Goal: Task Accomplishment & Management: Complete application form

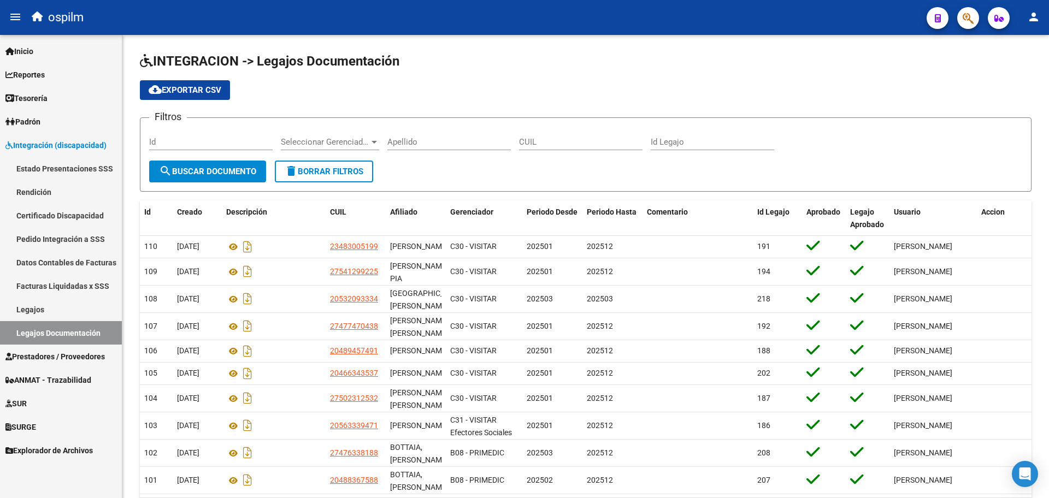
click at [58, 353] on span "Prestadores / Proveedores" at bounding box center [54, 357] width 99 height 12
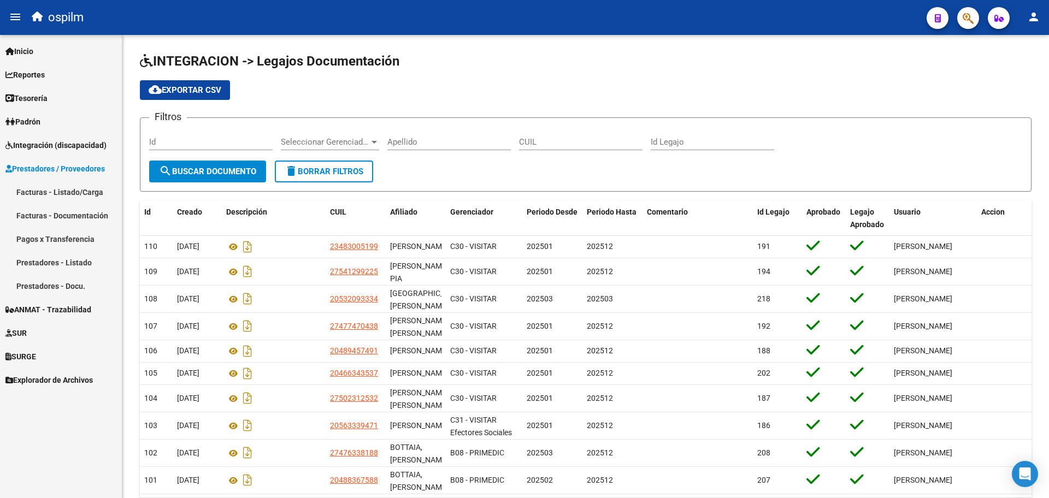
click at [49, 189] on link "Facturas - Listado/Carga" at bounding box center [61, 191] width 122 height 23
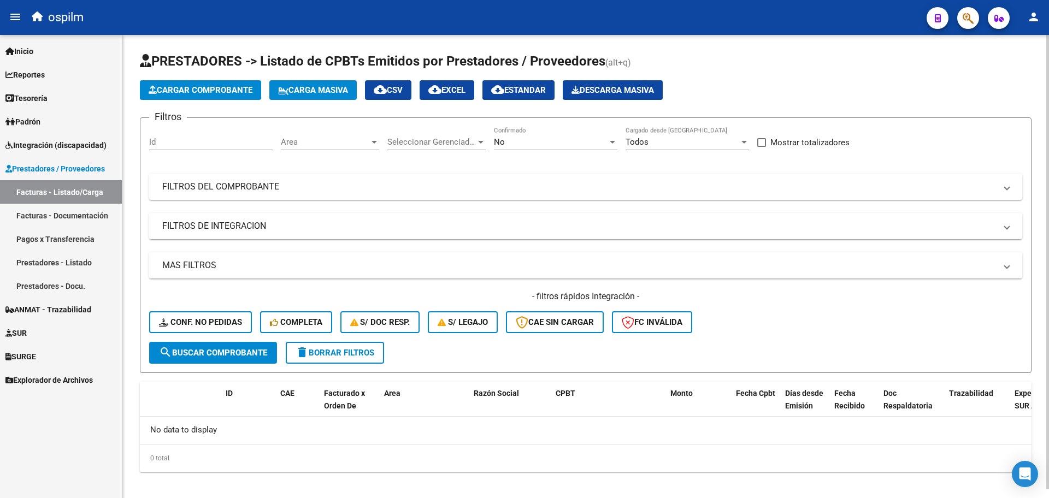
click at [305, 88] on span "Carga Masiva" at bounding box center [313, 90] width 70 height 10
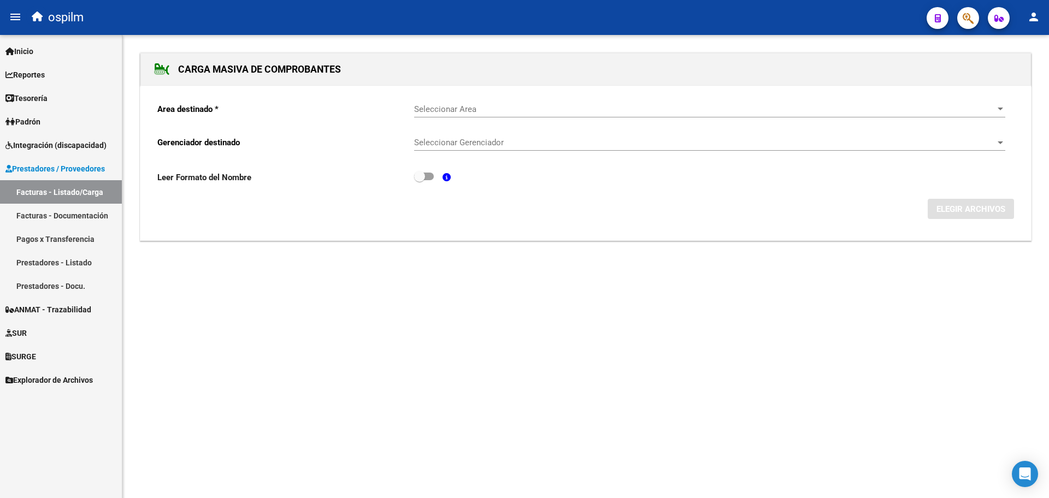
click at [439, 116] on div "Seleccionar Area Seleccionar Area" at bounding box center [709, 105] width 591 height 23
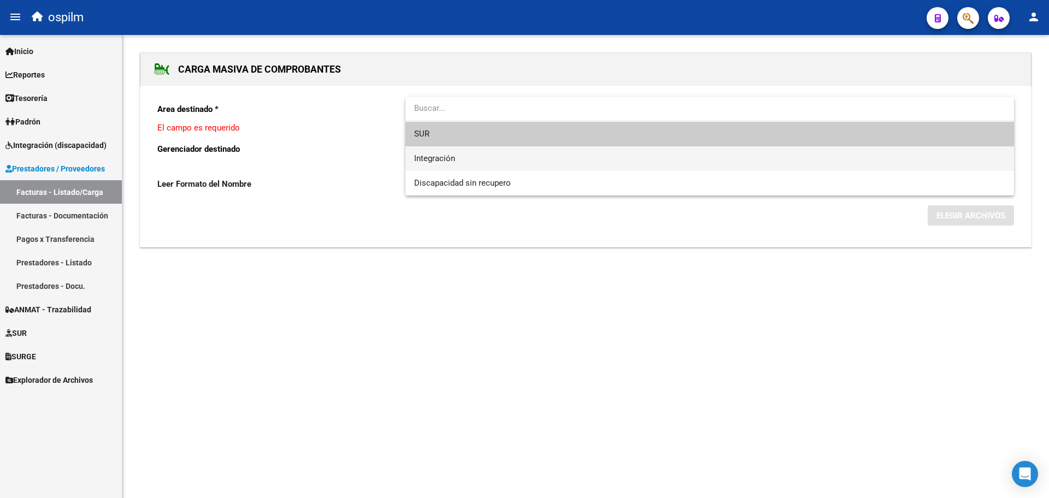
click at [444, 166] on span "Integración" at bounding box center [709, 158] width 591 height 25
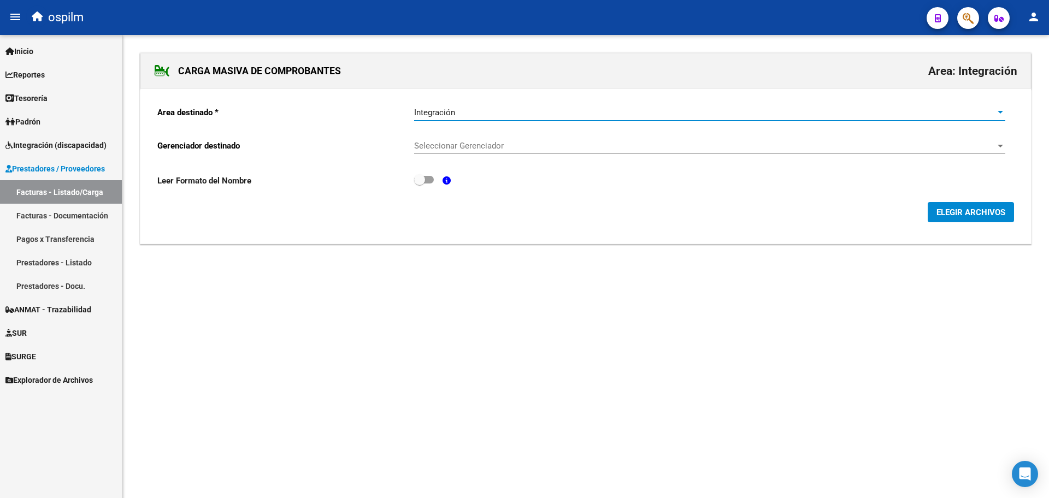
click at [501, 133] on div "Seleccionar Gerenciador Seleccionar Gerenciador" at bounding box center [709, 142] width 591 height 23
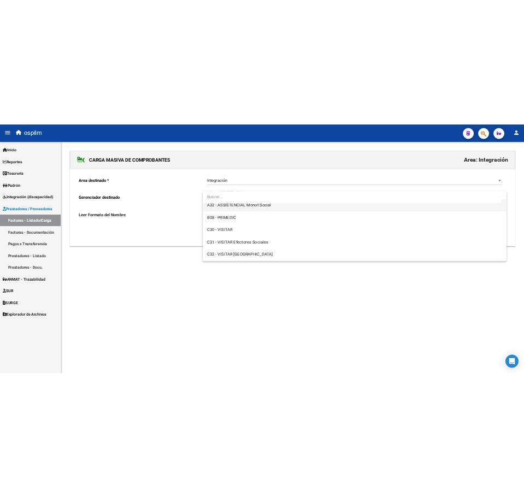
scroll to position [180, 0]
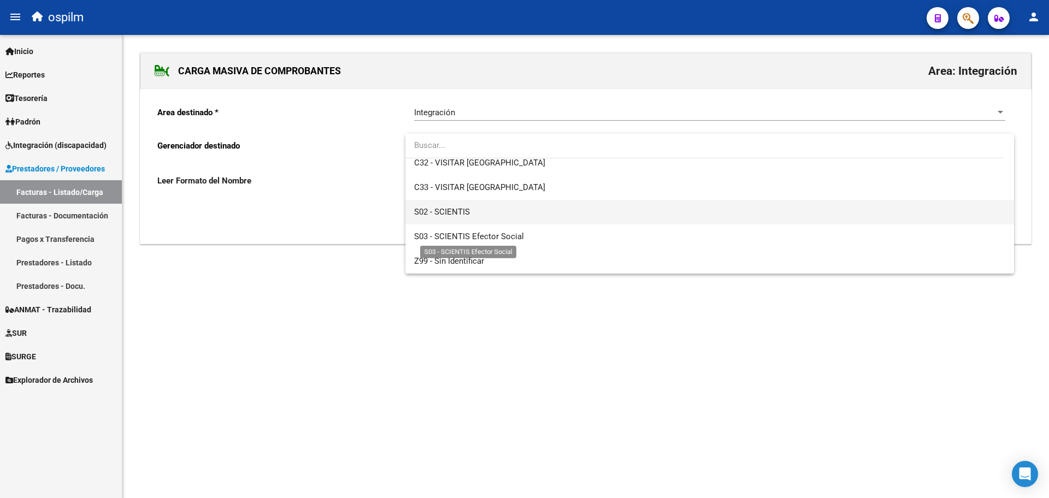
click at [501, 209] on span "S02 - SCIENTIS" at bounding box center [709, 212] width 591 height 25
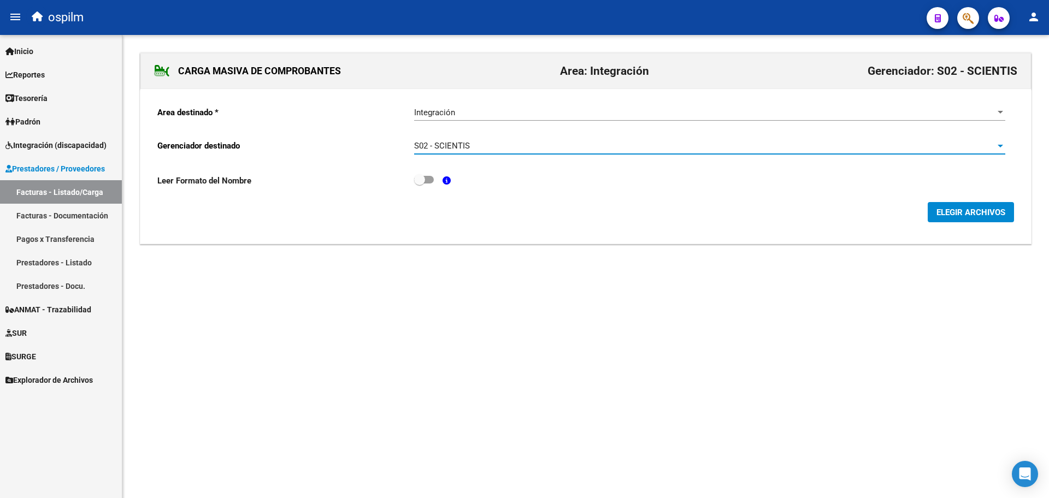
click at [950, 202] on button "ELEGIR ARCHIVOS" at bounding box center [970, 212] width 86 height 20
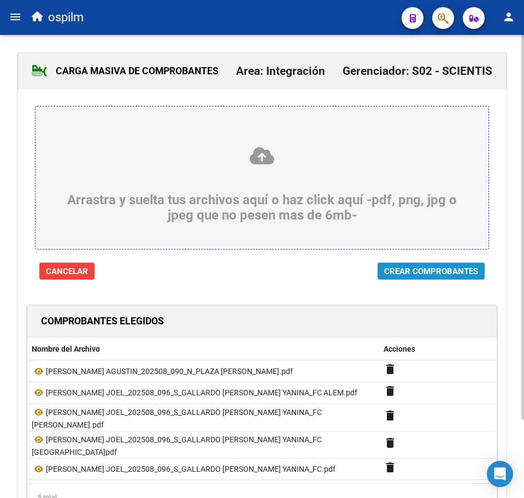
click at [440, 272] on span "Crear Comprobantes" at bounding box center [431, 272] width 94 height 10
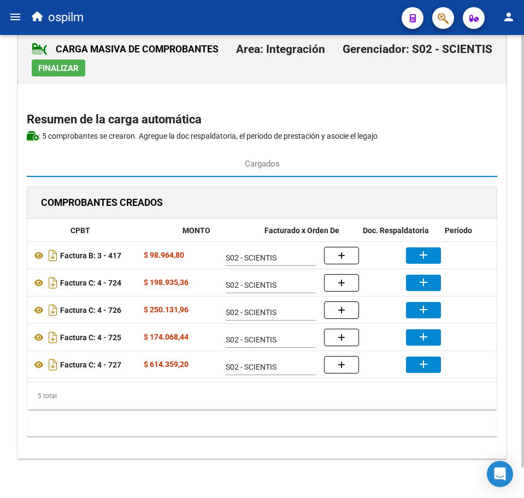
scroll to position [0, 201]
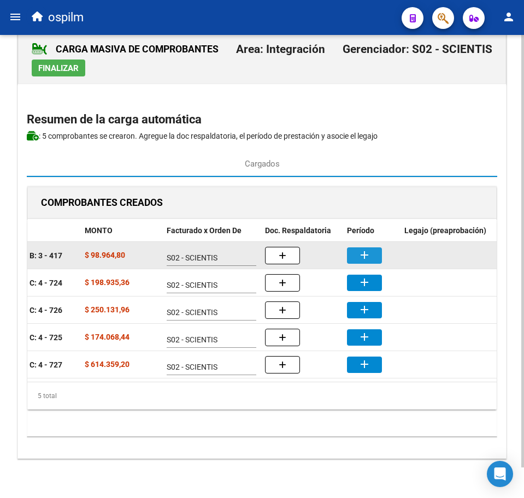
click at [373, 247] on button "add" at bounding box center [364, 255] width 35 height 16
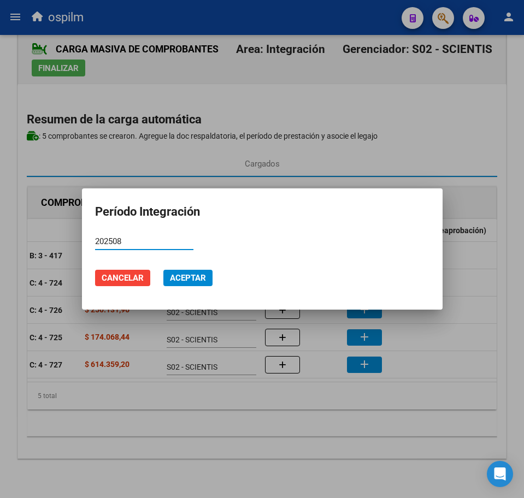
type input "202508"
click at [188, 275] on span "Aceptar" at bounding box center [188, 278] width 36 height 10
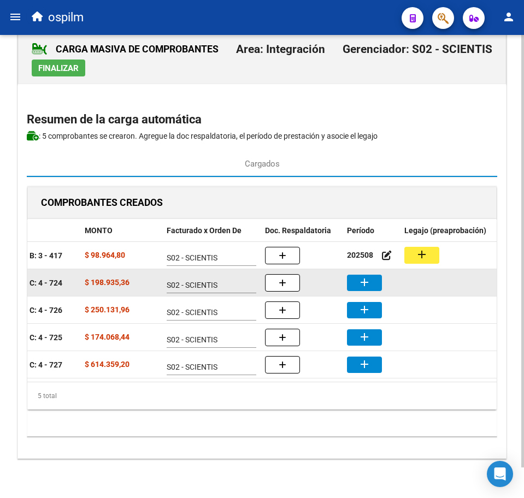
click at [361, 277] on mat-icon "add" at bounding box center [364, 282] width 13 height 13
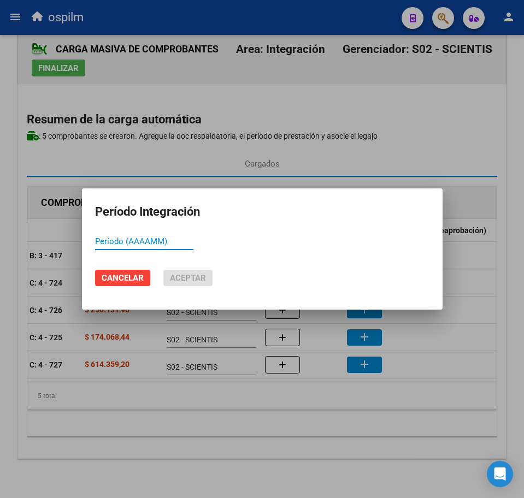
click at [176, 238] on input "Período (AAAAMM)" at bounding box center [144, 242] width 98 height 10
paste input "202508"
type input "202508"
click at [189, 277] on span "Aceptar" at bounding box center [188, 278] width 36 height 10
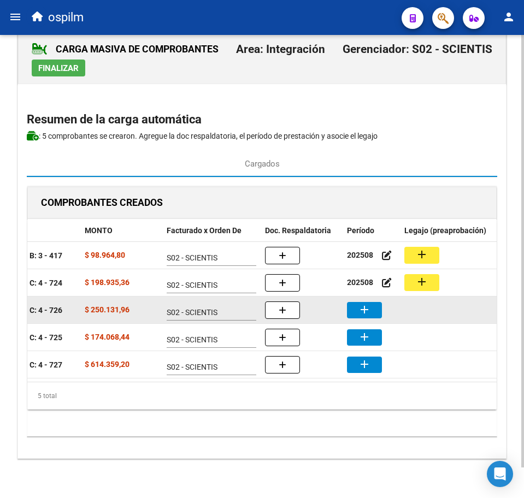
click at [364, 303] on mat-icon "add" at bounding box center [364, 309] width 13 height 13
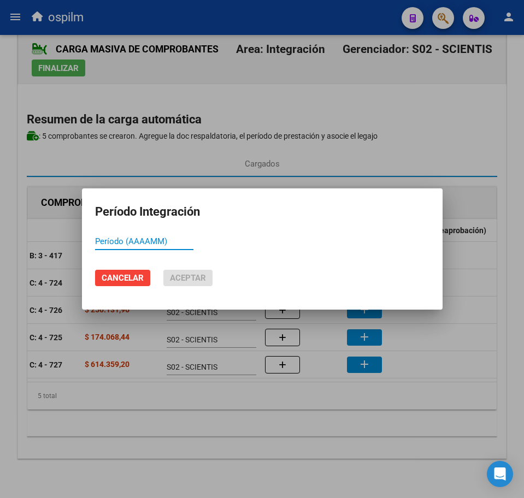
paste input "202508"
type input "202508"
click at [187, 282] on span "Aceptar" at bounding box center [188, 278] width 36 height 10
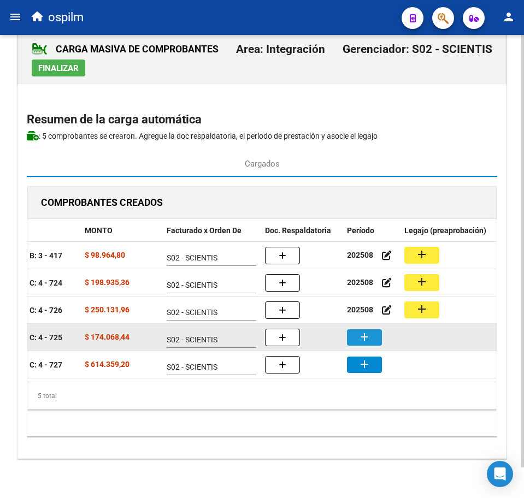
click at [373, 329] on button "add" at bounding box center [364, 337] width 35 height 16
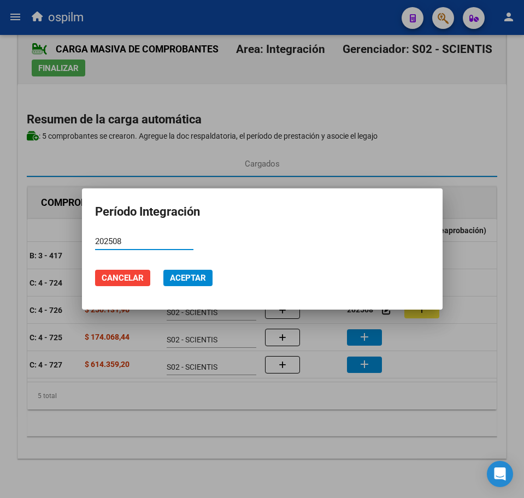
type input "202508"
click at [190, 276] on span "Aceptar" at bounding box center [188, 278] width 36 height 10
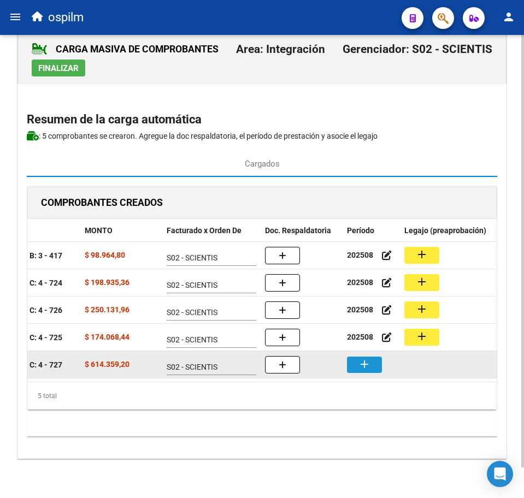
click at [358, 358] on mat-icon "add" at bounding box center [364, 364] width 13 height 13
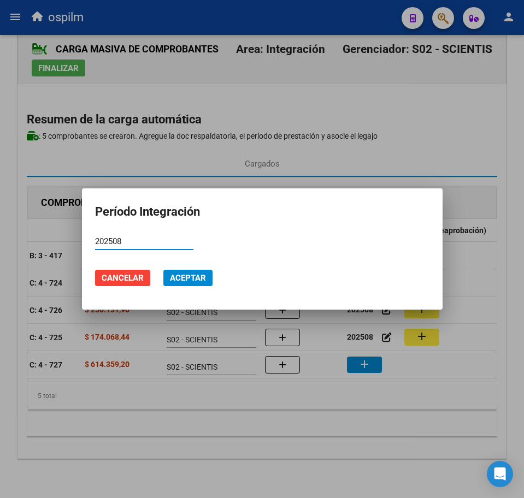
type input "202508"
click at [196, 283] on span "Aceptar" at bounding box center [188, 278] width 36 height 10
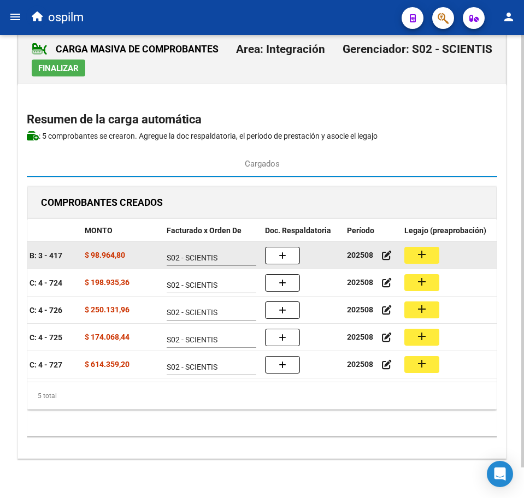
click at [420, 248] on mat-icon "add" at bounding box center [421, 254] width 13 height 13
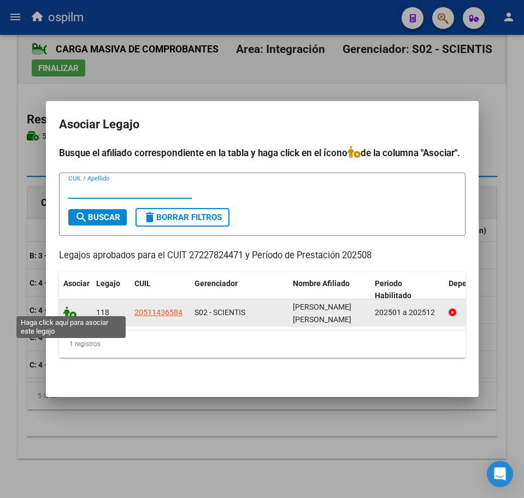
click at [68, 309] on icon at bounding box center [69, 312] width 13 height 12
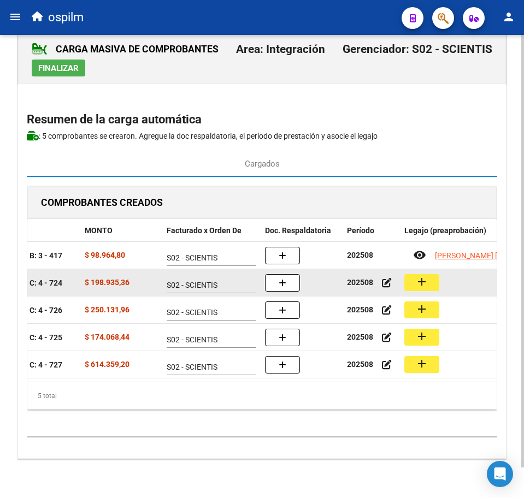
click at [444, 274] on div "add" at bounding box center [481, 282] width 155 height 17
click at [435, 274] on button "add" at bounding box center [421, 282] width 35 height 17
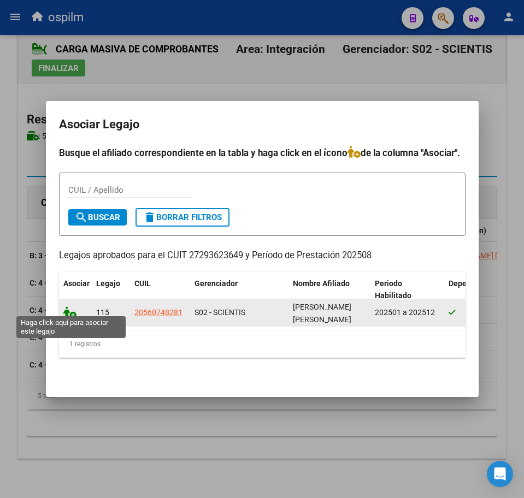
click at [66, 306] on icon at bounding box center [69, 312] width 13 height 12
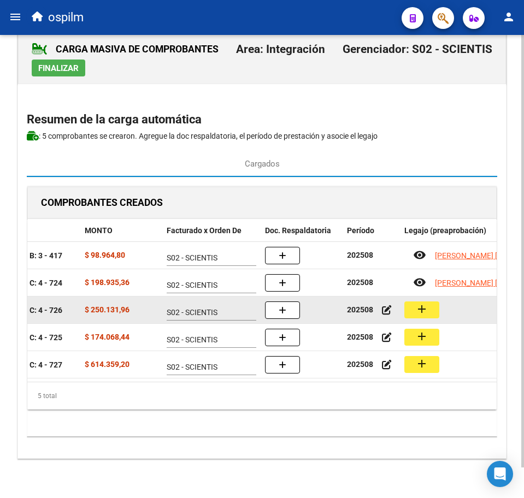
click at [409, 303] on button "add" at bounding box center [421, 310] width 35 height 17
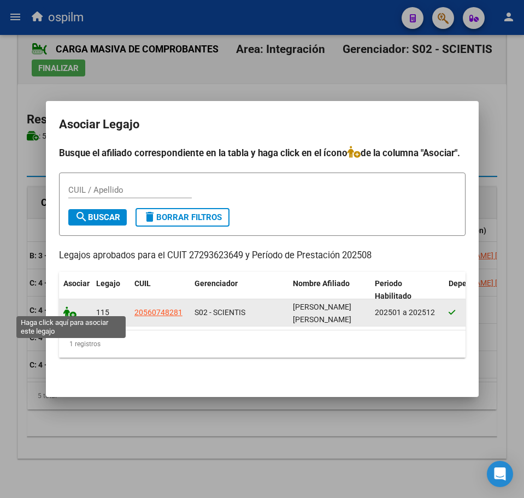
click at [70, 309] on icon at bounding box center [69, 312] width 13 height 12
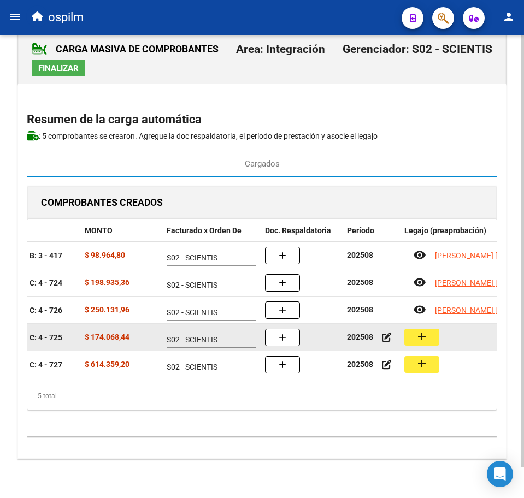
click at [417, 331] on mat-icon "add" at bounding box center [421, 336] width 13 height 13
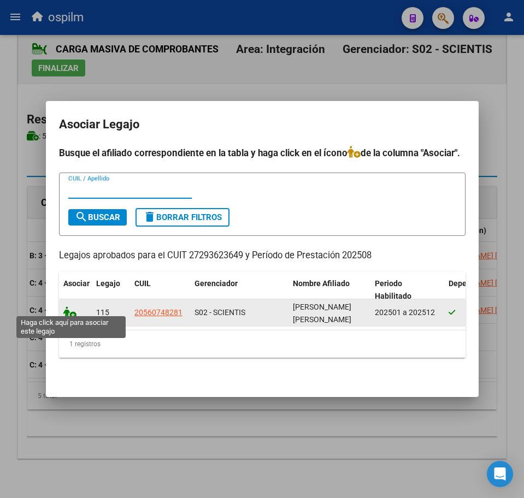
click at [76, 306] on icon at bounding box center [69, 312] width 13 height 12
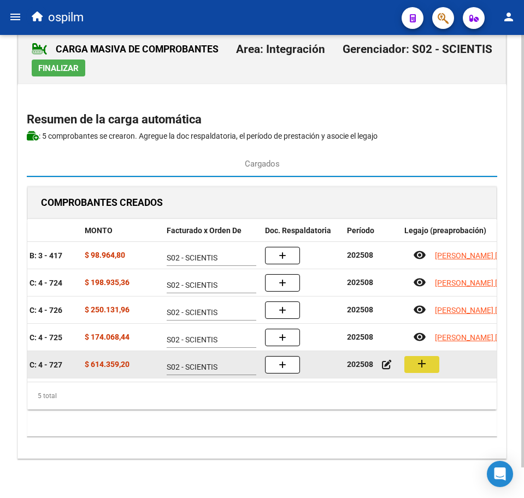
click at [429, 356] on button "add" at bounding box center [421, 364] width 35 height 17
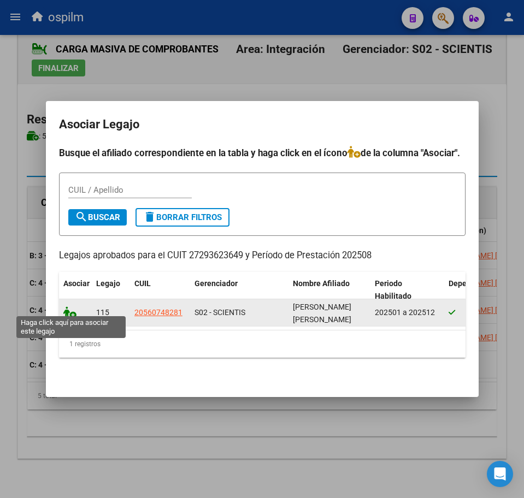
click at [67, 309] on icon at bounding box center [69, 312] width 13 height 12
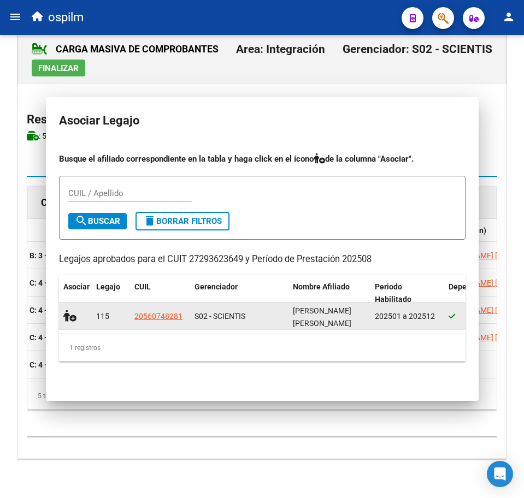
click at [68, 309] on datatable-body-cell "Factura C: 4 - 726" at bounding box center [24, 310] width 112 height 27
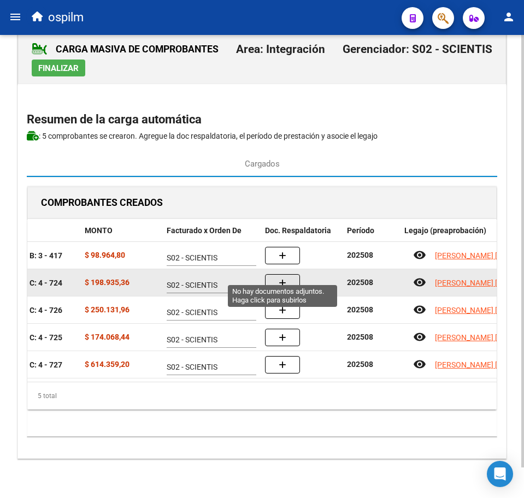
click at [285, 279] on icon "button" at bounding box center [283, 283] width 8 height 8
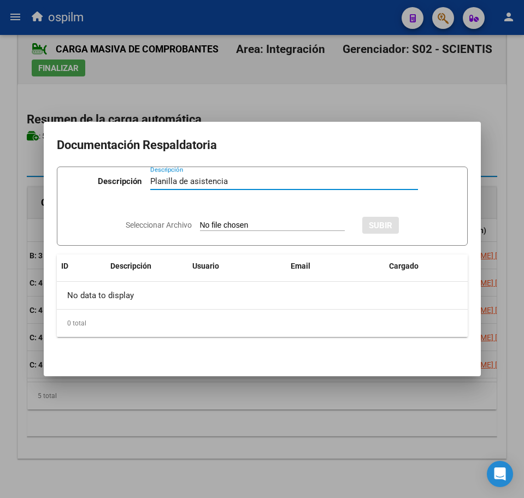
type input "Planilla de asistencia"
click at [220, 231] on input "Seleccionar Archivo" at bounding box center [272, 226] width 145 height 10
type input "C:\fakepath\[PERSON_NAME] JOEL_202508_096_S_GALLARDO [PERSON_NAME] YANINA_PA AL…"
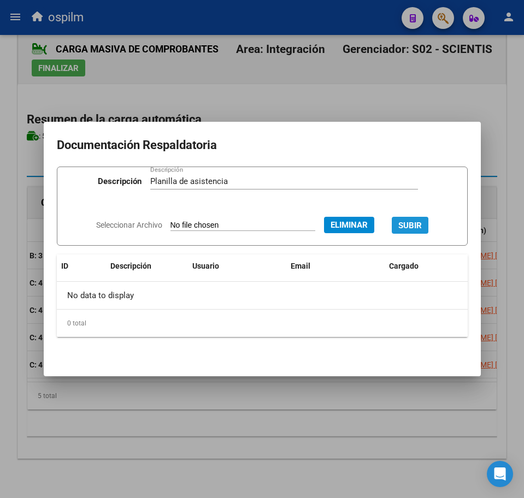
click at [422, 224] on span "SUBIR" at bounding box center [409, 226] width 23 height 10
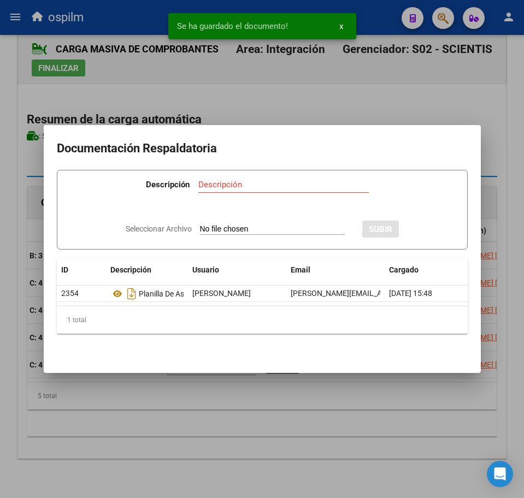
click at [241, 393] on div at bounding box center [262, 249] width 524 height 498
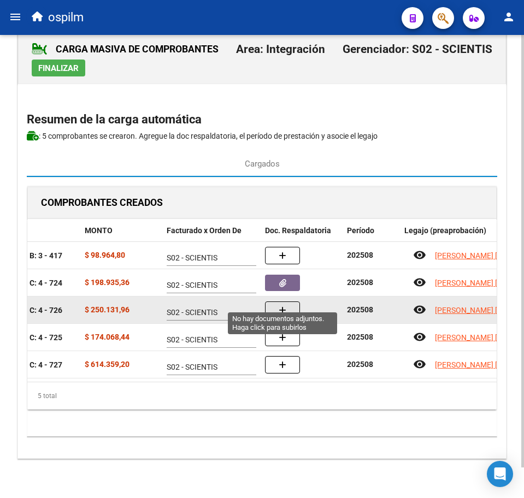
click at [284, 306] on icon "button" at bounding box center [283, 310] width 8 height 8
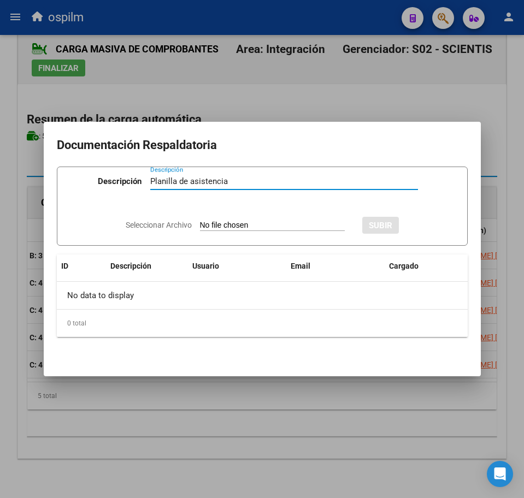
type input "Planilla de asistencia"
click at [218, 223] on input "Seleccionar Archivo" at bounding box center [272, 226] width 145 height 10
type input "C:\fakepath\[PERSON_NAME] JOEL_202508_096_S_GALLARDO [PERSON_NAME] YANINA_PA [P…"
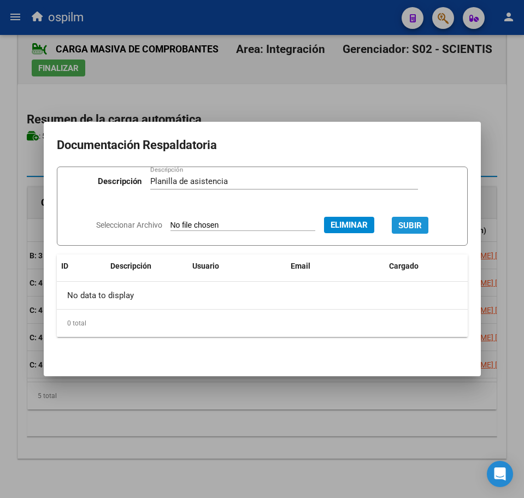
click at [415, 227] on span "SUBIR" at bounding box center [409, 226] width 23 height 10
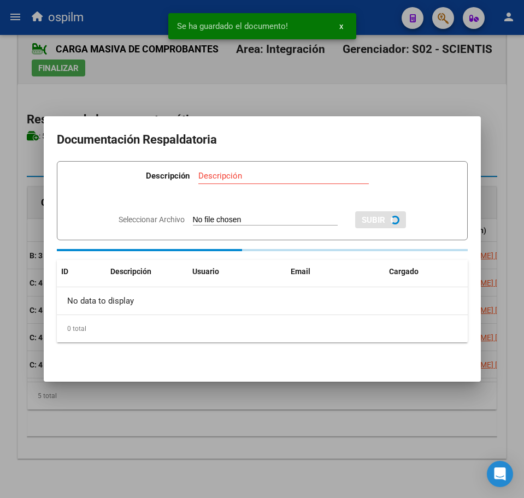
click at [245, 410] on div at bounding box center [262, 249] width 524 height 498
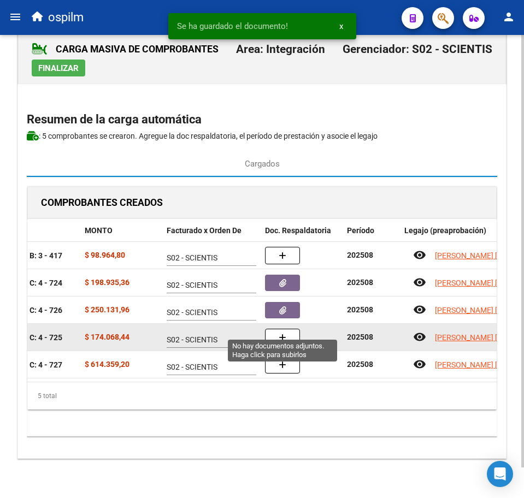
click at [283, 334] on icon "button" at bounding box center [283, 338] width 8 height 8
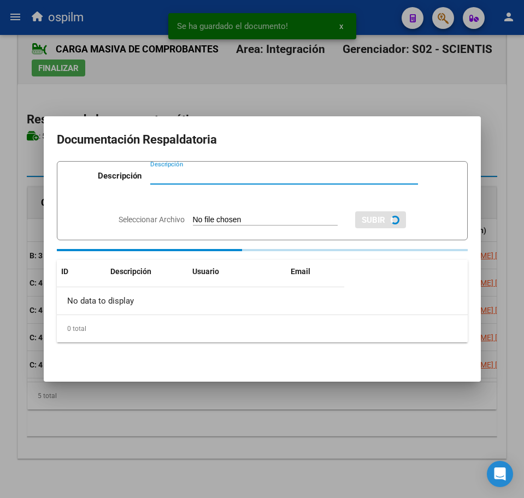
paste input "Planilla de asistencia"
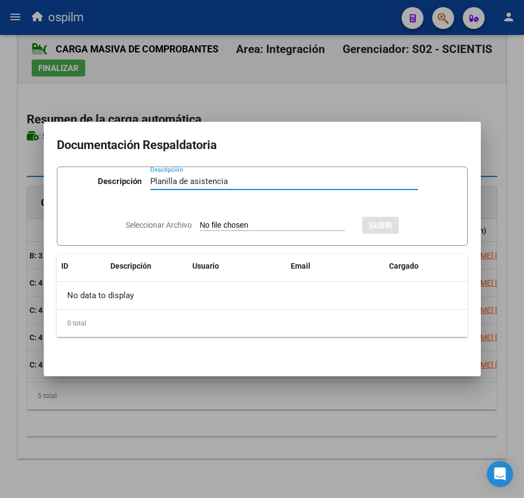
type input "Planilla de asistencia"
click at [237, 223] on input "Seleccionar Archivo" at bounding box center [272, 226] width 145 height 10
type input "C:\fakepath\[PERSON_NAME] JOEL_202508_096_S_GALLARDO [PERSON_NAME] YANINA_PA [G…"
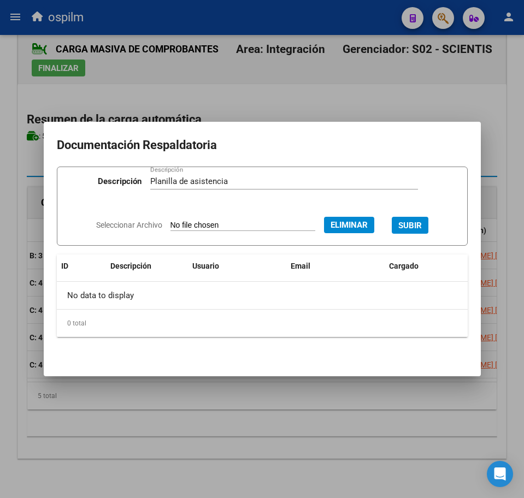
click at [422, 223] on span "SUBIR" at bounding box center [409, 226] width 23 height 10
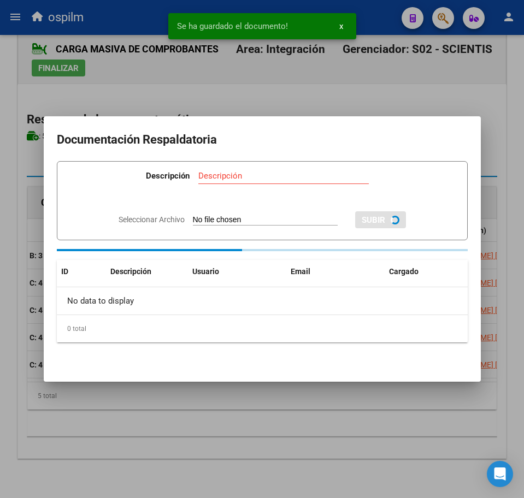
click at [270, 443] on div at bounding box center [262, 249] width 524 height 498
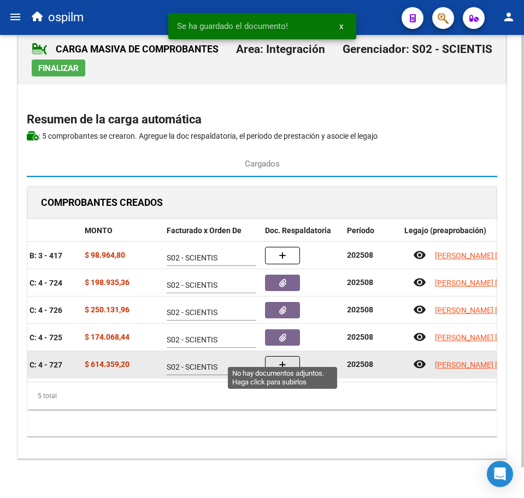
click at [287, 356] on button "button" at bounding box center [282, 364] width 35 height 17
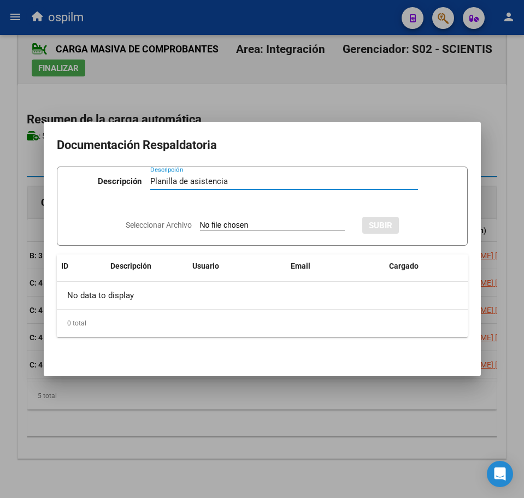
type input "Planilla de asistencia"
click at [242, 224] on input "Seleccionar Archivo" at bounding box center [272, 226] width 145 height 10
type input "C:\fakepath\[PERSON_NAME] JOEL_202508_096_S_GALLARDO [PERSON_NAME] YANINA_PA.pdf"
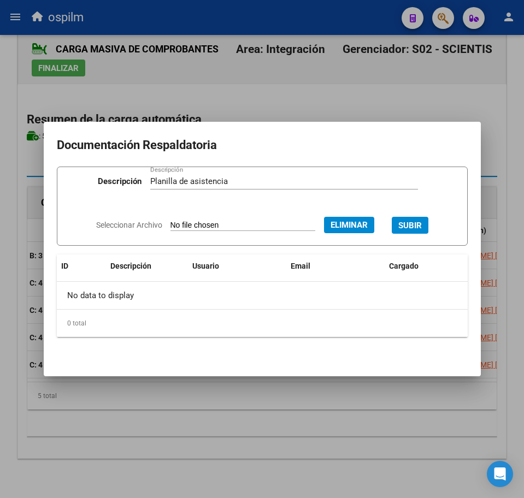
click at [414, 223] on span "SUBIR" at bounding box center [409, 226] width 23 height 10
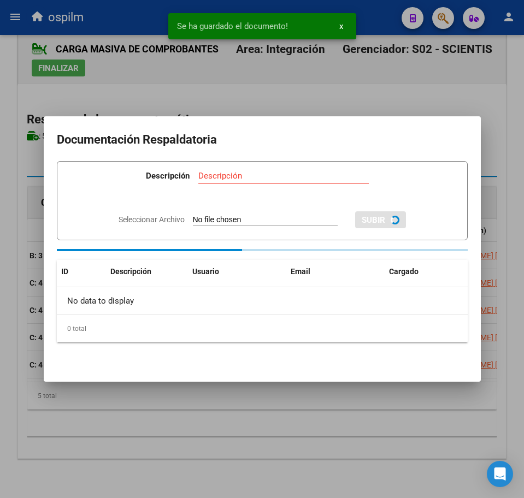
click at [320, 402] on div at bounding box center [262, 249] width 524 height 498
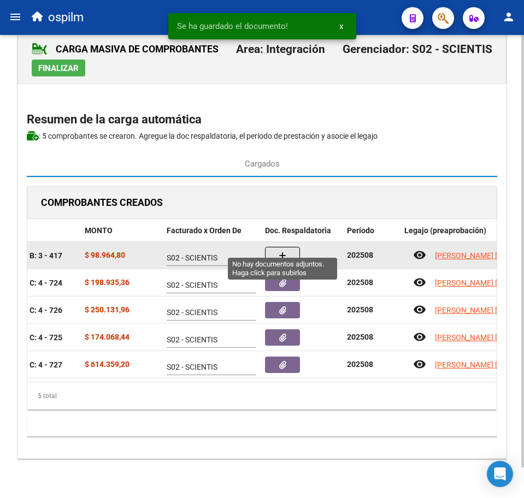
click at [282, 252] on icon "button" at bounding box center [283, 256] width 8 height 8
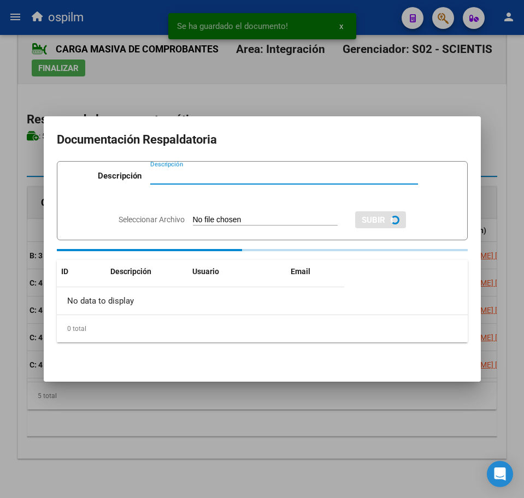
paste input "Planilla de asistencia"
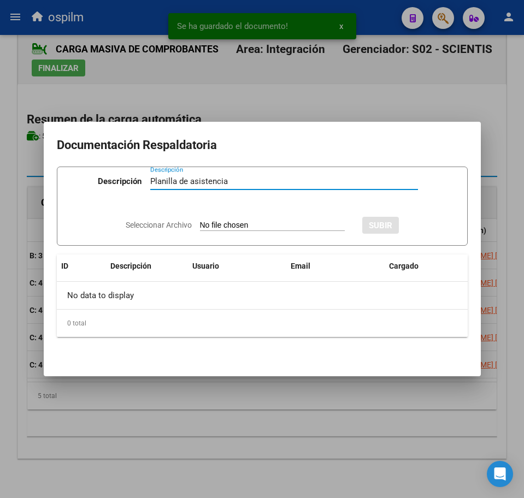
type input "Planilla de asistencia"
click at [239, 223] on input "Seleccionar Archivo" at bounding box center [272, 226] width 145 height 10
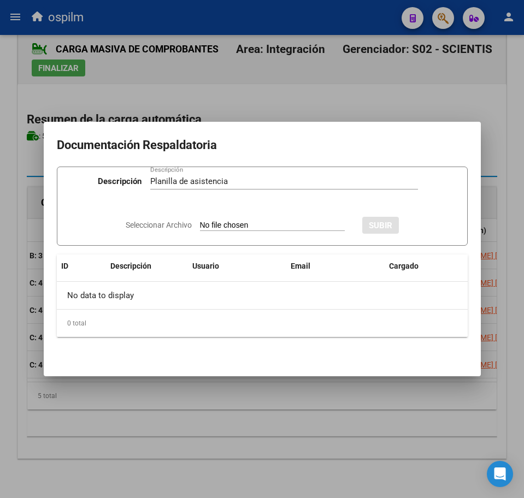
type input "C:\fakepath\[PERSON_NAME] AGUSTIN_202508_090_N_PLAZA [PERSON_NAME][GEOGRAPHIC_D…"
click at [420, 222] on span "SUBIR" at bounding box center [409, 226] width 23 height 10
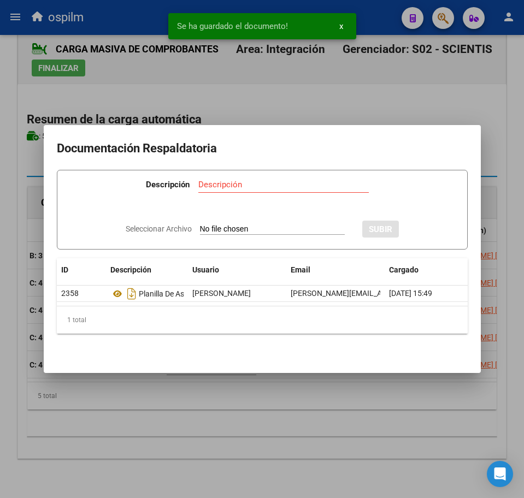
click at [262, 410] on div at bounding box center [262, 249] width 524 height 498
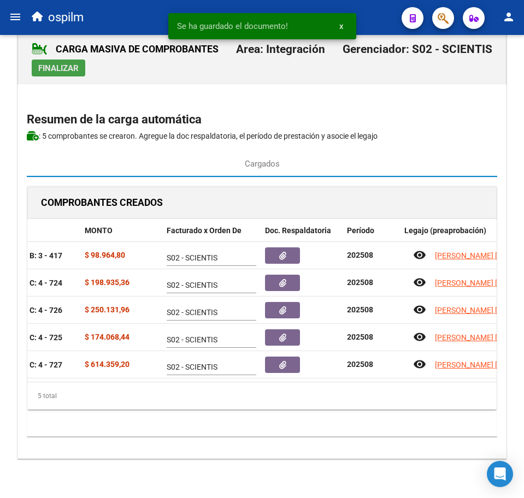
click at [62, 63] on span "Finalizar" at bounding box center [58, 68] width 40 height 10
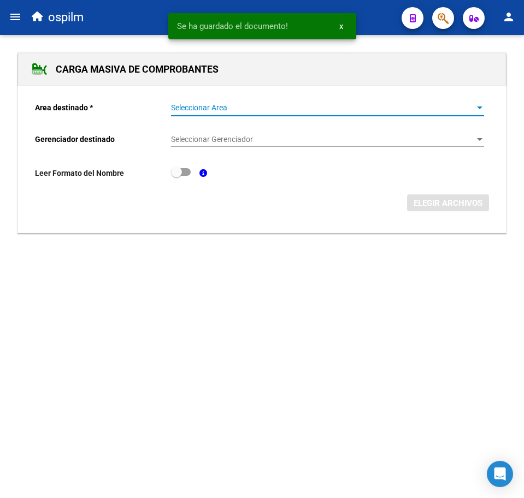
click at [234, 112] on span "Seleccionar Area" at bounding box center [322, 107] width 303 height 9
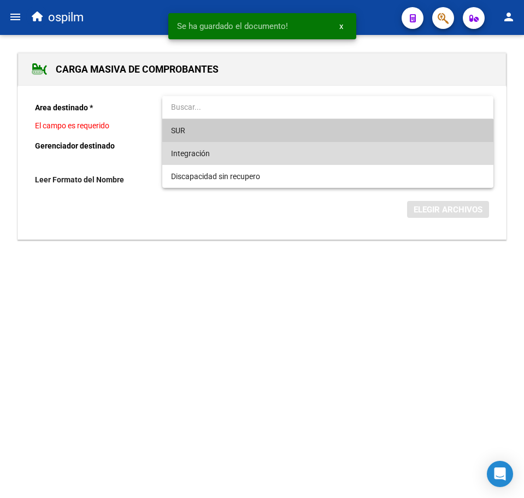
click at [237, 149] on span "Integración" at bounding box center [327, 153] width 313 height 23
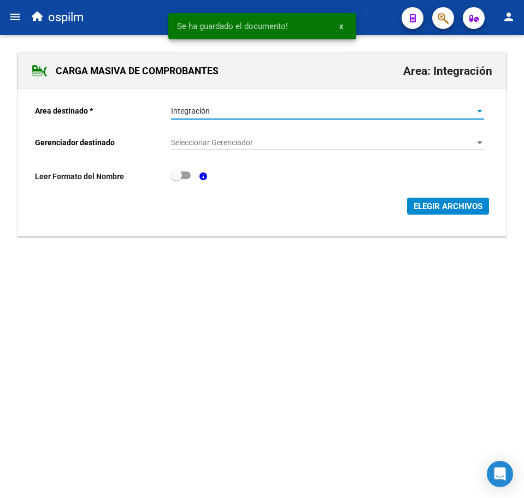
click at [237, 143] on span "Seleccionar Gerenciador" at bounding box center [322, 142] width 303 height 9
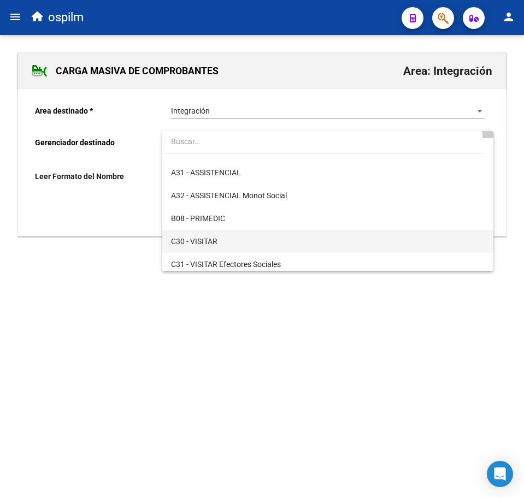
scroll to position [137, 0]
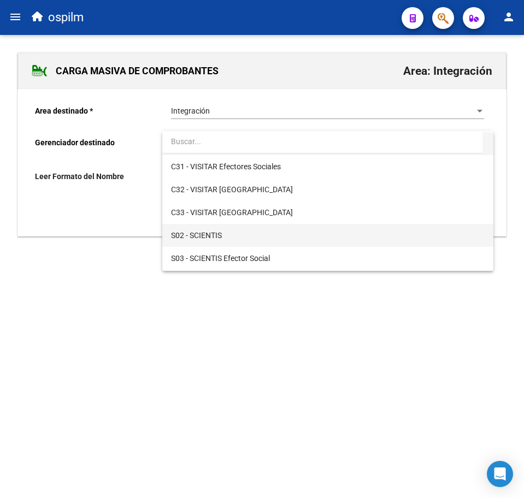
click at [240, 238] on span "S02 - SCIENTIS" at bounding box center [327, 235] width 313 height 23
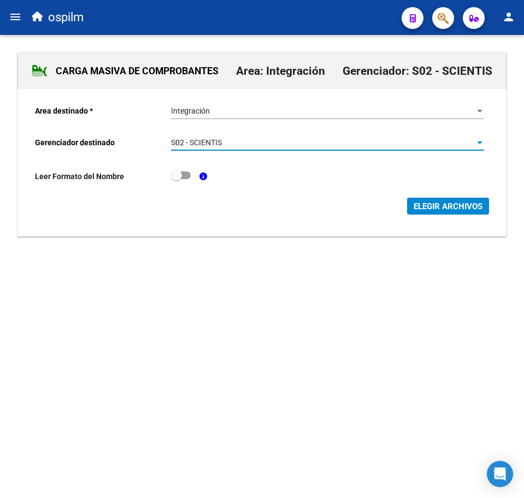
click at [429, 209] on span "ELEGIR ARCHIVOS" at bounding box center [447, 207] width 69 height 10
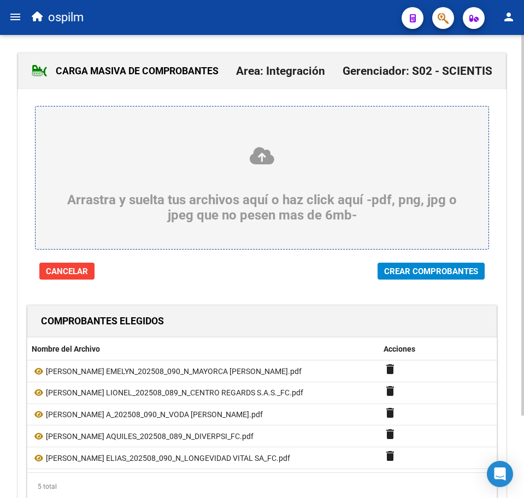
click at [419, 267] on span "Crear Comprobantes" at bounding box center [431, 271] width 94 height 10
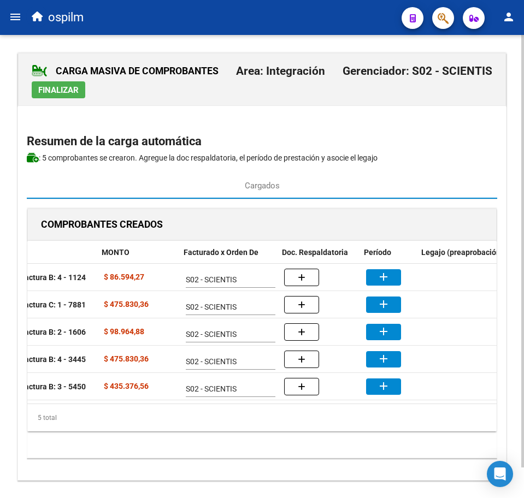
scroll to position [0, 237]
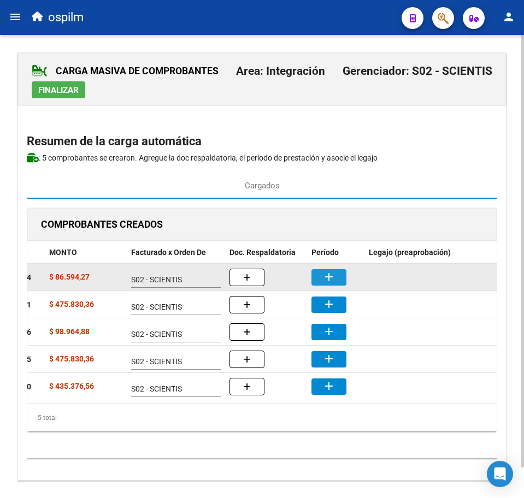
click at [329, 279] on mat-icon "add" at bounding box center [328, 276] width 13 height 13
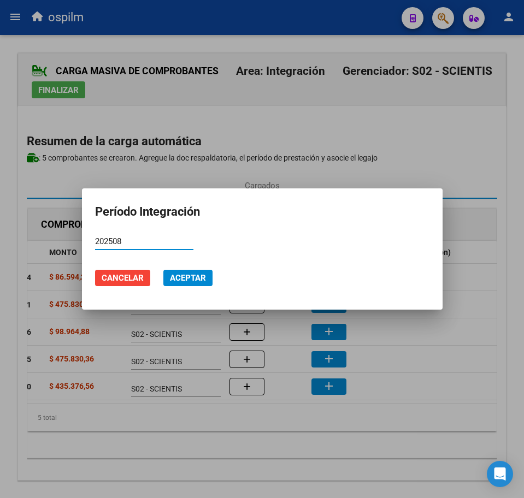
type input "202508"
click at [190, 273] on button "Aceptar" at bounding box center [187, 278] width 49 height 16
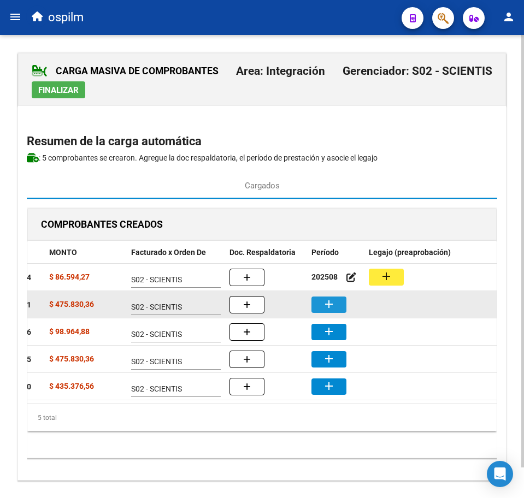
click at [334, 303] on mat-icon "add" at bounding box center [328, 304] width 13 height 13
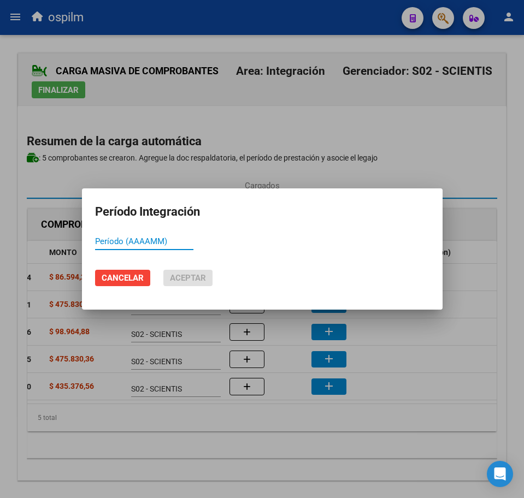
paste input "202508"
type input "202508"
click at [194, 269] on mat-dialog-actions "Cancelar Aceptar" at bounding box center [262, 277] width 334 height 37
click at [197, 279] on span "Aceptar" at bounding box center [188, 278] width 36 height 10
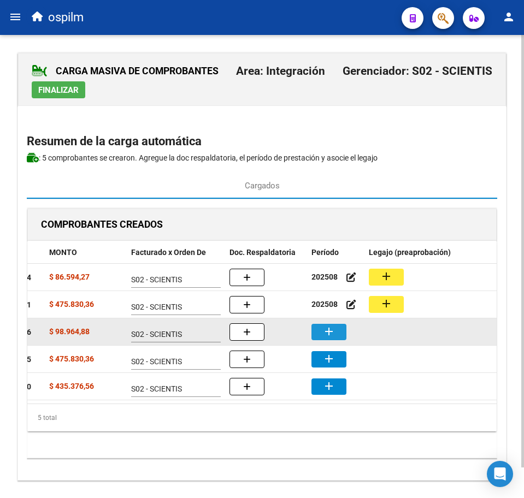
click at [338, 333] on button "add" at bounding box center [328, 332] width 35 height 16
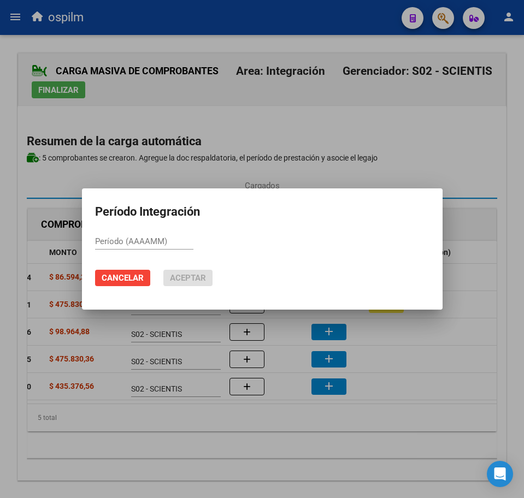
paste input "202508"
type input "202508"
click at [190, 278] on span "Aceptar" at bounding box center [188, 278] width 36 height 10
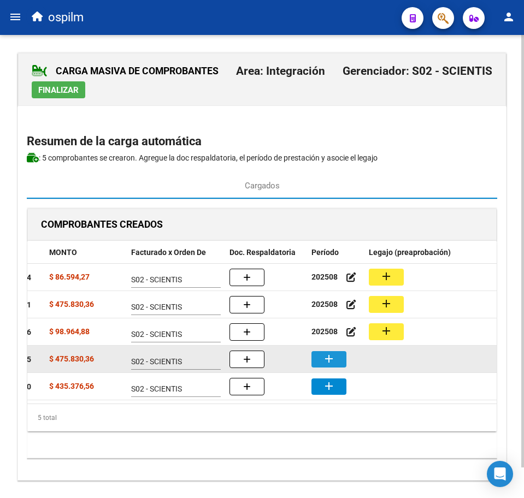
click at [329, 359] on mat-icon "add" at bounding box center [328, 358] width 13 height 13
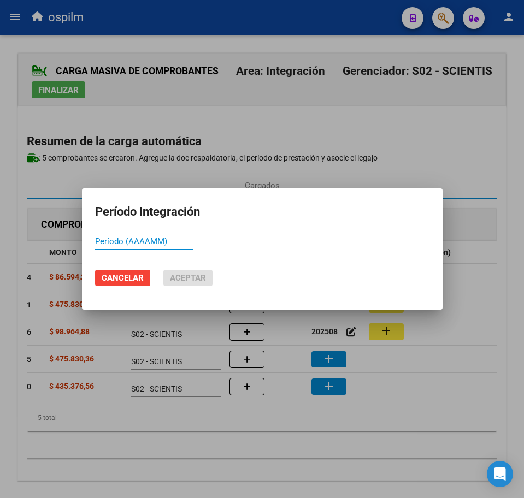
paste input "202508"
type input "202508"
click at [187, 276] on span "Aceptar" at bounding box center [188, 278] width 36 height 10
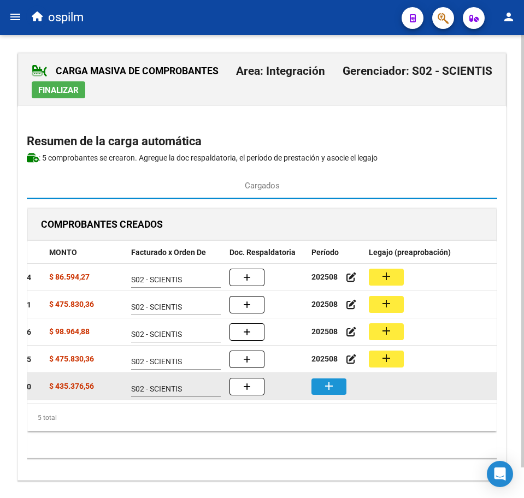
click at [328, 387] on mat-icon "add" at bounding box center [328, 386] width 13 height 13
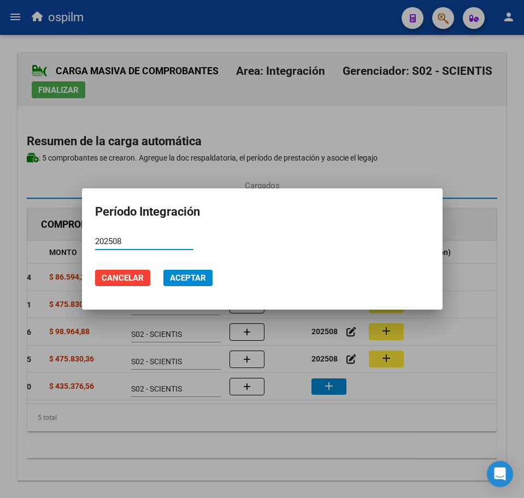
type input "202508"
click at [186, 279] on span "Aceptar" at bounding box center [188, 278] width 36 height 10
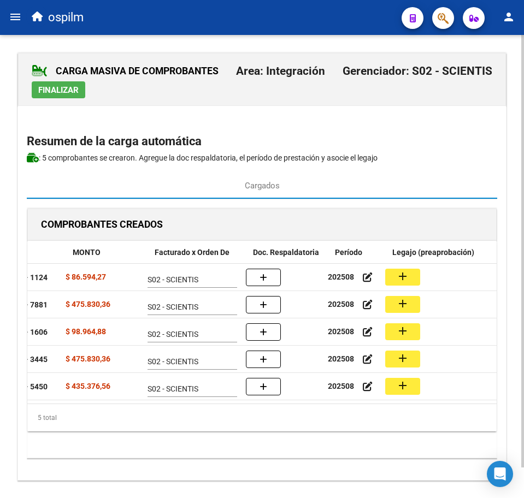
scroll to position [0, 206]
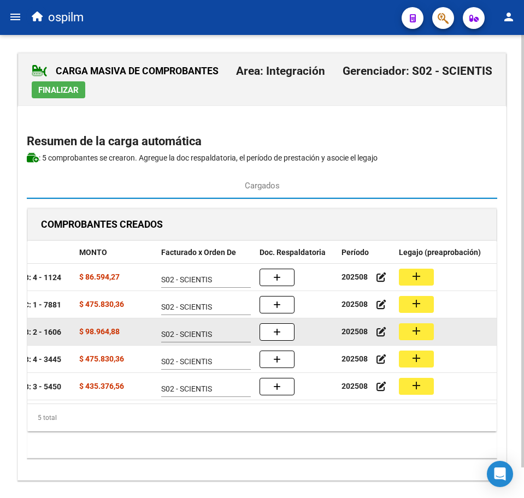
click at [410, 332] on mat-icon "add" at bounding box center [416, 330] width 13 height 13
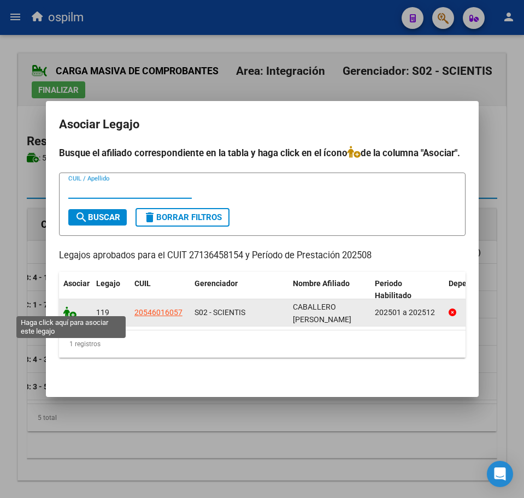
click at [67, 306] on icon at bounding box center [69, 312] width 13 height 12
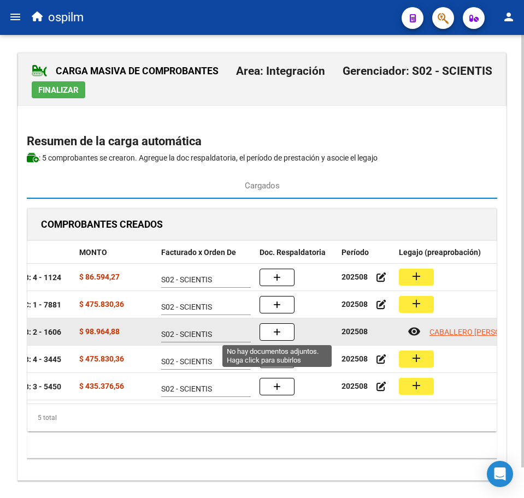
click at [275, 333] on icon "button" at bounding box center [277, 332] width 8 height 8
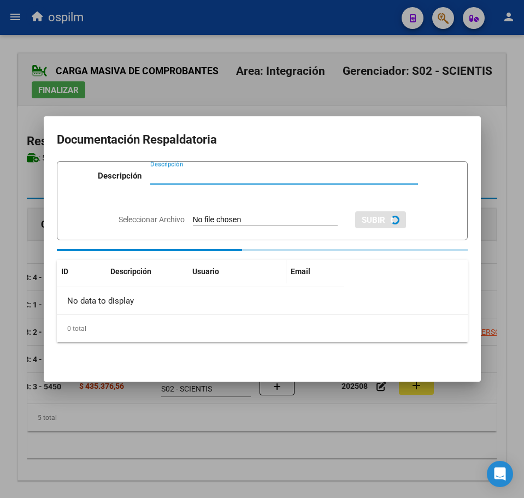
paste input "Planilla de asistencia"
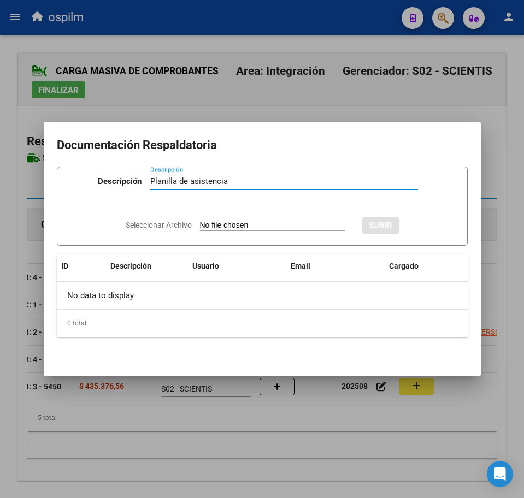
type input "Planilla de asistencia"
click at [241, 226] on input "Seleccionar Archivo" at bounding box center [272, 226] width 145 height 10
type input "C:\fakepath\[PERSON_NAME] A_202508_090_N_VODA [PERSON_NAME].pdf"
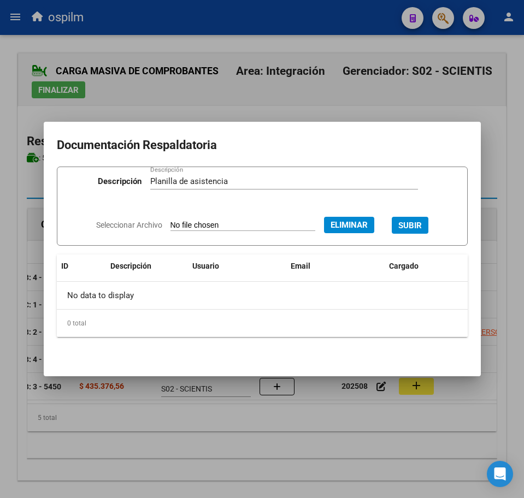
click at [415, 220] on span "SUBIR" at bounding box center [409, 225] width 23 height 10
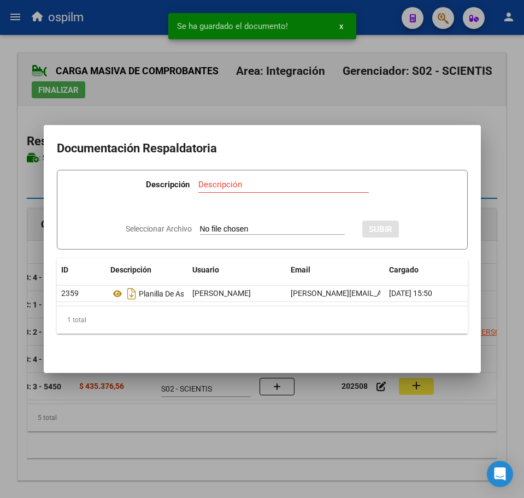
click at [135, 424] on div at bounding box center [262, 249] width 524 height 498
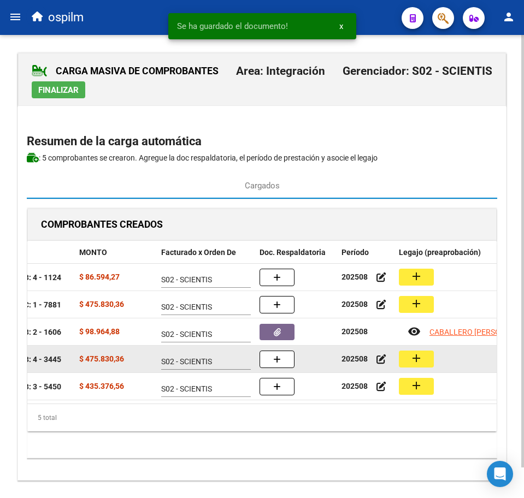
click at [424, 364] on button "add" at bounding box center [416, 359] width 35 height 17
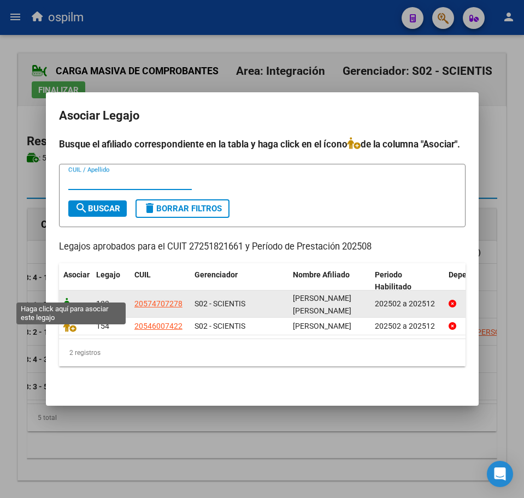
click at [72, 298] on icon at bounding box center [69, 304] width 13 height 12
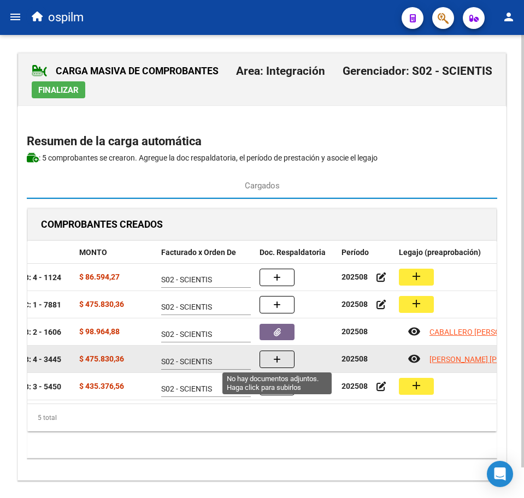
click at [288, 367] on button "button" at bounding box center [276, 359] width 35 height 17
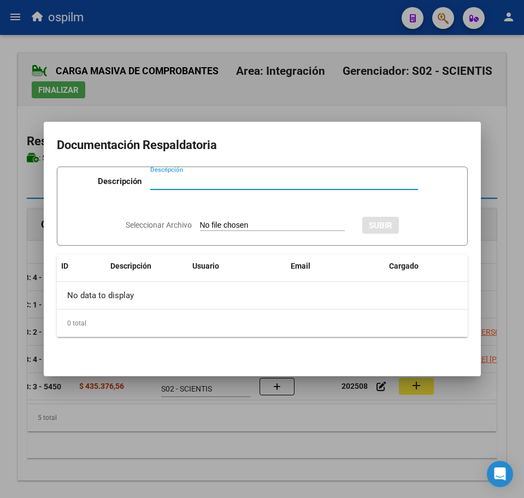
paste input "Planilla de asistencia"
type input "Planilla de asistencia"
click at [246, 215] on div "Seleccionar Archivo SUBIR" at bounding box center [262, 224] width 273 height 32
click at [250, 221] on app-file-uploader "Seleccionar Archivo" at bounding box center [240, 225] width 228 height 10
click at [211, 223] on input "Seleccionar Archivo" at bounding box center [272, 226] width 145 height 10
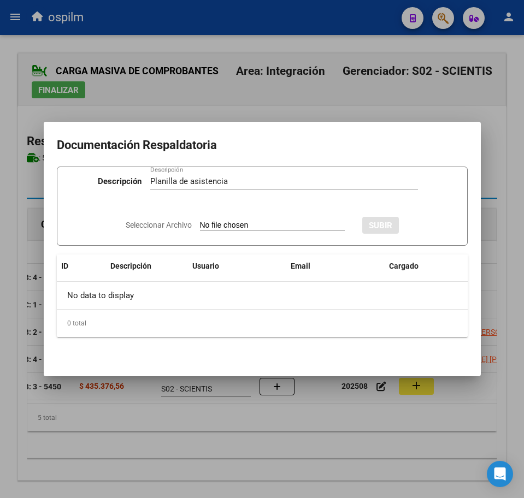
type input "C:\fakepath\[PERSON_NAME] AQUILES_202508_089_N_DIVERPSI_PA.pdf"
click at [422, 223] on span "SUBIR" at bounding box center [409, 226] width 23 height 10
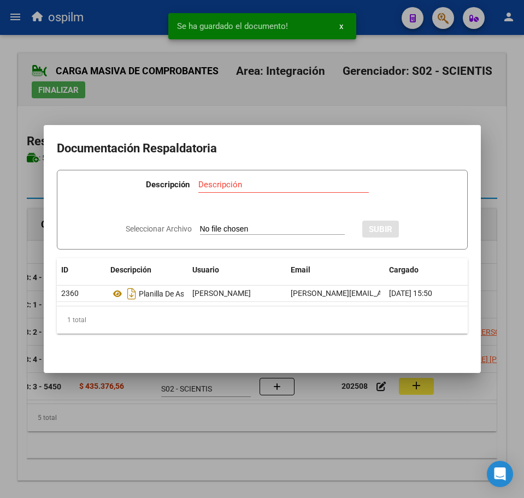
click at [244, 436] on div at bounding box center [262, 249] width 524 height 498
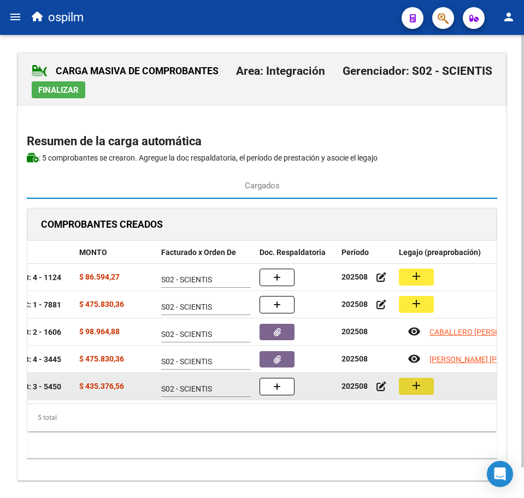
click at [427, 388] on button "add" at bounding box center [416, 386] width 35 height 17
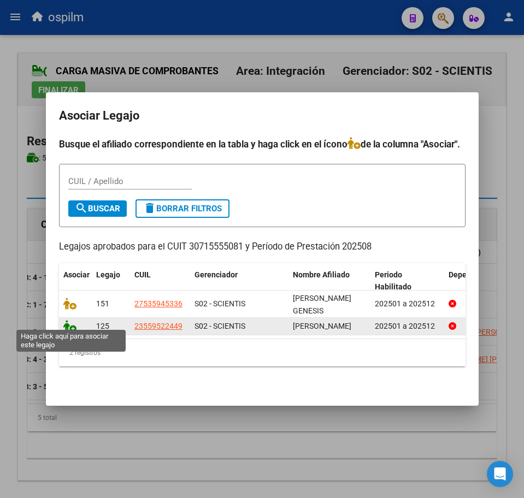
click at [72, 322] on icon at bounding box center [69, 326] width 13 height 12
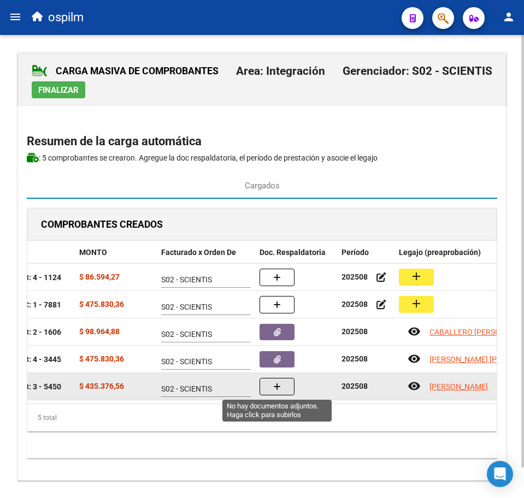
click at [269, 393] on button "button" at bounding box center [276, 386] width 35 height 17
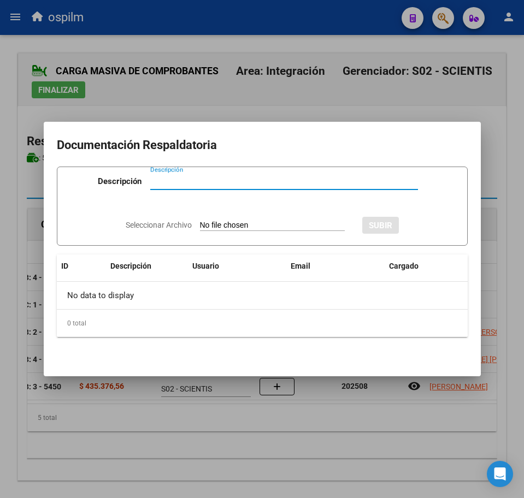
paste input "Planilla de asistencia"
type input "Planilla de asistencia"
click at [235, 220] on app-file-uploader "Seleccionar Archivo" at bounding box center [240, 225] width 228 height 10
click at [277, 222] on input "Seleccionar Archivo" at bounding box center [272, 226] width 145 height 10
type input "C:\fakepath\[PERSON_NAME] ELIAS_202508_090_N_LONGEVIDAD VITAL SA_PA.pdf"
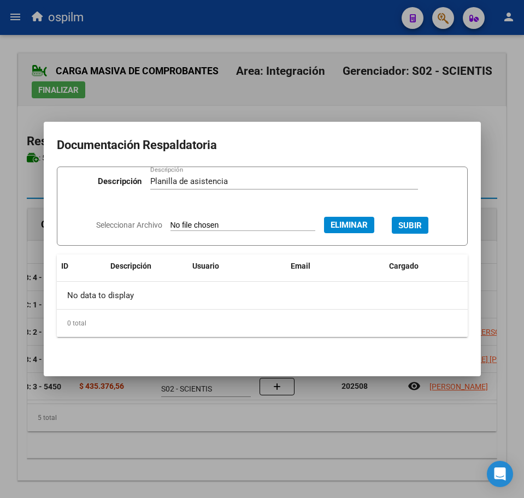
click at [415, 224] on span "SUBIR" at bounding box center [409, 226] width 23 height 10
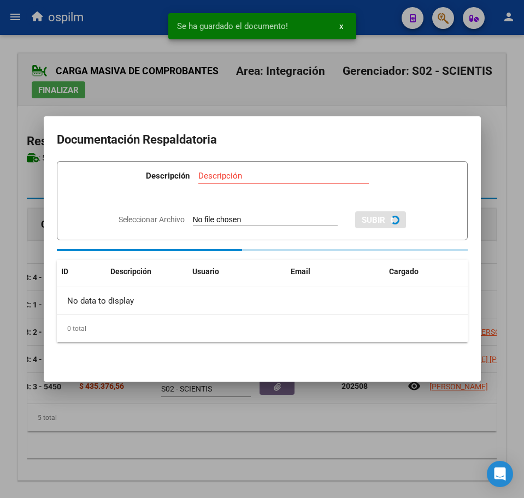
click at [296, 447] on div at bounding box center [262, 249] width 524 height 498
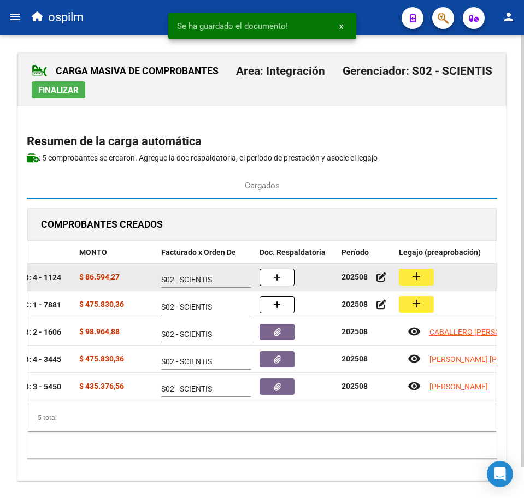
click at [427, 276] on button "add" at bounding box center [416, 277] width 35 height 17
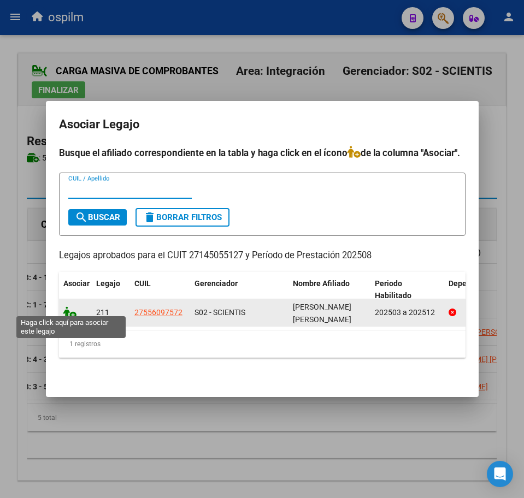
click at [70, 310] on icon at bounding box center [69, 312] width 13 height 12
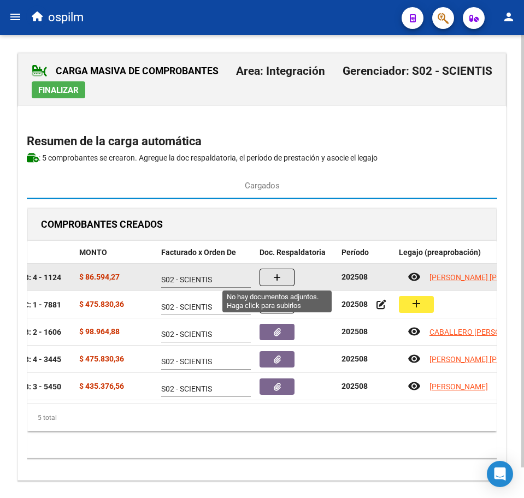
click at [273, 279] on icon "button" at bounding box center [277, 278] width 8 height 8
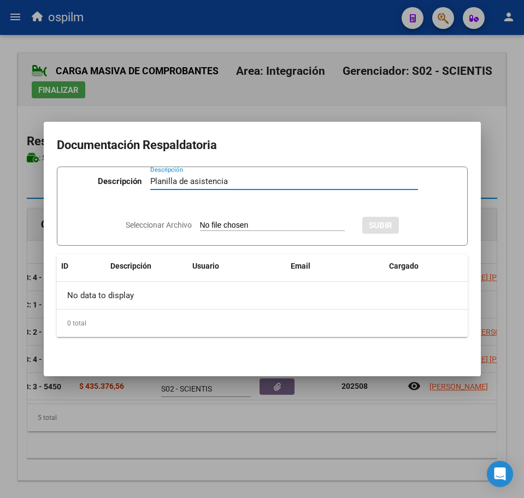
type input "Planilla de asistencia"
click at [243, 229] on input "Seleccionar Archivo" at bounding box center [272, 226] width 145 height 10
type input "C:\fakepath\[PERSON_NAME] EMELYN_202508_090_N_MAYORCA [PERSON_NAME].pdf"
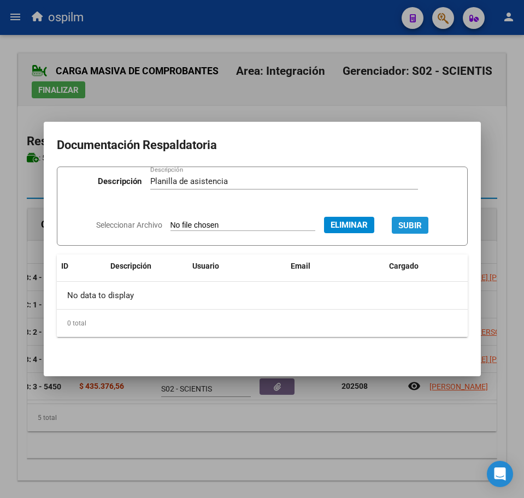
click at [418, 222] on span "SUBIR" at bounding box center [409, 226] width 23 height 10
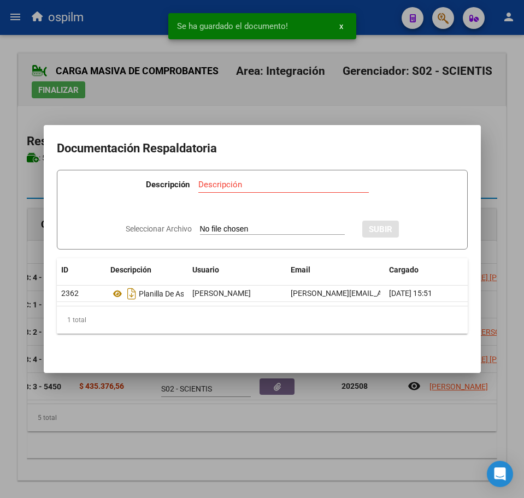
click at [323, 430] on div at bounding box center [262, 249] width 524 height 498
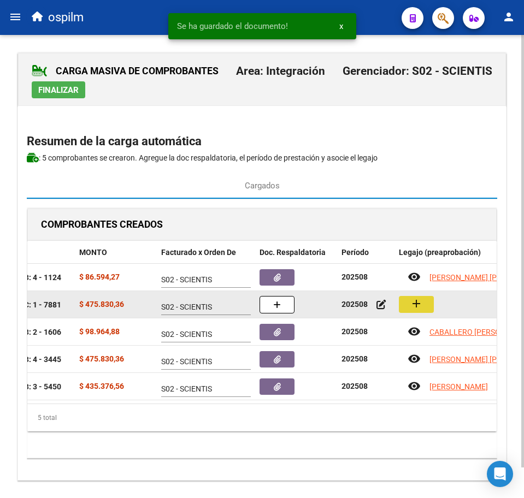
click at [428, 300] on button "add" at bounding box center [416, 304] width 35 height 17
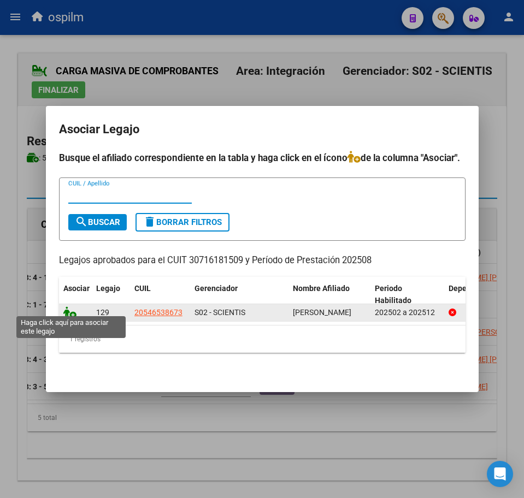
click at [68, 308] on icon at bounding box center [69, 312] width 13 height 12
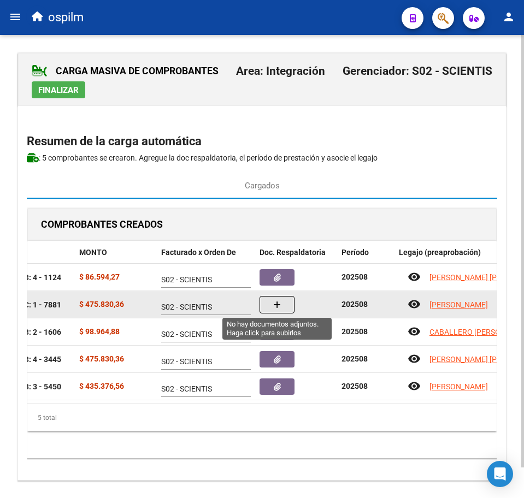
click at [277, 302] on icon "button" at bounding box center [277, 305] width 8 height 8
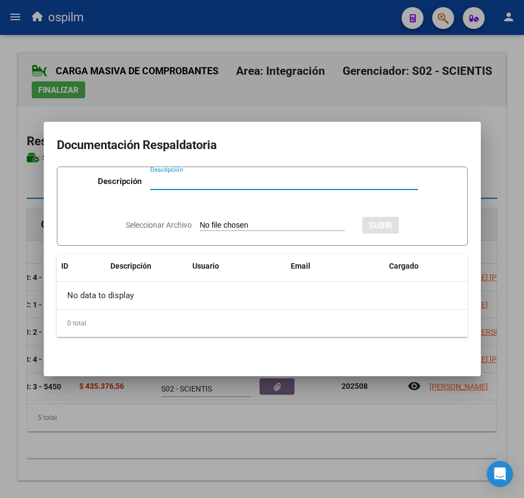
paste input "Planilla de asistencia"
type input "Planilla de asistencia"
click at [209, 226] on input "Seleccionar Archivo" at bounding box center [272, 226] width 145 height 10
type input "C:\fakepath\[PERSON_NAME] LIONEL_202508_089_N_CENTRO REGARDS S.A.S._PA.pdf"
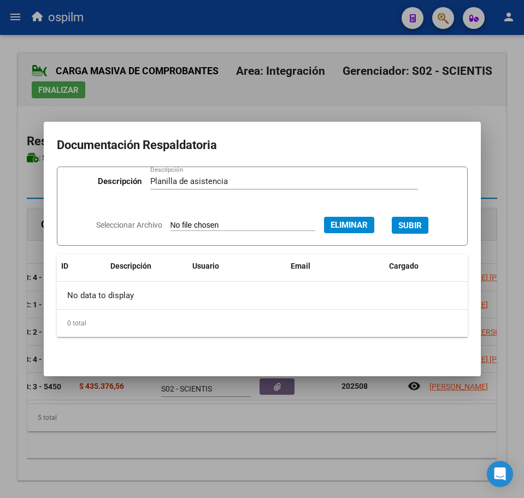
click at [419, 221] on span "SUBIR" at bounding box center [409, 226] width 23 height 10
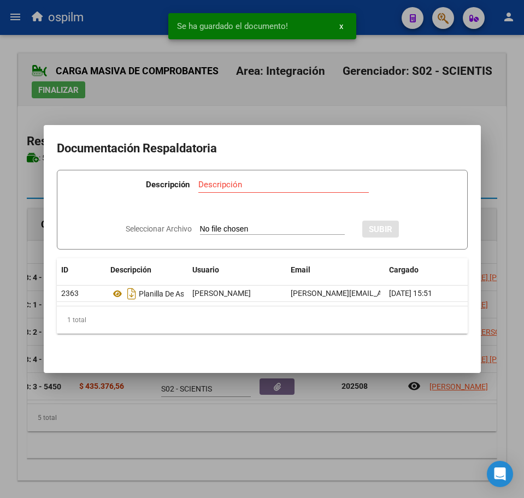
click at [173, 444] on div at bounding box center [262, 249] width 524 height 498
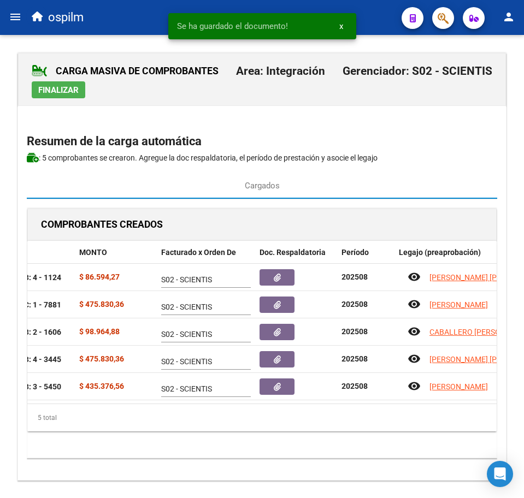
click at [46, 90] on span "Finalizar" at bounding box center [58, 90] width 40 height 10
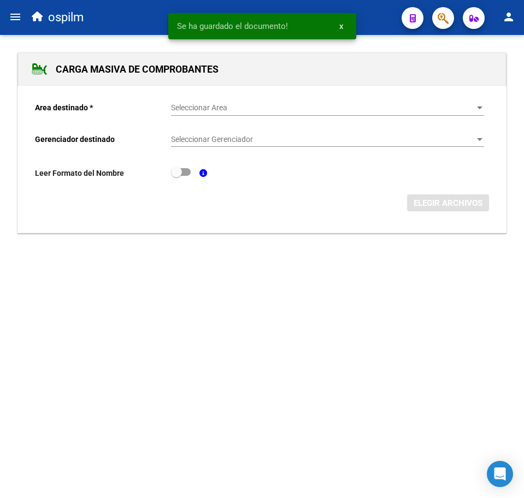
click at [20, 19] on mat-icon "menu" at bounding box center [15, 16] width 13 height 13
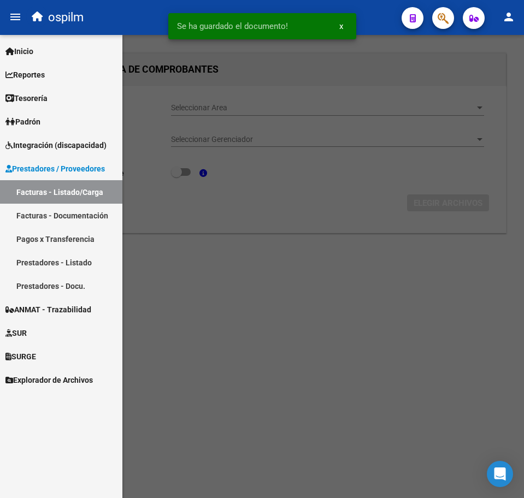
click at [90, 186] on link "Facturas - Listado/Carga" at bounding box center [61, 191] width 122 height 23
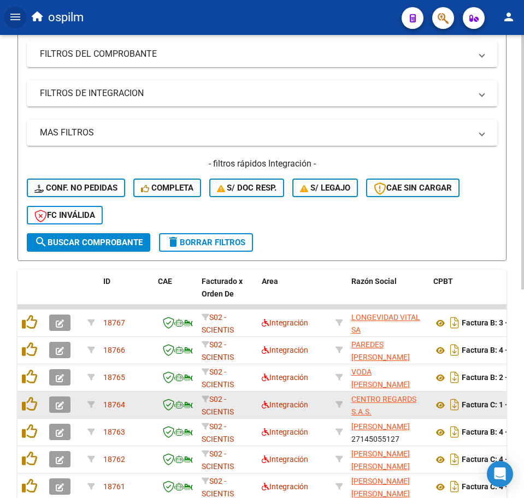
scroll to position [273, 0]
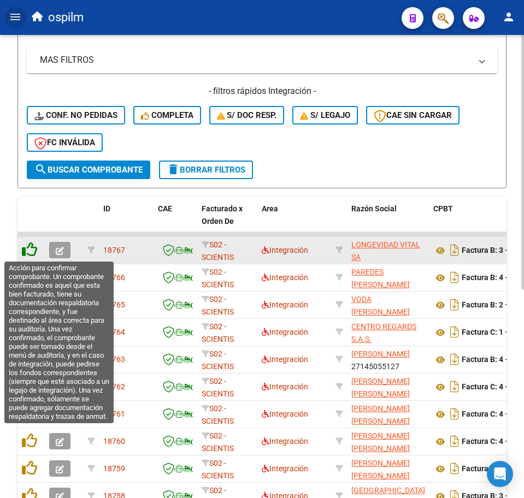
click at [27, 250] on icon at bounding box center [29, 249] width 15 height 15
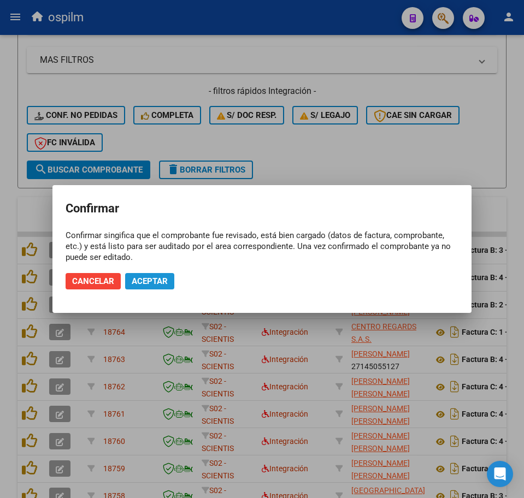
click at [159, 278] on span "Aceptar" at bounding box center [150, 281] width 36 height 10
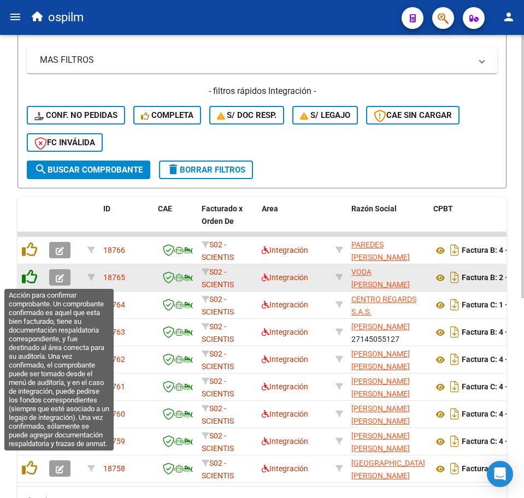
click at [25, 276] on icon at bounding box center [29, 276] width 15 height 15
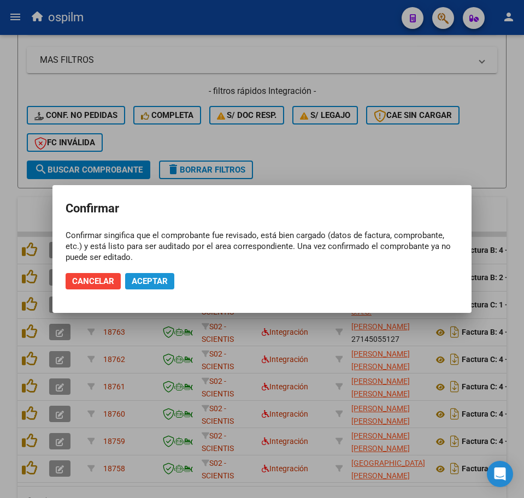
click at [139, 279] on span "Aceptar" at bounding box center [150, 281] width 36 height 10
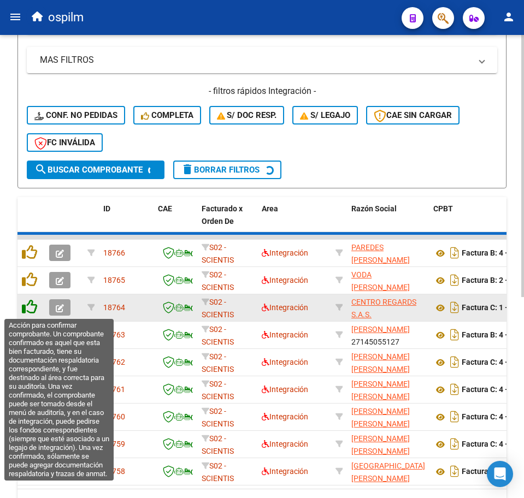
click at [32, 304] on icon at bounding box center [29, 306] width 15 height 15
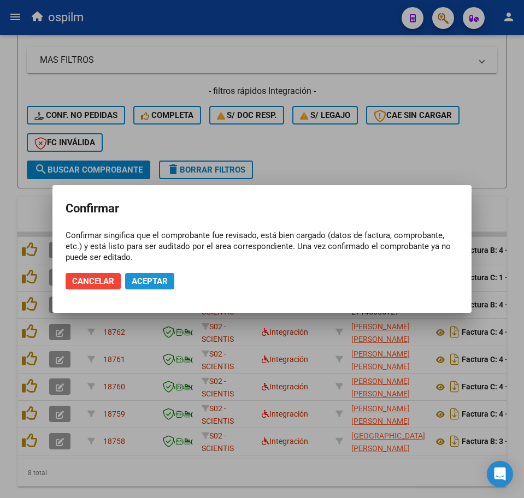
click at [152, 276] on span "Aceptar" at bounding box center [150, 281] width 36 height 10
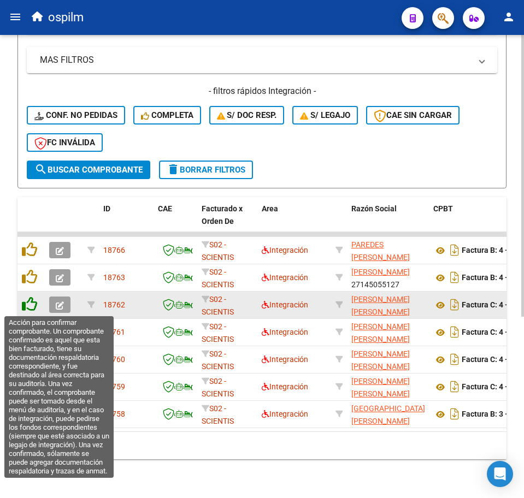
click at [29, 308] on icon at bounding box center [29, 304] width 15 height 15
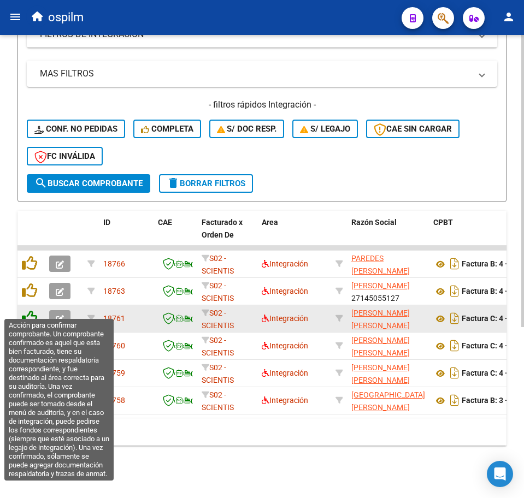
click at [29, 310] on icon at bounding box center [29, 317] width 15 height 15
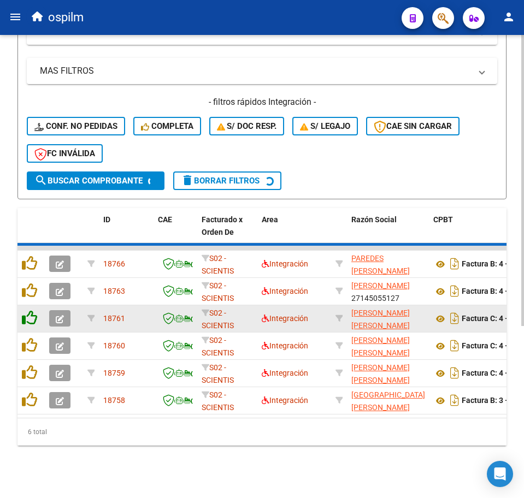
click at [29, 305] on datatable-scroller "18766 S02 - SCIENTIS Integración PAREDES [PERSON_NAME] 27251821661 Factura B: 4…" at bounding box center [261, 330] width 489 height 169
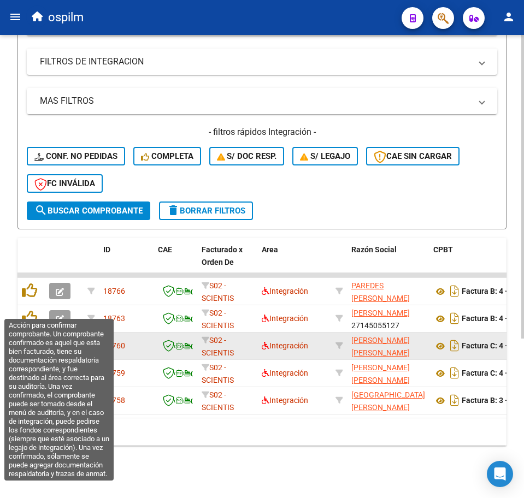
scroll to position [243, 0]
click at [29, 310] on icon at bounding box center [29, 317] width 15 height 15
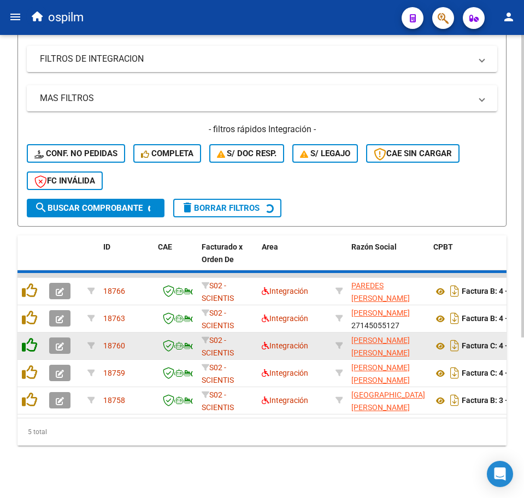
click at [29, 310] on icon at bounding box center [29, 317] width 15 height 15
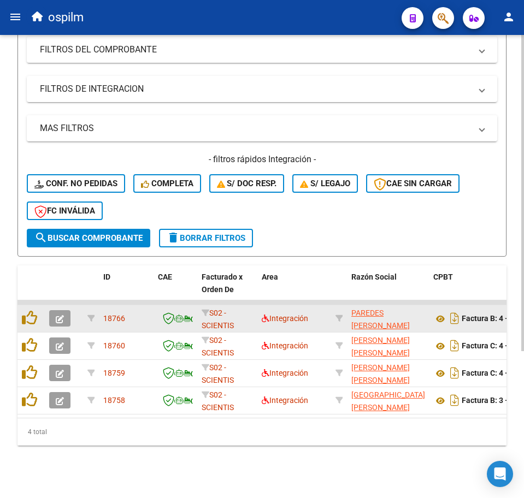
scroll to position [216, 0]
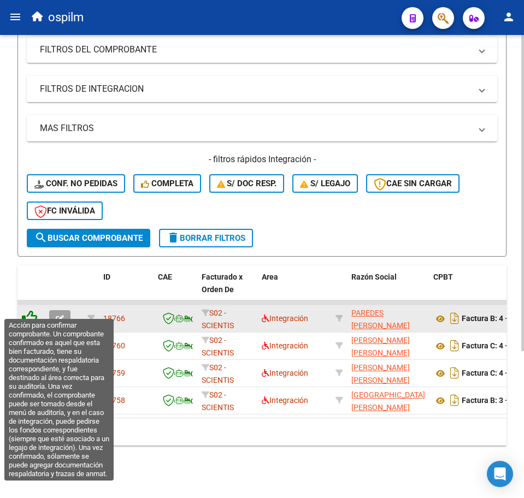
click at [29, 310] on icon at bounding box center [29, 317] width 15 height 15
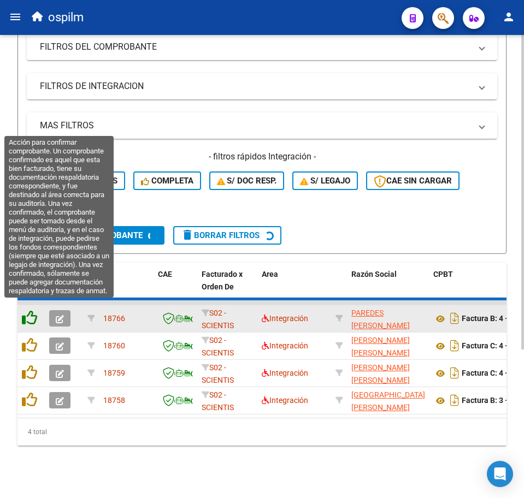
scroll to position [188, 0]
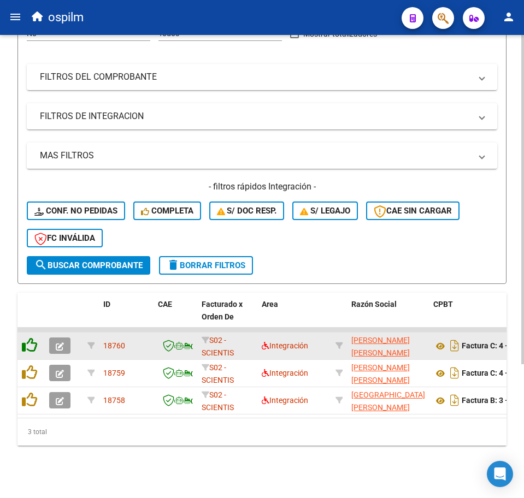
click at [30, 328] on datatable-body-cell at bounding box center [30, 330] width 27 height 4
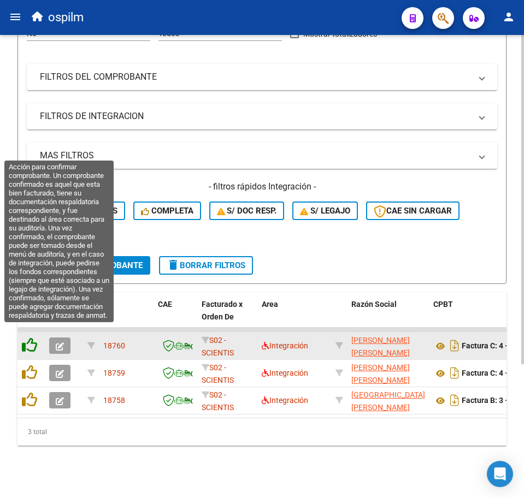
click at [31, 338] on icon at bounding box center [29, 345] width 15 height 15
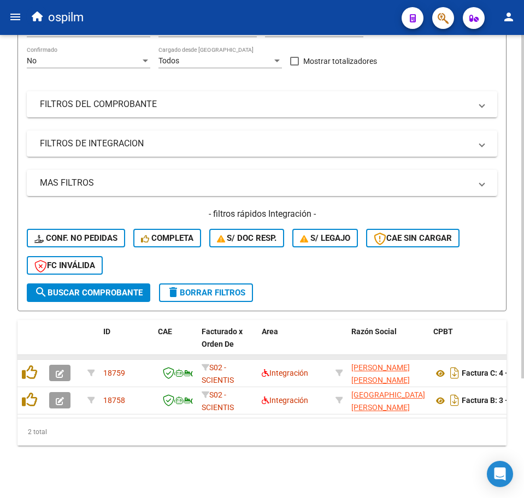
scroll to position [161, 0]
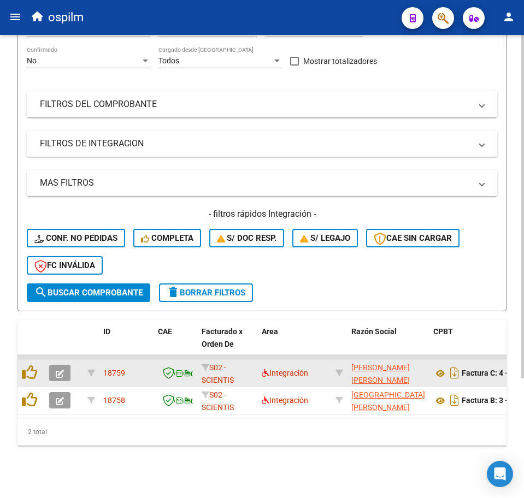
click at [37, 365] on div at bounding box center [31, 373] width 19 height 17
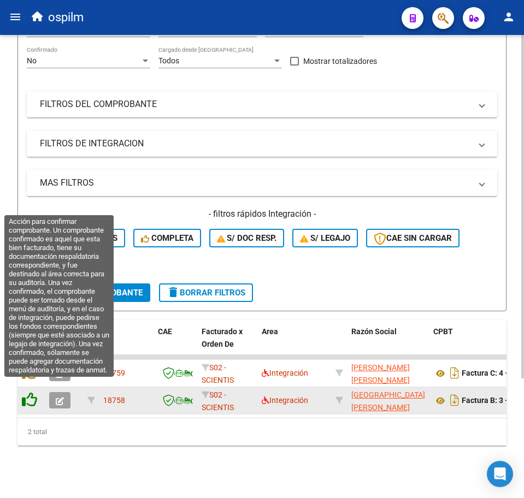
click at [35, 392] on icon at bounding box center [29, 399] width 15 height 15
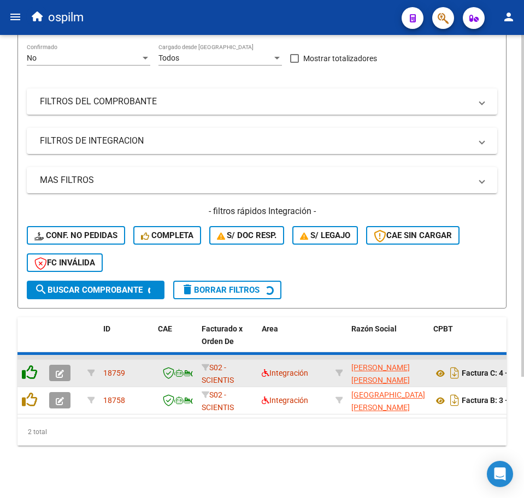
scroll to position [134, 0]
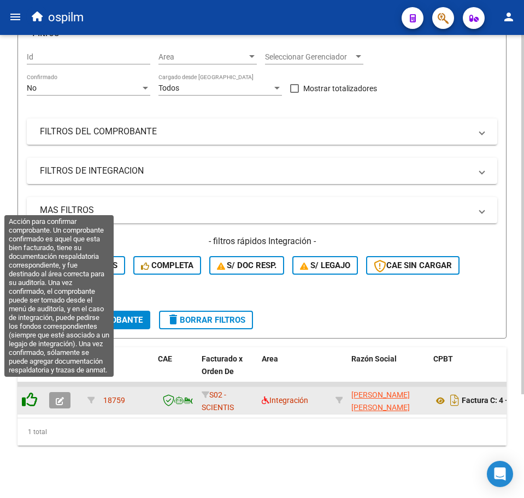
click at [34, 392] on icon at bounding box center [29, 399] width 15 height 15
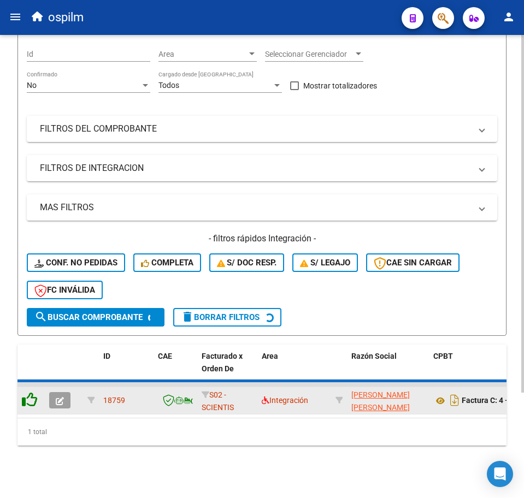
scroll to position [115, 0]
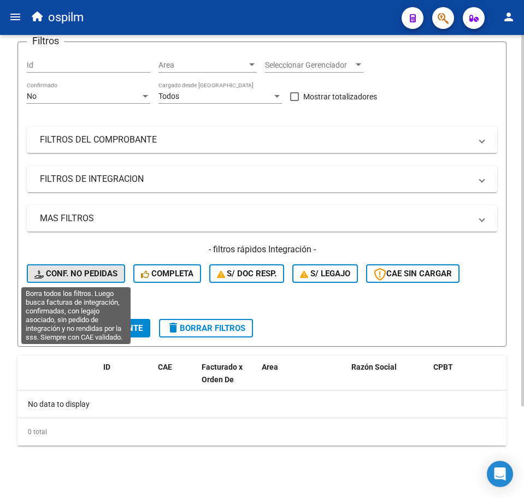
click at [79, 273] on span "Conf. no pedidas" at bounding box center [75, 274] width 83 height 10
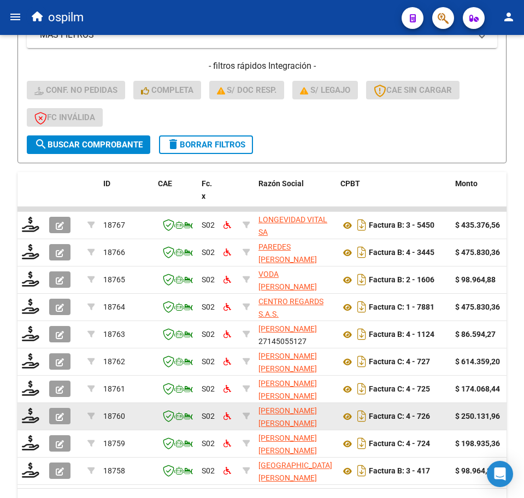
scroll to position [320, 0]
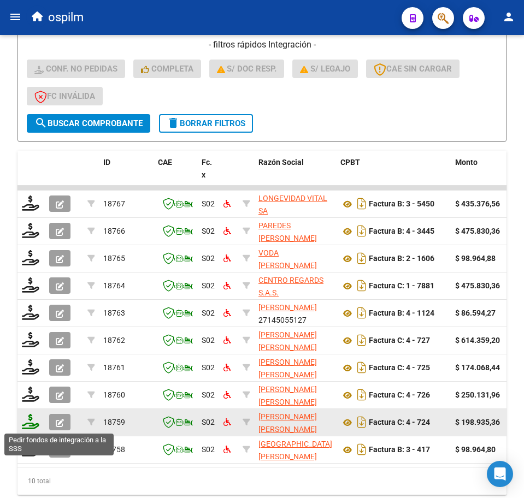
click at [29, 425] on icon at bounding box center [30, 421] width 17 height 15
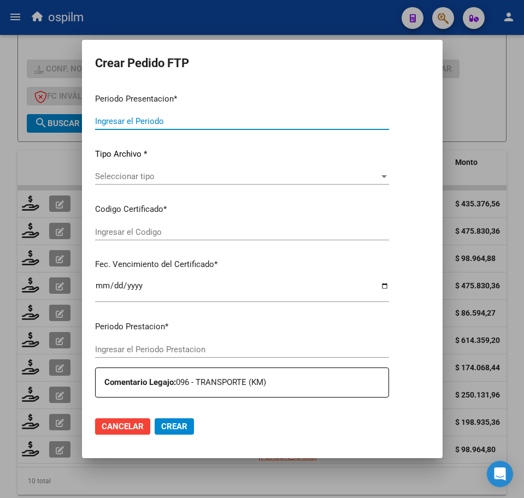
type input "202508"
type input "$ 198.935,36"
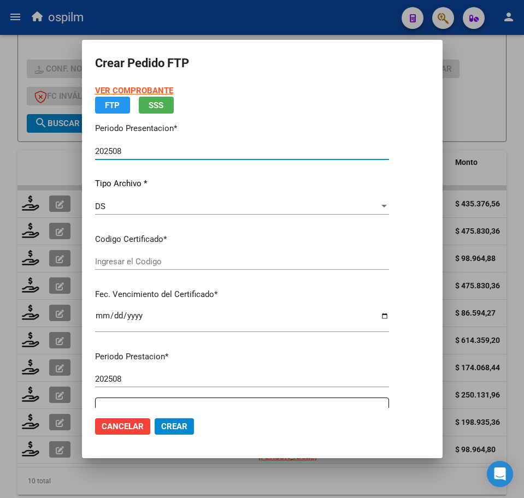
type input "ARG02000560748282021042920260429BS423"
type input "[DATE]"
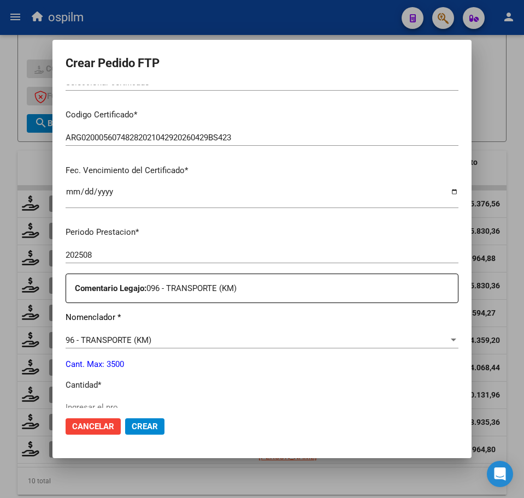
scroll to position [273, 0]
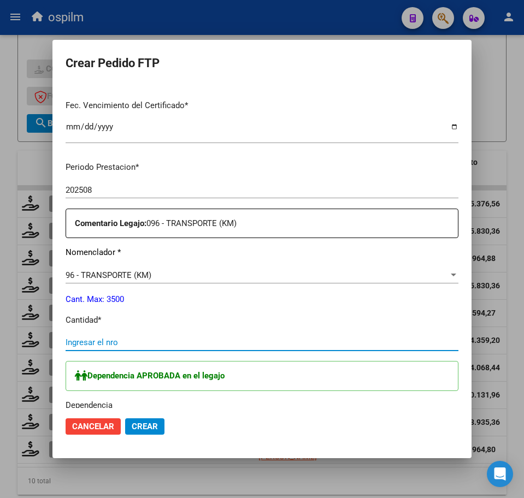
click at [104, 342] on input "Ingresar el nro" at bounding box center [262, 343] width 393 height 10
type input "272"
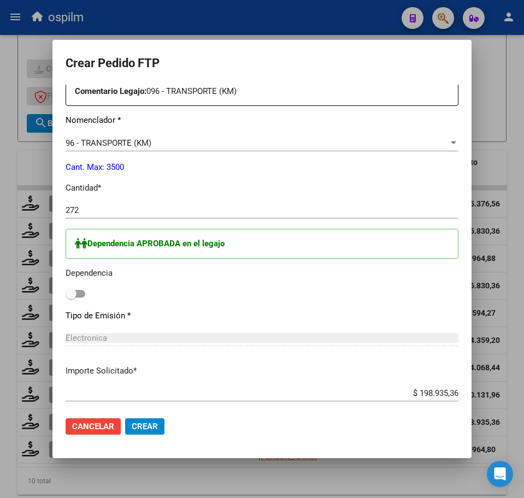
scroll to position [410, 0]
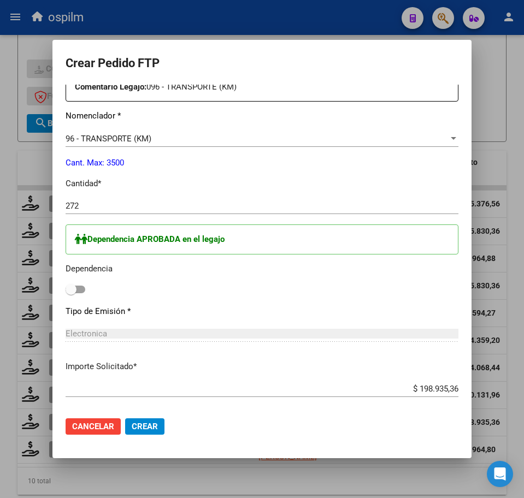
click at [79, 291] on span at bounding box center [76, 290] width 20 height 8
click at [71, 293] on input "checkbox" at bounding box center [70, 293] width 1 height 1
checkbox input "true"
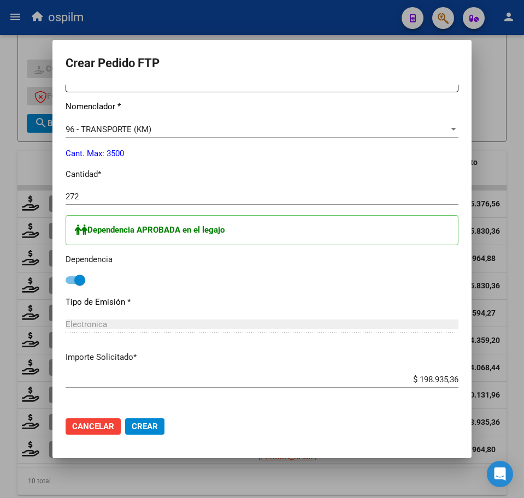
scroll to position [370, 0]
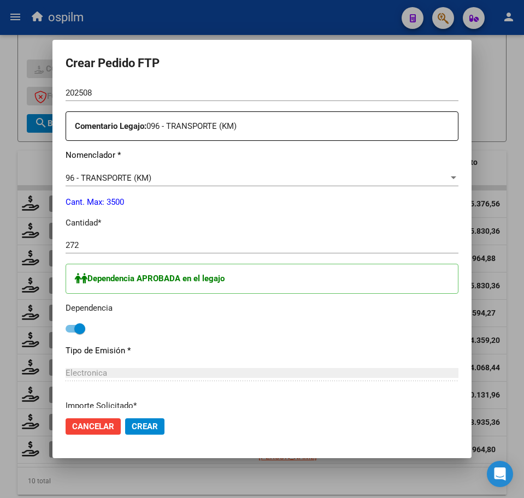
click at [421, 220] on p "Cantidad *" at bounding box center [262, 223] width 393 height 13
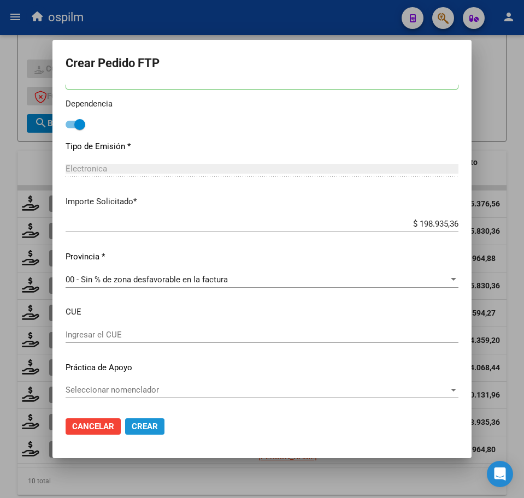
click at [141, 427] on span "Crear" at bounding box center [145, 427] width 26 height 10
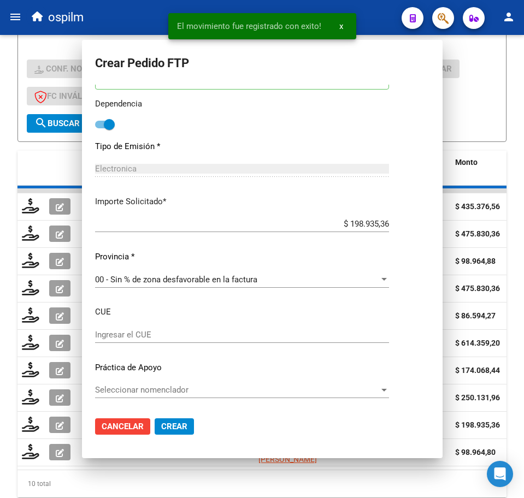
scroll to position [0, 0]
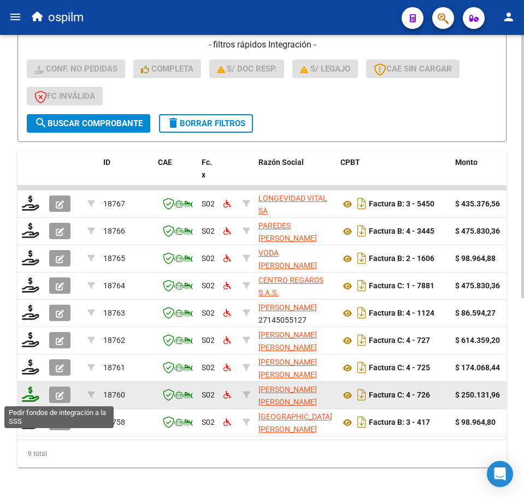
click at [27, 396] on icon at bounding box center [30, 394] width 17 height 15
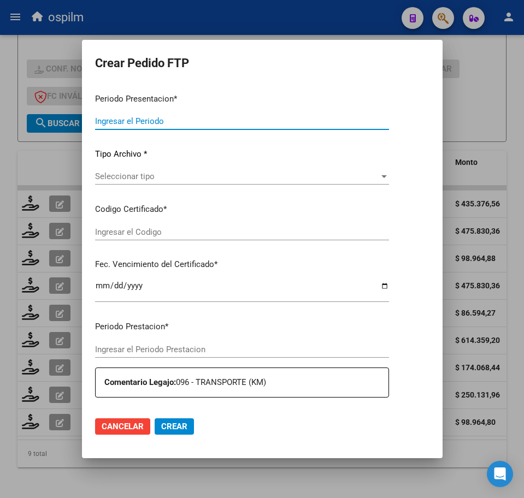
type input "202508"
type input "$ 250.131,96"
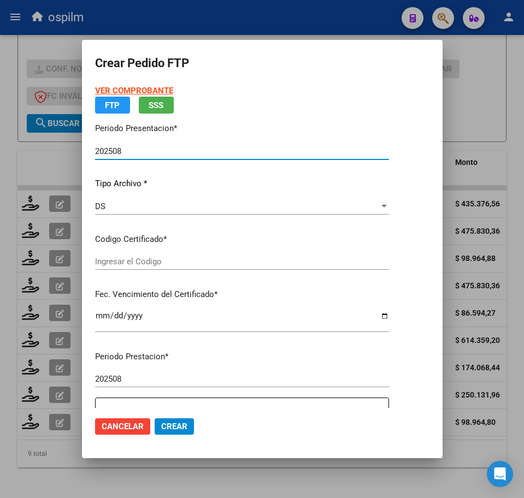
type input "ARG02000560748282021042920260429BS423"
type input "[DATE]"
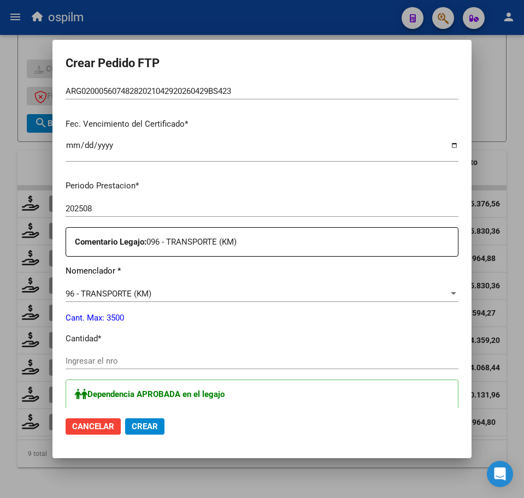
scroll to position [273, 0]
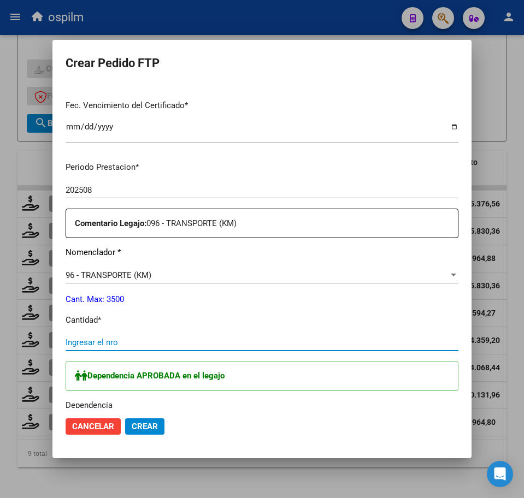
click at [171, 346] on input "Ingresar el nro" at bounding box center [262, 343] width 393 height 10
type input "342"
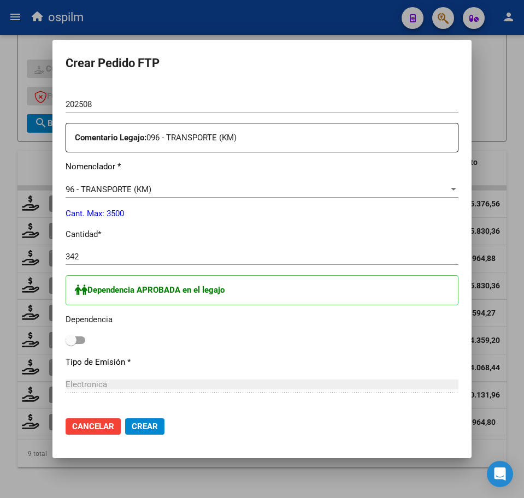
scroll to position [410, 0]
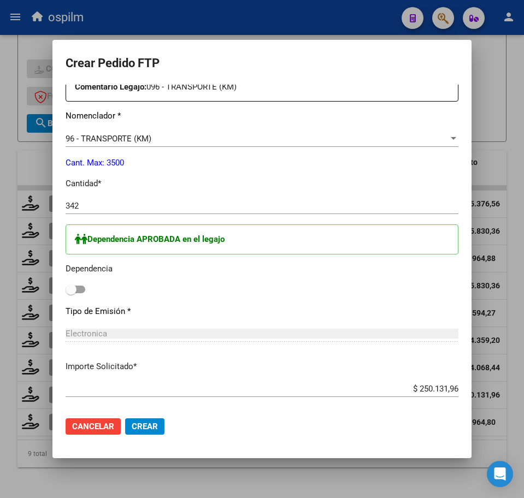
click at [79, 291] on span at bounding box center [76, 290] width 20 height 8
click at [71, 293] on input "checkbox" at bounding box center [70, 293] width 1 height 1
checkbox input "true"
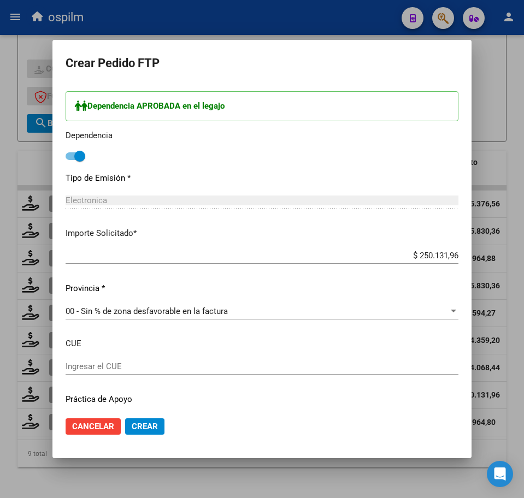
scroll to position [575, 0]
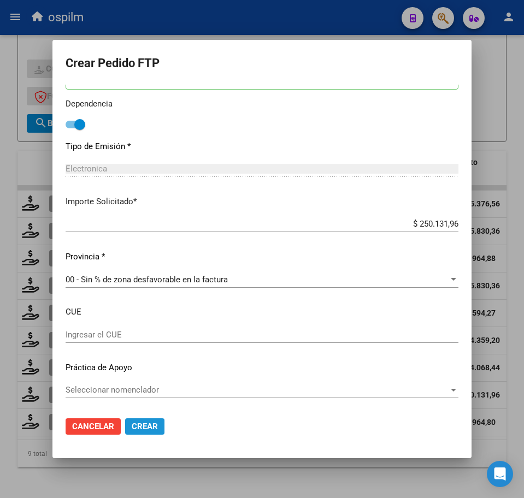
click at [141, 424] on span "Crear" at bounding box center [145, 427] width 26 height 10
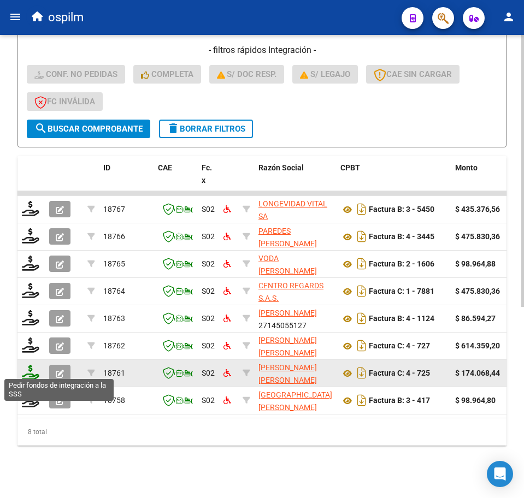
click at [29, 369] on icon at bounding box center [30, 372] width 17 height 15
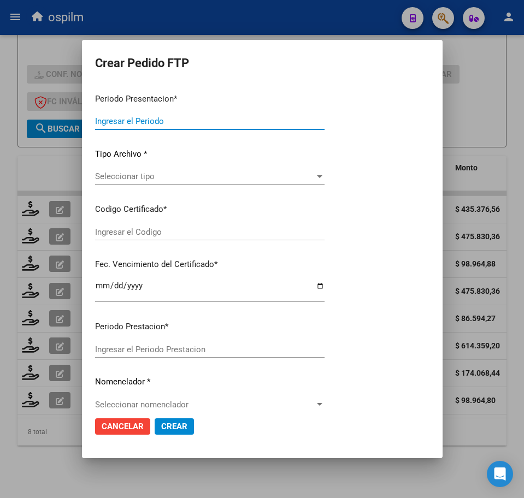
type input "202508"
type input "$ 174.068,44"
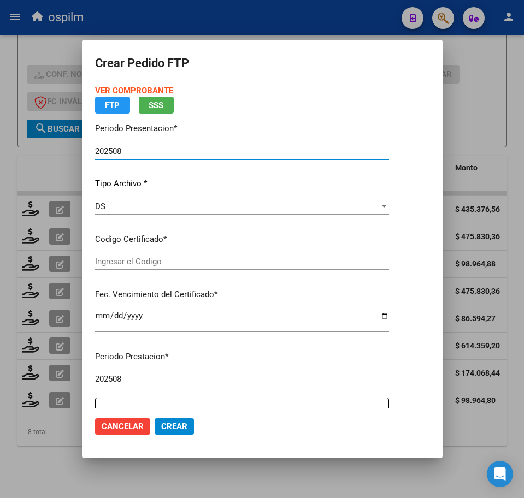
type input "ARG02000560748282021042920260429BS423"
type input "[DATE]"
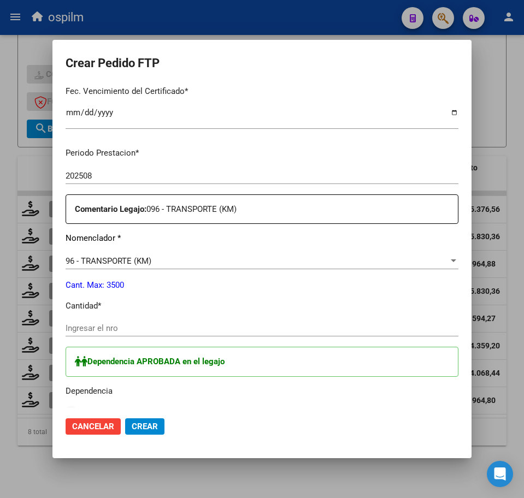
scroll to position [341, 0]
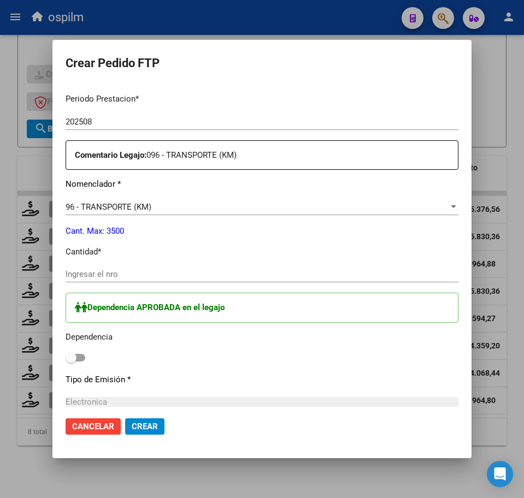
click at [111, 279] on input "Ingresar el nro" at bounding box center [262, 274] width 393 height 10
click at [110, 272] on input "Ingresar el nro" at bounding box center [262, 274] width 393 height 10
type input "238"
click at [85, 357] on span at bounding box center [76, 358] width 20 height 8
click at [71, 362] on input "checkbox" at bounding box center [70, 362] width 1 height 1
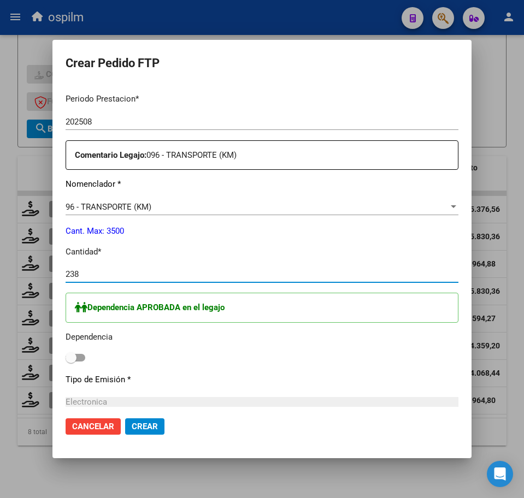
checkbox input "true"
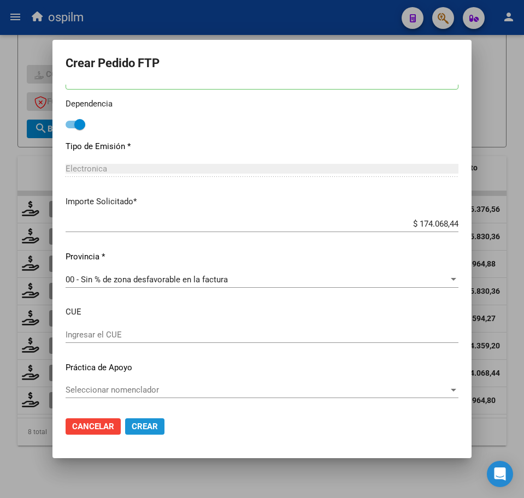
click at [146, 430] on span "Crear" at bounding box center [145, 427] width 26 height 10
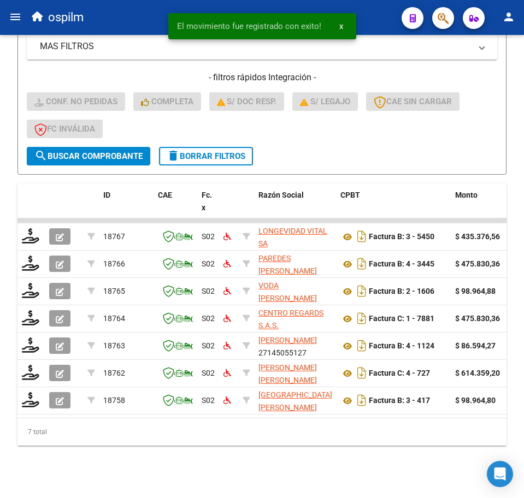
scroll to position [298, 0]
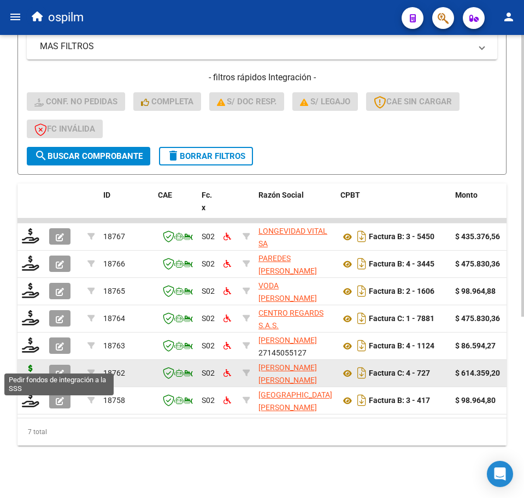
click at [26, 365] on icon at bounding box center [30, 372] width 17 height 15
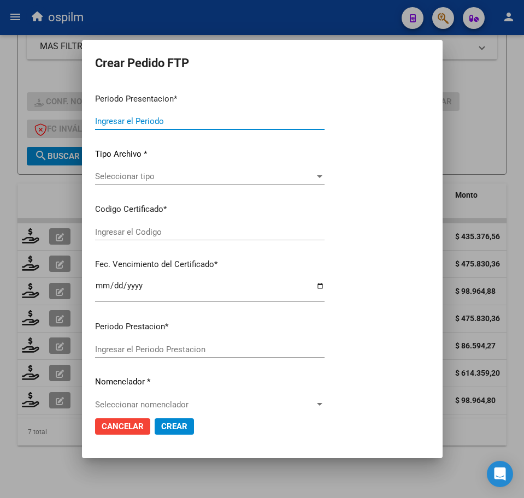
type input "202508"
type input "$ 614.359,20"
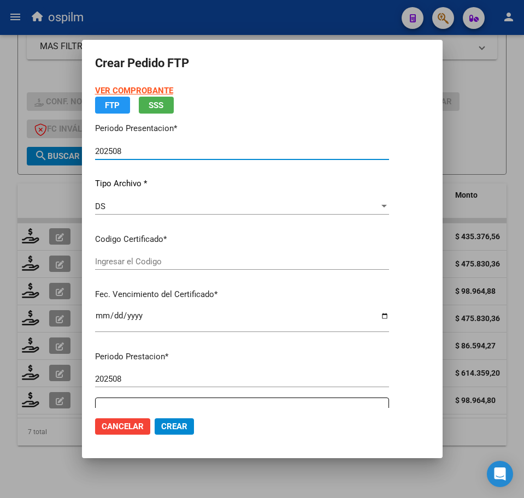
type input "ARG02000560748282021042920260429BS423"
type input "[DATE]"
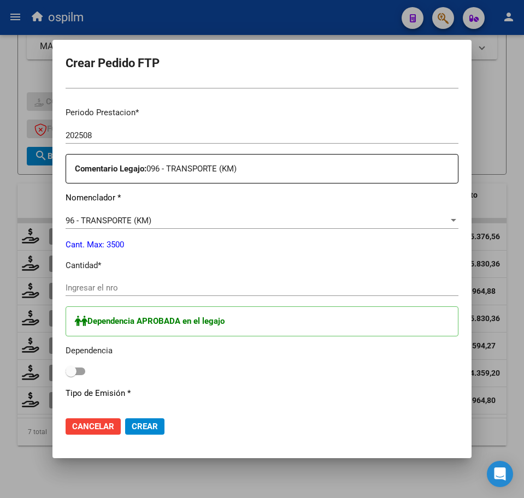
scroll to position [341, 0]
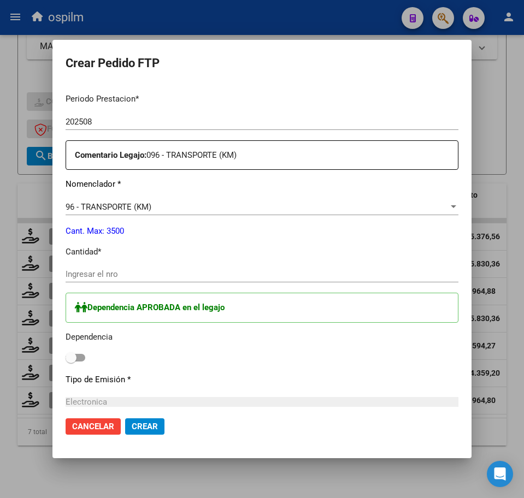
click at [134, 274] on input "Ingresar el nro" at bounding box center [262, 274] width 393 height 10
type input "840"
click at [79, 360] on span at bounding box center [76, 358] width 20 height 8
click at [71, 362] on input "checkbox" at bounding box center [70, 362] width 1 height 1
checkbox input "true"
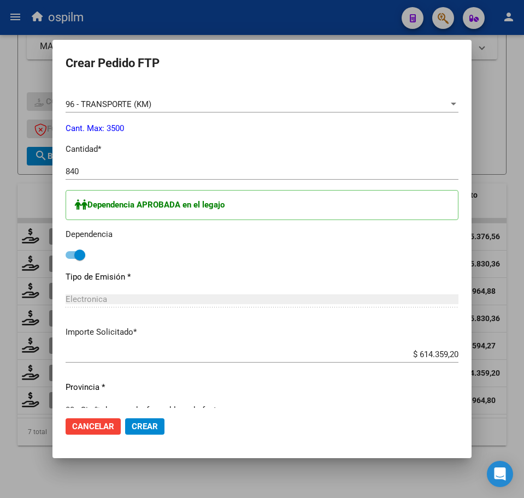
scroll to position [575, 0]
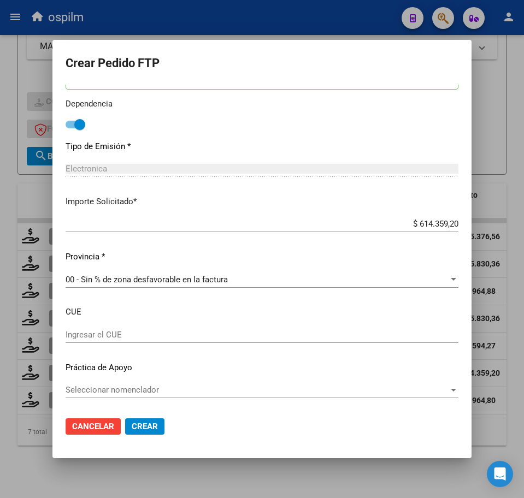
click at [154, 427] on span "Crear" at bounding box center [145, 427] width 26 height 10
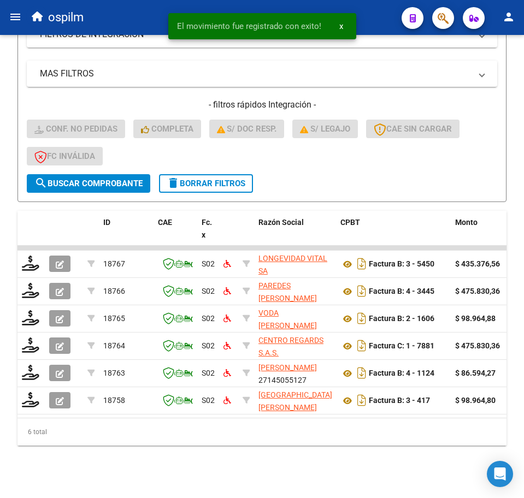
scroll to position [270, 0]
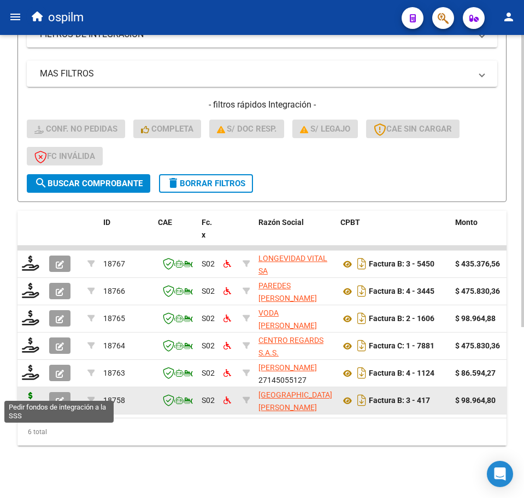
click at [27, 394] on icon at bounding box center [30, 399] width 17 height 15
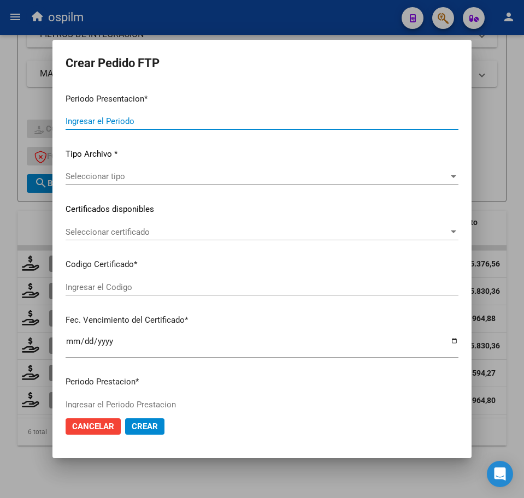
type input "202508"
type input "$ 98.964,80"
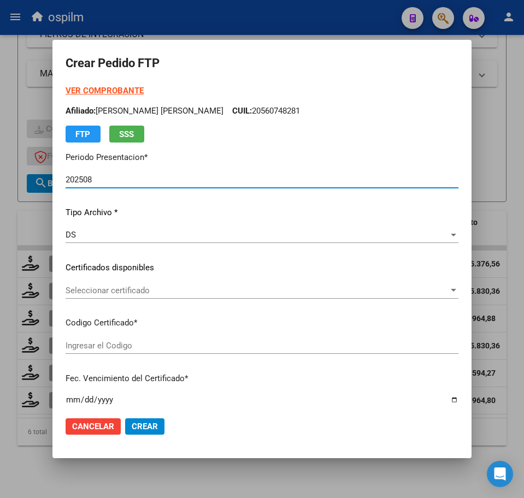
type input "ARG02000511436582017010420220104BS309"
type input "[DATE]"
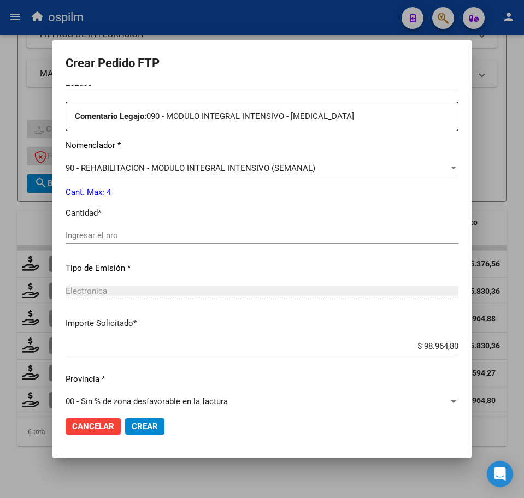
scroll to position [392, 0]
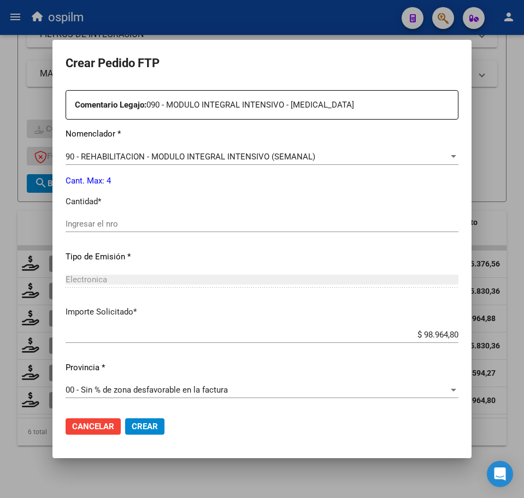
click at [139, 223] on input "Ingresar el nro" at bounding box center [262, 224] width 393 height 10
type input "4"
click at [141, 417] on mat-dialog-actions "Cancelar Crear" at bounding box center [262, 426] width 393 height 37
click at [146, 422] on span "Crear" at bounding box center [145, 427] width 26 height 10
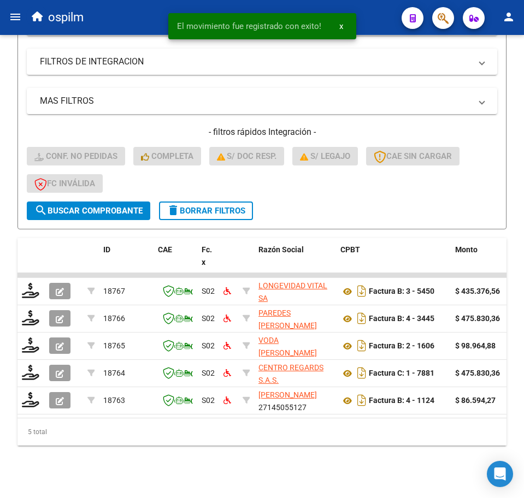
scroll to position [243, 0]
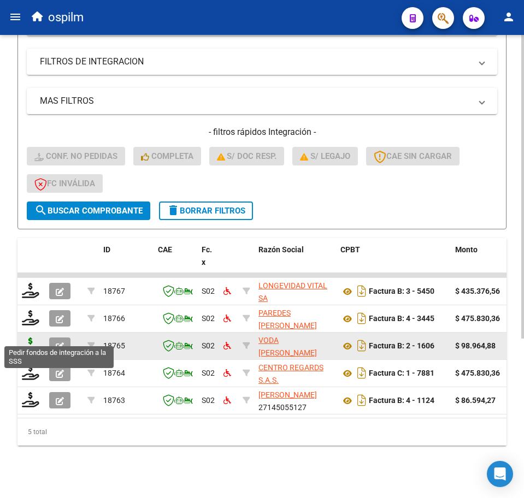
click at [29, 338] on icon at bounding box center [30, 345] width 17 height 15
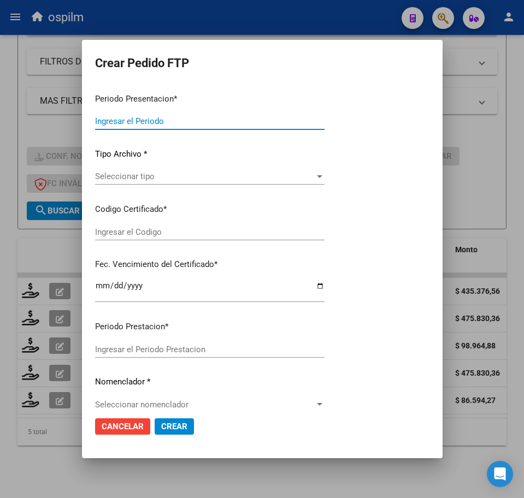
type input "202508"
type input "$ 98.964,88"
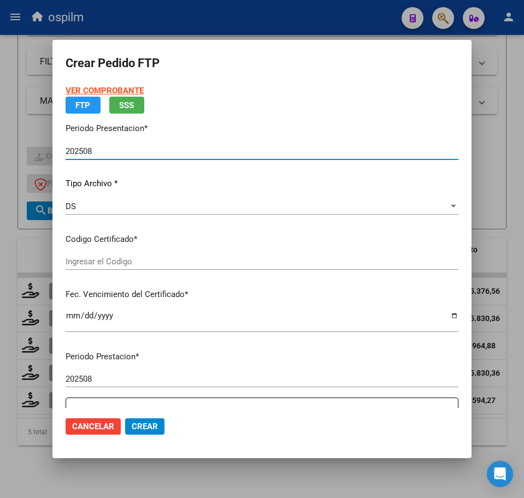
type input "ARG02000546016052024041520290415BS436"
type input "[DATE]"
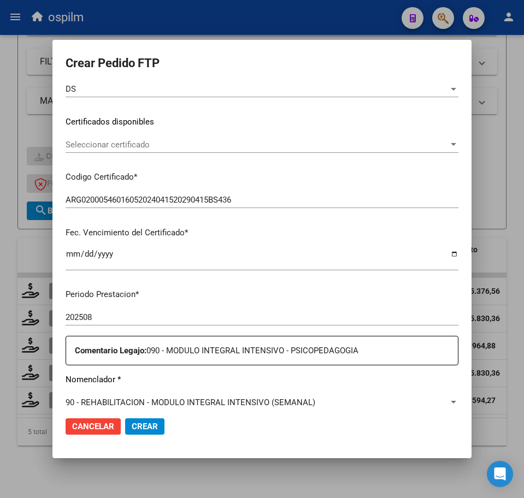
scroll to position [273, 0]
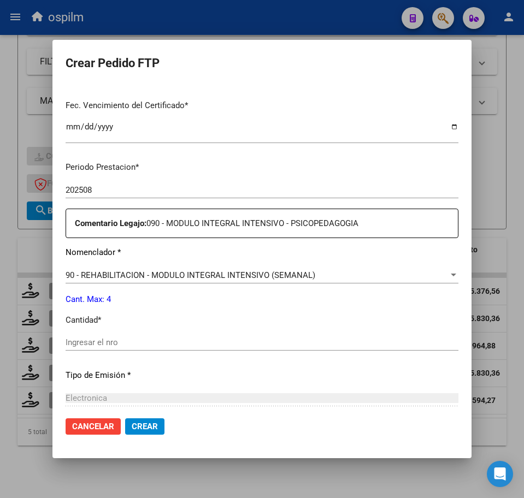
click at [135, 341] on input "Ingresar el nro" at bounding box center [262, 343] width 393 height 10
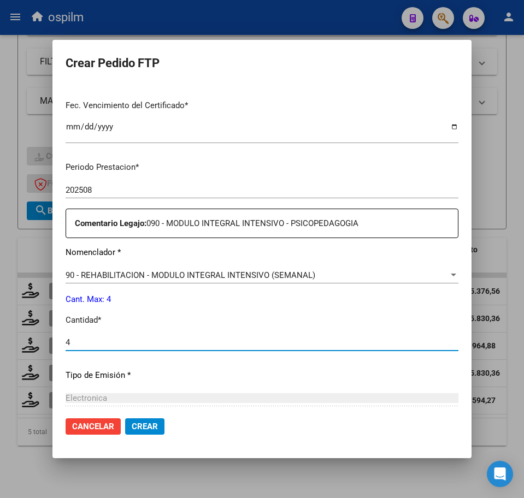
type input "4"
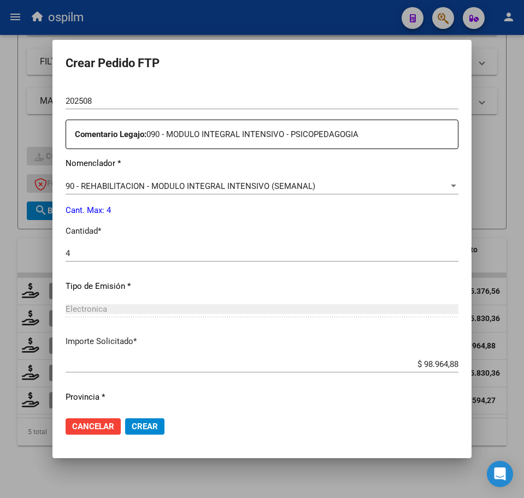
scroll to position [392, 0]
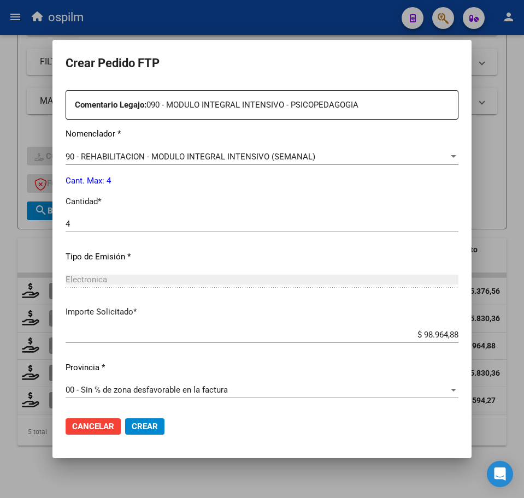
click at [152, 427] on span "Crear" at bounding box center [145, 427] width 26 height 10
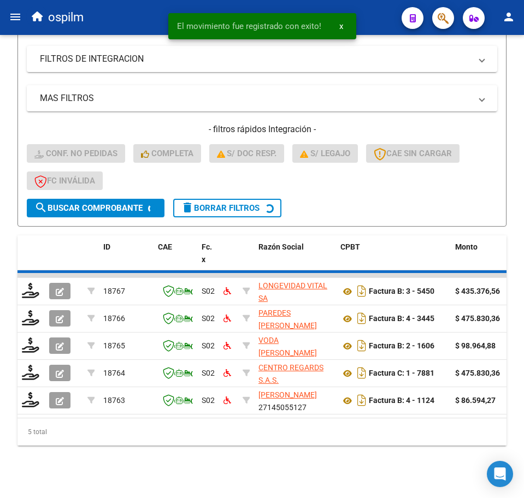
scroll to position [216, 0]
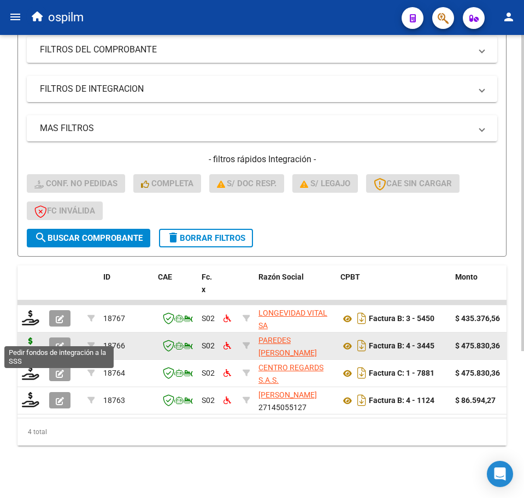
click at [33, 339] on icon at bounding box center [30, 345] width 17 height 15
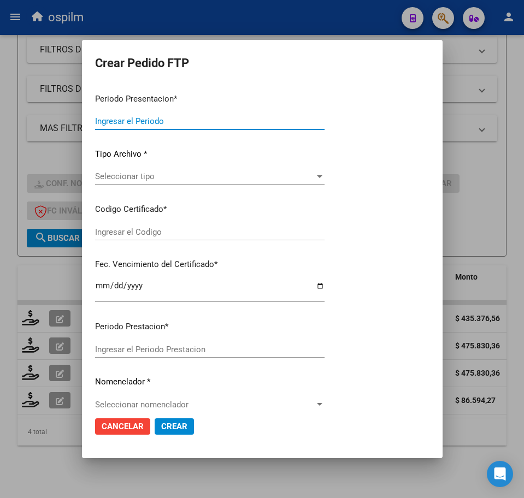
type input "202508"
type input "$ 475.830,36"
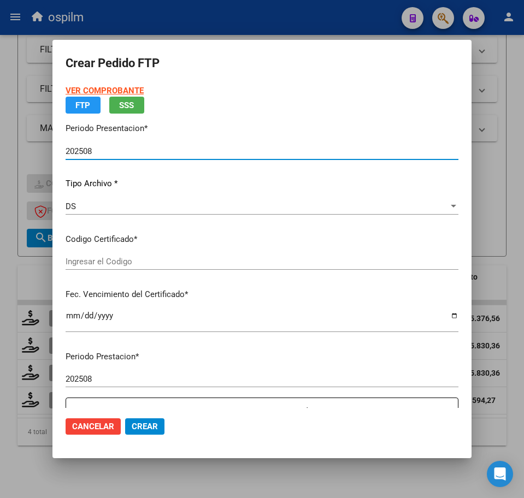
type input "ARG02000574707272022091420270914BS315"
type input "[DATE]"
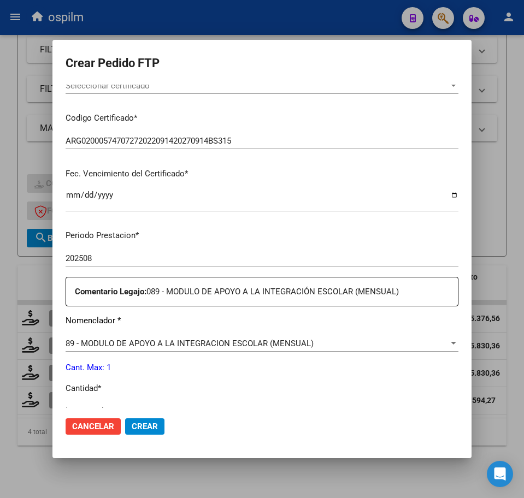
scroll to position [273, 0]
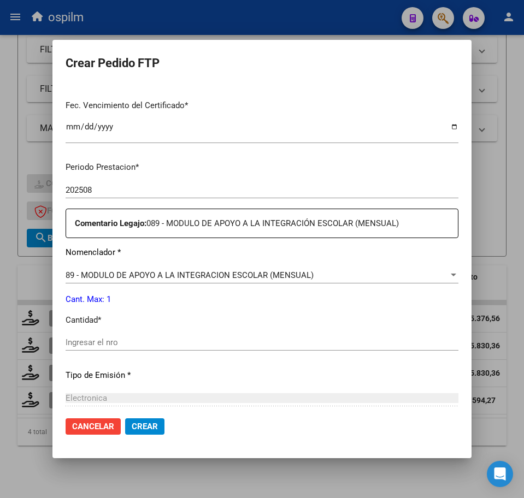
click at [138, 350] on div "Ingresar el nro" at bounding box center [262, 342] width 393 height 16
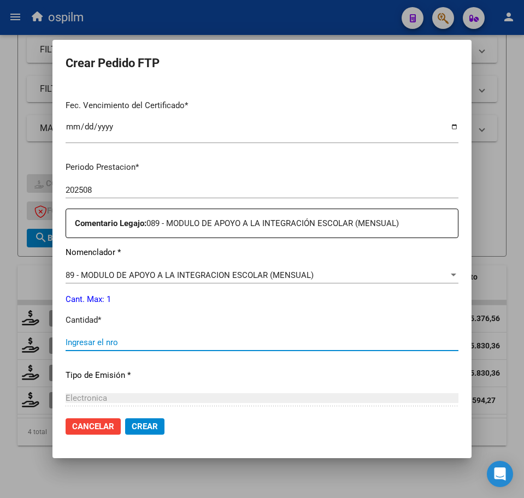
click at [134, 345] on input "Ingresar el nro" at bounding box center [262, 343] width 393 height 10
type input "1"
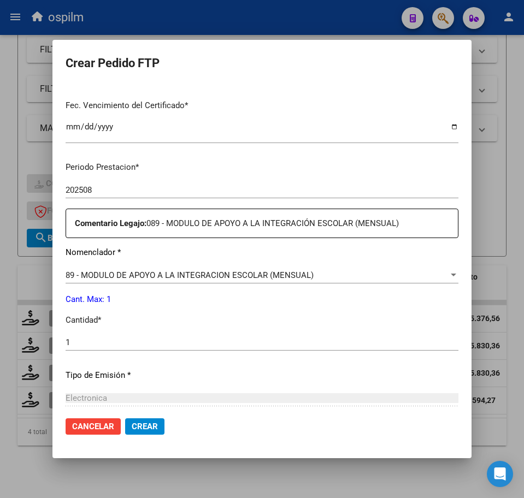
scroll to position [392, 0]
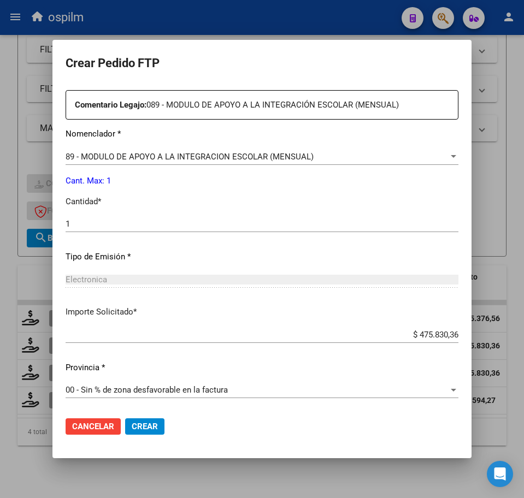
click at [155, 427] on span "Crear" at bounding box center [145, 427] width 26 height 10
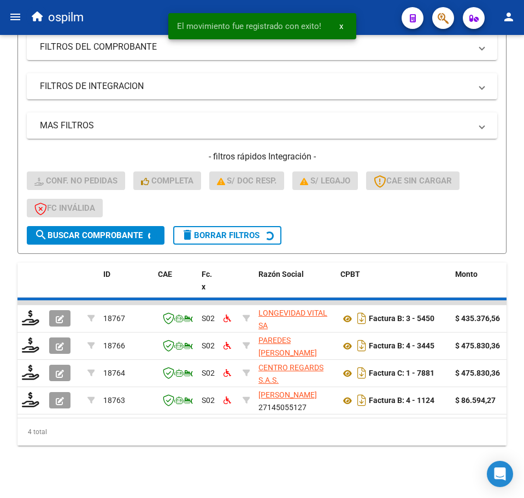
scroll to position [188, 0]
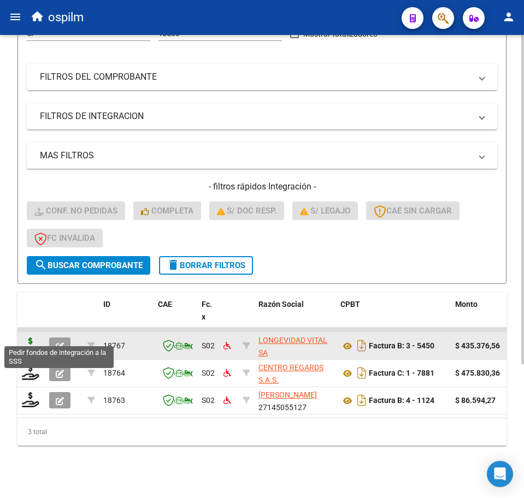
click at [28, 338] on icon at bounding box center [30, 345] width 17 height 15
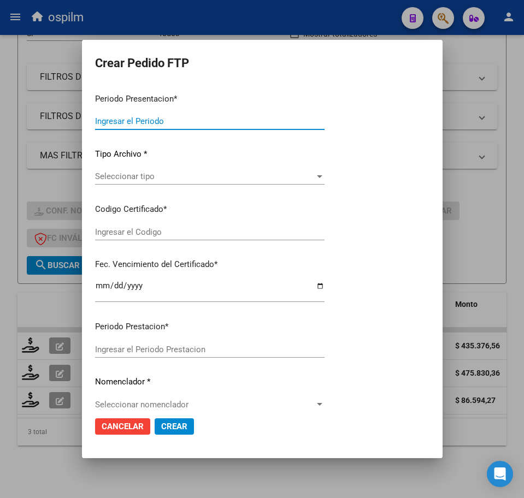
type input "202508"
type input "$ 435.376,56"
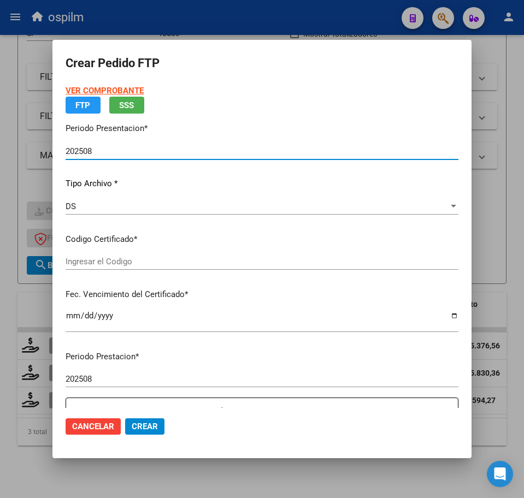
type input "ARG02000559522442021021920240219BS439"
type input "[DATE]"
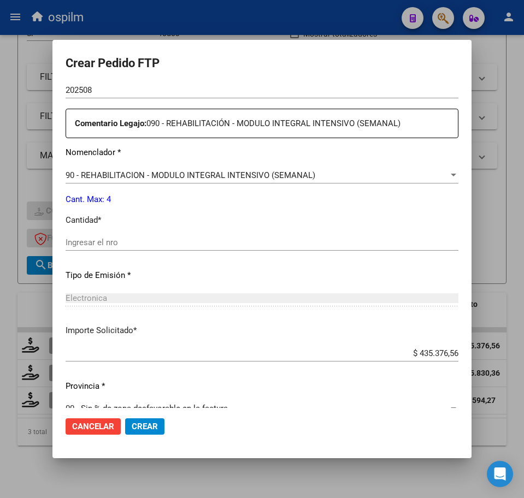
scroll to position [392, 0]
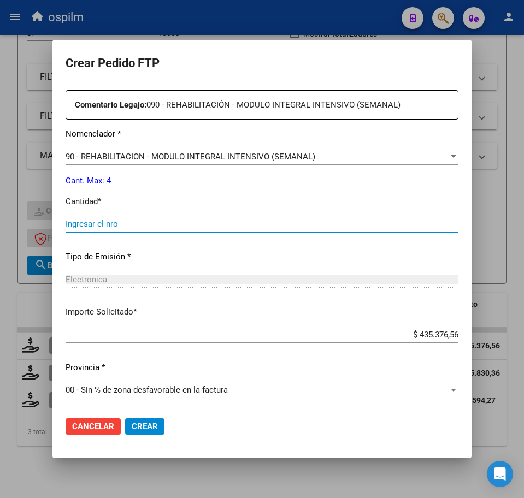
drag, startPoint x: 159, startPoint y: 221, endPoint x: 163, endPoint y: 230, distance: 9.8
click at [159, 222] on input "Ingresar el nro" at bounding box center [262, 224] width 393 height 10
type input "4"
click at [155, 422] on span "Crear" at bounding box center [145, 427] width 26 height 10
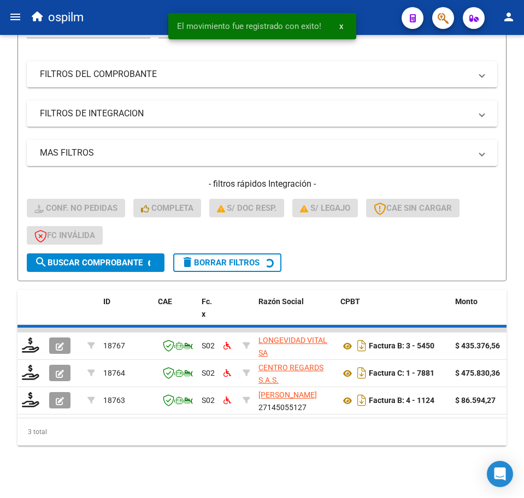
scroll to position [161, 0]
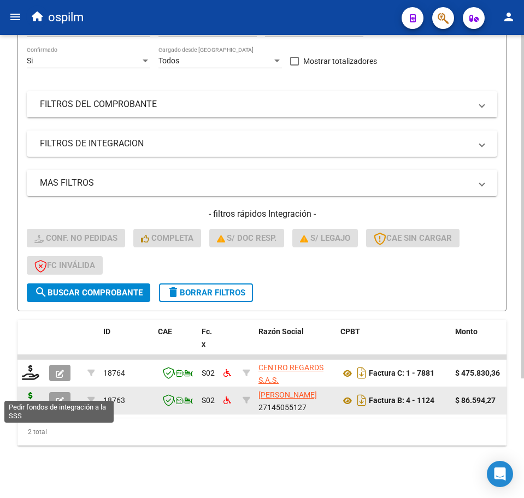
click at [28, 392] on icon at bounding box center [30, 399] width 17 height 15
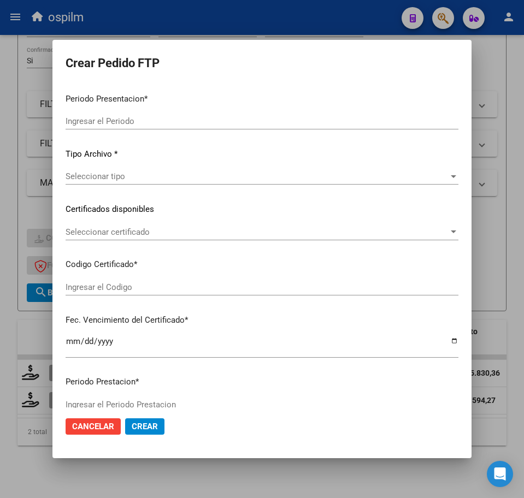
type input "202508"
type input "$ 86.594,27"
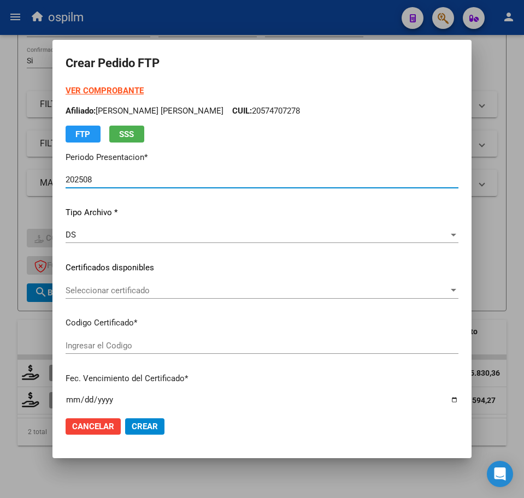
type input "ARG0100055609757202411150291115BUE319"
type input "[DATE]"
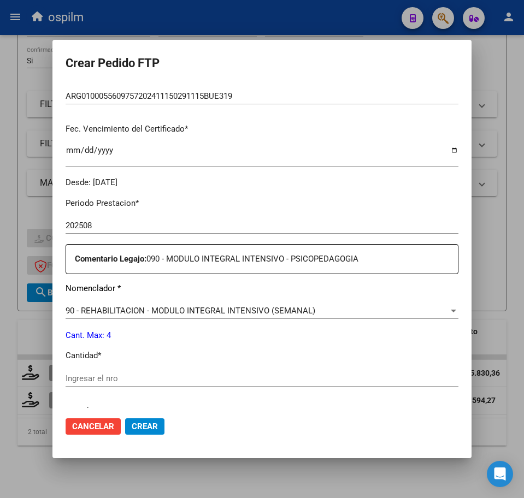
scroll to position [273, 0]
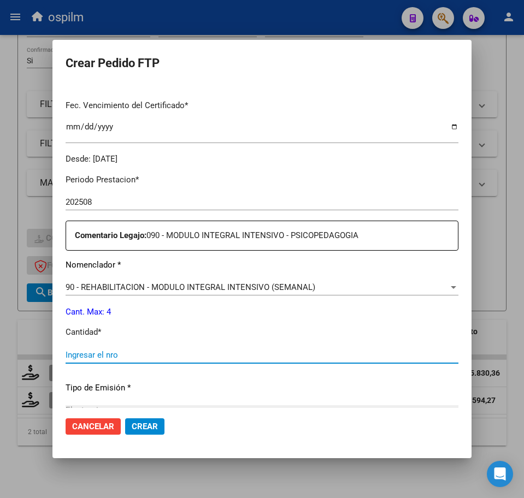
click at [114, 359] on input "Ingresar el nro" at bounding box center [262, 355] width 393 height 10
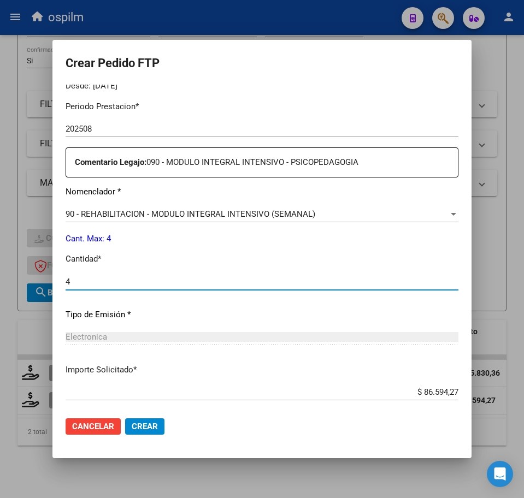
scroll to position [404, 0]
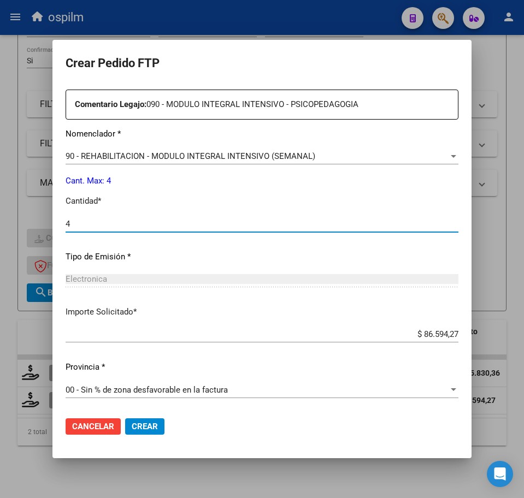
type input "4"
click at [156, 418] on button "Crear" at bounding box center [144, 426] width 39 height 16
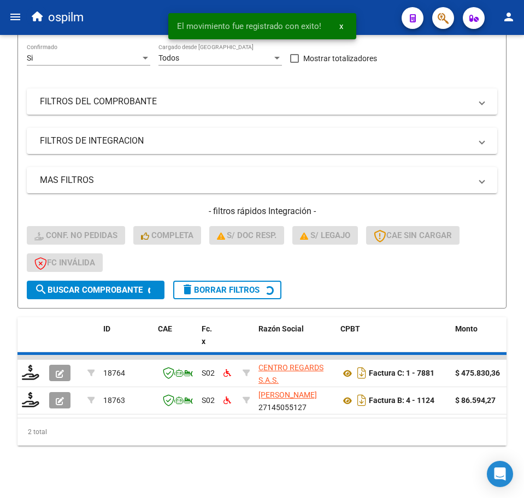
scroll to position [134, 0]
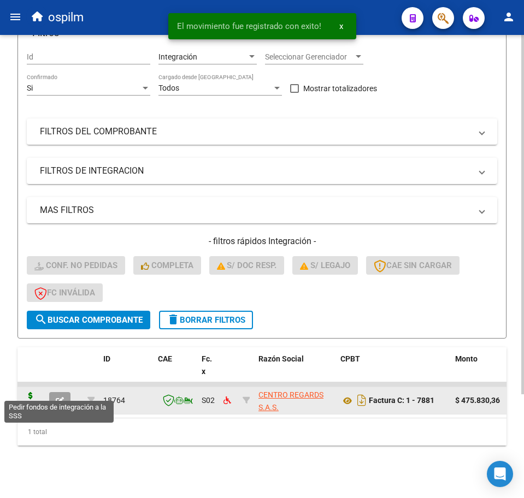
click at [28, 392] on icon at bounding box center [30, 399] width 17 height 15
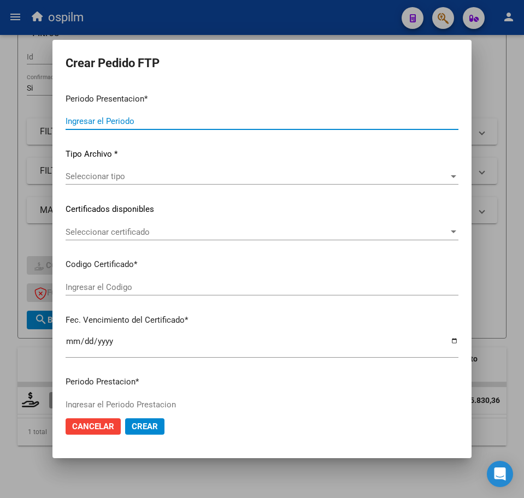
type input "202508"
type input "$ 475.830,36"
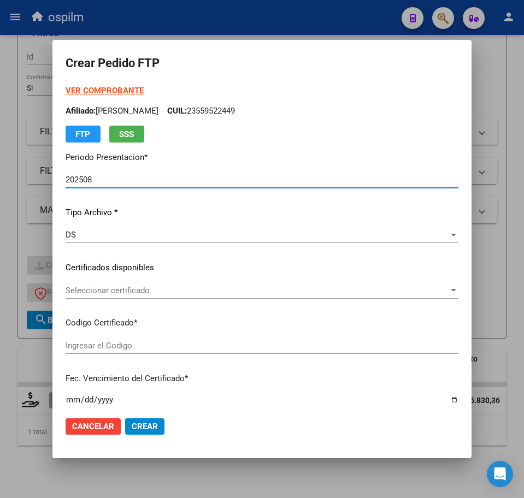
type input "ARG02000546538672022051120250511BS352"
type input "[DATE]"
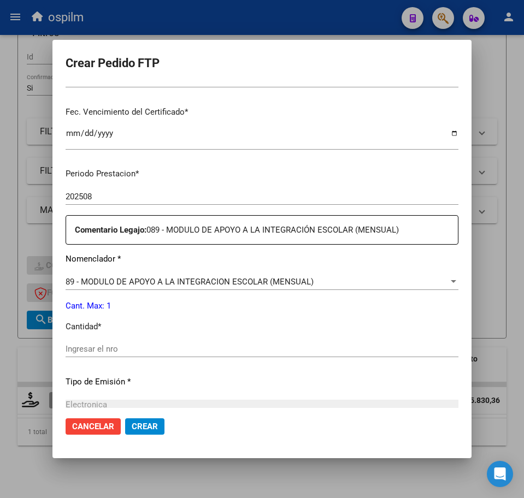
scroll to position [273, 0]
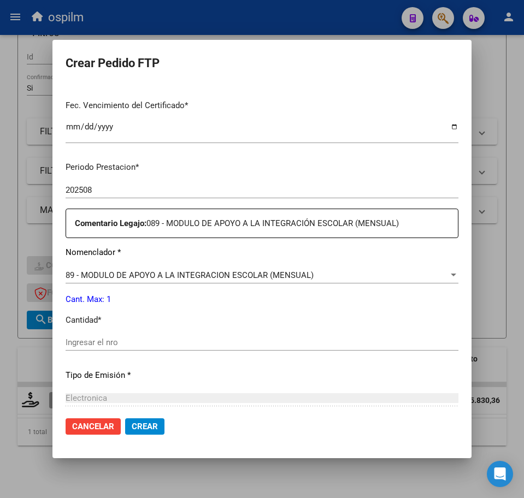
click at [114, 342] on input "Ingresar el nro" at bounding box center [262, 343] width 393 height 10
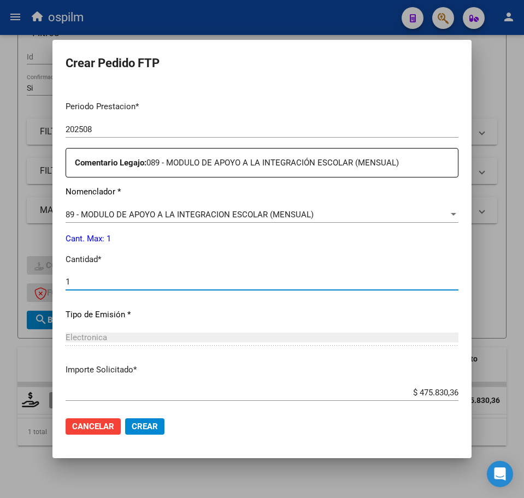
scroll to position [392, 0]
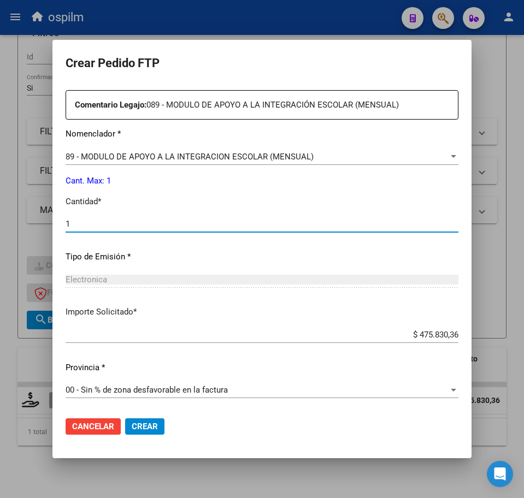
type input "1"
click at [141, 431] on span "Crear" at bounding box center [145, 427] width 26 height 10
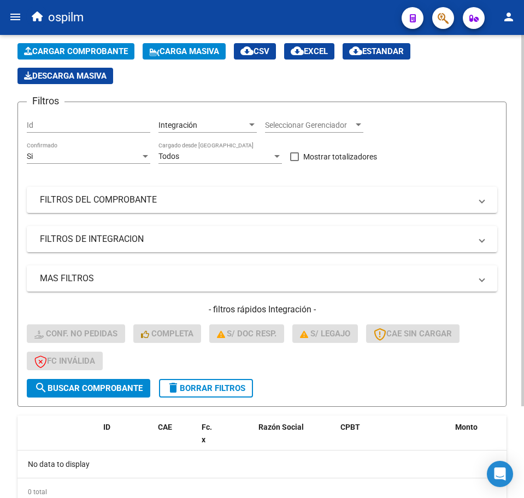
scroll to position [0, 0]
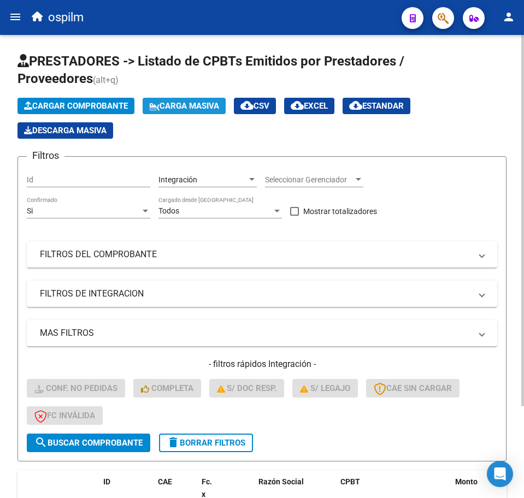
click at [170, 110] on span "Carga Masiva" at bounding box center [184, 106] width 70 height 10
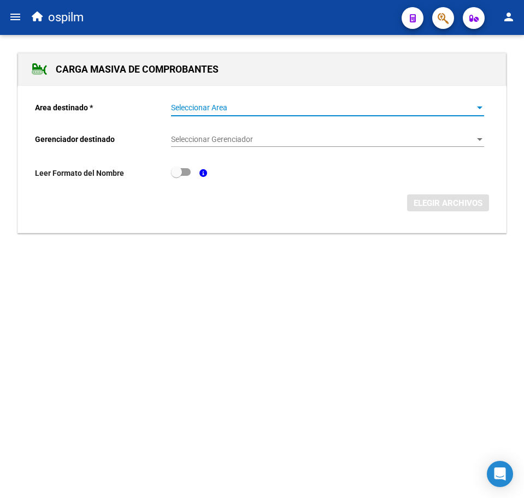
click at [188, 105] on span "Seleccionar Area" at bounding box center [322, 107] width 303 height 9
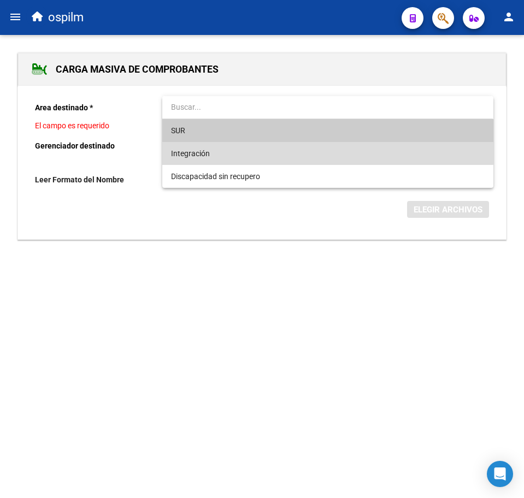
click at [194, 146] on span "Integración" at bounding box center [327, 153] width 313 height 23
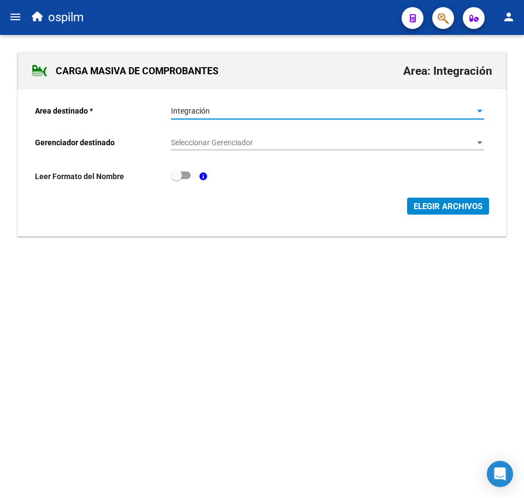
click at [195, 143] on span "Seleccionar Gerenciador" at bounding box center [322, 142] width 303 height 9
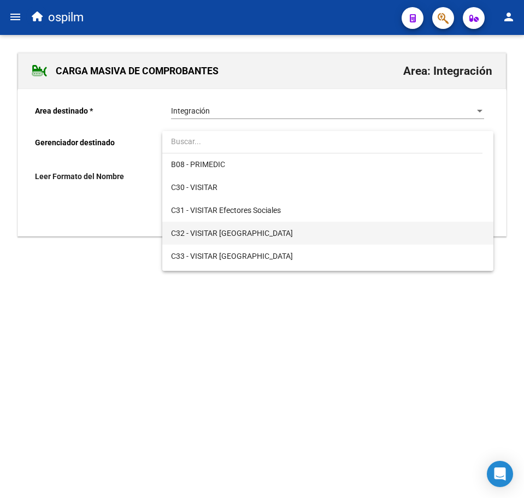
scroll to position [137, 0]
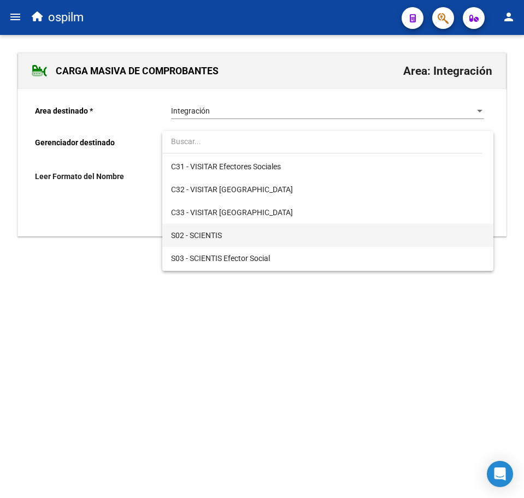
click at [233, 232] on span "S02 - SCIENTIS" at bounding box center [327, 235] width 313 height 23
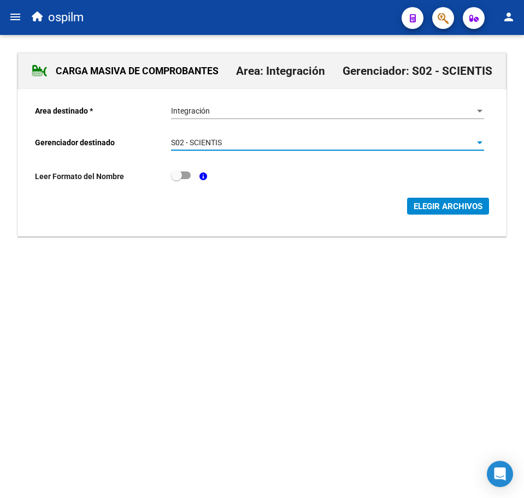
click at [472, 208] on span "ELEGIR ARCHIVOS" at bounding box center [447, 207] width 69 height 10
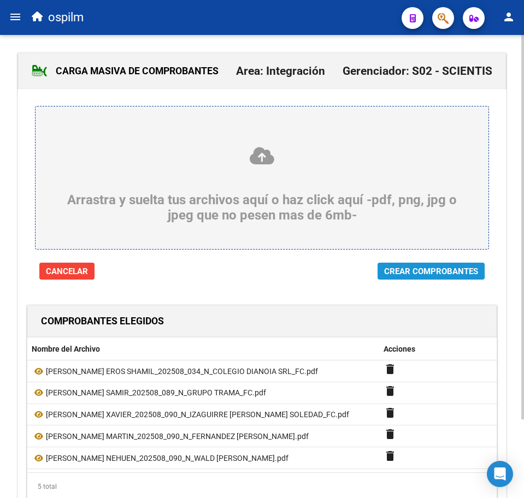
click at [394, 267] on span "Crear Comprobantes" at bounding box center [431, 271] width 94 height 10
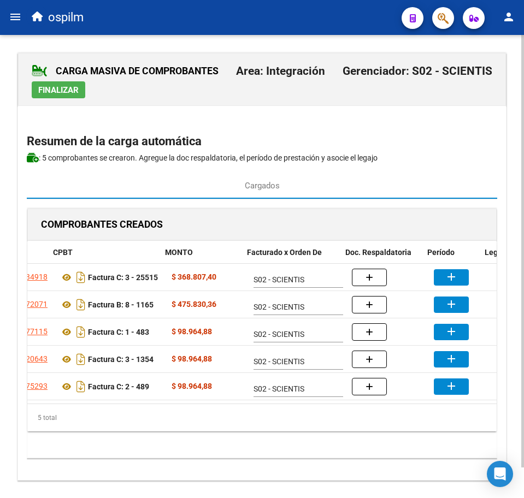
scroll to position [0, 134]
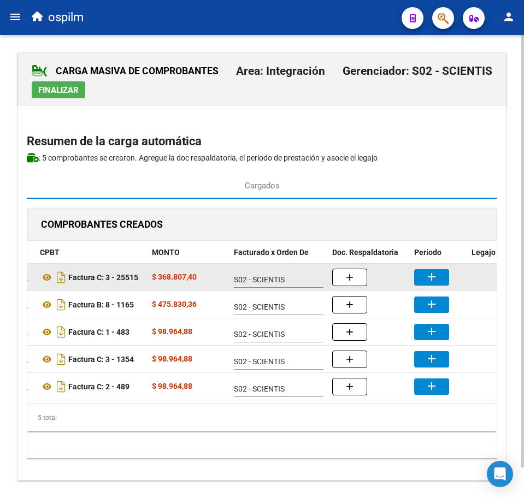
click at [442, 276] on button "add" at bounding box center [431, 277] width 35 height 16
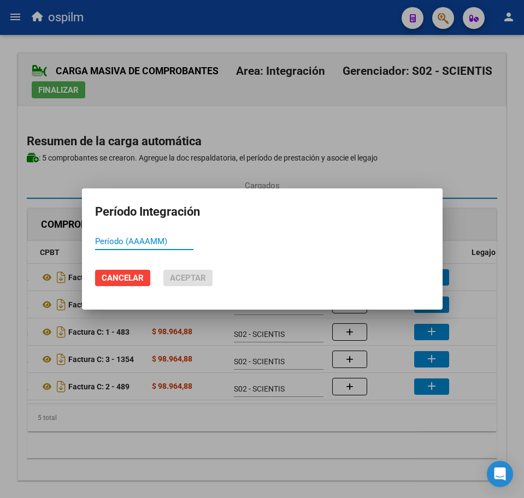
paste input "202508"
type input "202508"
click at [194, 282] on span "Aceptar" at bounding box center [188, 278] width 36 height 10
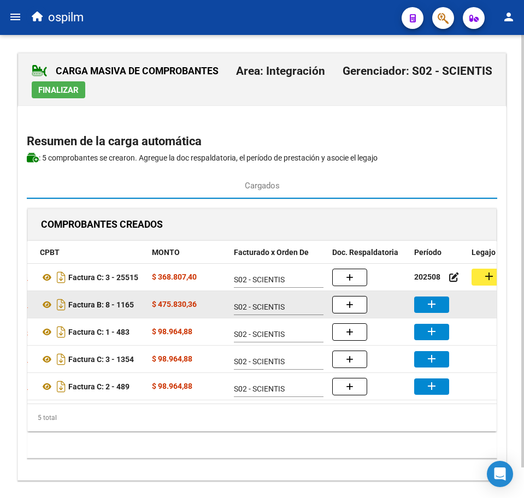
click at [426, 306] on mat-icon "add" at bounding box center [431, 304] width 13 height 13
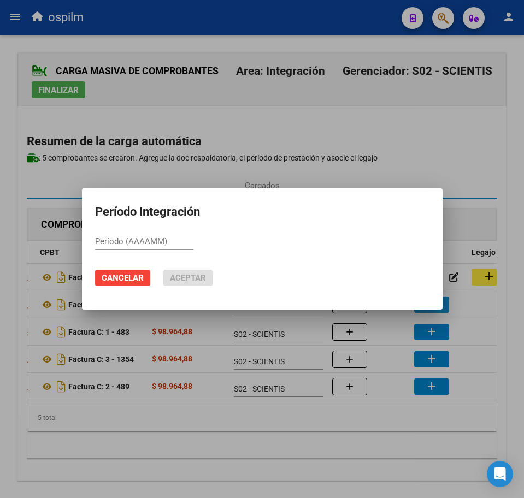
paste input "202508"
type input "202508"
click at [192, 275] on span "Aceptar" at bounding box center [188, 278] width 36 height 10
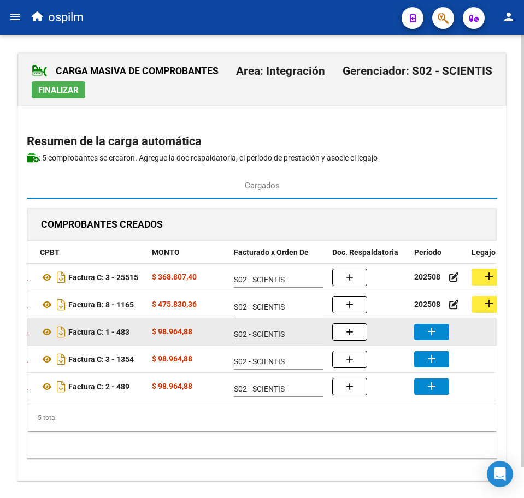
click at [440, 331] on button "add" at bounding box center [431, 332] width 35 height 16
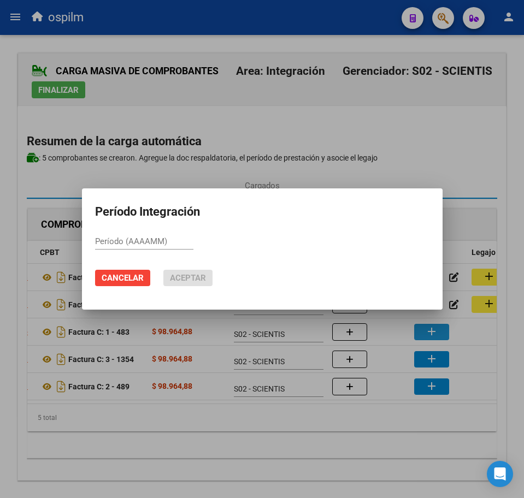
paste input "202508"
type input "202508"
click at [172, 275] on span "Aceptar" at bounding box center [188, 278] width 36 height 10
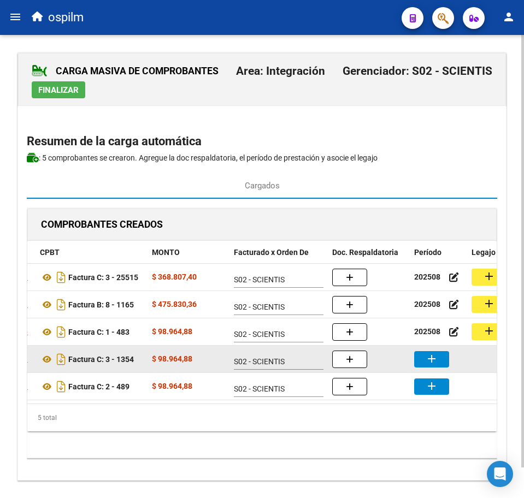
click at [428, 361] on mat-icon "add" at bounding box center [431, 358] width 13 height 13
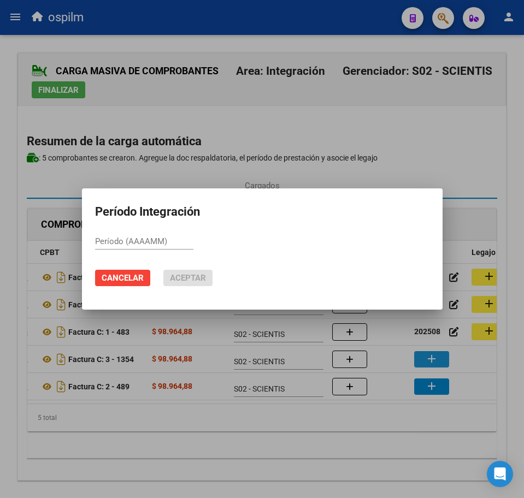
paste input "202508"
type input "202508"
click at [199, 274] on span "Aceptar" at bounding box center [188, 278] width 36 height 10
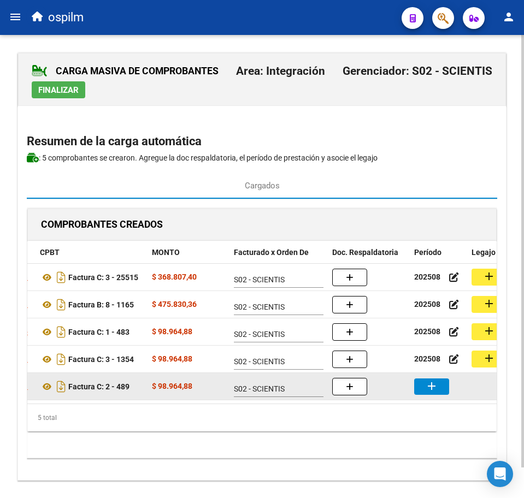
click at [427, 386] on mat-icon "add" at bounding box center [431, 386] width 13 height 13
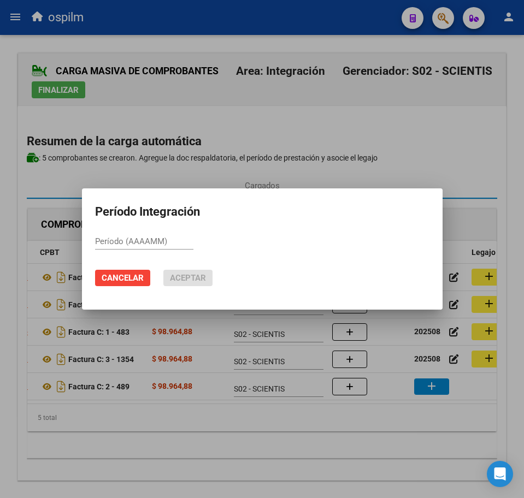
click at [155, 231] on mat-dialog-container "Período Integración Período (AAAAMM) Cancelar Aceptar" at bounding box center [262, 249] width 361 height 122
click at [161, 240] on input "Período (AAAAMM)" at bounding box center [144, 242] width 98 height 10
paste input "202508"
type input "202508"
click at [190, 276] on span "Aceptar" at bounding box center [188, 278] width 36 height 10
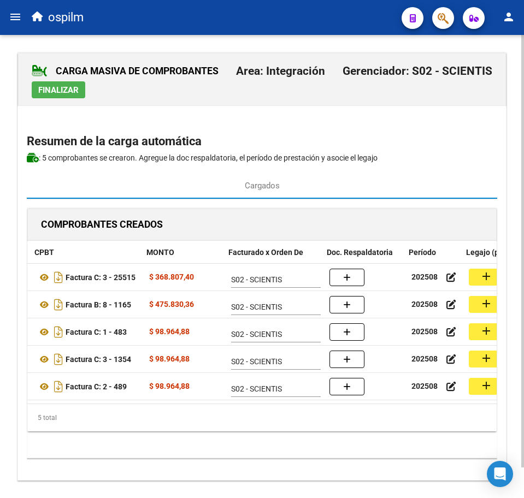
scroll to position [0, 150]
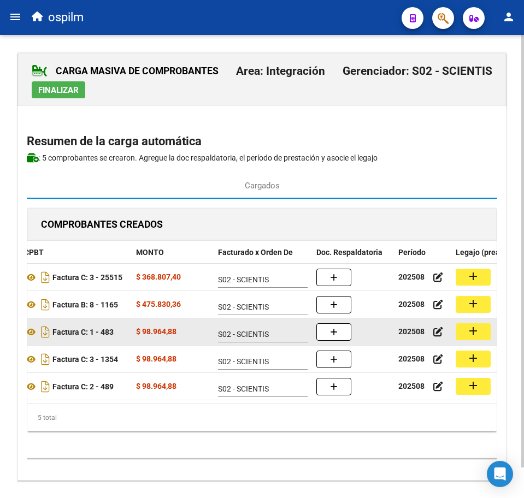
click at [474, 336] on mat-icon "add" at bounding box center [472, 330] width 13 height 13
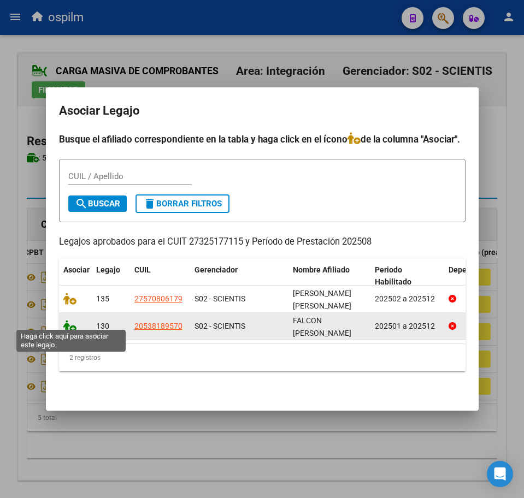
click at [67, 324] on icon at bounding box center [69, 326] width 13 height 12
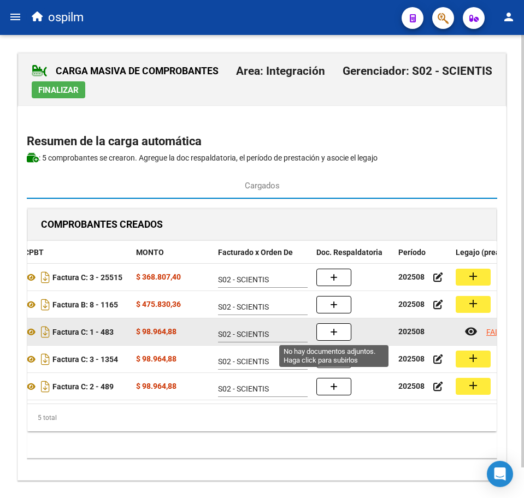
click at [333, 334] on icon "button" at bounding box center [334, 332] width 8 height 8
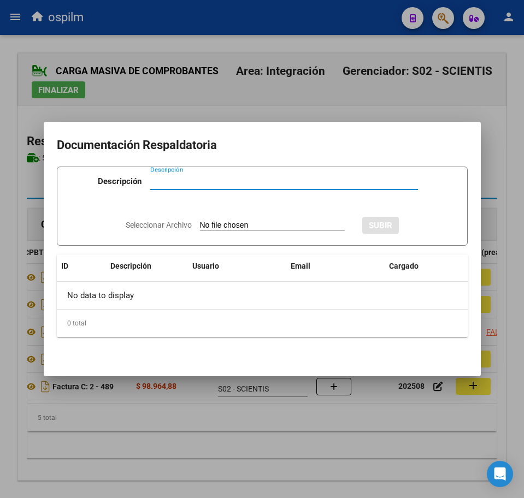
paste input "Planilla de asistencia"
type input "Planilla de asistencia"
click at [210, 226] on input "Seleccionar Archivo" at bounding box center [272, 226] width 145 height 10
type input "C:\fakepath\[PERSON_NAME] XAVIER_202508_090_N_IZAGUIRRE [PERSON_NAME] SOLEDAD_P…"
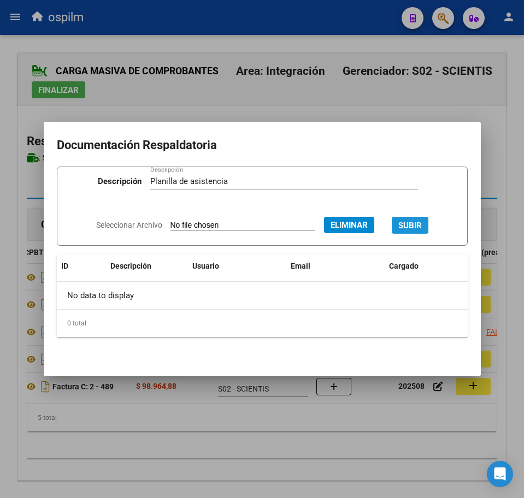
drag, startPoint x: 420, startPoint y: 221, endPoint x: 421, endPoint y: 233, distance: 11.5
click at [420, 222] on span "SUBIR" at bounding box center [409, 226] width 23 height 10
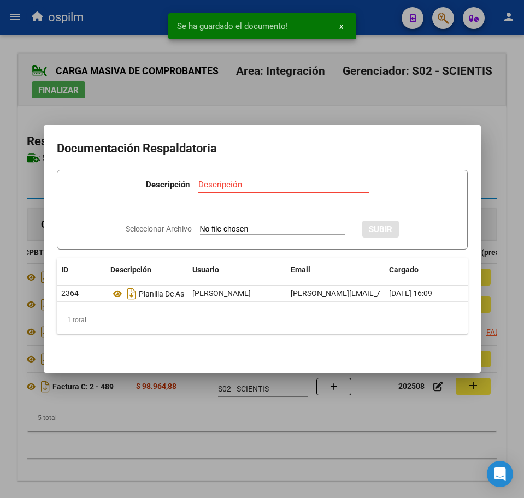
click at [324, 443] on div at bounding box center [262, 249] width 524 height 498
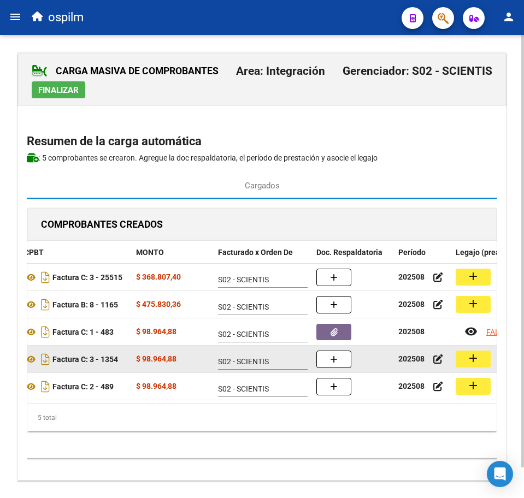
click at [470, 359] on mat-icon "add" at bounding box center [472, 358] width 13 height 13
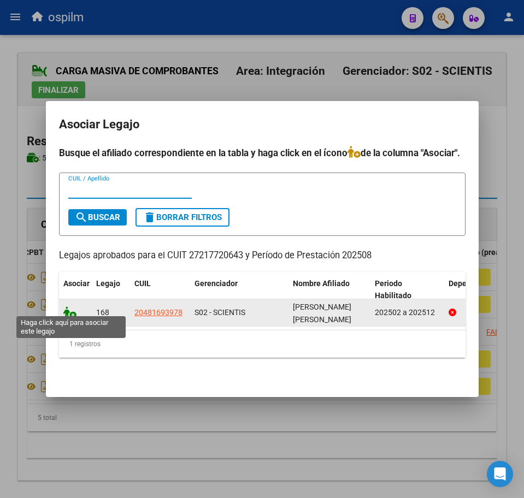
click at [68, 306] on icon at bounding box center [69, 312] width 13 height 12
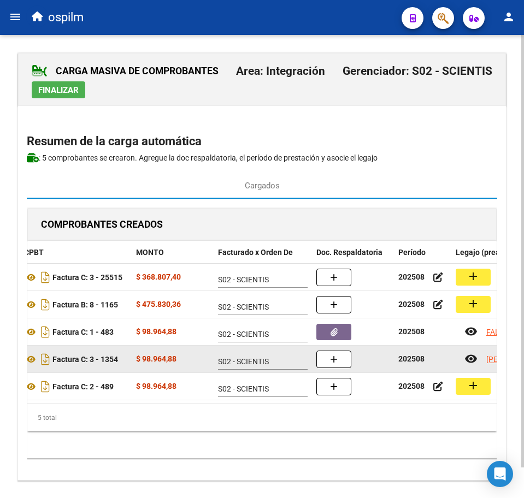
click at [350, 358] on button "button" at bounding box center [333, 359] width 35 height 17
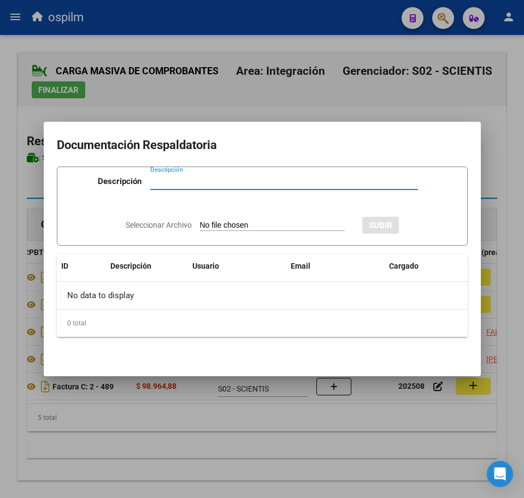
paste input "Planilla de asistencia"
type input "Planilla de asistencia"
click at [225, 220] on app-file-uploader "Seleccionar Archivo" at bounding box center [240, 225] width 228 height 10
click at [217, 229] on input "Seleccionar Archivo" at bounding box center [272, 226] width 145 height 10
type input "C:\fakepath\[PERSON_NAME] MARTIN_202508_090_N_FERNANDEZ [PERSON_NAME].pdf"
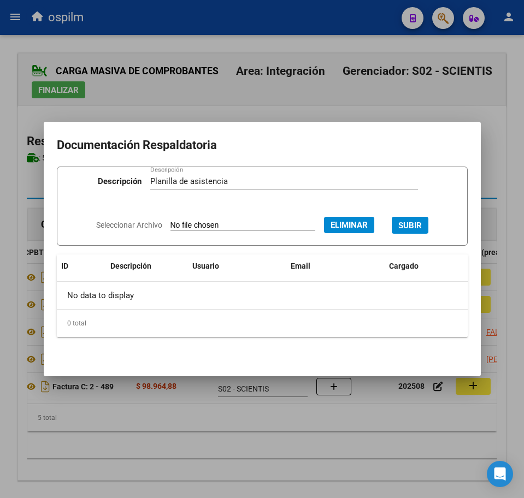
click at [415, 224] on span "SUBIR" at bounding box center [409, 226] width 23 height 10
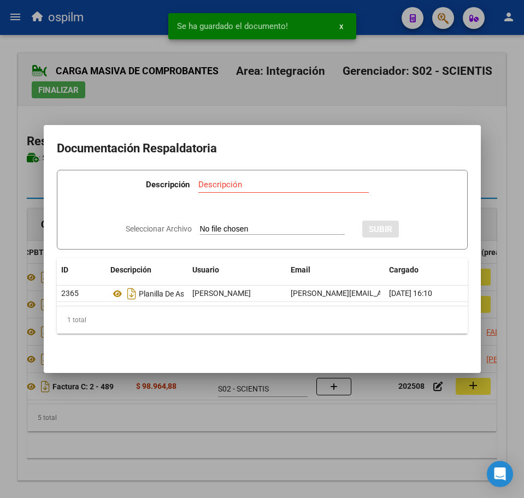
click at [229, 452] on div at bounding box center [262, 249] width 524 height 498
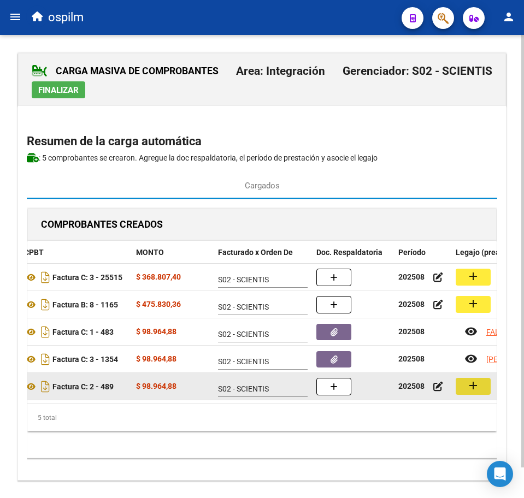
click at [466, 383] on button "add" at bounding box center [473, 386] width 35 height 17
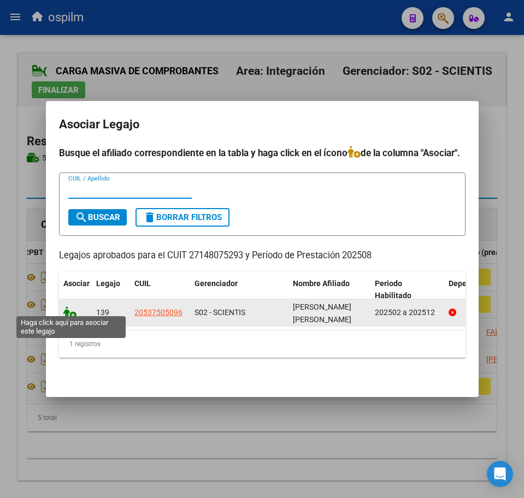
click at [70, 310] on icon at bounding box center [69, 312] width 13 height 12
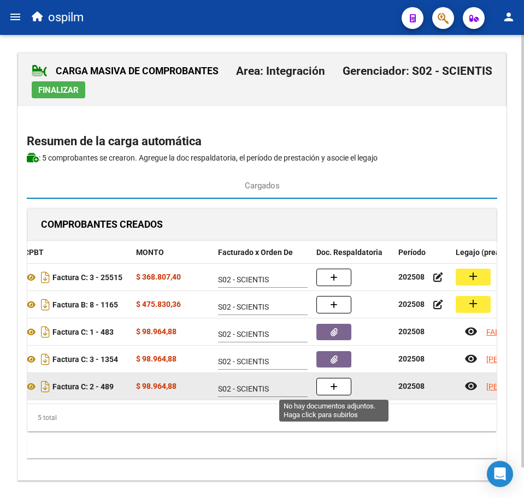
click at [334, 382] on span "button" at bounding box center [334, 387] width 8 height 10
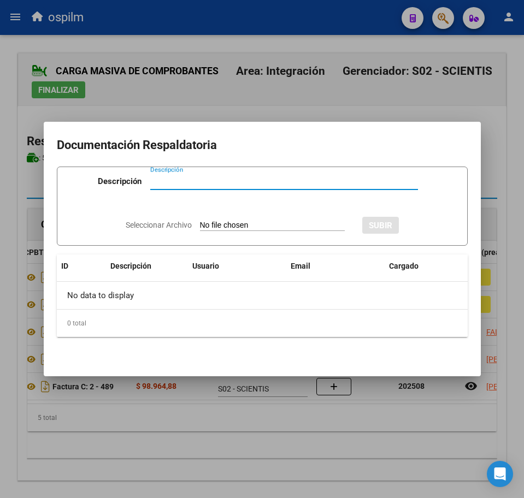
paste input "Planilla de asistencia"
type input "Planilla de asistencia"
click at [245, 224] on input "Seleccionar Archivo" at bounding box center [272, 226] width 145 height 10
type input "C:\fakepath\[PERSON_NAME] NEHUEN_202508_090_N_WALD [PERSON_NAME].pdf"
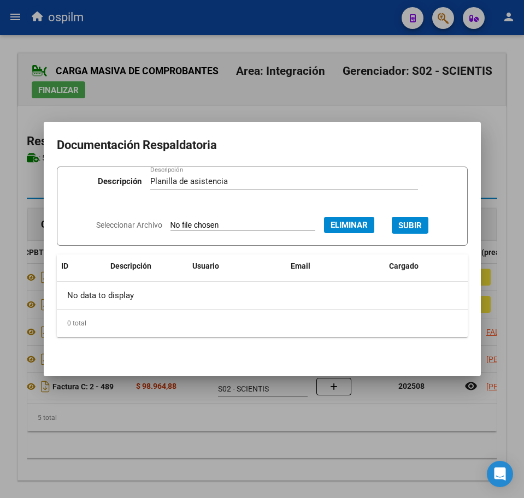
click at [422, 223] on span "SUBIR" at bounding box center [409, 226] width 23 height 10
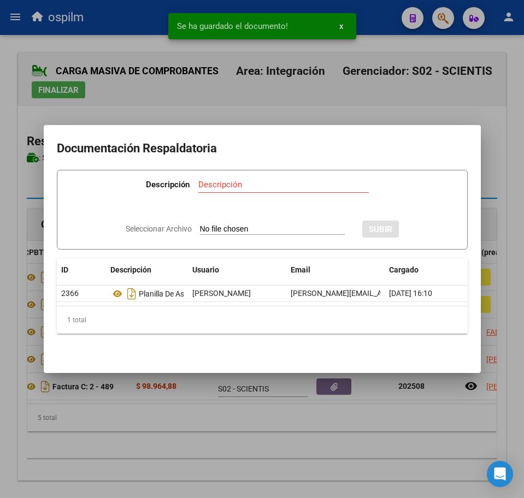
click at [232, 449] on div at bounding box center [262, 249] width 524 height 498
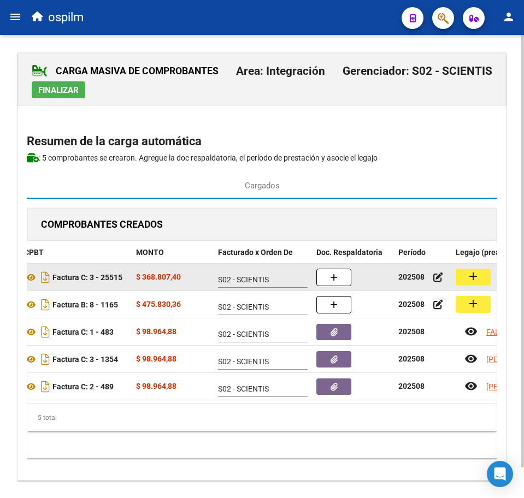
click at [466, 275] on button "add" at bounding box center [473, 277] width 35 height 17
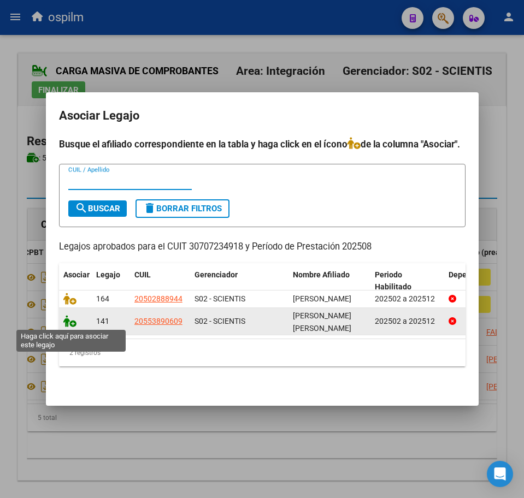
click at [74, 319] on icon at bounding box center [69, 321] width 13 height 12
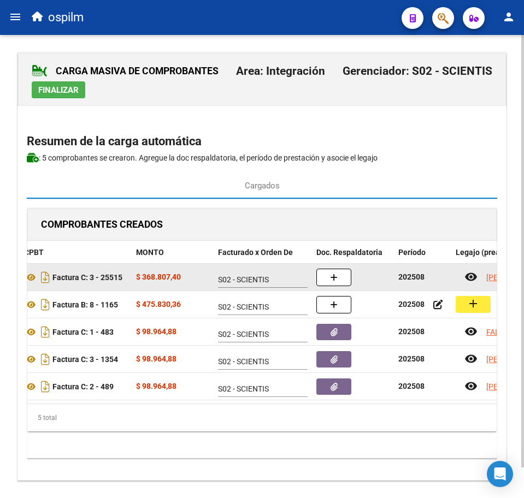
click at [341, 271] on button "button" at bounding box center [333, 277] width 35 height 17
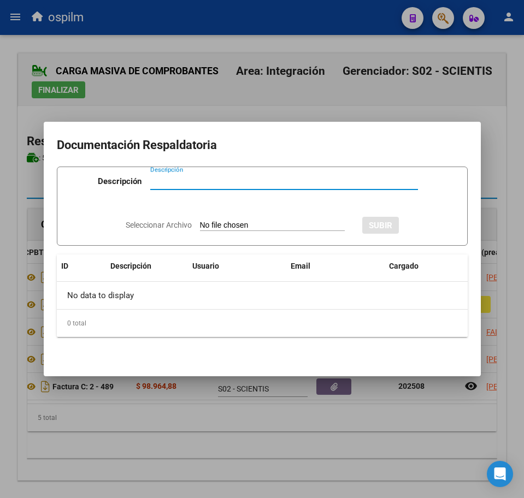
paste input "Planilla de asistencia"
type input "Planilla de asistencia"
click at [244, 227] on input "Seleccionar Archivo" at bounding box center [272, 226] width 145 height 10
type input "C:\fakepath\[PERSON_NAME] EROS SHAMIL_202508_034_N_COLEGIO DIANOIA SRL_PA.pdf"
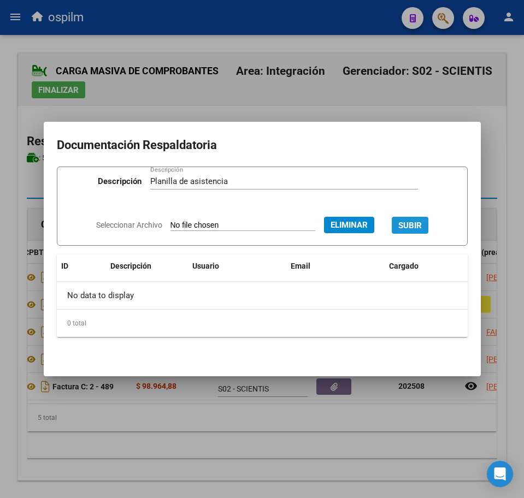
click at [407, 221] on span "SUBIR" at bounding box center [409, 226] width 23 height 10
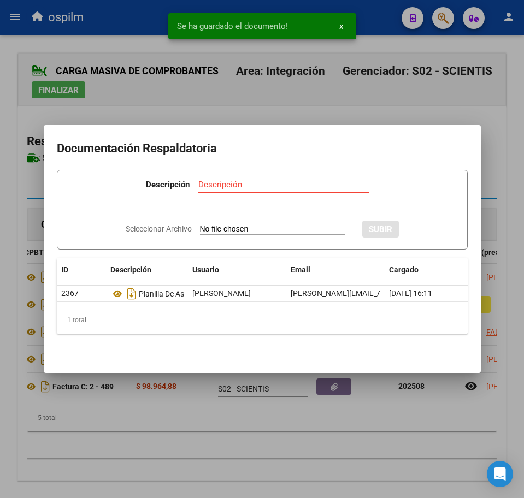
click at [223, 433] on div at bounding box center [262, 249] width 524 height 498
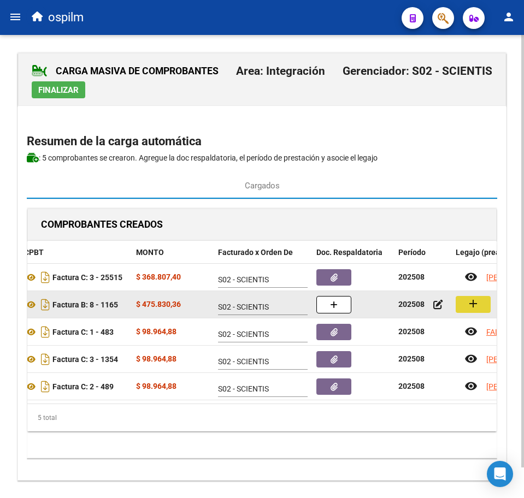
click at [472, 298] on mat-icon "add" at bounding box center [472, 303] width 13 height 13
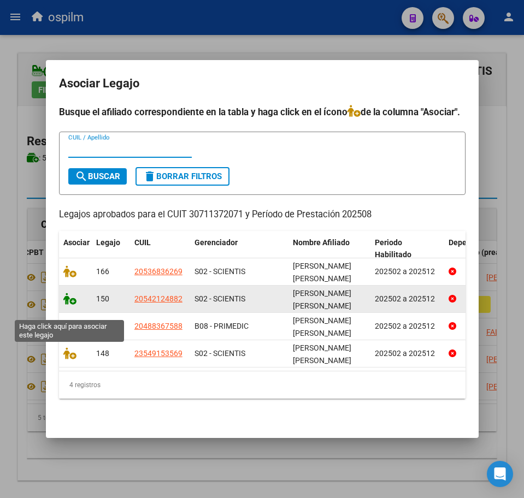
click at [68, 305] on icon at bounding box center [69, 299] width 13 height 12
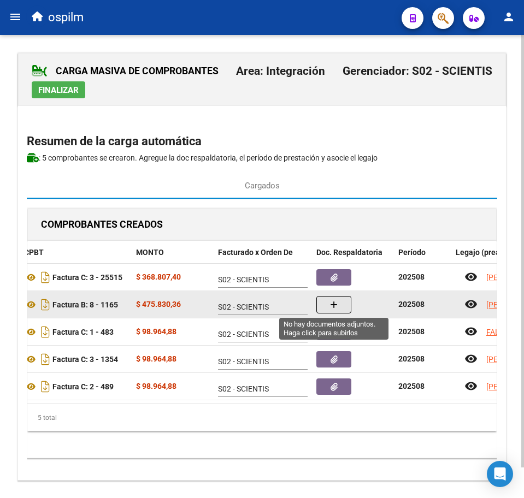
click at [327, 303] on button "button" at bounding box center [333, 304] width 35 height 17
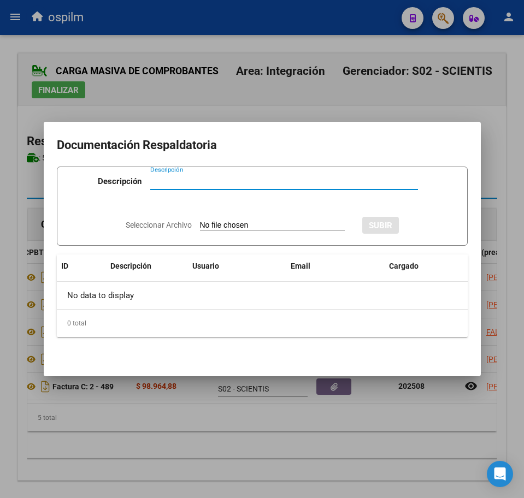
paste input "Planilla de asistencia"
type input "Planilla de asistencia"
click at [238, 229] on input "Seleccionar Archivo" at bounding box center [272, 226] width 145 height 10
type input "C:\fakepath\[PERSON_NAME] SAMIR_202508_089_N_GRUPO TRAMA_PA.pdf"
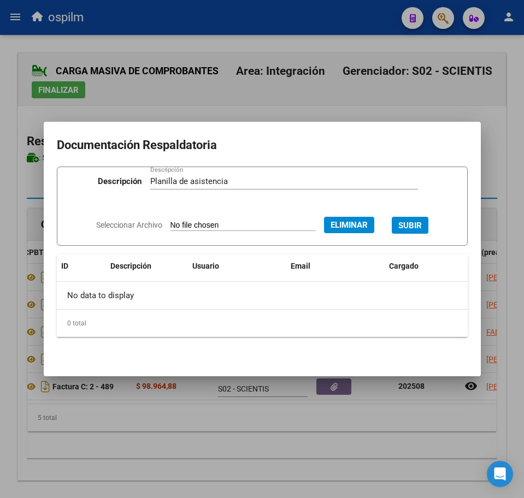
click at [413, 224] on span "SUBIR" at bounding box center [409, 226] width 23 height 10
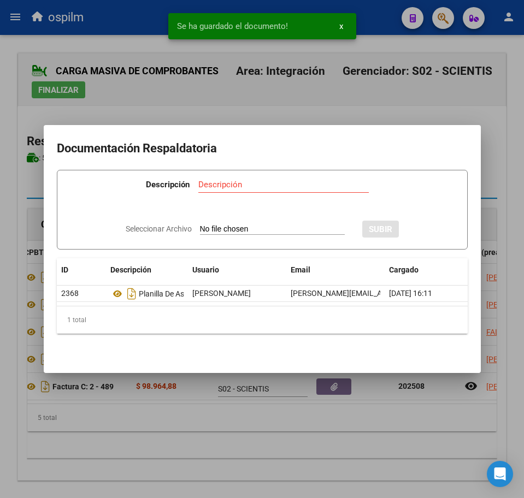
click at [294, 444] on div at bounding box center [262, 249] width 524 height 498
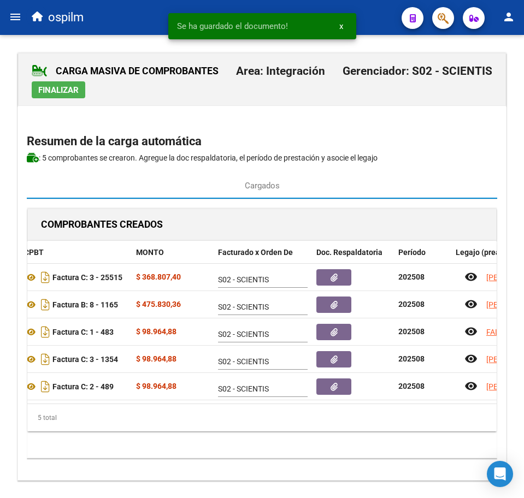
click at [58, 90] on span "Finalizar" at bounding box center [58, 90] width 40 height 10
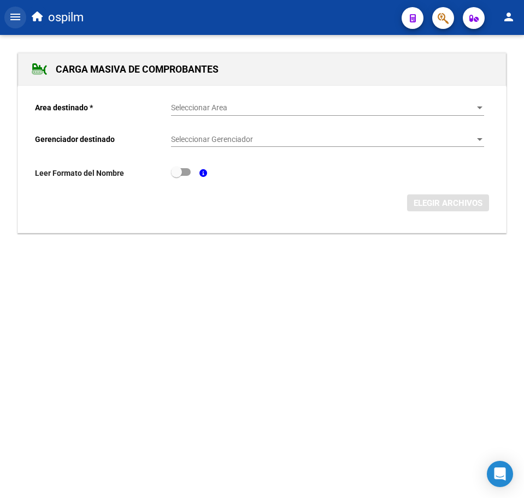
click at [16, 14] on mat-icon "menu" at bounding box center [15, 16] width 13 height 13
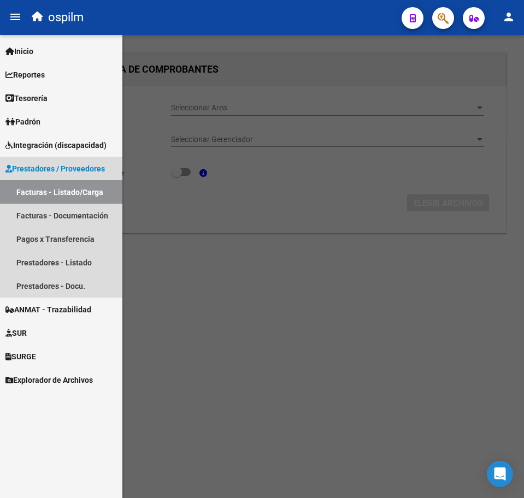
click at [33, 192] on link "Facturas - Listado/Carga" at bounding box center [61, 191] width 122 height 23
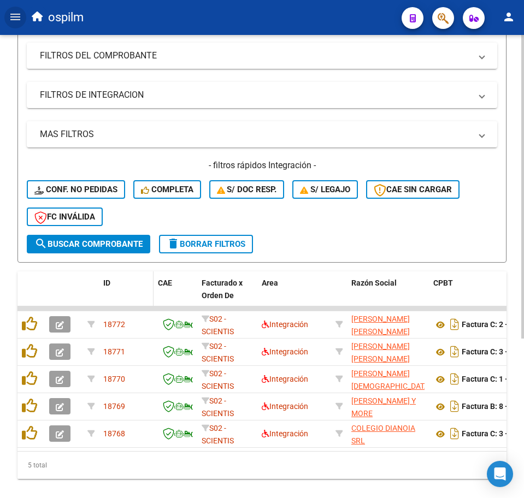
scroll to position [205, 0]
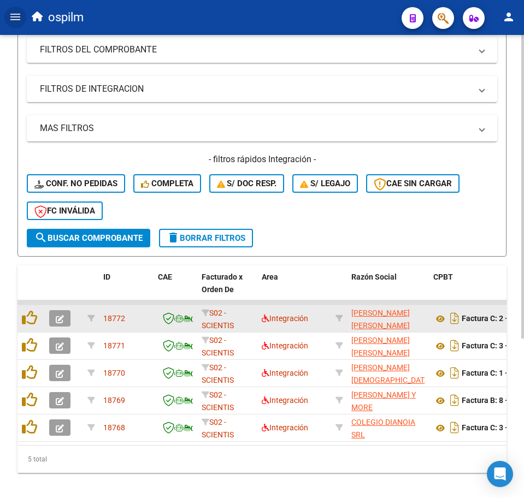
click at [21, 314] on datatable-body-cell at bounding box center [30, 318] width 27 height 27
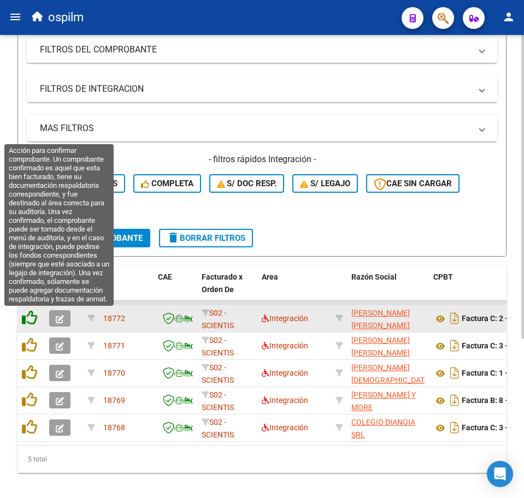
click at [29, 320] on icon at bounding box center [29, 317] width 15 height 15
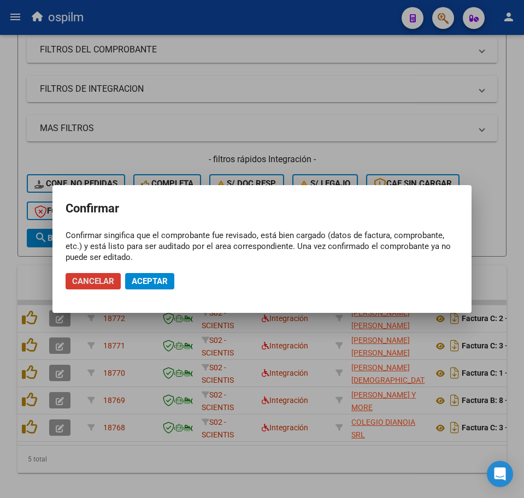
click at [153, 276] on span "Aceptar" at bounding box center [150, 281] width 36 height 10
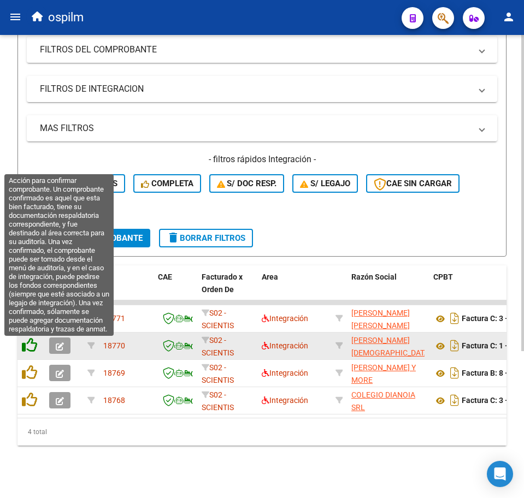
click at [32, 347] on icon at bounding box center [29, 345] width 15 height 15
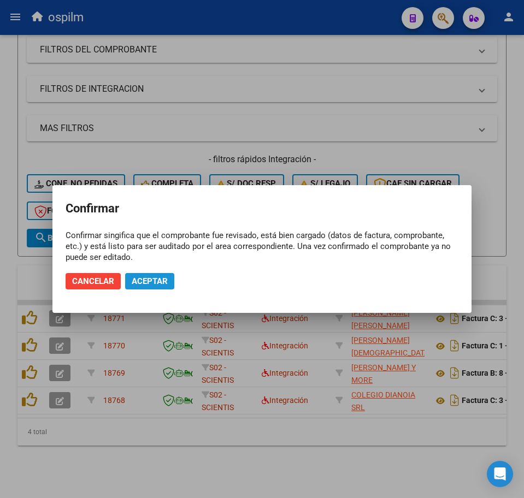
click at [148, 273] on button "Aceptar" at bounding box center [149, 281] width 49 height 16
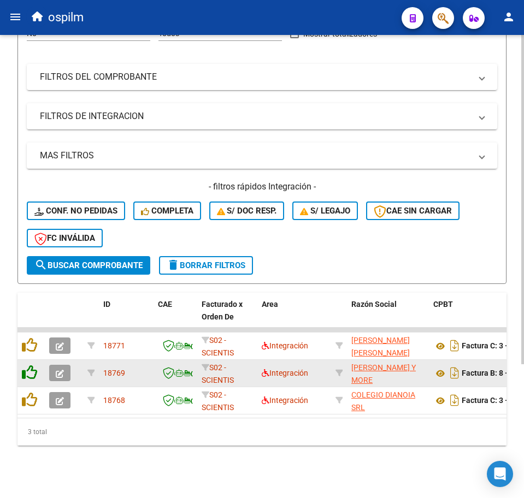
scroll to position [188, 0]
click at [28, 360] on datatable-body-cell at bounding box center [30, 373] width 27 height 27
click at [29, 365] on icon at bounding box center [29, 372] width 15 height 15
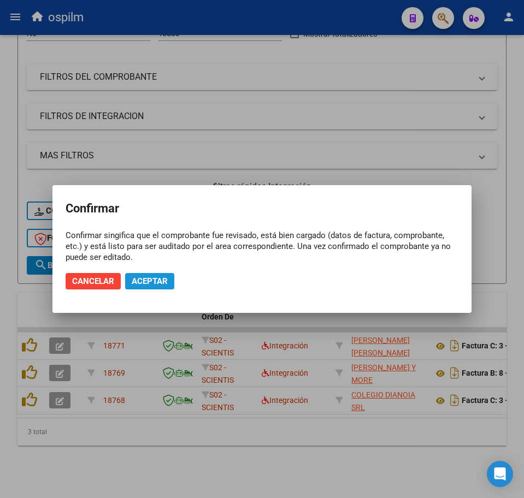
click at [162, 279] on span "Aceptar" at bounding box center [150, 281] width 36 height 10
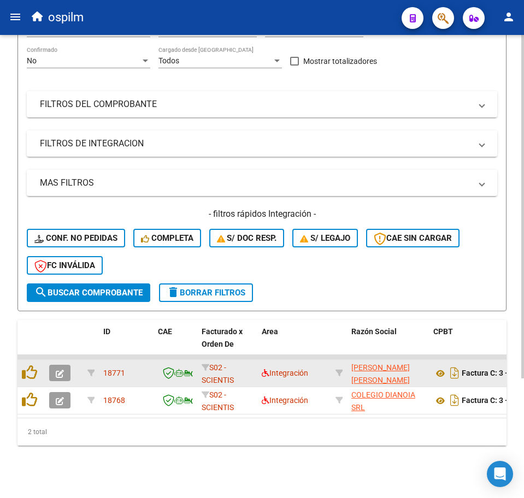
scroll to position [161, 0]
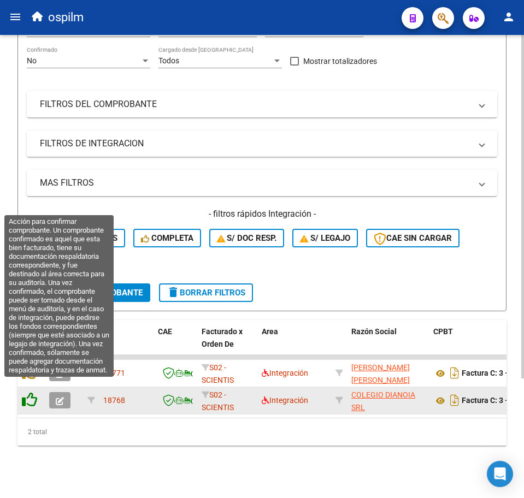
click at [27, 393] on icon at bounding box center [29, 399] width 15 height 15
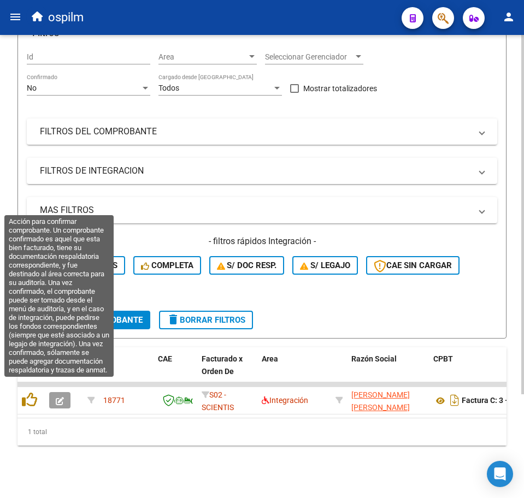
scroll to position [134, 0]
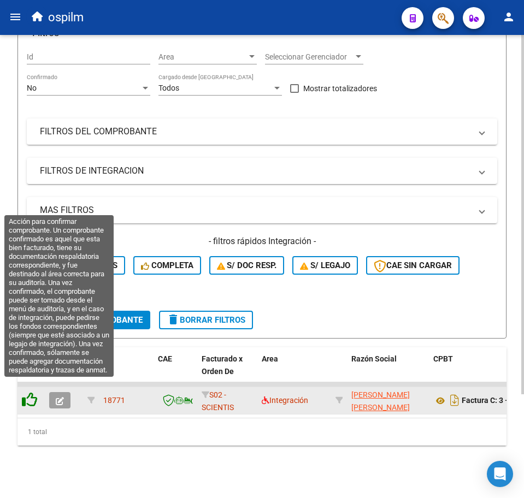
click at [28, 392] on icon at bounding box center [29, 399] width 15 height 15
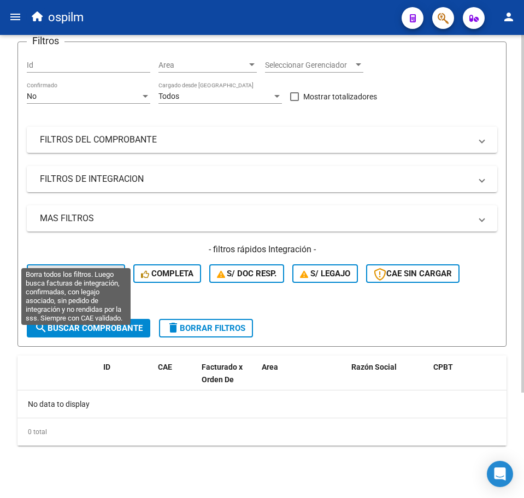
click at [69, 255] on div "- filtros rápidos Integración - Conf. no pedidas Completa S/ Doc Resp. S/ legaj…" at bounding box center [262, 281] width 470 height 75
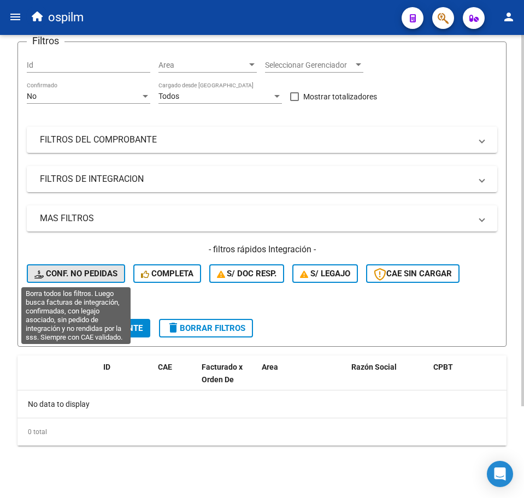
click at [71, 274] on span "Conf. no pedidas" at bounding box center [75, 274] width 83 height 10
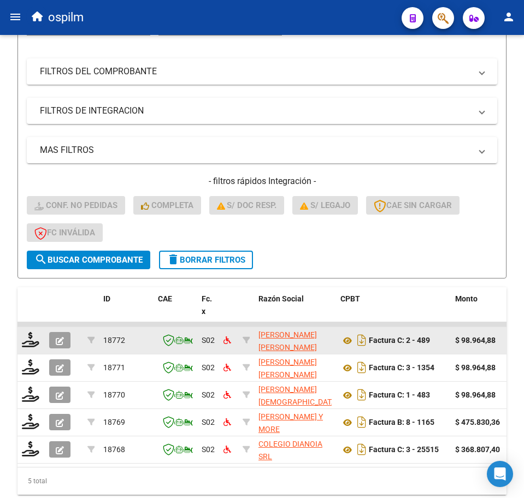
scroll to position [243, 0]
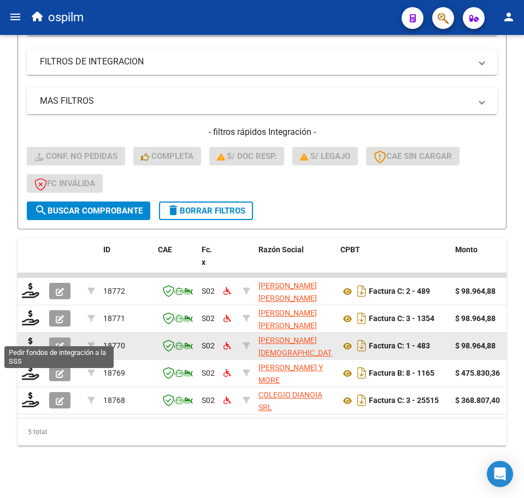
click at [20, 338] on datatable-body-cell at bounding box center [30, 346] width 27 height 27
click at [23, 338] on icon at bounding box center [30, 345] width 17 height 15
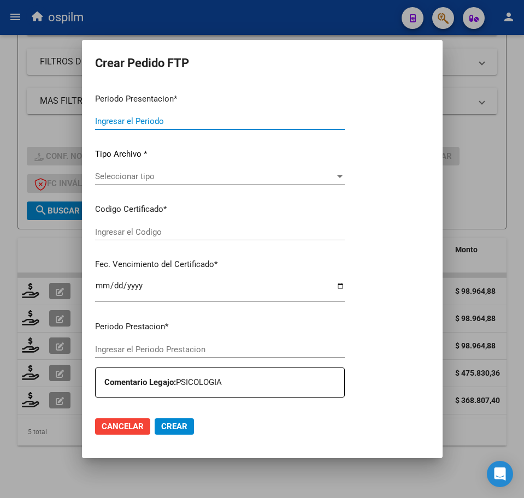
type input "202508"
type input "$ 98.964,88"
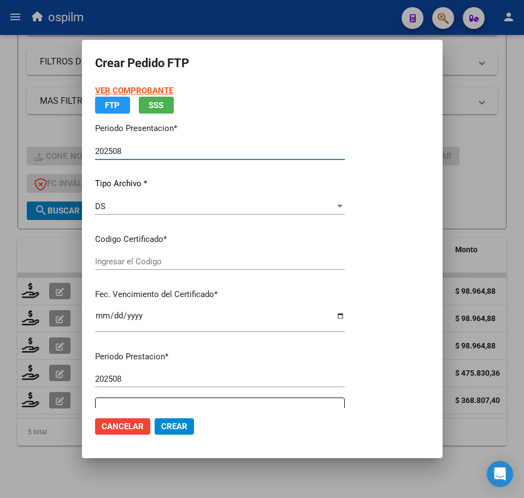
type input "ARG02000538189572022053120250531BSBS352"
type input "[DATE]"
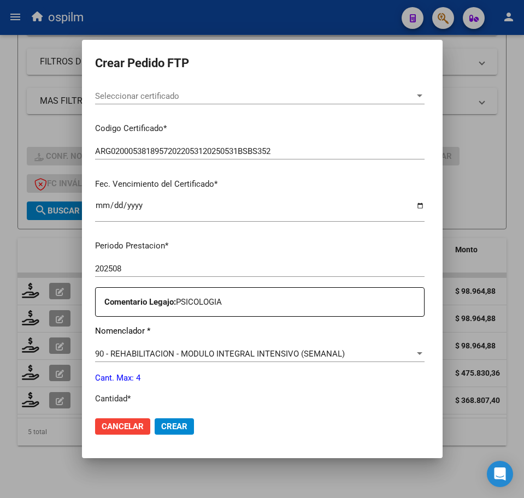
scroll to position [273, 0]
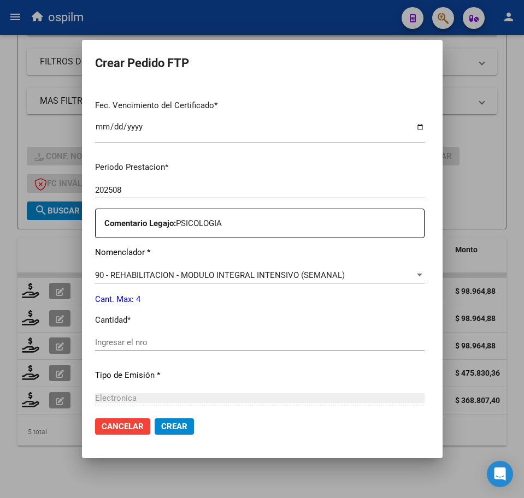
click at [141, 336] on div "Ingresar el nro" at bounding box center [259, 342] width 329 height 16
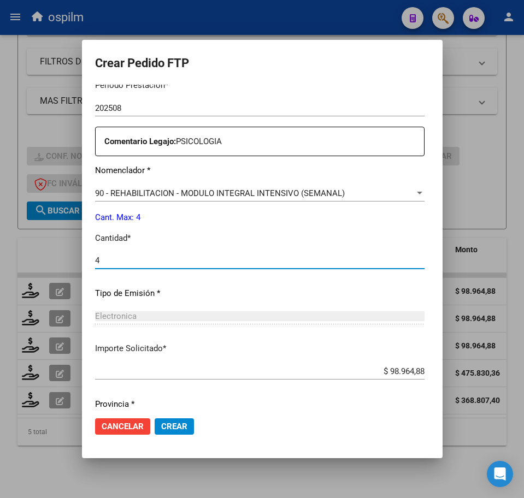
scroll to position [392, 0]
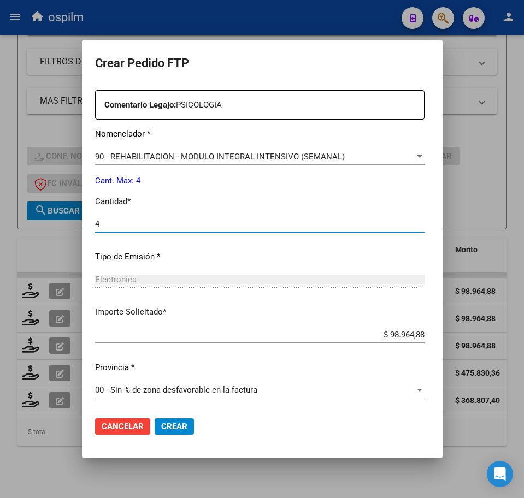
type input "4"
click at [161, 426] on span "Crear" at bounding box center [174, 427] width 26 height 10
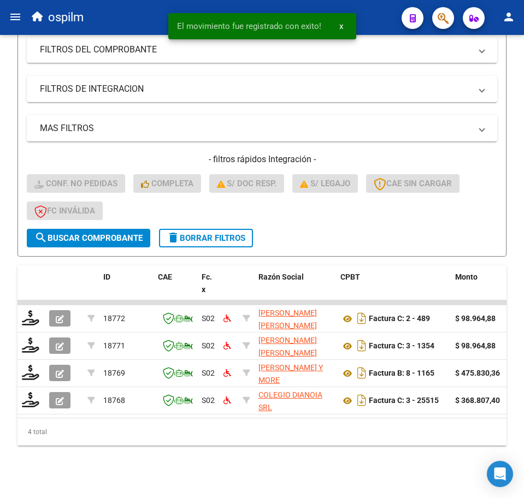
scroll to position [216, 0]
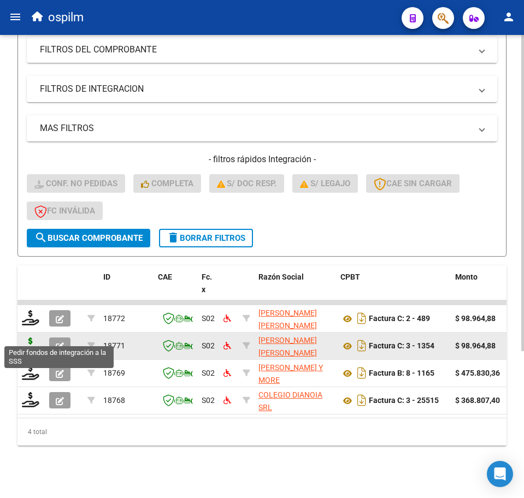
click at [33, 338] on icon at bounding box center [30, 345] width 17 height 15
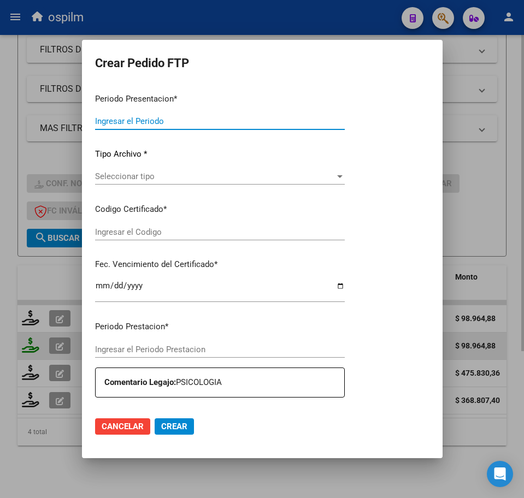
type input "202508"
type input "$ 98.964,88"
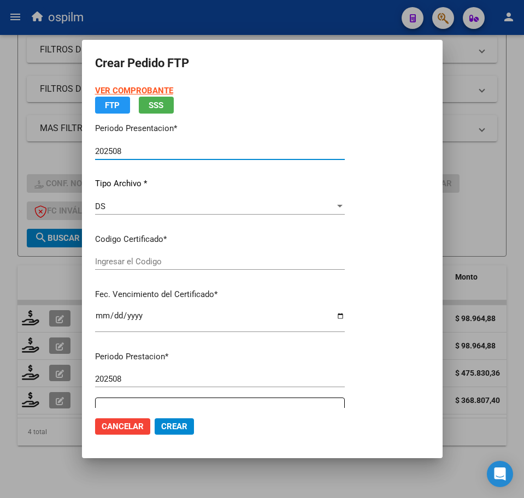
type input "ARG02000481693972018080820280808BS460"
type input "[DATE]"
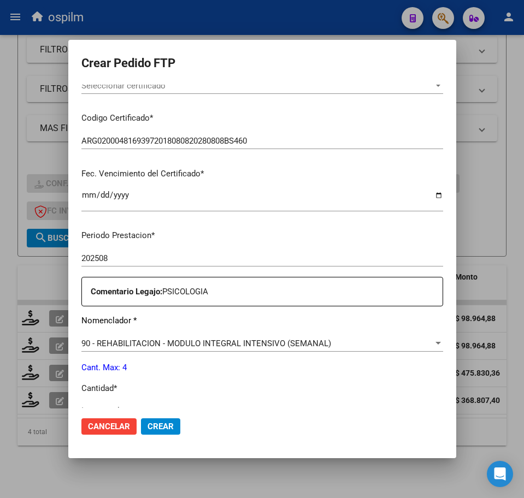
scroll to position [341, 0]
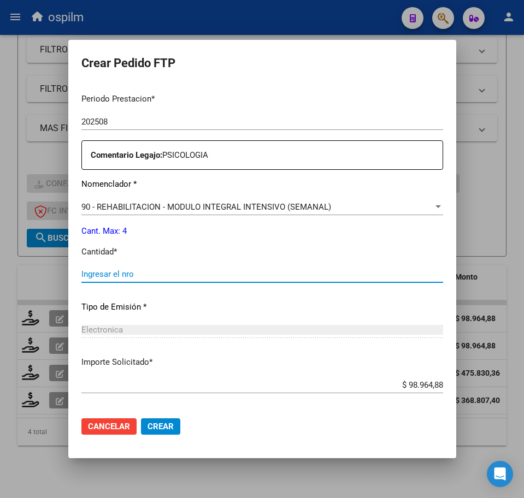
click at [129, 275] on input "Ingresar el nro" at bounding box center [262, 274] width 362 height 10
type input "4"
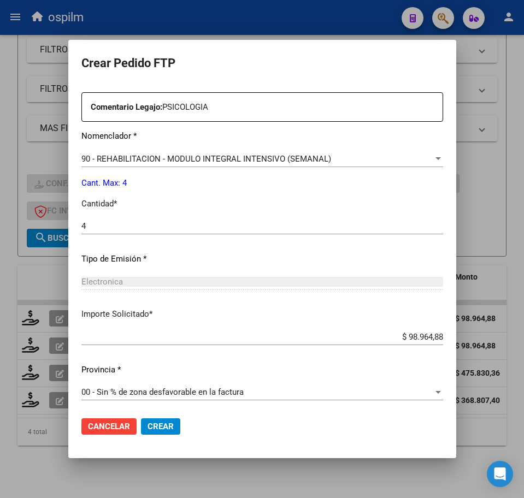
scroll to position [392, 0]
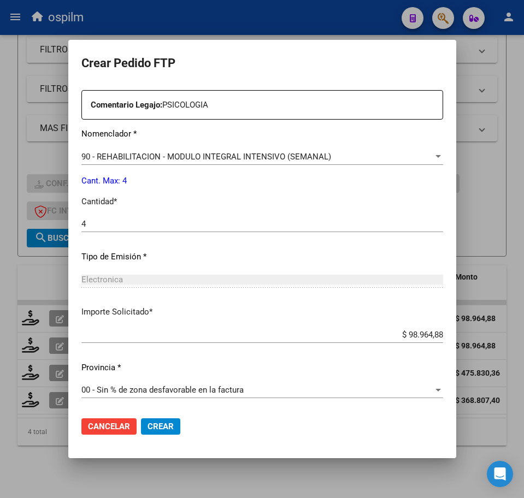
click at [151, 427] on span "Crear" at bounding box center [160, 427] width 26 height 10
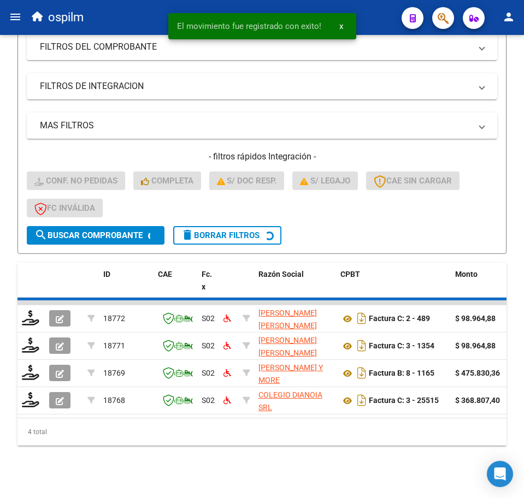
scroll to position [188, 0]
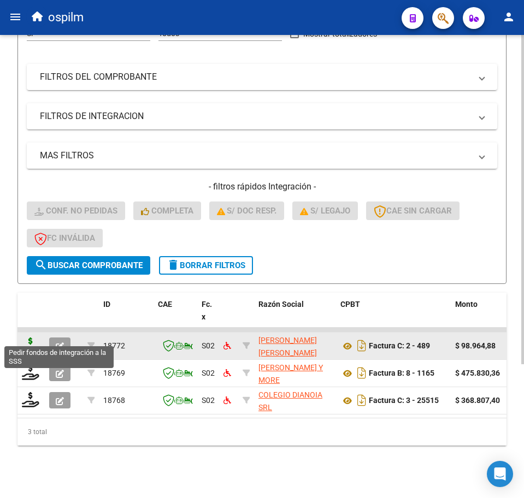
click at [30, 338] on icon at bounding box center [30, 345] width 17 height 15
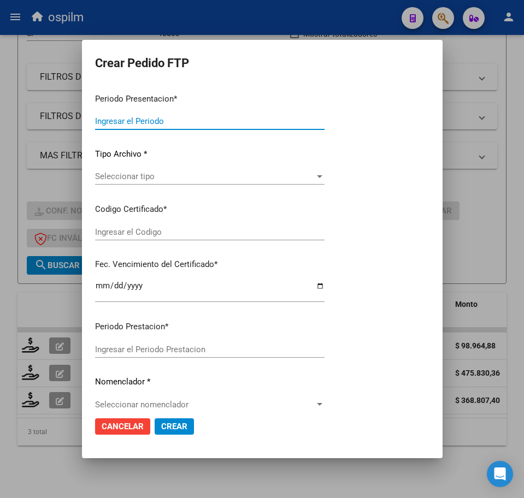
type input "202508"
type input "$ 98.964,88"
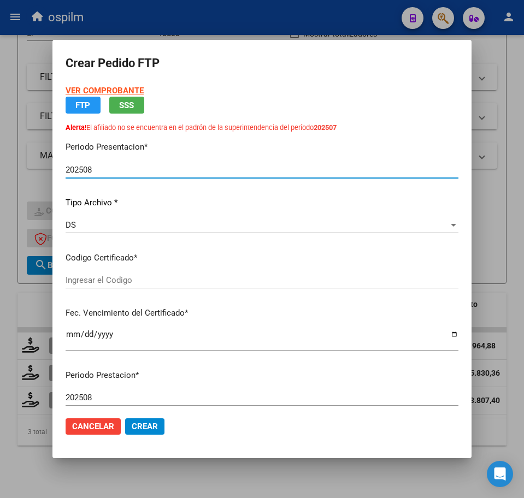
type input "ARG02000537505092020111920221119BS427"
type input "[DATE]"
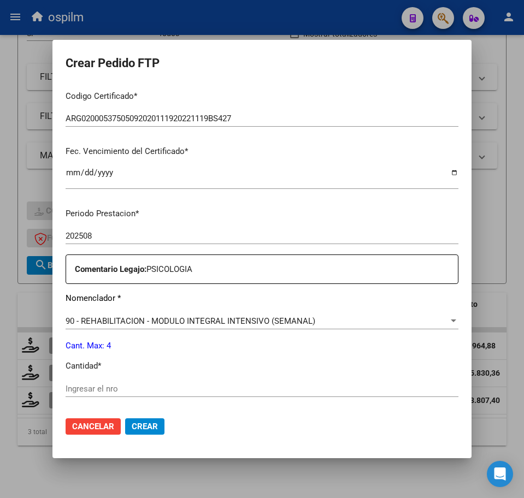
scroll to position [273, 0]
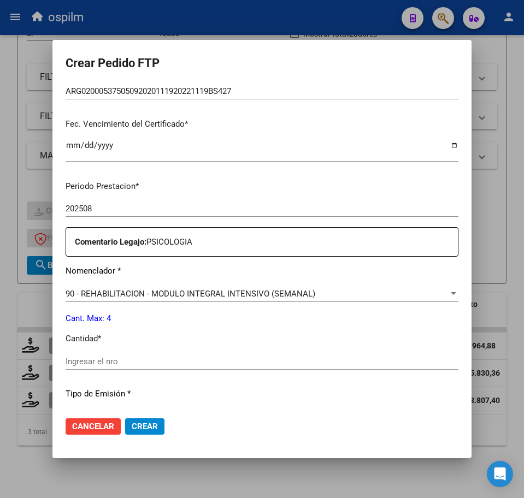
click at [137, 364] on input "Ingresar el nro" at bounding box center [262, 362] width 393 height 10
type input "4"
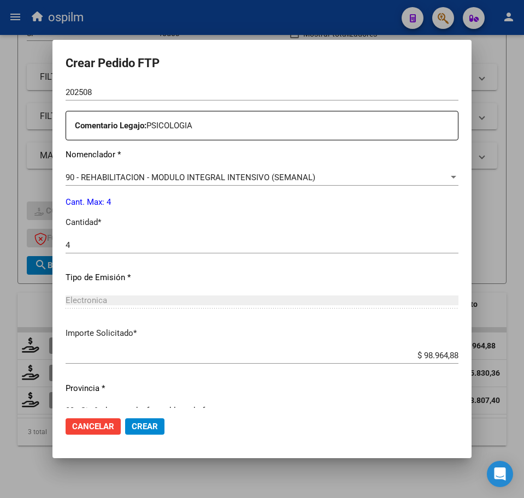
scroll to position [410, 0]
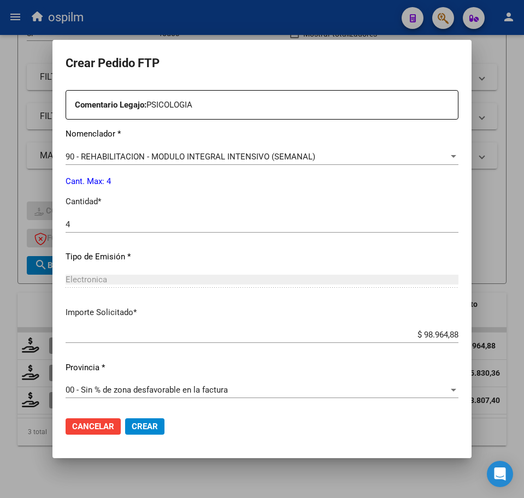
click at [151, 427] on span "Crear" at bounding box center [145, 427] width 26 height 10
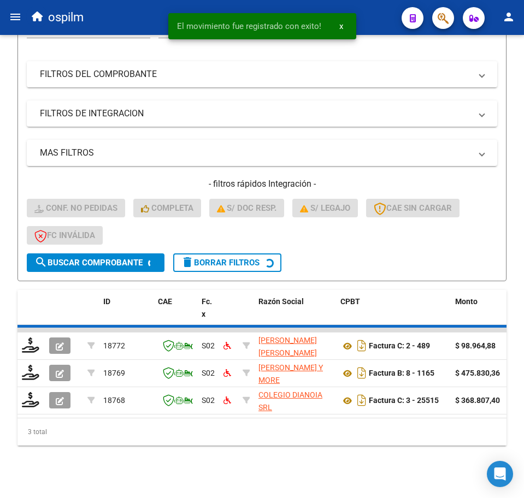
scroll to position [161, 0]
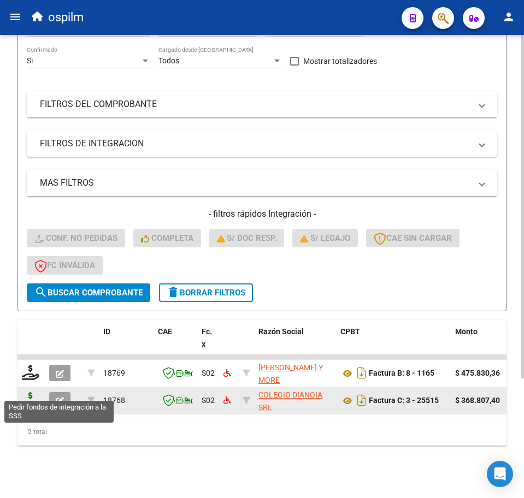
click at [30, 393] on icon at bounding box center [30, 399] width 17 height 15
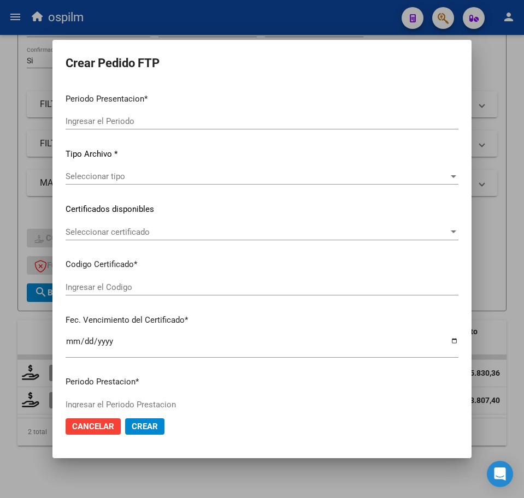
type input "202508"
type input "$ 368.807,40"
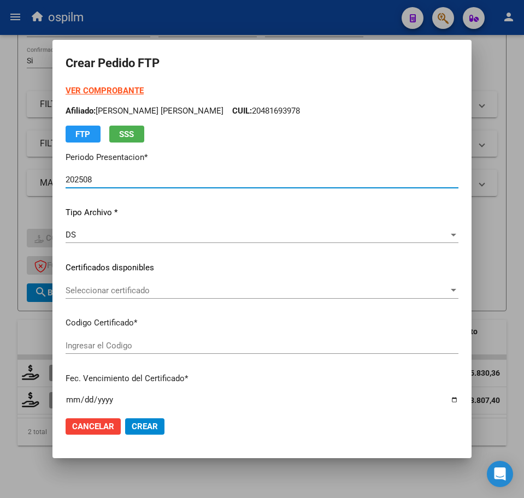
type input "ARG02000553890602020110420251104BS413"
type input "[DATE]"
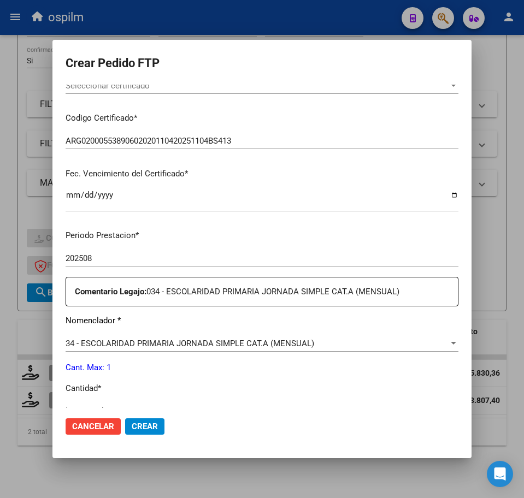
scroll to position [273, 0]
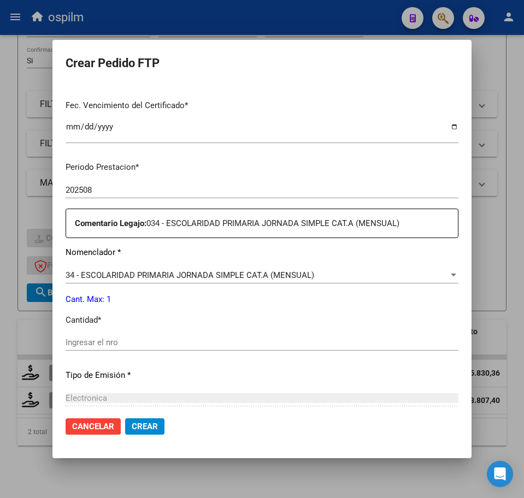
click at [107, 339] on input "Ingresar el nro" at bounding box center [262, 343] width 393 height 10
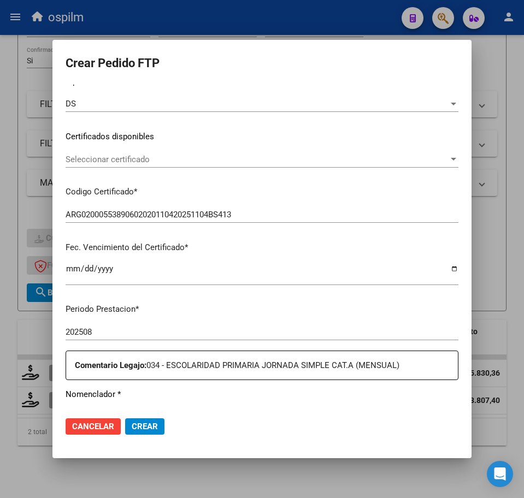
scroll to position [0, 0]
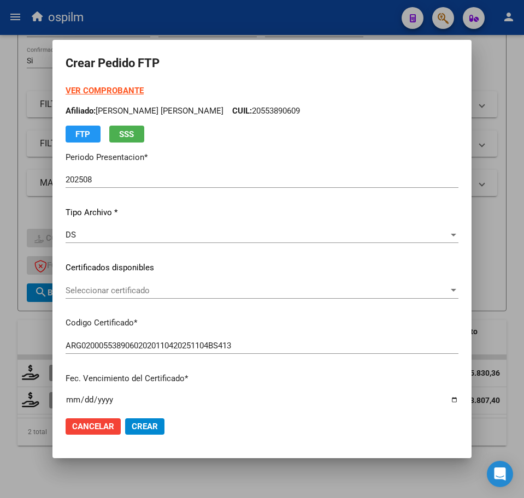
type input "1"
click at [142, 427] on span "Crear" at bounding box center [145, 427] width 26 height 10
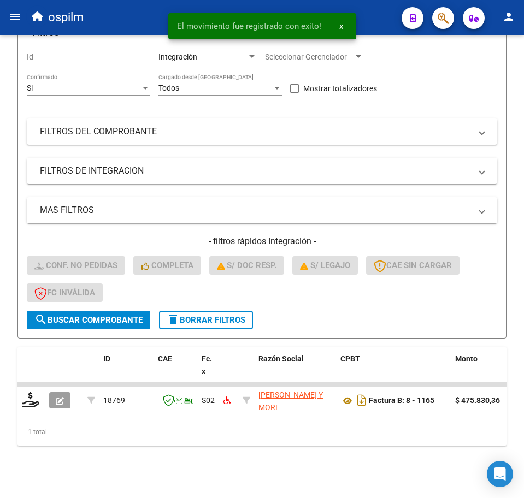
scroll to position [134, 0]
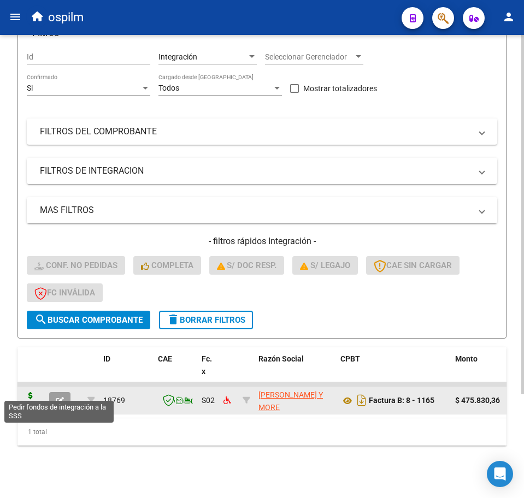
click at [28, 392] on icon at bounding box center [30, 399] width 17 height 15
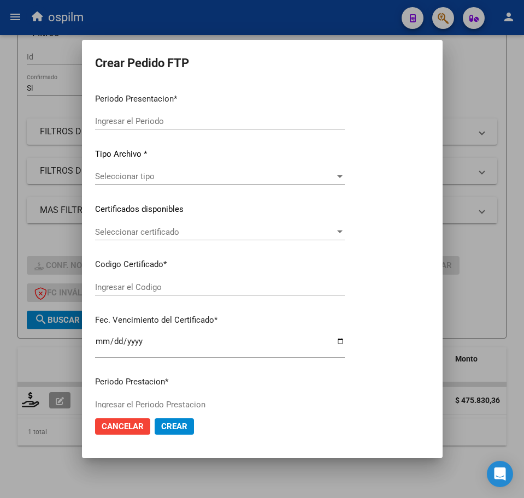
type input "202508"
type input "$ 475.830,36"
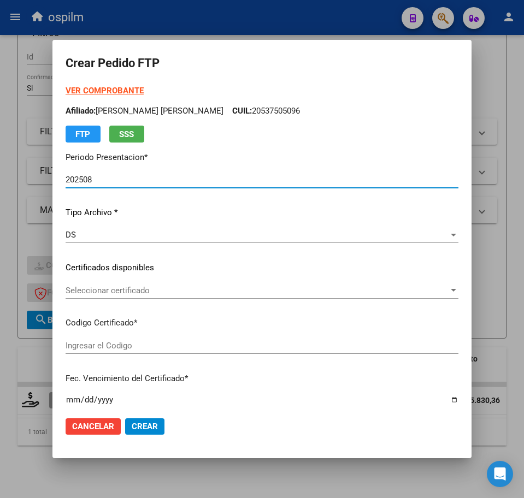
type input "ARG02000542124882016111520211115BS376"
type input "[DATE]"
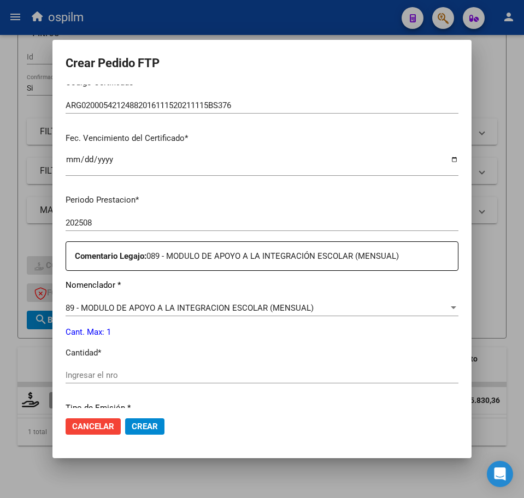
scroll to position [273, 0]
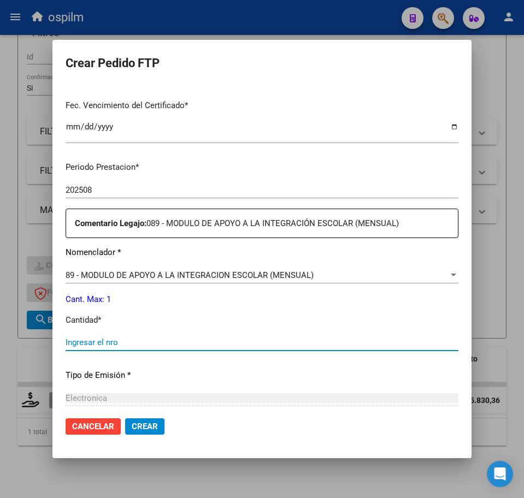
click at [131, 340] on input "Ingresar el nro" at bounding box center [262, 343] width 393 height 10
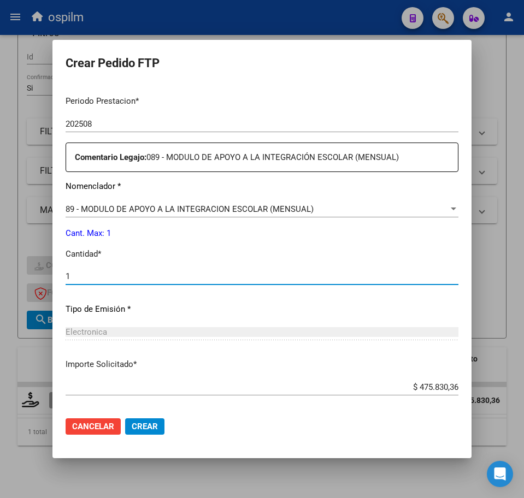
scroll to position [392, 0]
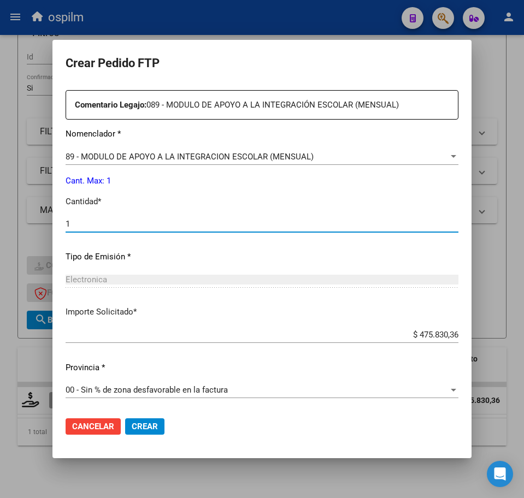
type input "1"
click at [155, 422] on span "Crear" at bounding box center [145, 427] width 26 height 10
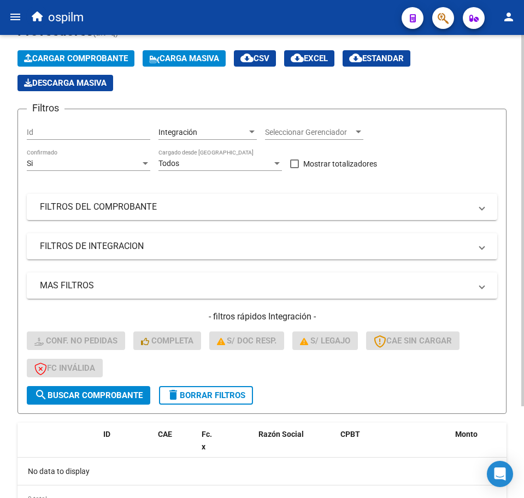
scroll to position [0, 0]
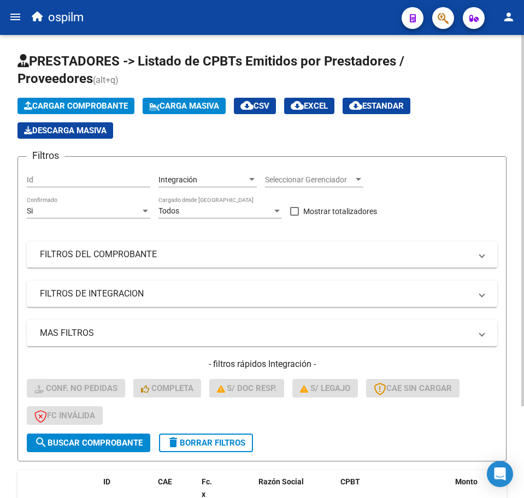
click at [185, 108] on span "Carga Masiva" at bounding box center [184, 106] width 70 height 10
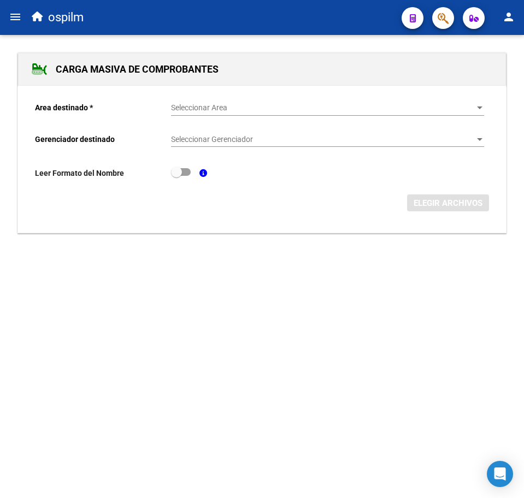
click at [181, 114] on div "Seleccionar Area Seleccionar Area" at bounding box center [327, 109] width 313 height 31
click at [189, 114] on div "Seleccionar Area Seleccionar Area" at bounding box center [327, 105] width 313 height 22
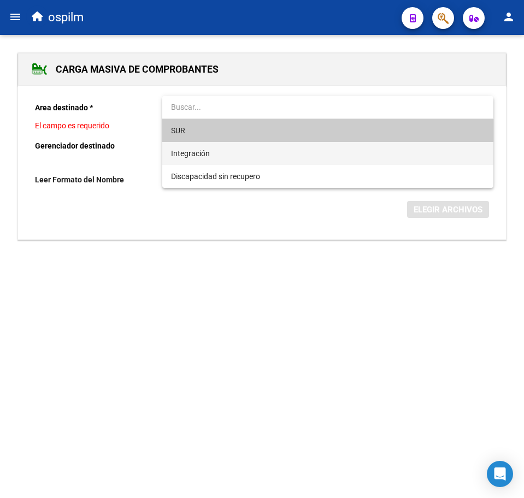
click at [191, 150] on span "Integración" at bounding box center [190, 153] width 39 height 9
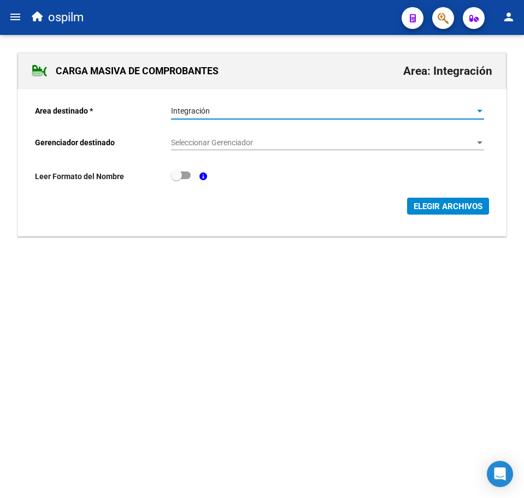
click at [196, 144] on span "Seleccionar Gerenciador" at bounding box center [322, 142] width 303 height 9
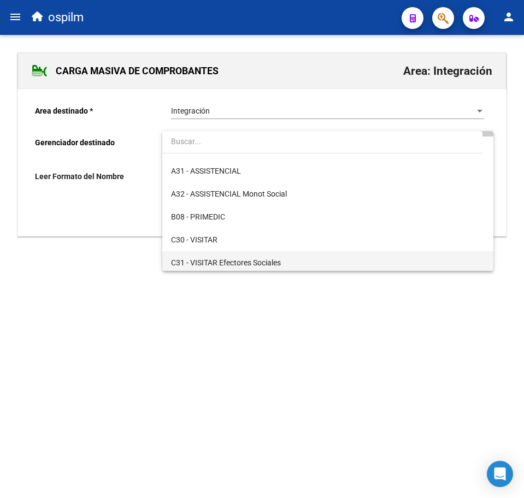
scroll to position [137, 0]
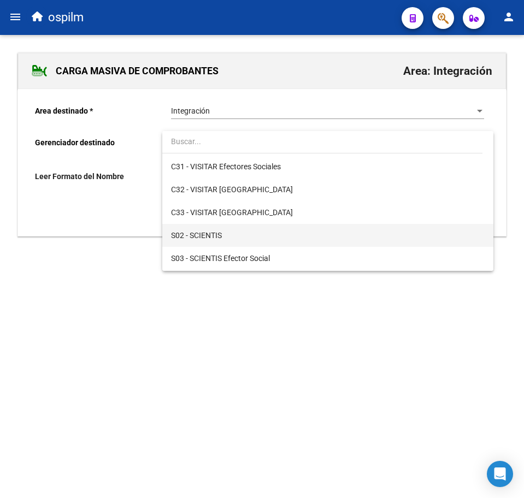
click at [218, 229] on span "S02 - SCIENTIS" at bounding box center [327, 235] width 313 height 23
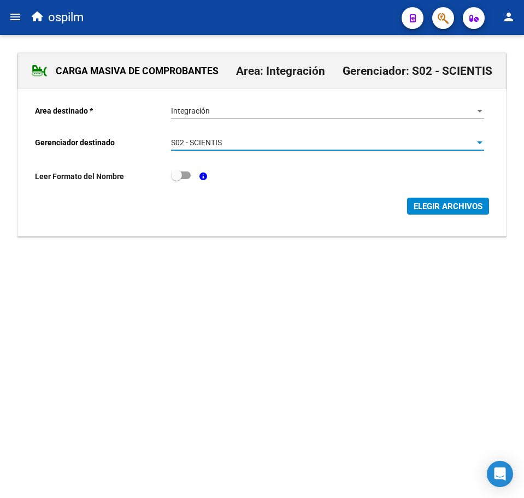
click at [433, 200] on button "ELEGIR ARCHIVOS" at bounding box center [448, 206] width 82 height 17
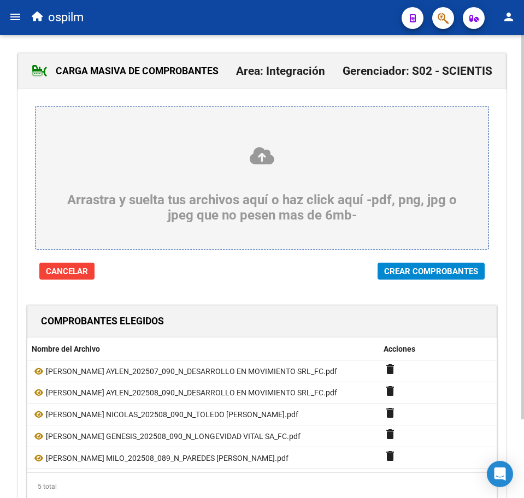
click at [417, 273] on span "Crear Comprobantes" at bounding box center [431, 272] width 94 height 10
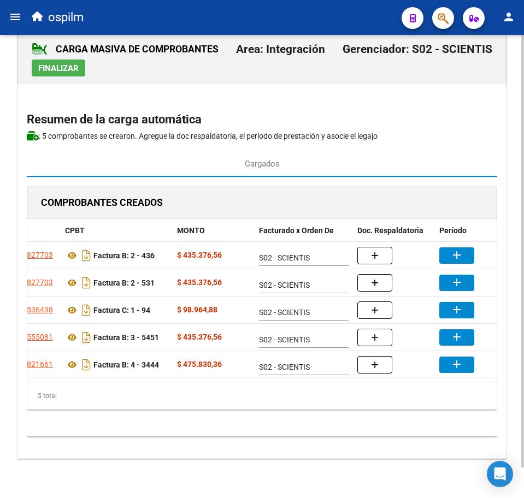
scroll to position [0, 110]
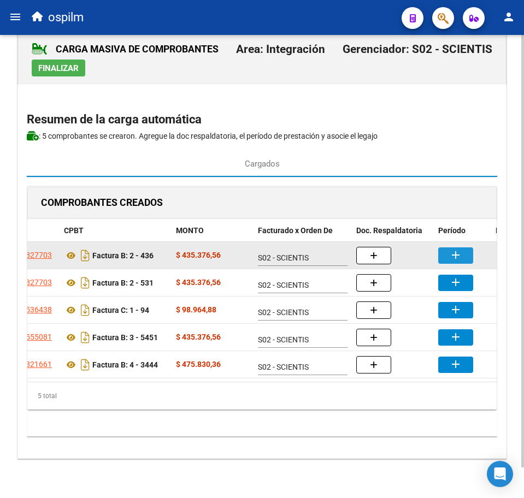
click at [457, 249] on mat-icon "add" at bounding box center [455, 255] width 13 height 13
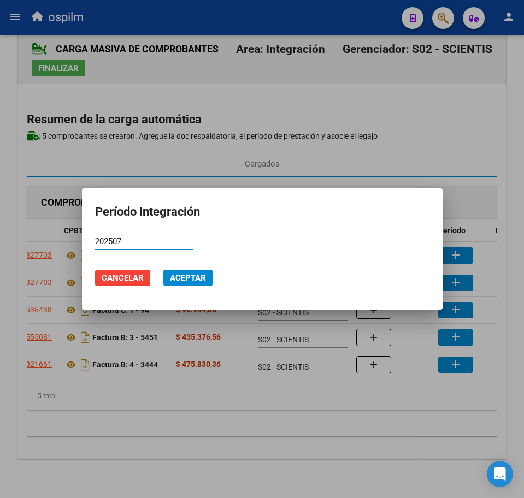
type input "202507"
click at [188, 279] on span "Aceptar" at bounding box center [188, 278] width 36 height 10
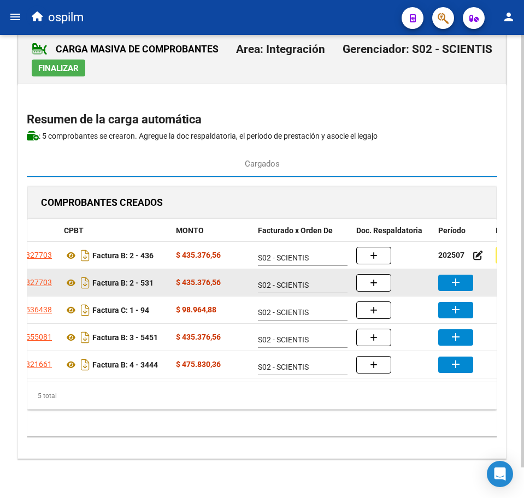
click at [456, 276] on mat-icon "add" at bounding box center [455, 282] width 13 height 13
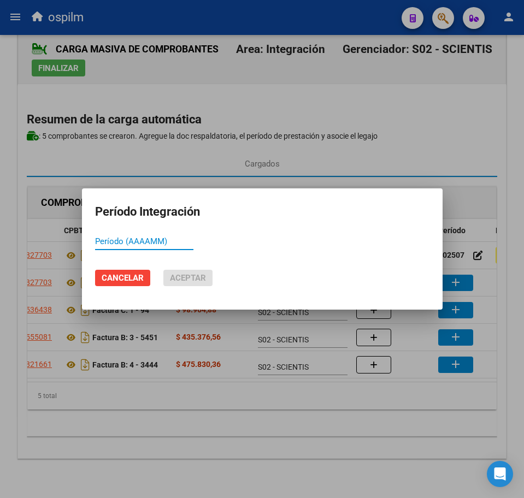
paste input "202508"
type input "202508"
click at [189, 279] on span "Aceptar" at bounding box center [188, 278] width 36 height 10
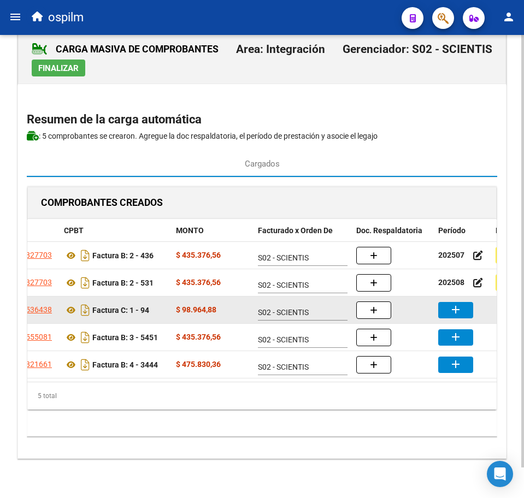
click at [468, 302] on button "add" at bounding box center [455, 310] width 35 height 16
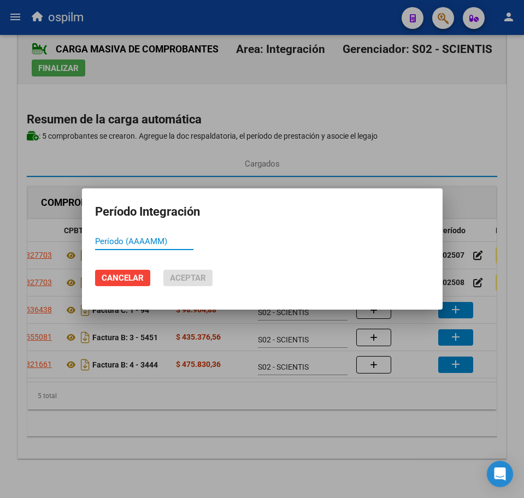
click at [157, 237] on input "Período (AAAAMM)" at bounding box center [144, 242] width 98 height 10
paste input "202508"
type input "202508"
click at [191, 281] on span "Aceptar" at bounding box center [188, 278] width 36 height 10
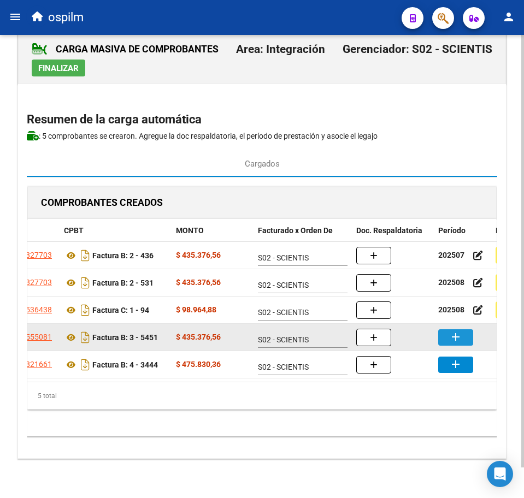
click at [452, 330] on mat-icon "add" at bounding box center [455, 336] width 13 height 13
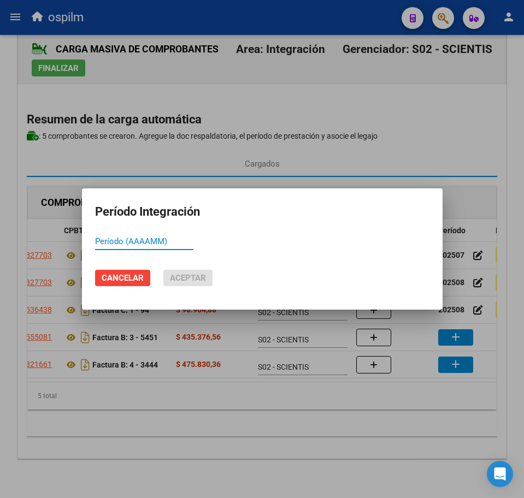
paste input "202508"
type input "202508"
click at [195, 278] on span "Aceptar" at bounding box center [188, 278] width 36 height 10
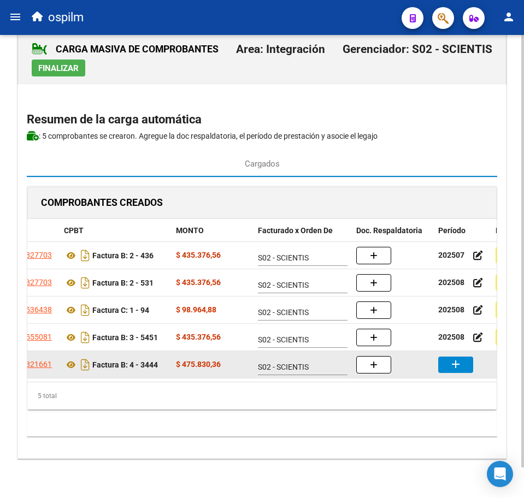
click at [462, 358] on mat-icon "add" at bounding box center [455, 364] width 13 height 13
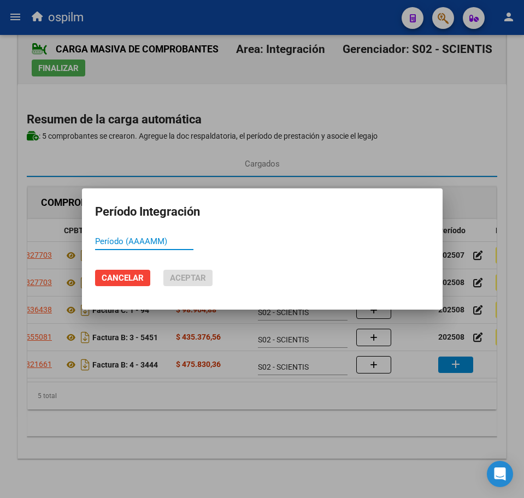
paste input "202508"
type input "202508"
click at [196, 277] on span "Aceptar" at bounding box center [188, 278] width 36 height 10
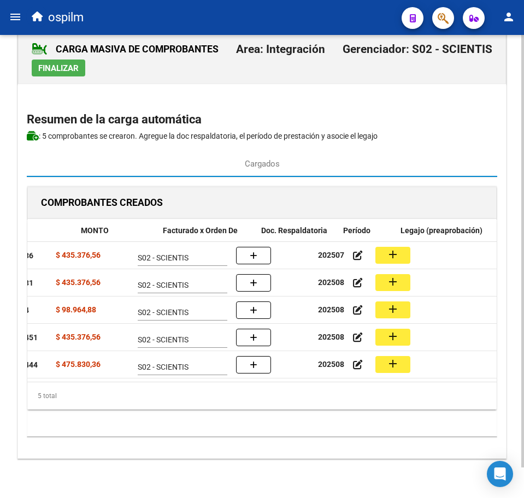
scroll to position [0, 205]
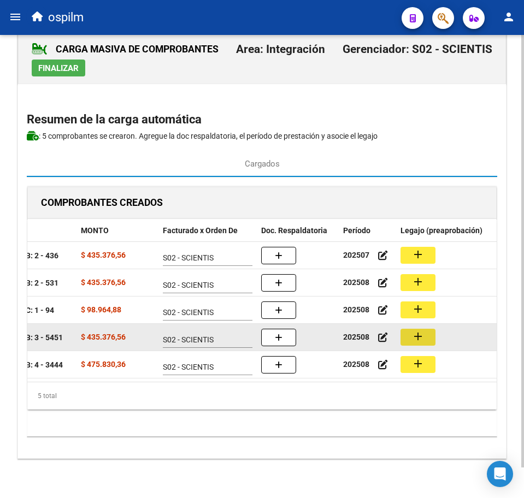
click at [428, 329] on button "add" at bounding box center [417, 337] width 35 height 17
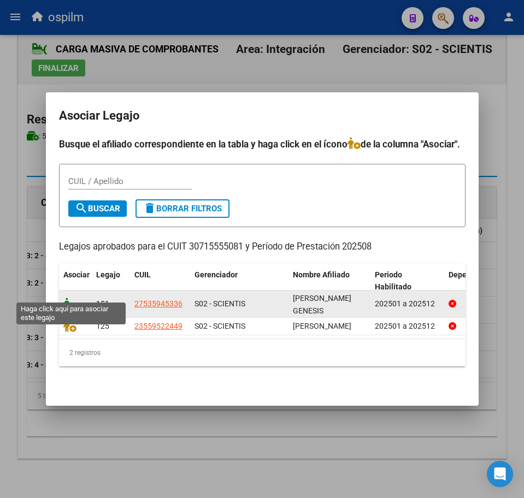
click at [75, 298] on icon at bounding box center [69, 304] width 13 height 12
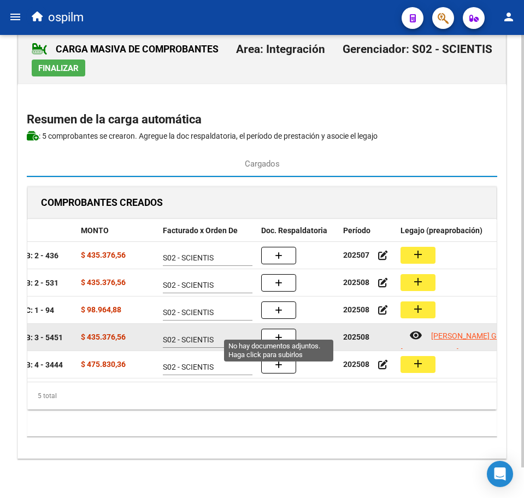
click at [284, 329] on button "button" at bounding box center [278, 337] width 35 height 17
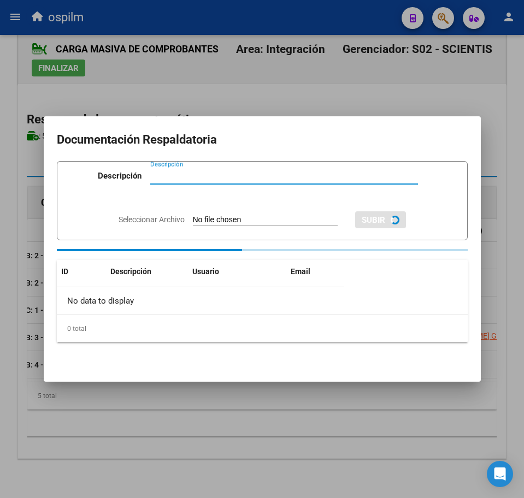
paste input "Planilla de asistencia"
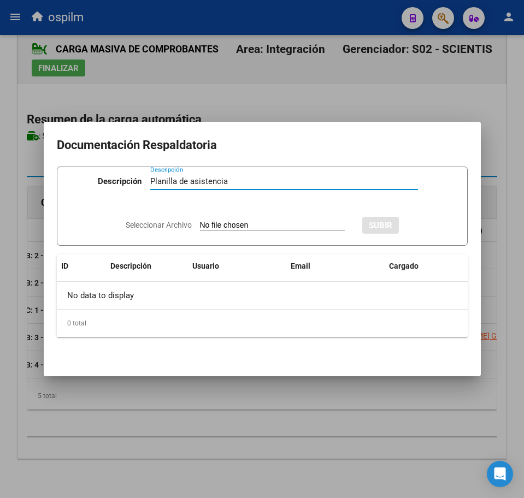
type input "Planilla de asistencia"
click at [226, 222] on input "Seleccionar Archivo" at bounding box center [272, 226] width 145 height 10
type input "C:\fakepath\[PERSON_NAME] GENESIS_202508_090_N_LONGEVIDAD VITAL SA_PA.pdf"
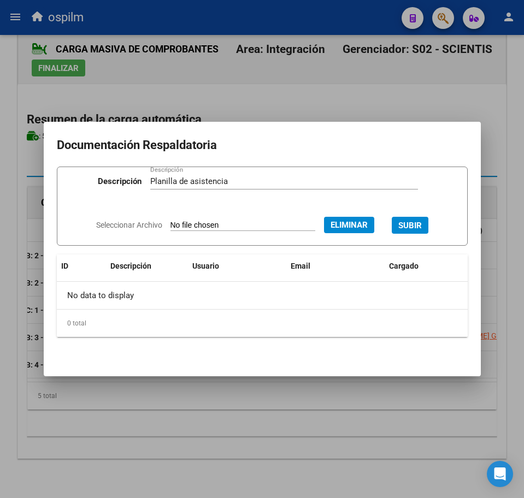
click at [417, 222] on span "SUBIR" at bounding box center [409, 226] width 23 height 10
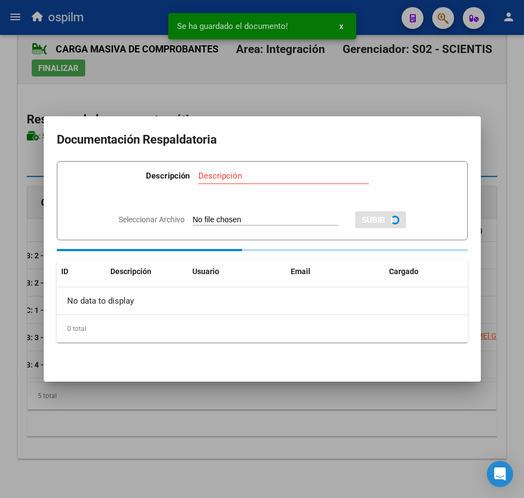
click at [189, 450] on div at bounding box center [262, 249] width 524 height 498
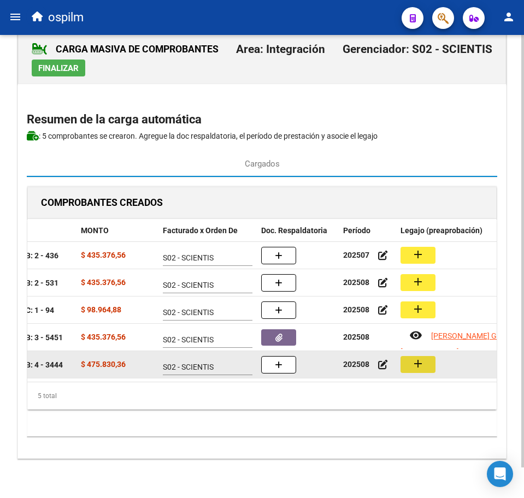
click at [427, 356] on button "add" at bounding box center [417, 364] width 35 height 17
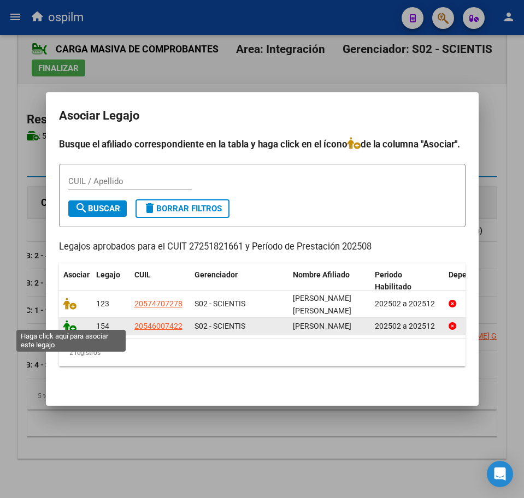
click at [67, 323] on icon at bounding box center [69, 326] width 13 height 12
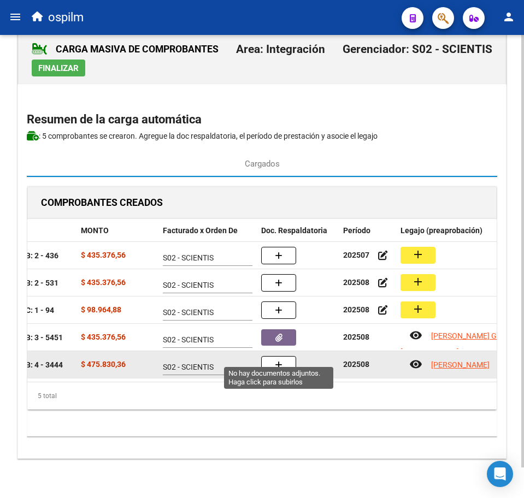
click at [287, 357] on button "button" at bounding box center [278, 364] width 35 height 17
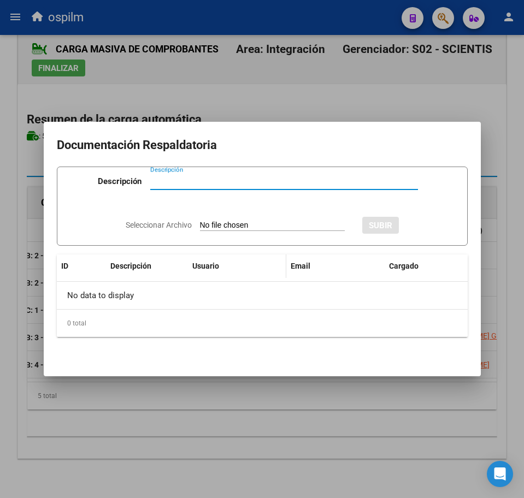
paste input "Planilla de asistencia"
type input "Planilla de asistencia"
click at [226, 226] on input "Seleccionar Archivo" at bounding box center [272, 226] width 145 height 10
type input "C:\fakepath\[PERSON_NAME] MILO_202508_089_N_PAREDES [PERSON_NAME] JULIA_PA1.pdf"
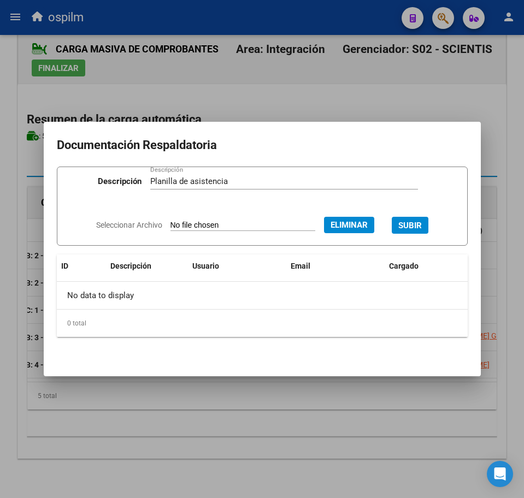
click at [416, 228] on span "SUBIR" at bounding box center [409, 226] width 23 height 10
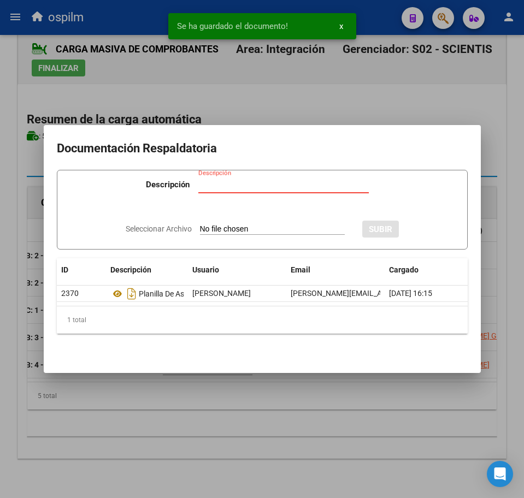
click at [233, 181] on input "Descripción" at bounding box center [283, 185] width 170 height 10
paste input "Planilla de asistencia"
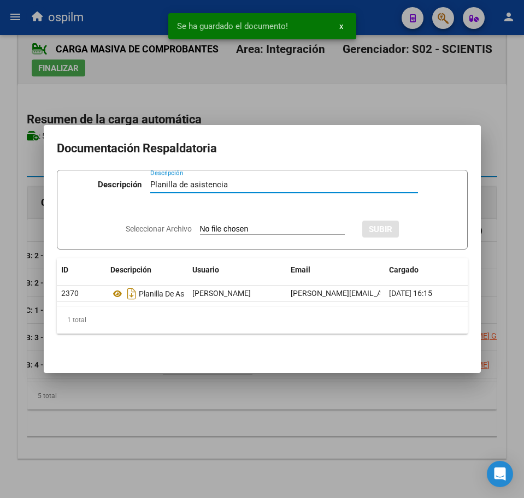
type input "Planilla de asistencia"
click at [232, 216] on div "Seleccionar Archivo SUBIR" at bounding box center [262, 228] width 273 height 32
click at [241, 224] on input "Seleccionar Archivo" at bounding box center [272, 229] width 145 height 10
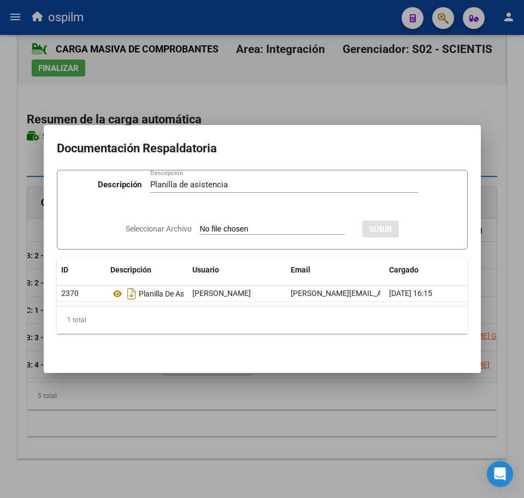
type input "C:\fakepath\[PERSON_NAME] MILO_202508_089_N_PAREDES [PERSON_NAME].pdf"
click at [413, 224] on span "SUBIR" at bounding box center [409, 229] width 23 height 10
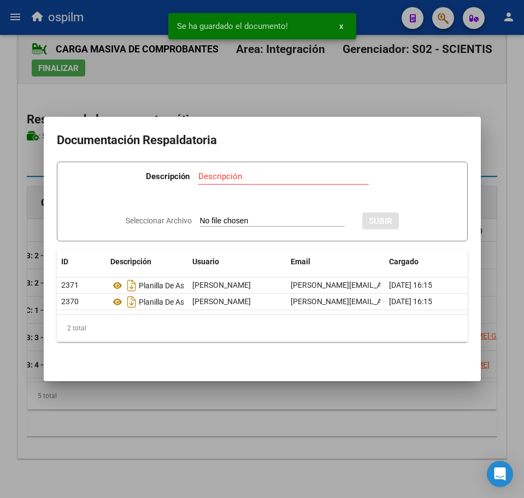
click at [243, 398] on div at bounding box center [262, 249] width 524 height 498
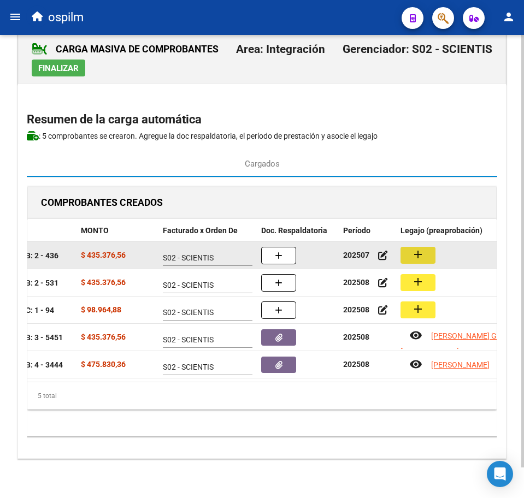
click at [417, 248] on mat-icon "add" at bounding box center [417, 254] width 13 height 13
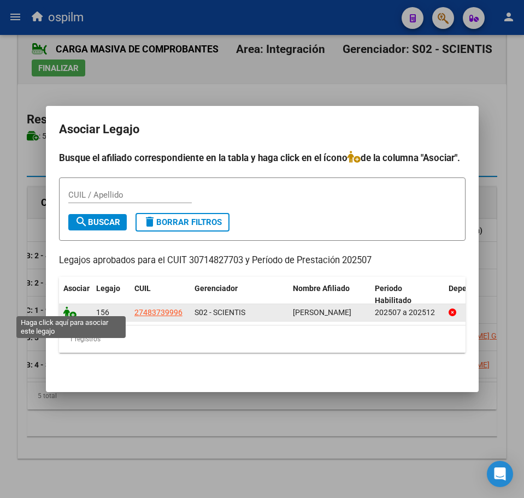
click at [70, 310] on icon at bounding box center [69, 312] width 13 height 12
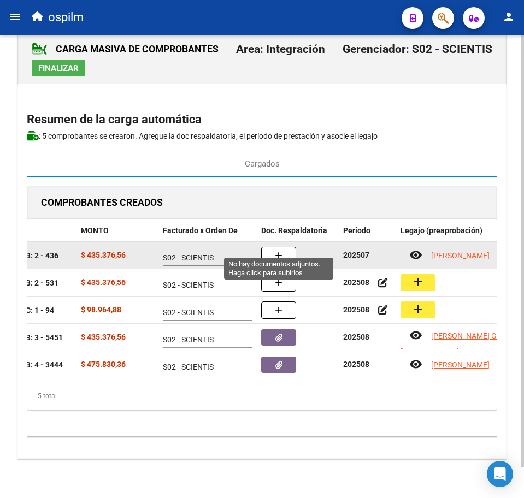
click at [274, 247] on button "button" at bounding box center [278, 255] width 35 height 17
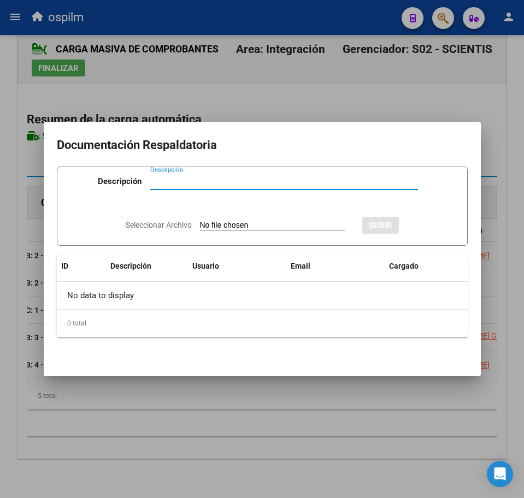
paste input "Planilla de asistencia"
type input "Planilla de asistencia"
click at [208, 224] on input "Seleccionar Archivo" at bounding box center [272, 226] width 145 height 10
type input "C:\fakepath\[PERSON_NAME] AYLEN_202507_090_N_DESARROLLO EN MOVIMIENTO SRL_PA.pdf"
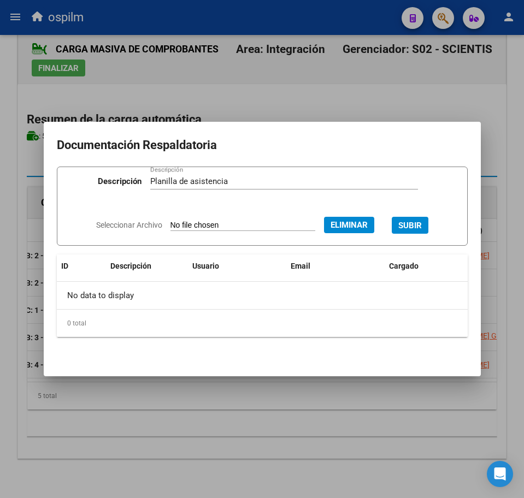
click at [411, 223] on span "SUBIR" at bounding box center [409, 226] width 23 height 10
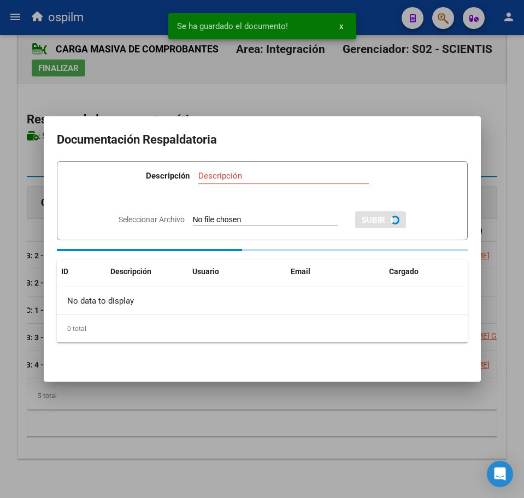
click at [270, 412] on div at bounding box center [262, 249] width 524 height 498
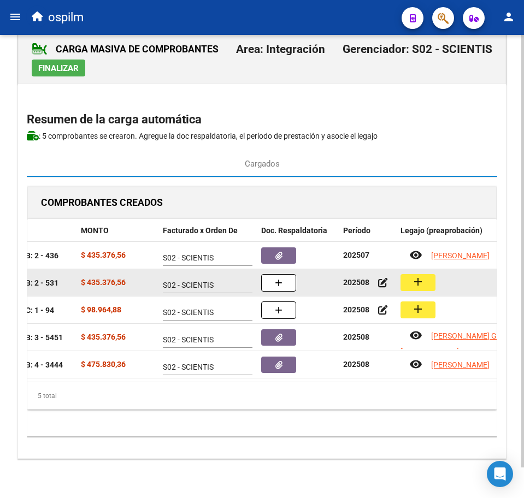
click at [412, 275] on mat-icon "add" at bounding box center [417, 281] width 13 height 13
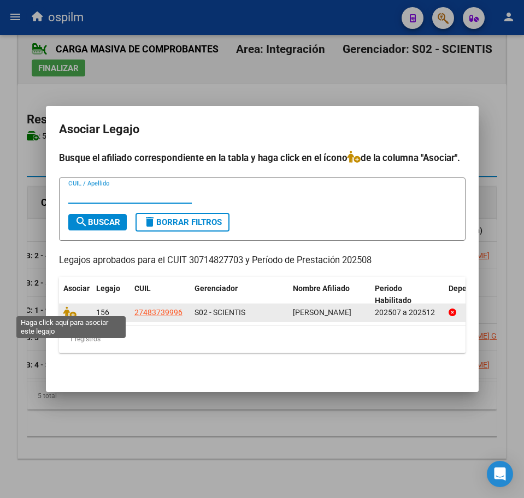
click at [77, 308] on span at bounding box center [71, 312] width 16 height 9
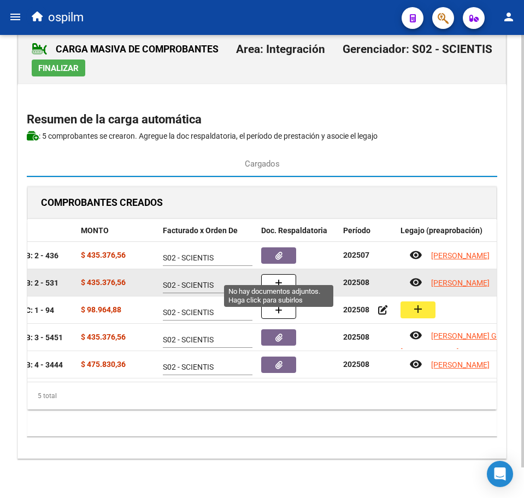
click at [280, 279] on icon "button" at bounding box center [279, 283] width 8 height 8
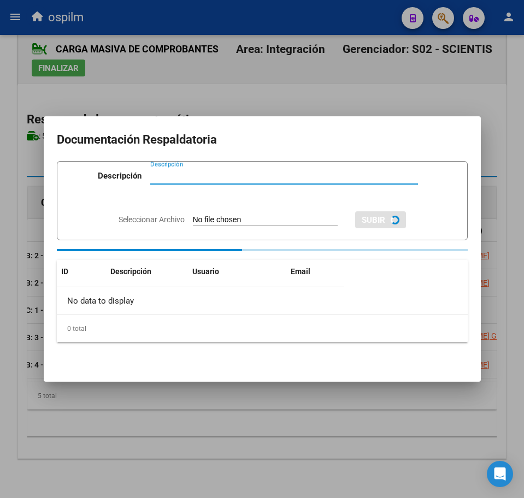
paste input "Planilla de asistencia"
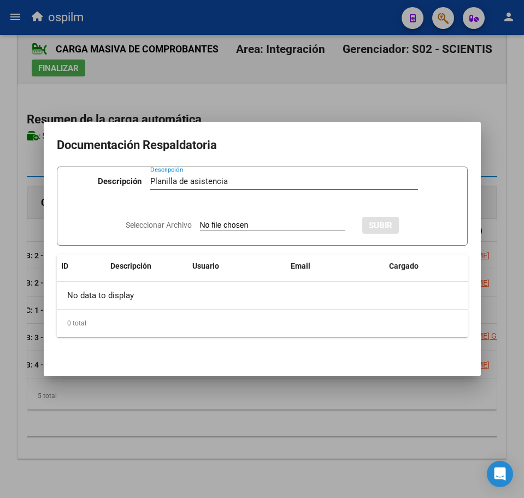
click at [217, 226] on input "Seleccionar Archivo" at bounding box center [272, 226] width 145 height 10
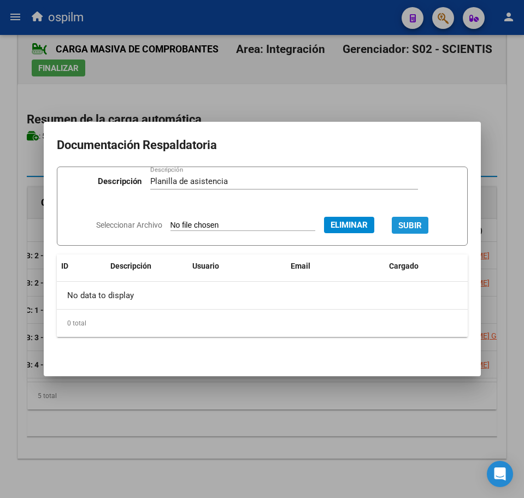
click at [414, 222] on span "SUBIR" at bounding box center [409, 226] width 23 height 10
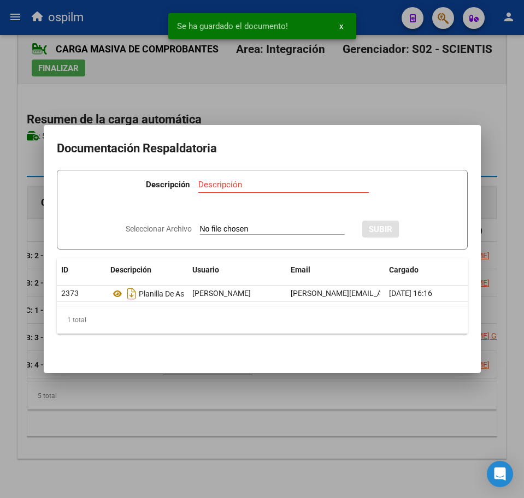
click at [326, 410] on div at bounding box center [262, 249] width 524 height 498
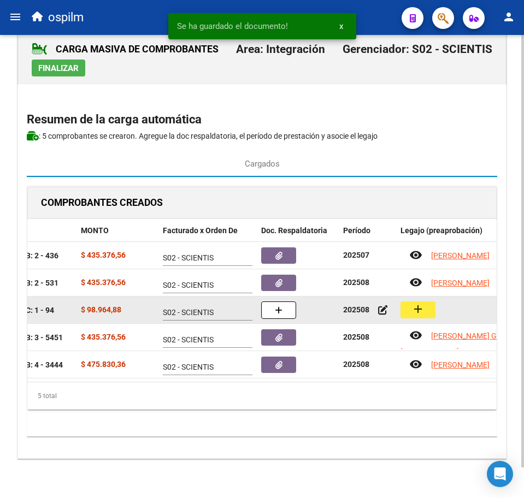
click at [419, 303] on mat-icon "add" at bounding box center [417, 309] width 13 height 13
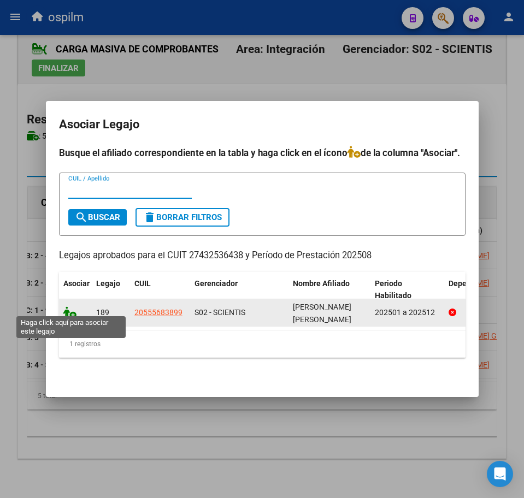
click at [67, 308] on icon at bounding box center [69, 312] width 13 height 12
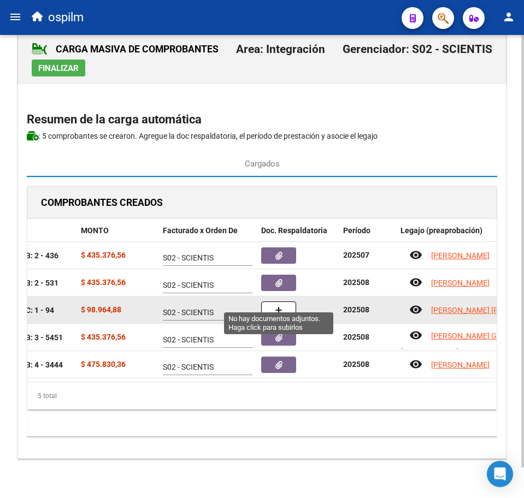
click at [285, 302] on button "button" at bounding box center [278, 310] width 35 height 17
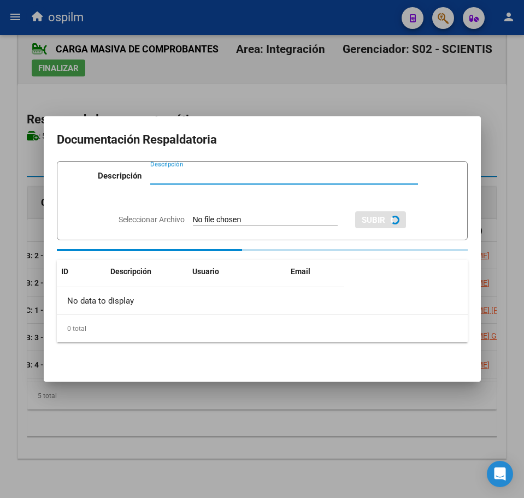
paste input "Planilla de asistencia"
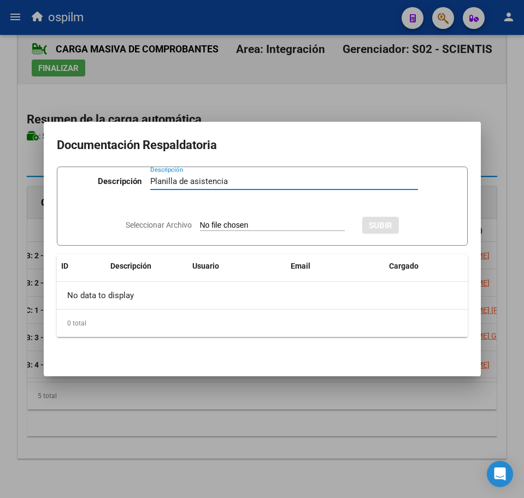
click at [211, 227] on input "Seleccionar Archivo" at bounding box center [272, 226] width 145 height 10
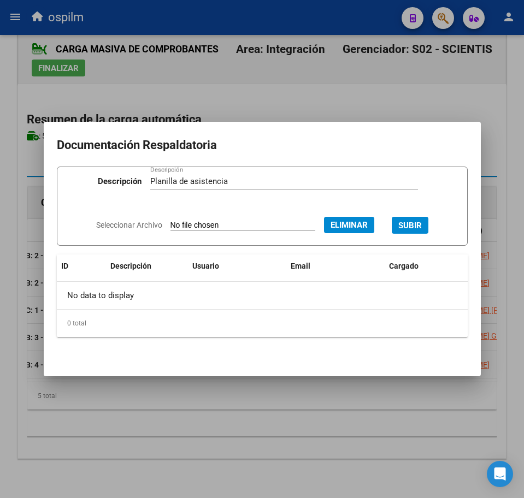
click at [423, 220] on button "SUBIR" at bounding box center [410, 225] width 37 height 17
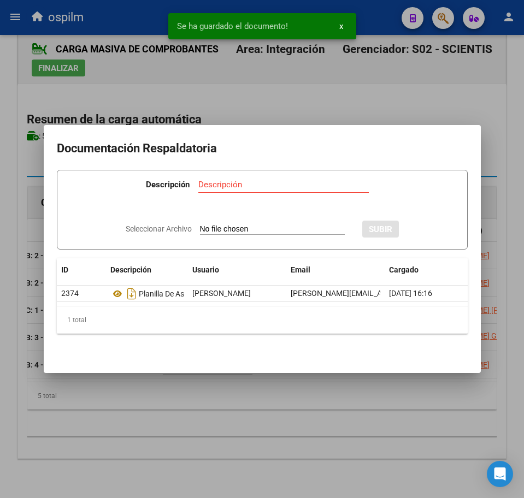
click at [234, 411] on div at bounding box center [262, 249] width 524 height 498
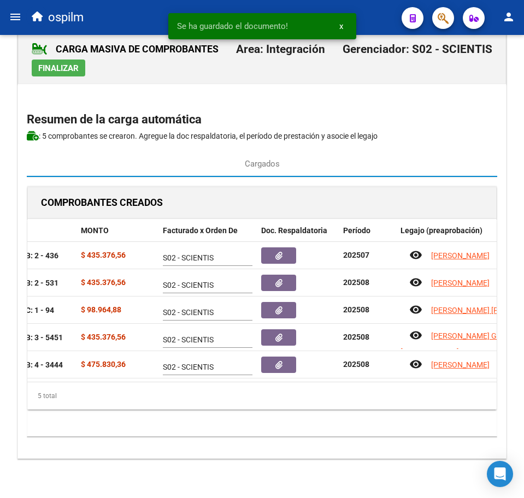
click at [70, 63] on span "Finalizar" at bounding box center [58, 68] width 40 height 10
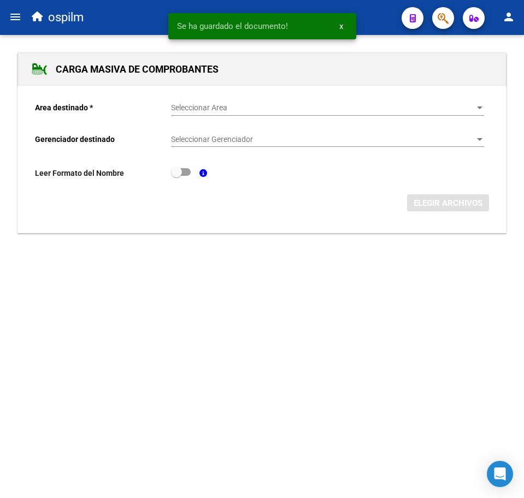
scroll to position [0, 0]
click at [233, 111] on span "Seleccionar Area" at bounding box center [322, 107] width 303 height 9
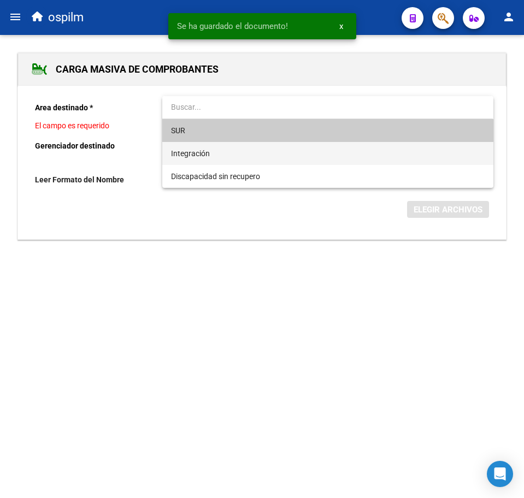
click at [235, 152] on span "Integración" at bounding box center [327, 153] width 313 height 23
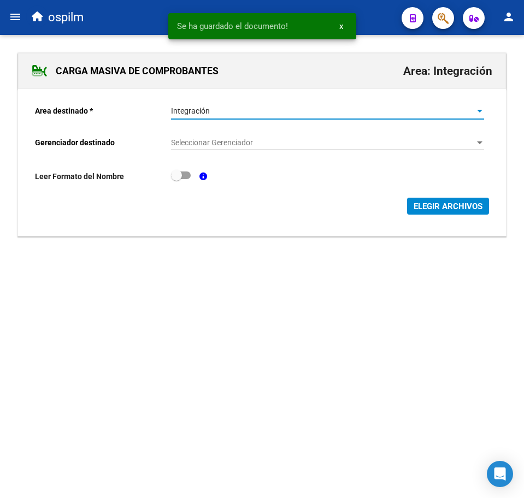
click at [236, 142] on span "Seleccionar Gerenciador" at bounding box center [322, 142] width 303 height 9
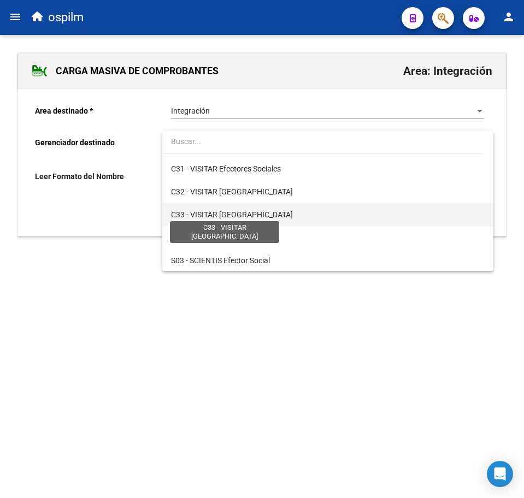
scroll to position [137, 0]
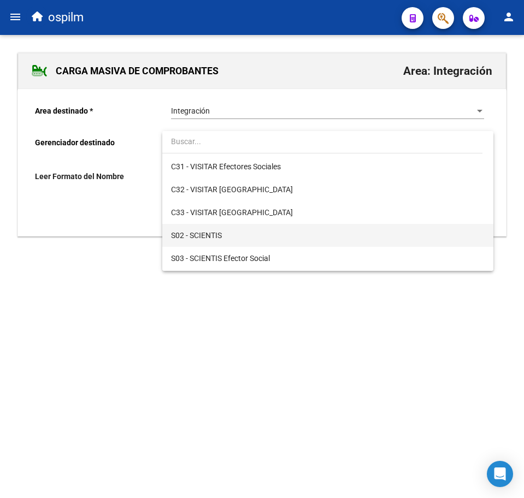
click at [234, 234] on span "S02 - SCIENTIS" at bounding box center [327, 235] width 313 height 23
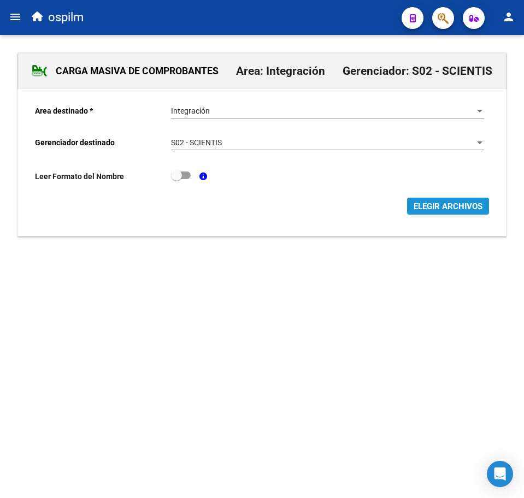
click at [432, 206] on span "ELEGIR ARCHIVOS" at bounding box center [447, 207] width 69 height 10
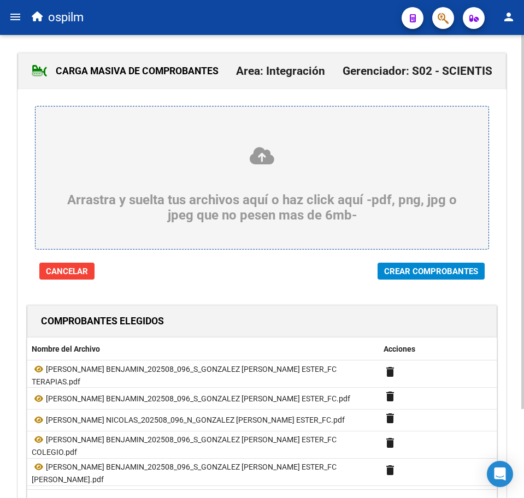
click at [414, 272] on span "Crear Comprobantes" at bounding box center [431, 272] width 94 height 10
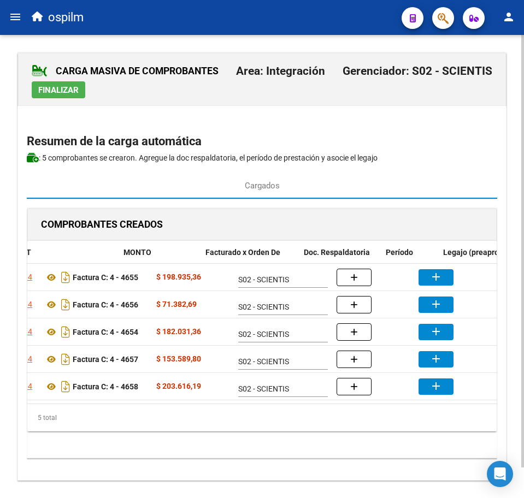
scroll to position [0, 179]
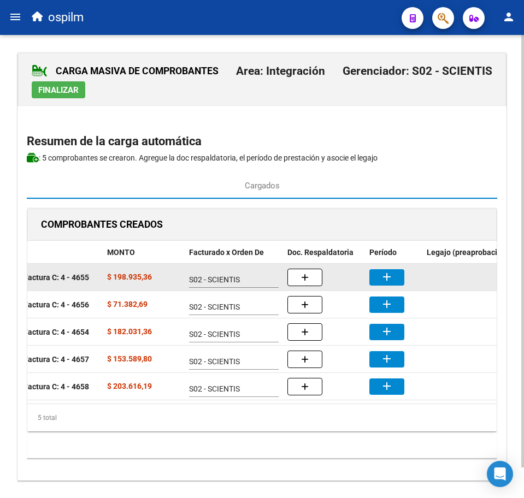
click at [390, 281] on mat-icon "add" at bounding box center [386, 276] width 13 height 13
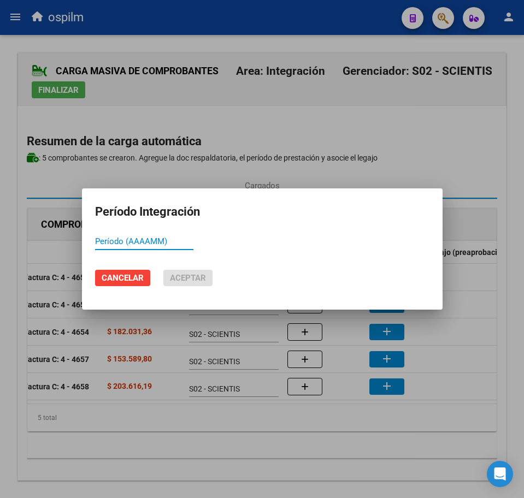
paste input "202508"
click at [188, 279] on span "Aceptar" at bounding box center [188, 278] width 36 height 10
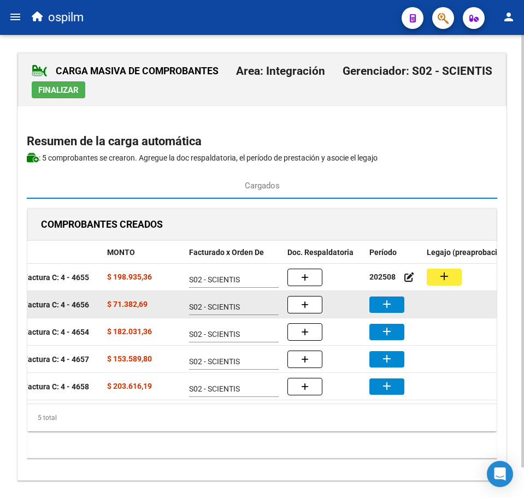
click at [382, 315] on datatable-body-cell "add" at bounding box center [393, 304] width 57 height 27
click at [381, 308] on mat-icon "add" at bounding box center [386, 304] width 13 height 13
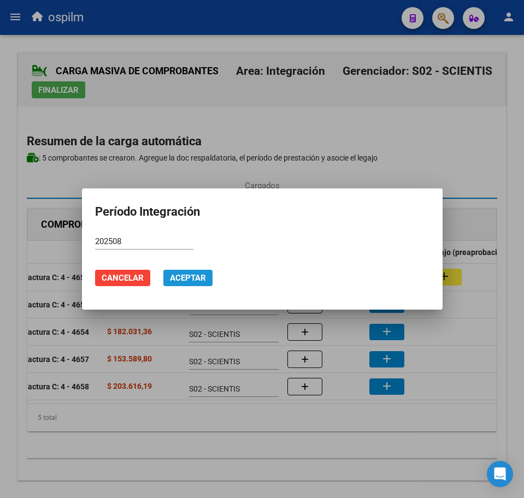
click at [204, 277] on span "Aceptar" at bounding box center [188, 278] width 36 height 10
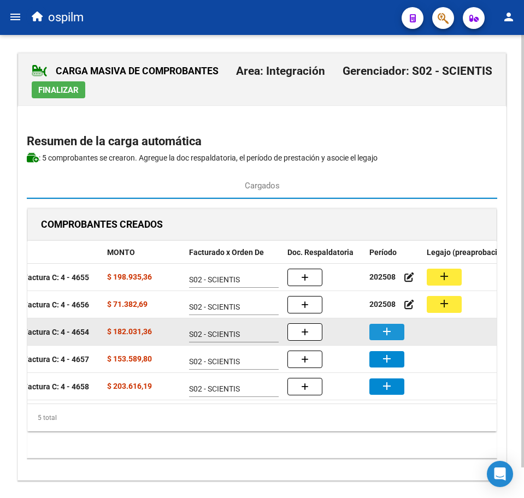
click at [398, 335] on button "add" at bounding box center [386, 332] width 35 height 16
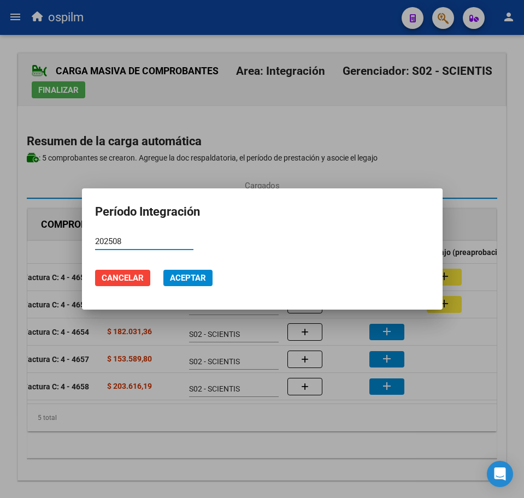
click at [199, 275] on span "Aceptar" at bounding box center [188, 278] width 36 height 10
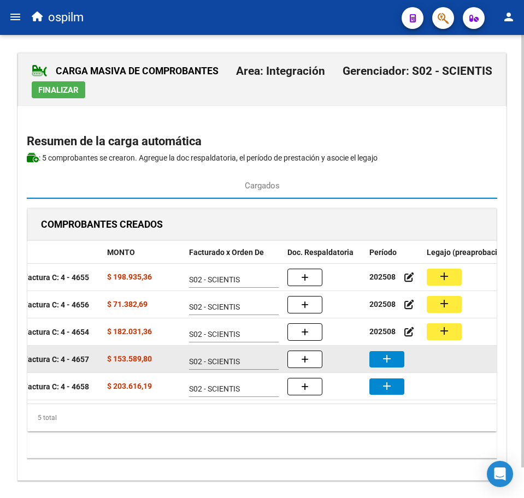
click at [383, 362] on mat-icon "add" at bounding box center [386, 358] width 13 height 13
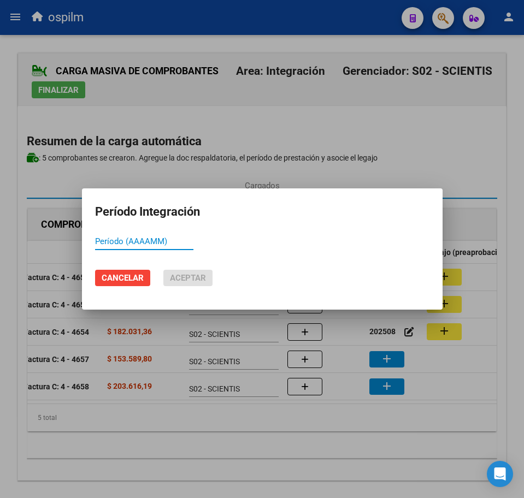
click at [155, 242] on input "Período (AAAAMM)" at bounding box center [144, 242] width 98 height 10
paste input "202508"
click at [184, 274] on span "Aceptar" at bounding box center [188, 278] width 36 height 10
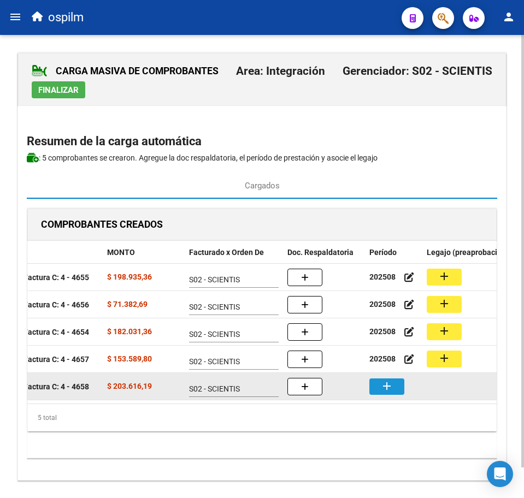
click at [397, 387] on button "add" at bounding box center [386, 387] width 35 height 16
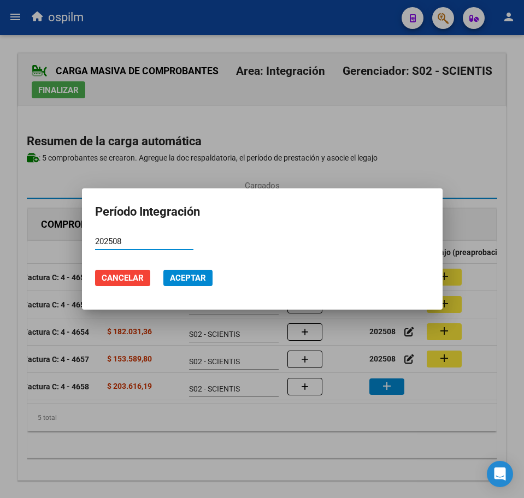
click at [187, 277] on span "Aceptar" at bounding box center [188, 278] width 36 height 10
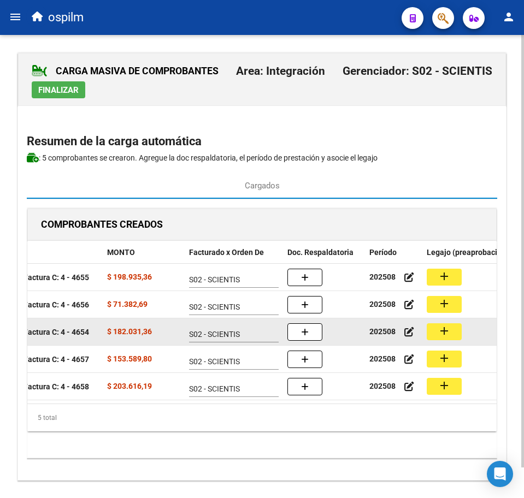
click at [450, 336] on mat-icon "add" at bounding box center [444, 330] width 13 height 13
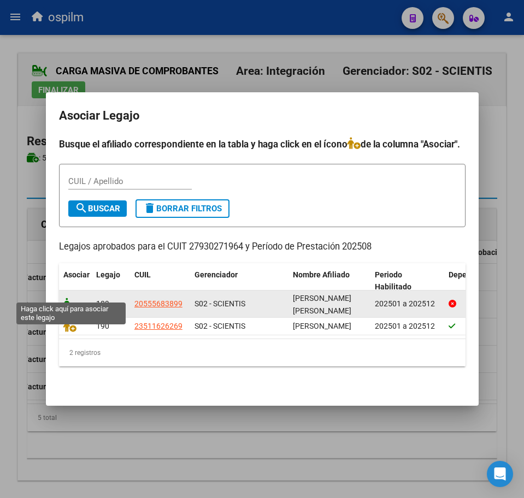
click at [68, 298] on icon at bounding box center [69, 304] width 13 height 12
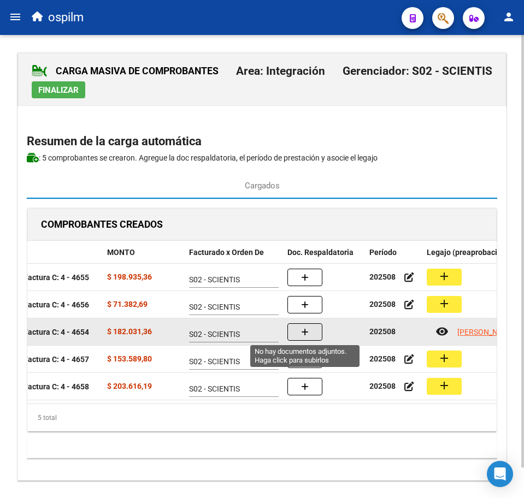
click at [300, 331] on button "button" at bounding box center [304, 331] width 35 height 17
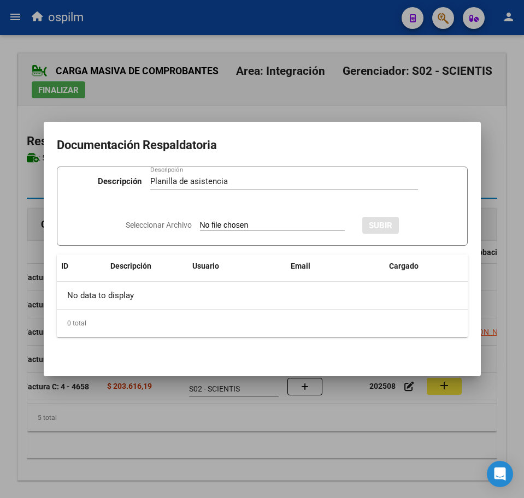
click at [247, 221] on input "Seleccionar Archivo" at bounding box center [272, 226] width 145 height 10
click at [422, 222] on span "SUBIR" at bounding box center [409, 226] width 23 height 10
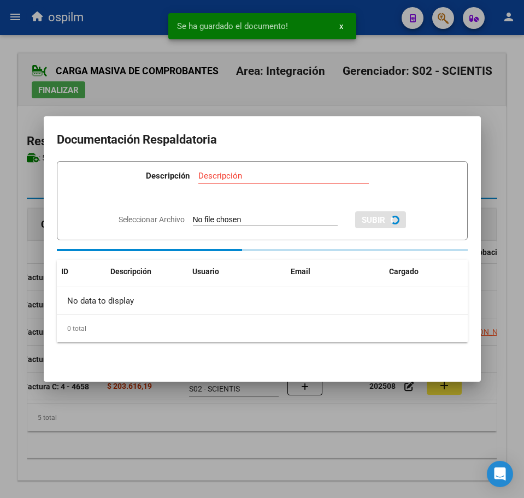
click at [279, 436] on div at bounding box center [262, 249] width 524 height 498
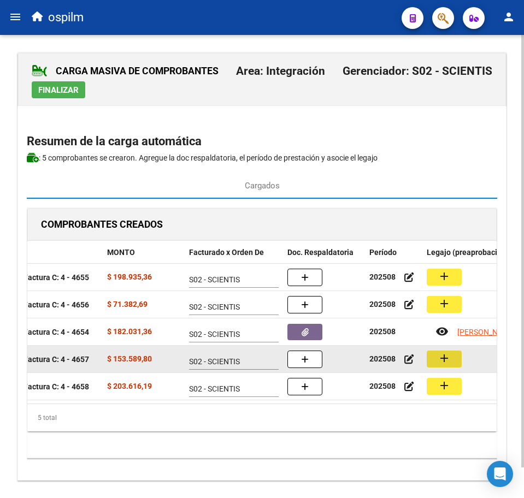
click at [454, 363] on button "add" at bounding box center [444, 359] width 35 height 17
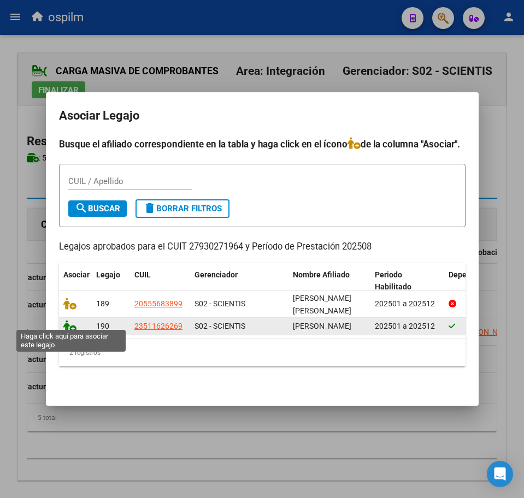
click at [67, 321] on icon at bounding box center [69, 326] width 13 height 12
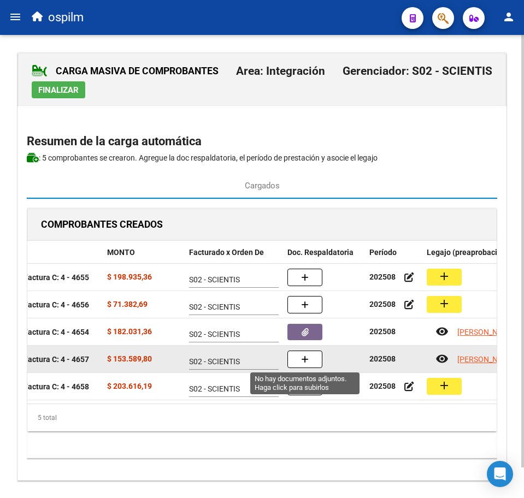
click at [311, 362] on button "button" at bounding box center [304, 359] width 35 height 17
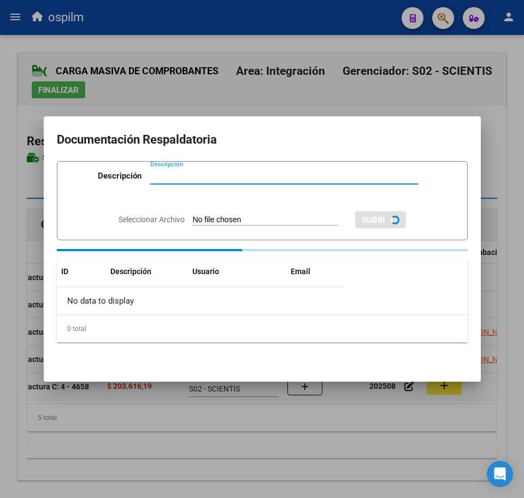
paste input "Planilla de asistencia"
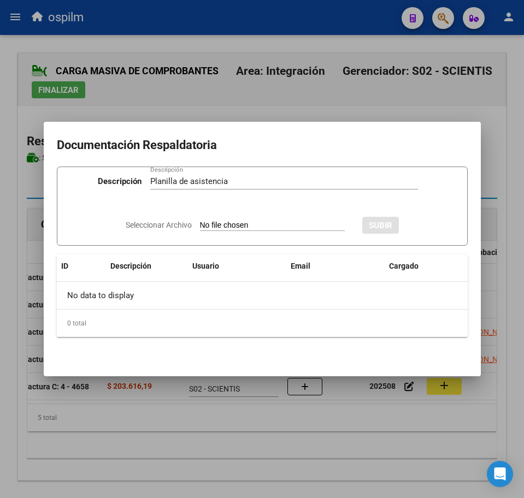
click at [214, 227] on input "Seleccionar Archivo" at bounding box center [272, 226] width 145 height 10
click at [422, 236] on div "Seleccionar Archivo Eliminar SUBIR" at bounding box center [262, 224] width 332 height 32
click at [421, 229] on span "SUBIR" at bounding box center [409, 226] width 23 height 10
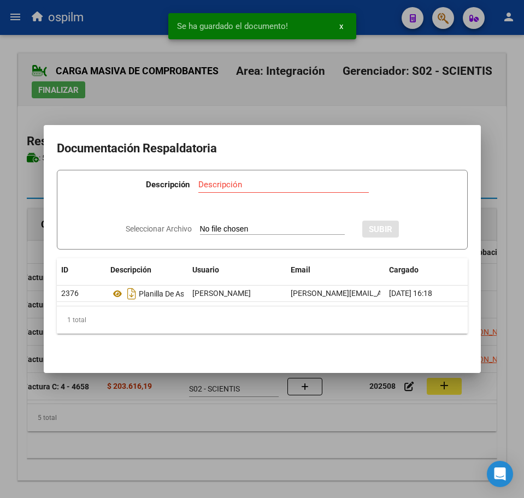
click at [241, 464] on div at bounding box center [262, 249] width 524 height 498
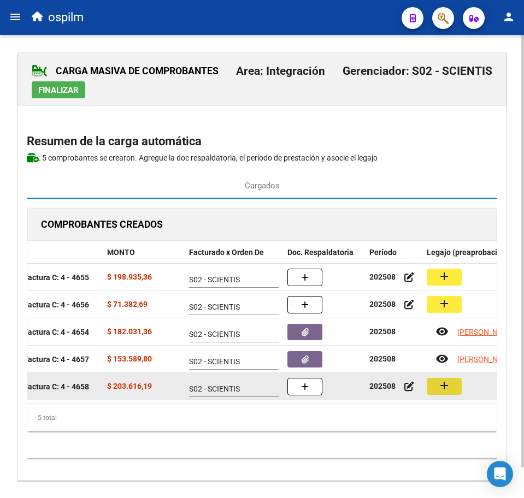
click at [446, 386] on mat-icon "add" at bounding box center [444, 385] width 13 height 13
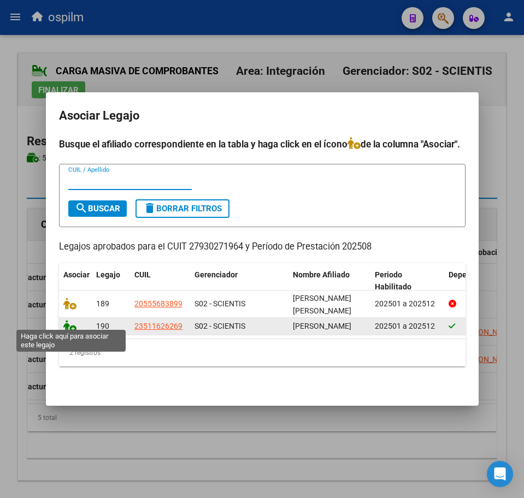
click at [67, 320] on icon at bounding box center [69, 326] width 13 height 12
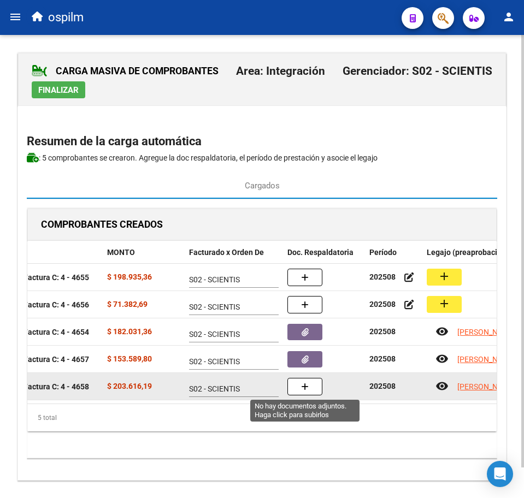
click at [296, 389] on button "button" at bounding box center [304, 386] width 35 height 17
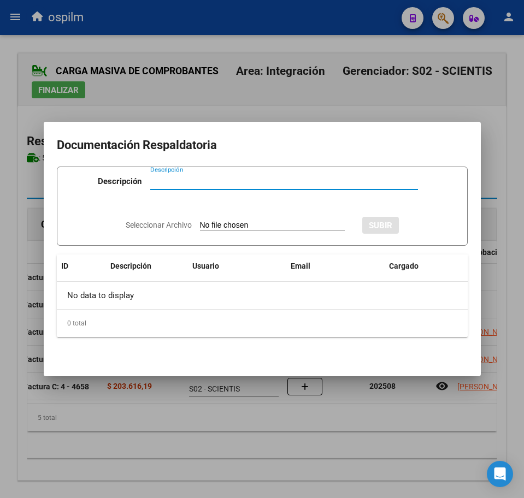
paste input "Planilla de asistencia"
click at [217, 228] on input "Seleccionar Archivo" at bounding box center [272, 226] width 145 height 10
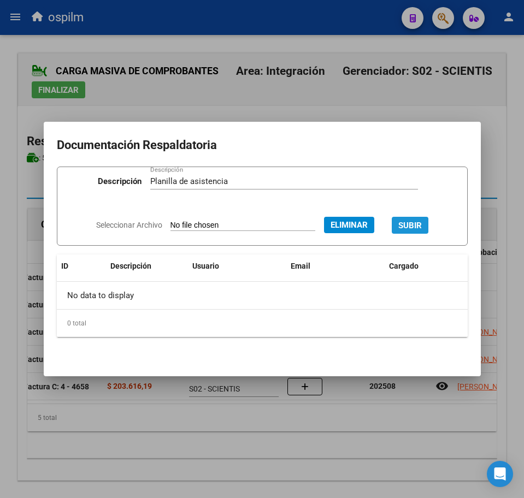
click at [411, 223] on span "SUBIR" at bounding box center [409, 226] width 23 height 10
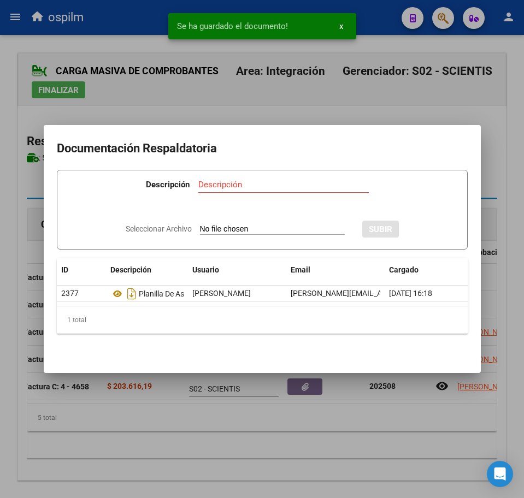
click at [149, 458] on div at bounding box center [262, 249] width 524 height 498
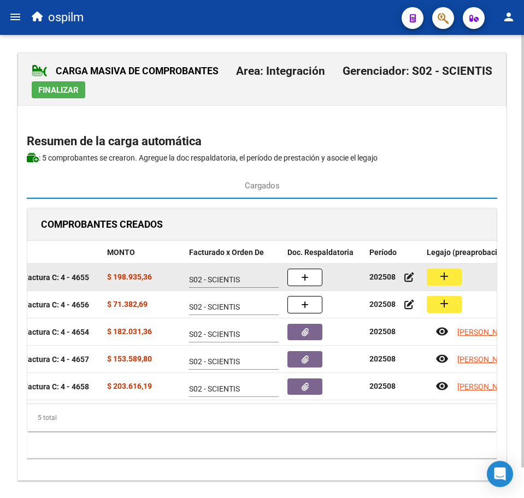
click at [445, 278] on mat-icon "add" at bounding box center [444, 276] width 13 height 13
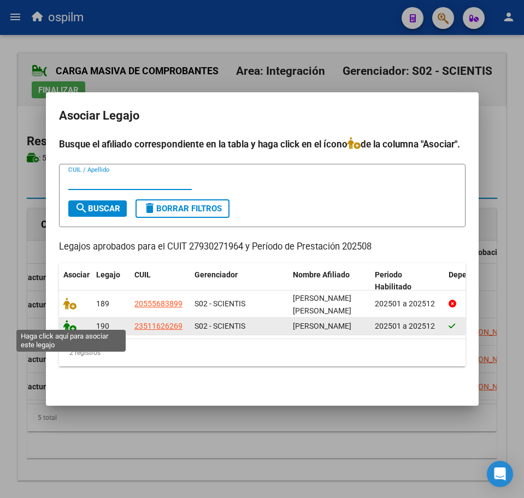
click at [66, 323] on icon at bounding box center [69, 326] width 13 height 12
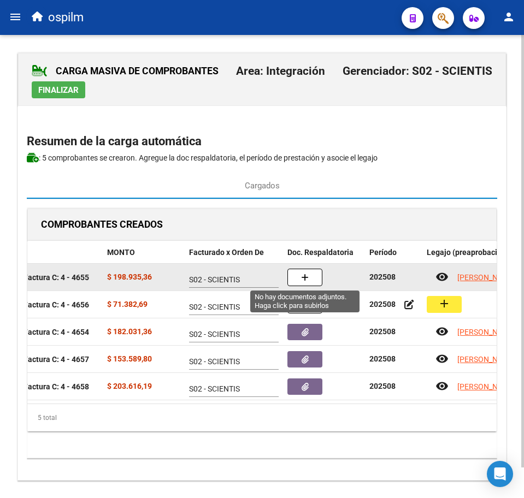
click at [306, 277] on icon "button" at bounding box center [305, 278] width 8 height 8
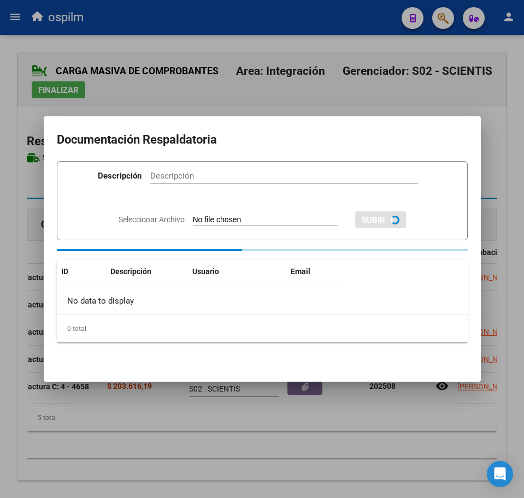
paste input "Planilla de asistencia"
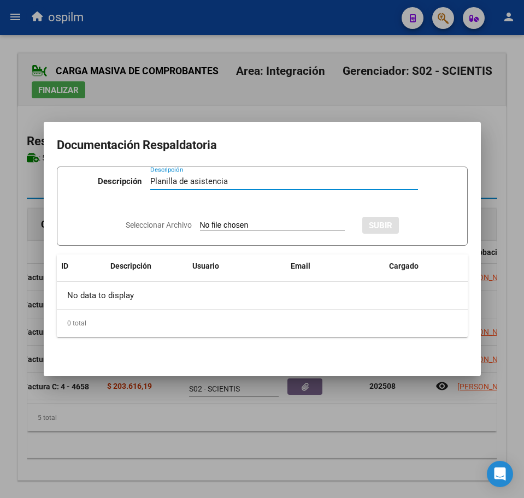
click at [222, 216] on div "Seleccionar Archivo SUBIR" at bounding box center [262, 224] width 273 height 32
click at [227, 222] on input "Seleccionar Archivo" at bounding box center [272, 226] width 145 height 10
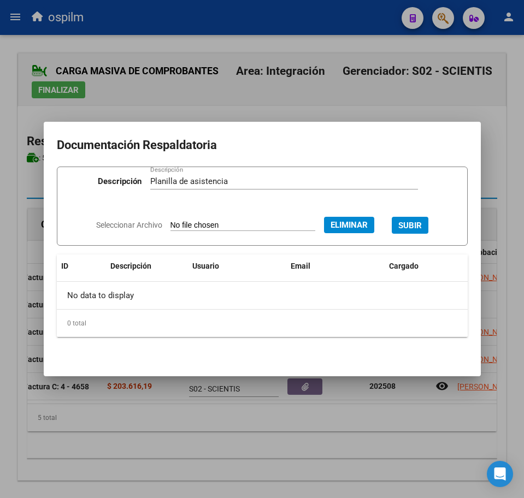
click at [418, 223] on span "SUBIR" at bounding box center [409, 226] width 23 height 10
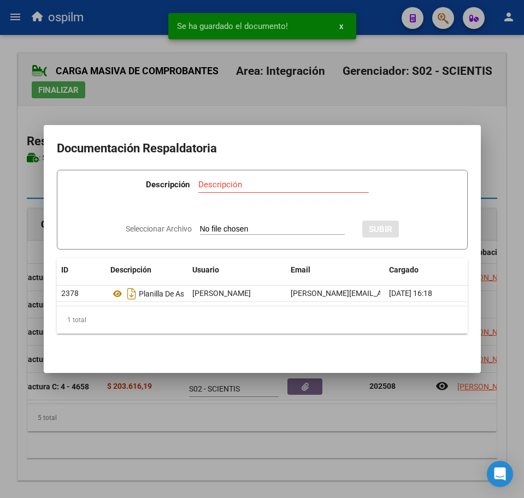
click at [302, 426] on div at bounding box center [262, 249] width 524 height 498
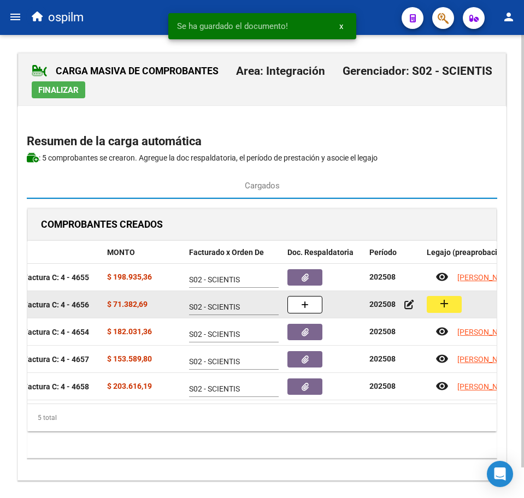
click at [442, 302] on mat-icon "add" at bounding box center [444, 303] width 13 height 13
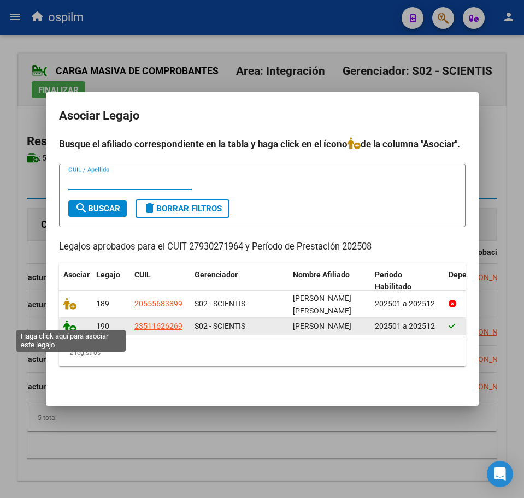
click at [71, 320] on icon at bounding box center [69, 326] width 13 height 12
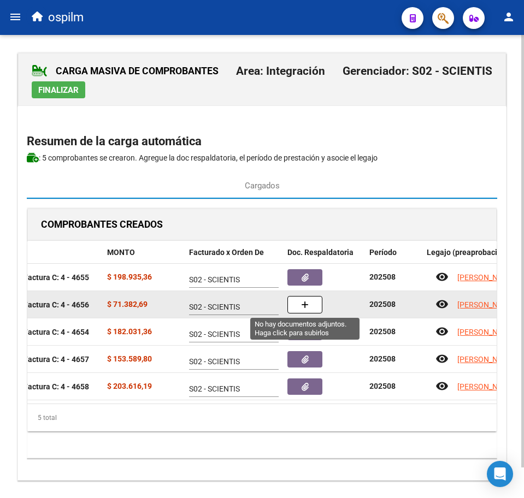
click at [298, 300] on button "button" at bounding box center [304, 304] width 35 height 17
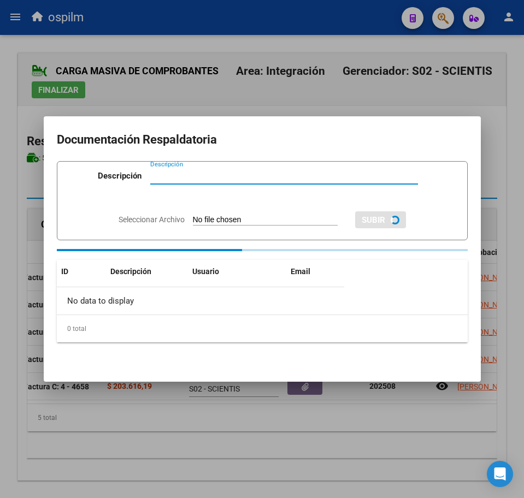
paste input "Planilla de asistencia"
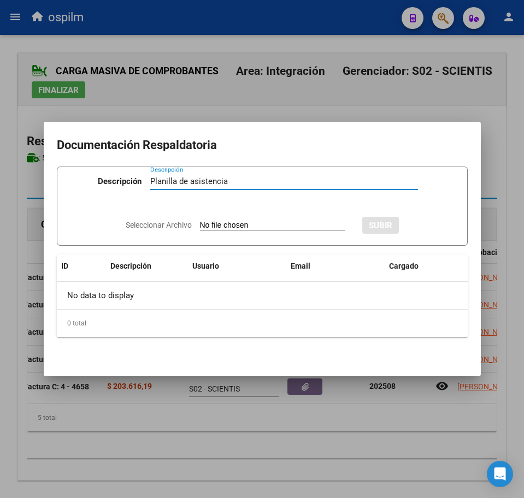
click at [211, 220] on div "Seleccionar Archivo SUBIR" at bounding box center [262, 224] width 273 height 32
click at [233, 225] on input "Seleccionar Archivo" at bounding box center [272, 226] width 145 height 10
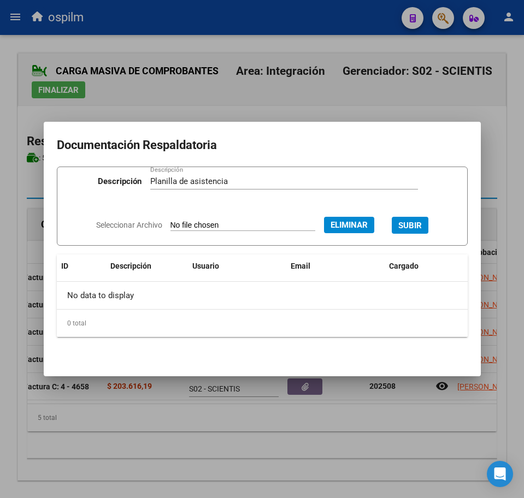
click at [422, 224] on span "SUBIR" at bounding box center [409, 226] width 23 height 10
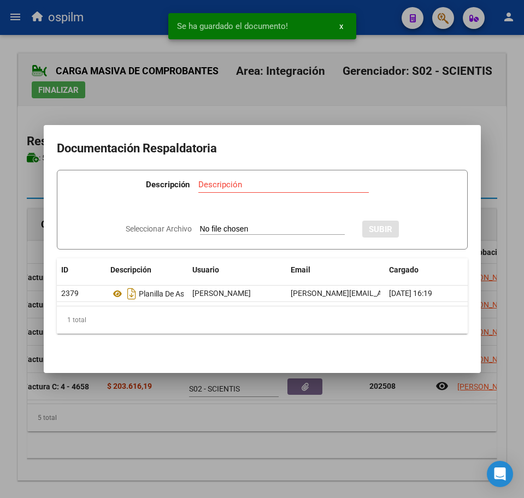
click at [140, 449] on div at bounding box center [262, 249] width 524 height 498
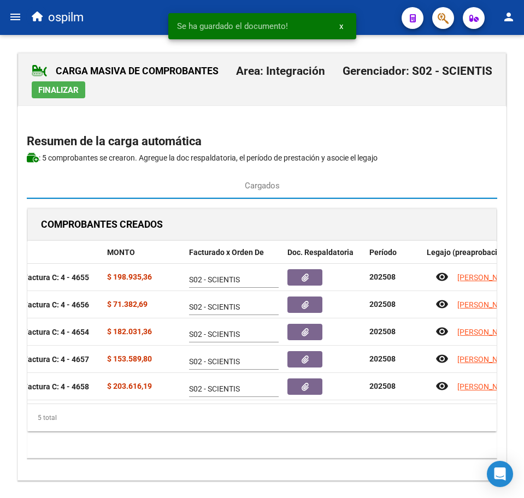
click at [47, 90] on span "Finalizar" at bounding box center [58, 90] width 40 height 10
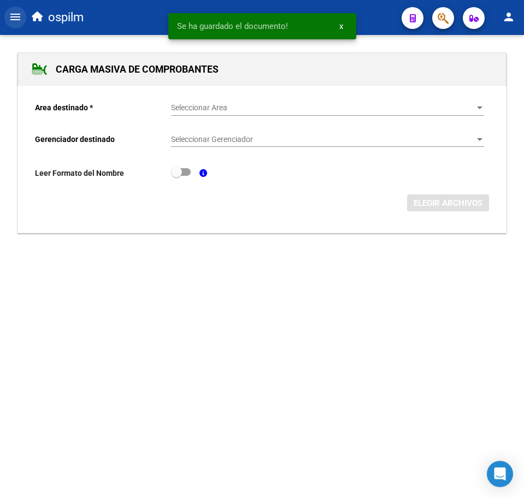
click at [13, 19] on mat-icon "menu" at bounding box center [15, 16] width 13 height 13
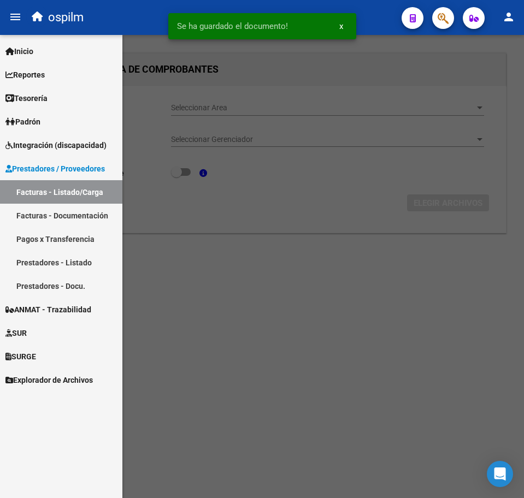
drag, startPoint x: 53, startPoint y: 191, endPoint x: 119, endPoint y: 232, distance: 77.8
click at [53, 191] on link "Facturas - Listado/Carga" at bounding box center [61, 191] width 122 height 23
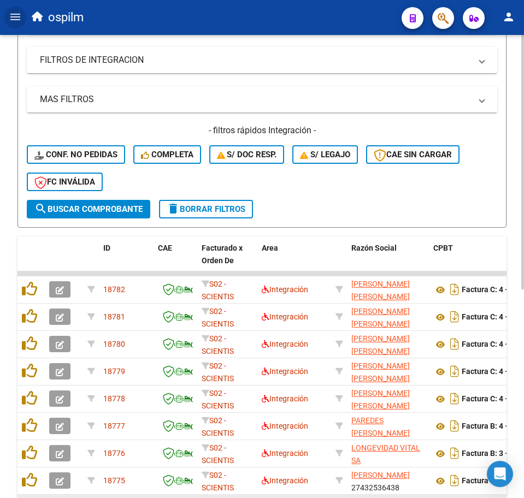
scroll to position [341, 0]
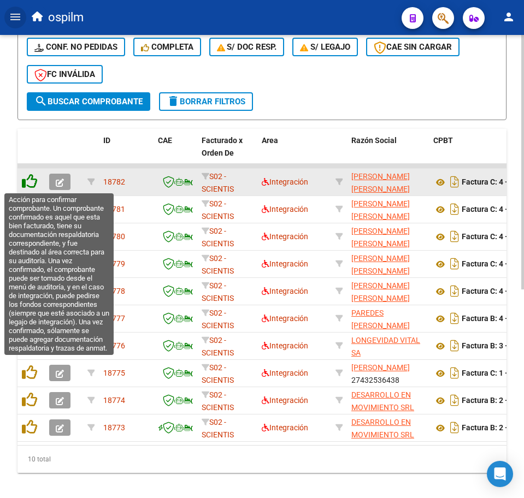
click at [26, 182] on icon at bounding box center [29, 181] width 15 height 15
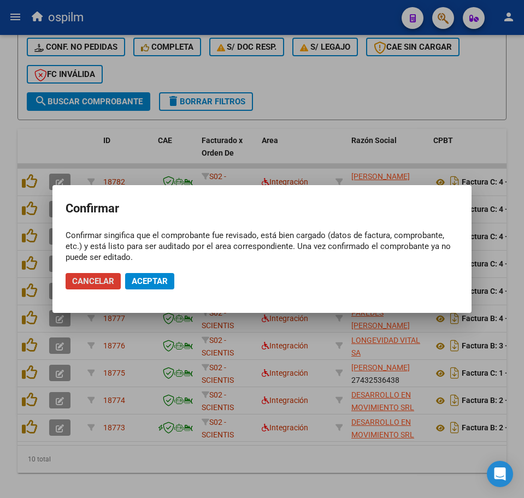
click at [157, 282] on span "Aceptar" at bounding box center [150, 281] width 36 height 10
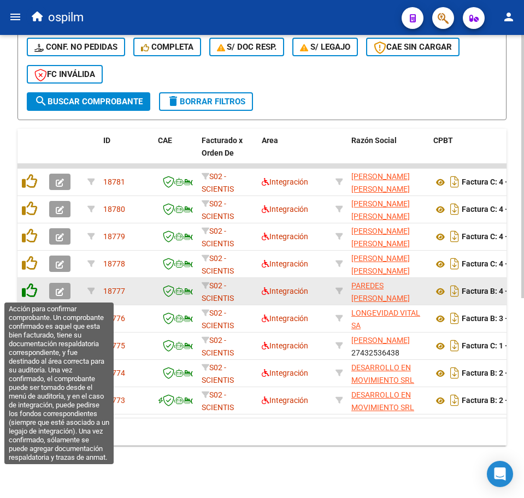
click at [29, 292] on icon at bounding box center [29, 290] width 15 height 15
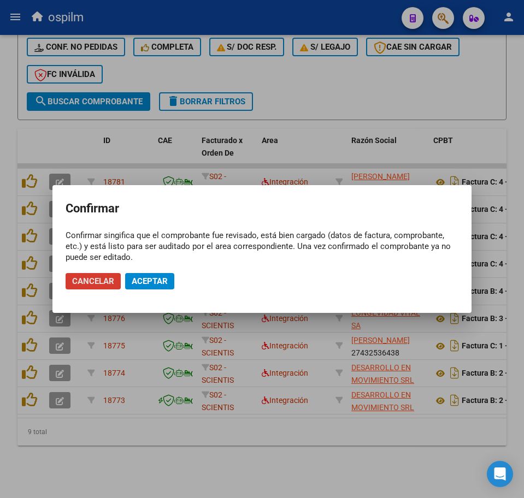
click at [158, 283] on span "Aceptar" at bounding box center [150, 281] width 36 height 10
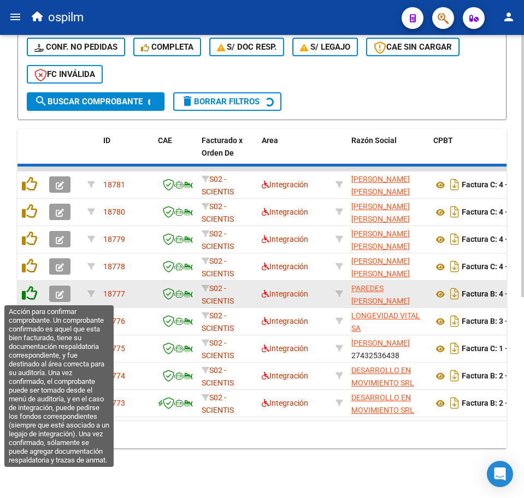
click at [30, 298] on datatable-body-cell at bounding box center [30, 294] width 27 height 27
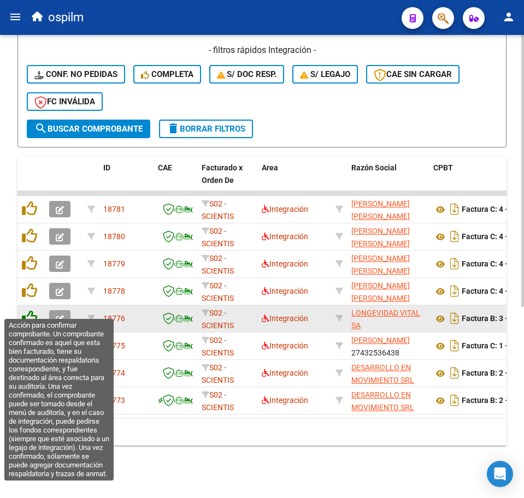
scroll to position [325, 0]
click at [35, 310] on icon at bounding box center [29, 317] width 15 height 15
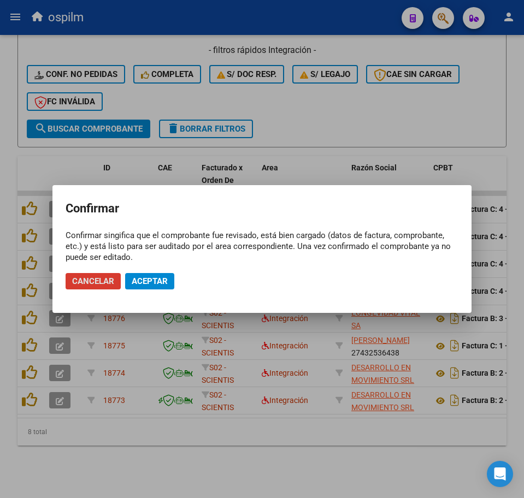
click at [32, 311] on div at bounding box center [262, 249] width 524 height 498
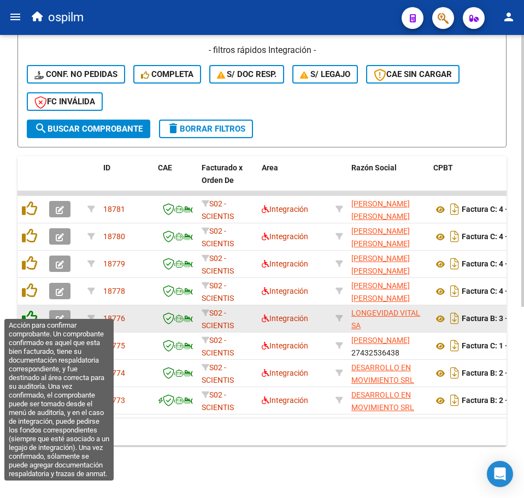
click at [30, 310] on icon at bounding box center [29, 317] width 15 height 15
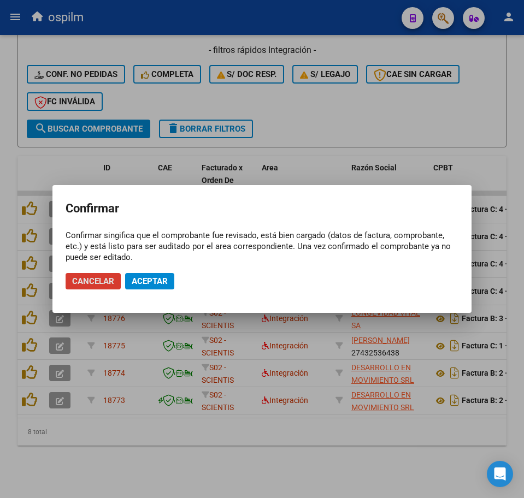
click at [135, 281] on span "Aceptar" at bounding box center [150, 281] width 36 height 10
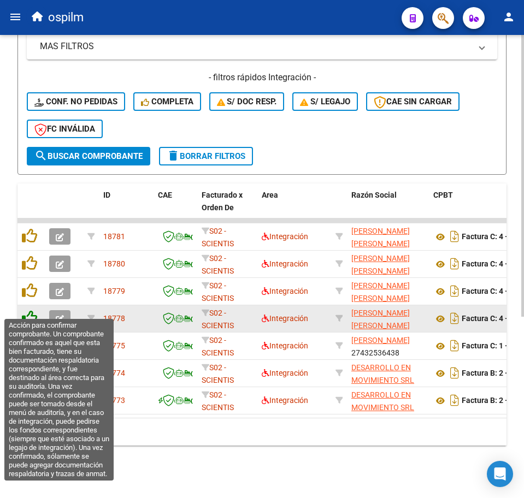
scroll to position [298, 0]
click at [29, 312] on icon at bounding box center [29, 317] width 15 height 15
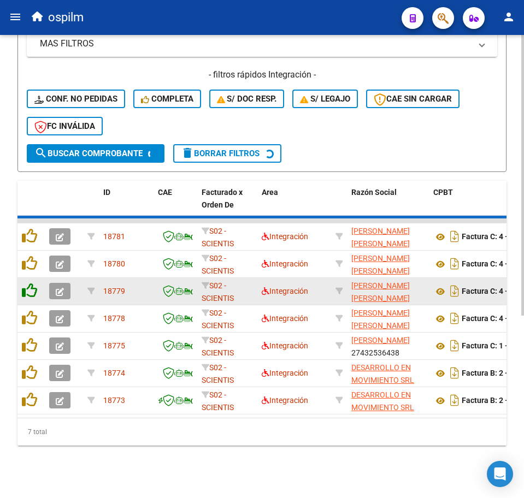
click at [29, 311] on datatable-scroller "18781 S02 - SCIENTIS Integración [PERSON_NAME] [PERSON_NAME] 27930271964 Factur…" at bounding box center [261, 316] width 489 height 196
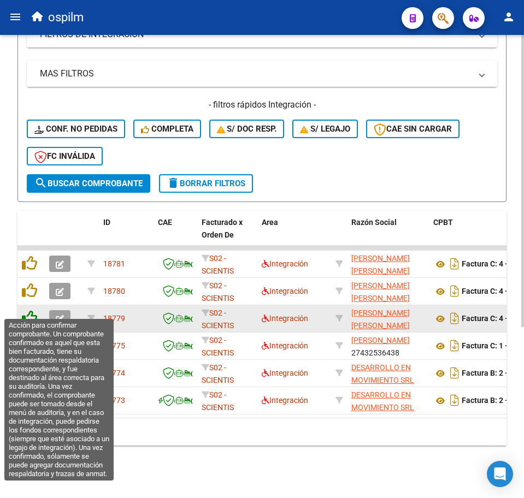
scroll to position [270, 0]
click at [29, 311] on icon at bounding box center [29, 317] width 15 height 15
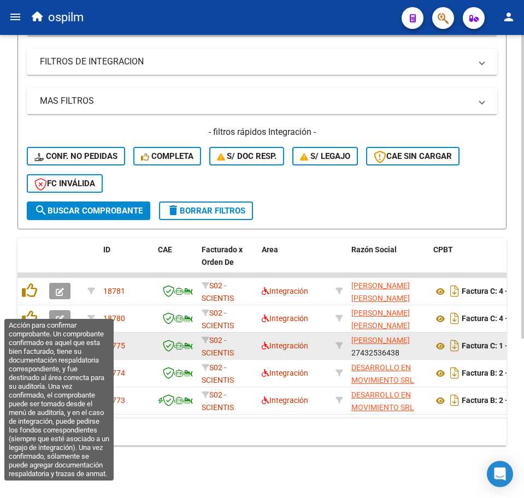
scroll to position [243, 0]
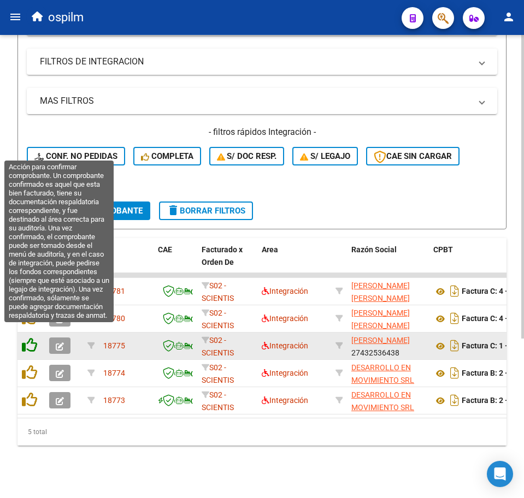
click at [31, 338] on icon at bounding box center [29, 345] width 15 height 15
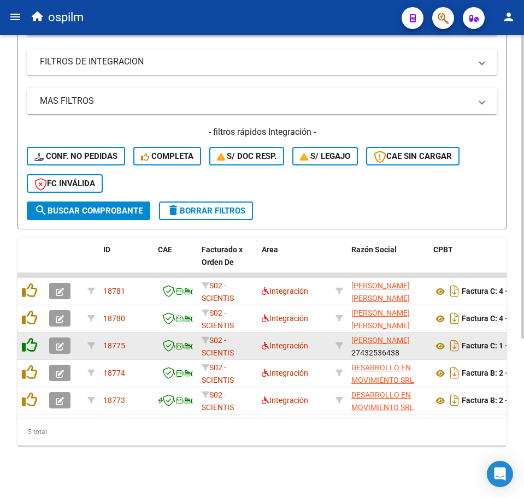
click at [31, 338] on icon at bounding box center [29, 345] width 15 height 15
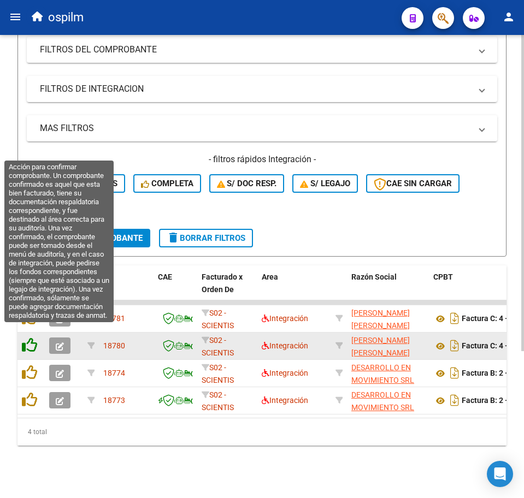
click at [33, 340] on icon at bounding box center [29, 345] width 15 height 15
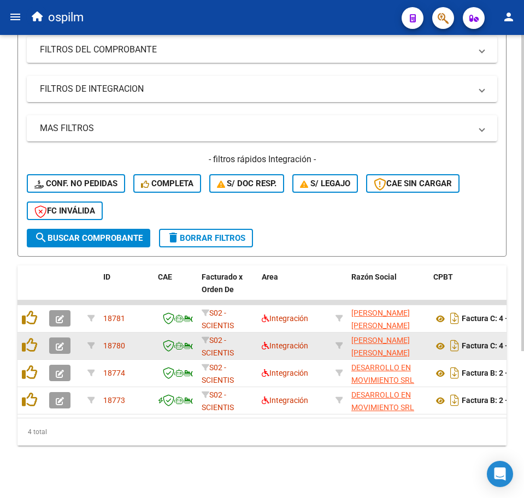
click at [33, 342] on div at bounding box center [31, 346] width 19 height 17
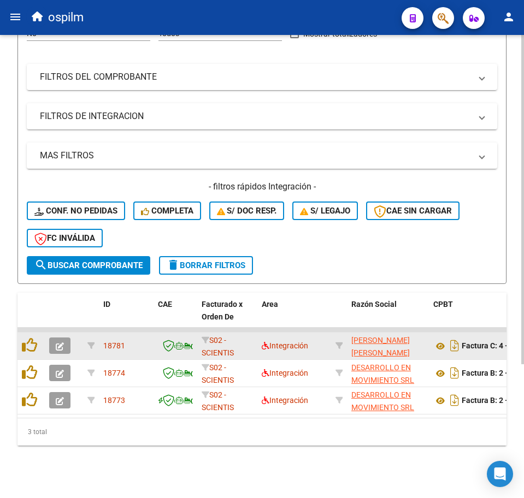
scroll to position [188, 0]
click at [31, 348] on datatable-body-cell at bounding box center [30, 346] width 27 height 27
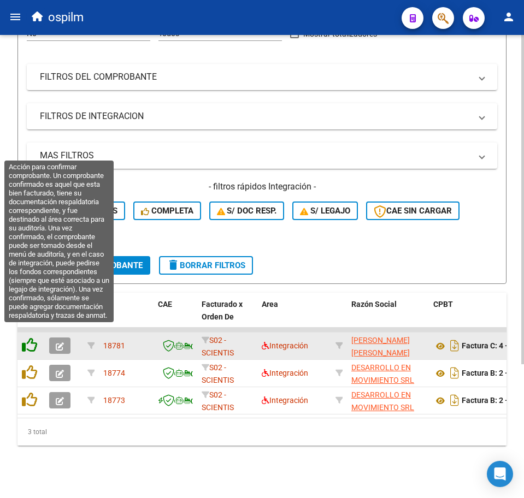
click at [31, 339] on icon at bounding box center [29, 345] width 15 height 15
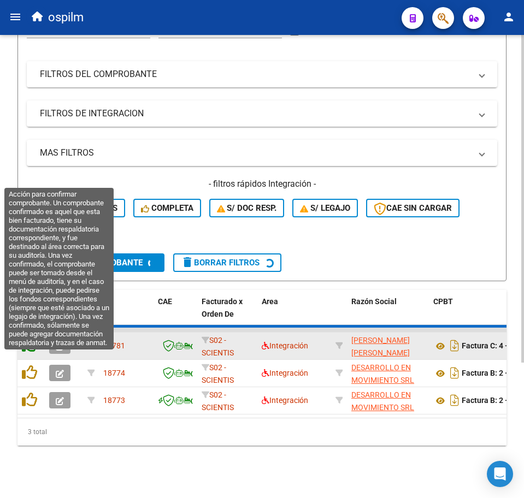
click at [29, 362] on datatable-scroller "18781 S02 - SCIENTIS Integración [PERSON_NAME] [PERSON_NAME] 27930271964 Factur…" at bounding box center [261, 371] width 489 height 87
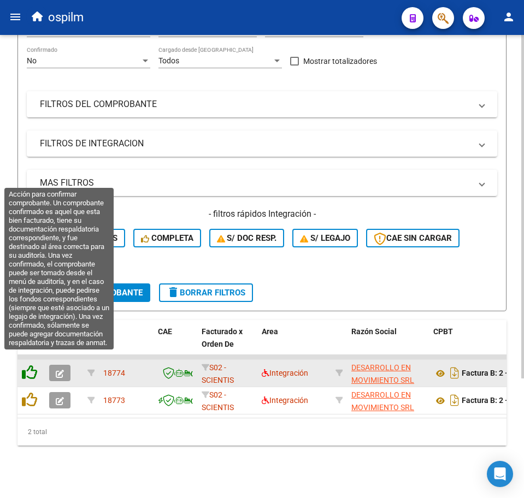
scroll to position [161, 0]
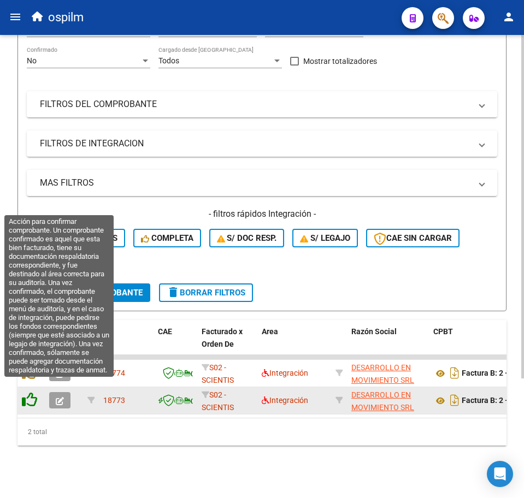
click at [26, 392] on icon at bounding box center [29, 399] width 15 height 15
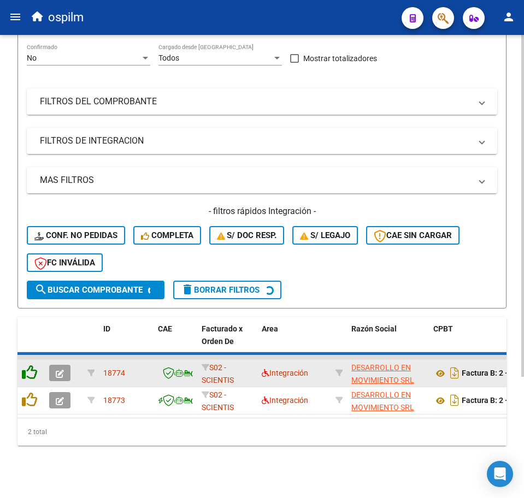
scroll to position [134, 0]
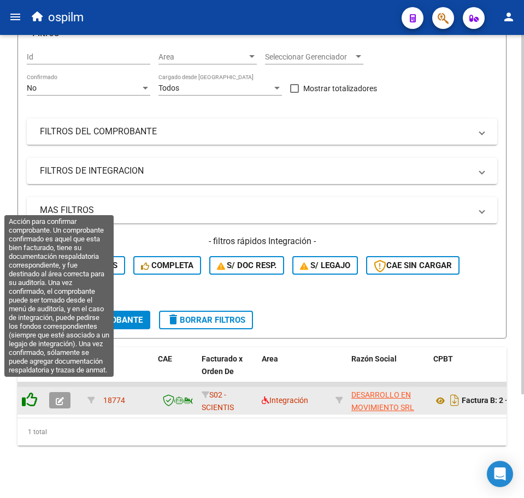
click at [29, 392] on icon at bounding box center [29, 399] width 15 height 15
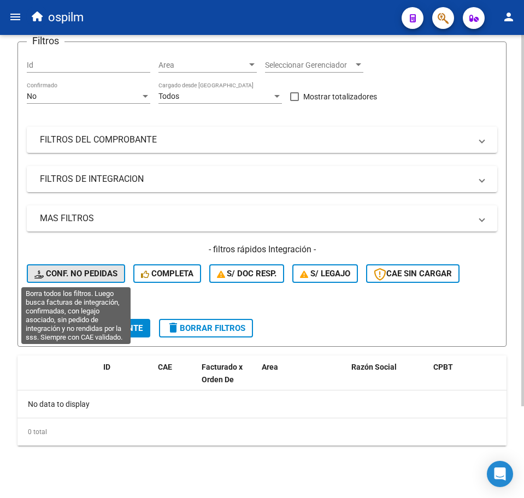
click at [90, 276] on span "Conf. no pedidas" at bounding box center [75, 274] width 83 height 10
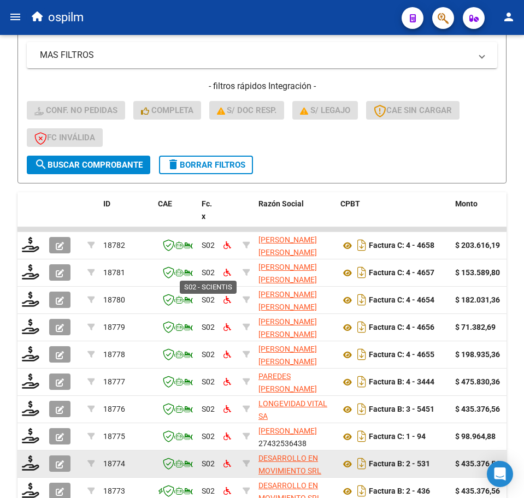
scroll to position [380, 0]
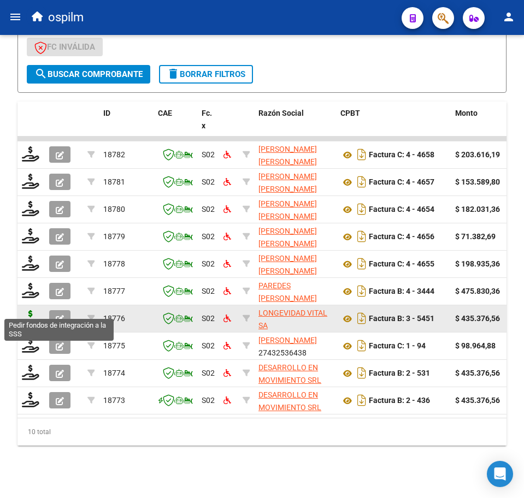
click at [28, 310] on icon at bounding box center [30, 317] width 17 height 15
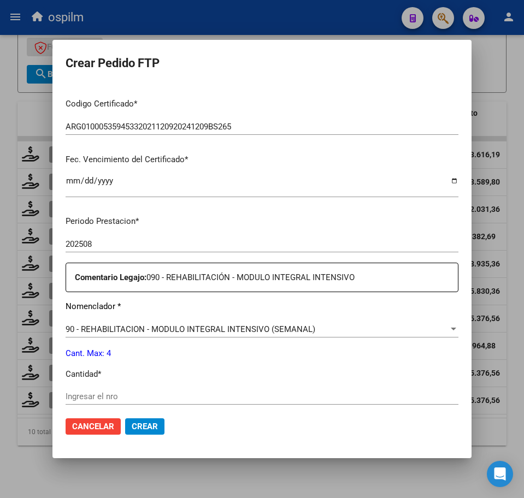
scroll to position [273, 0]
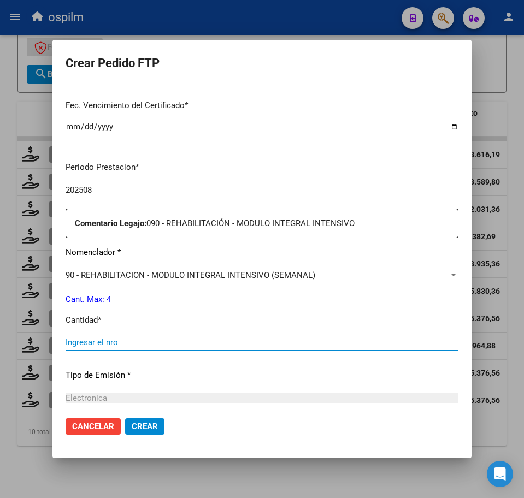
click at [131, 344] on input "Ingresar el nro" at bounding box center [262, 343] width 393 height 10
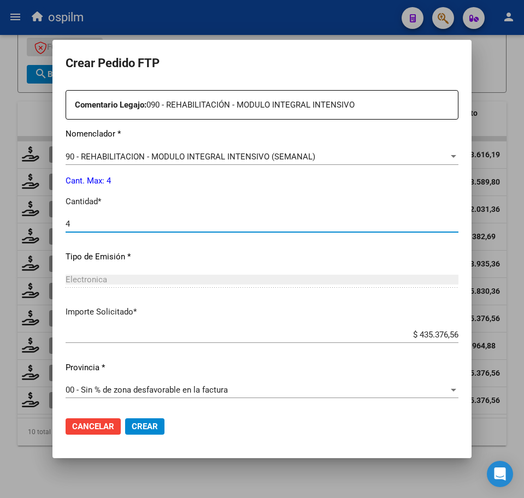
click at [146, 424] on span "Crear" at bounding box center [145, 427] width 26 height 10
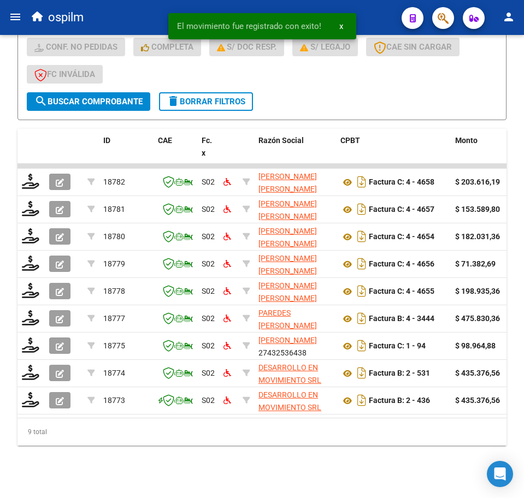
scroll to position [352, 0]
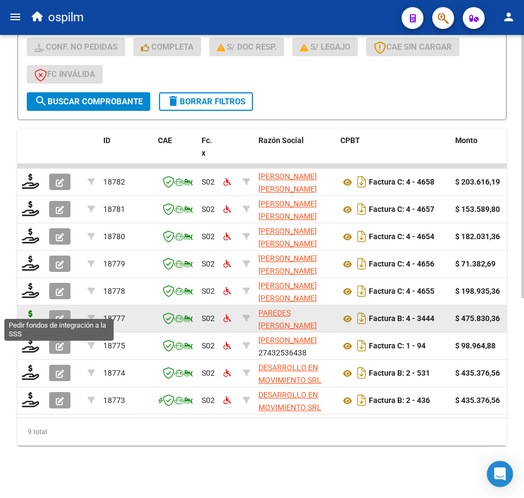
click at [31, 310] on icon at bounding box center [30, 317] width 17 height 15
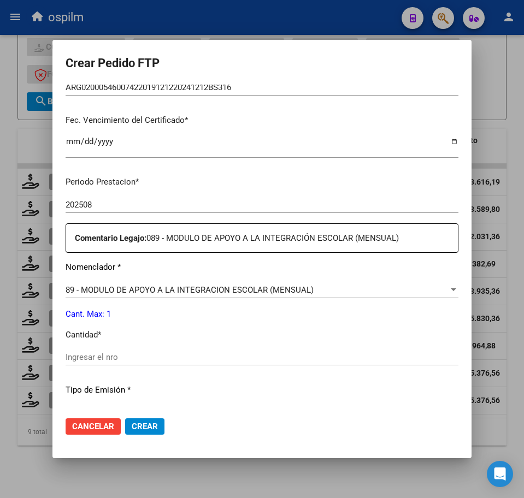
scroll to position [273, 0]
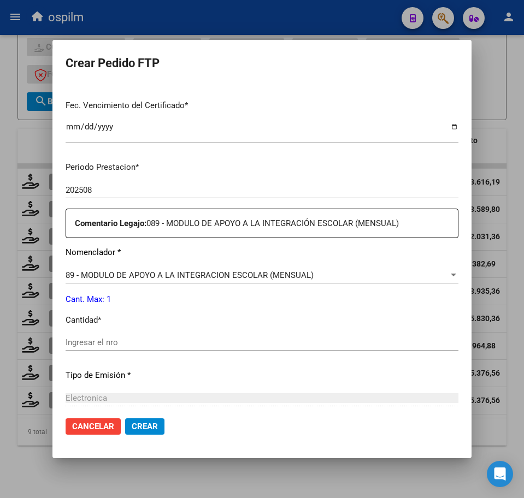
click at [103, 341] on input "Ingresar el nro" at bounding box center [262, 343] width 393 height 10
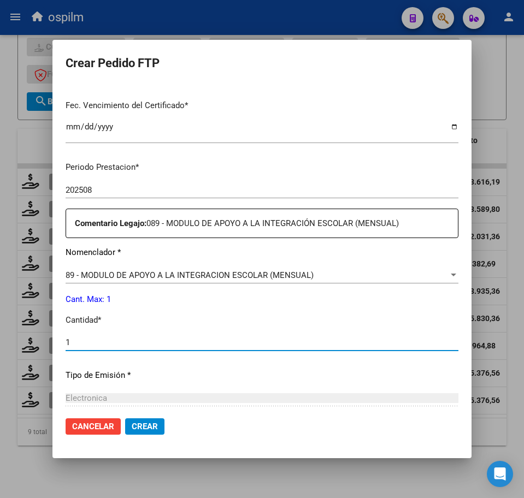
scroll to position [392, 0]
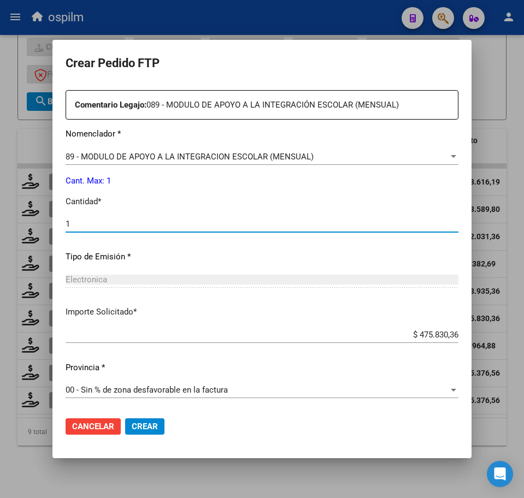
click at [147, 427] on span "Crear" at bounding box center [145, 427] width 26 height 10
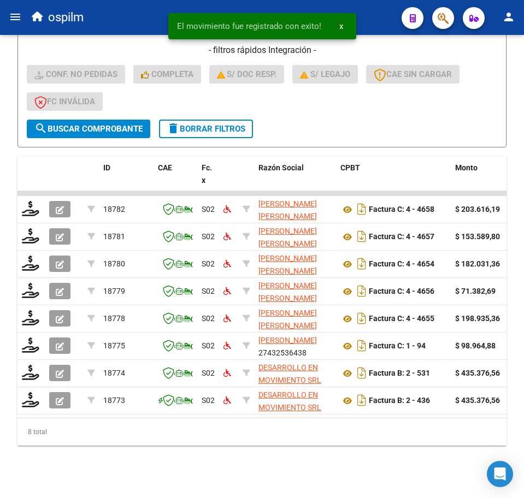
scroll to position [325, 0]
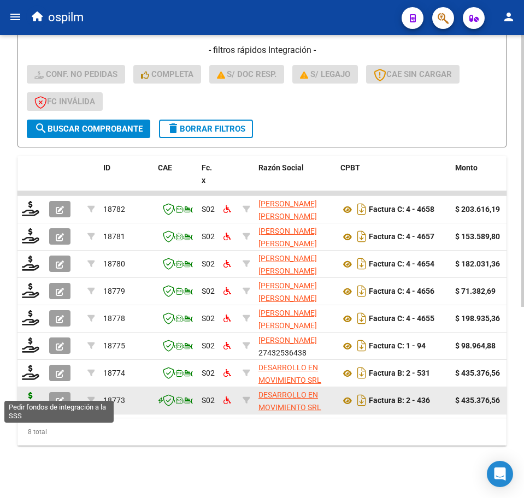
click at [27, 394] on icon at bounding box center [30, 399] width 17 height 15
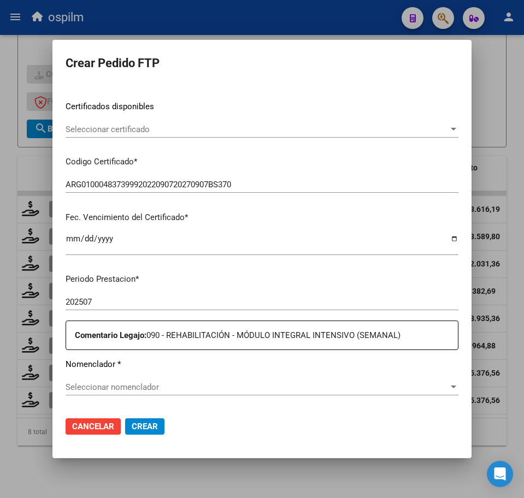
scroll to position [205, 0]
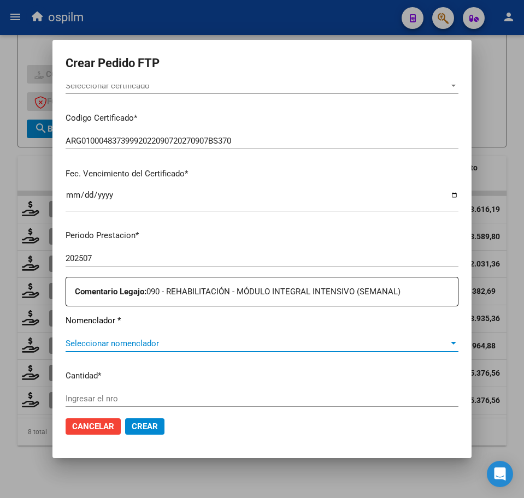
click at [123, 345] on span "Seleccionar nomenclador" at bounding box center [257, 344] width 383 height 10
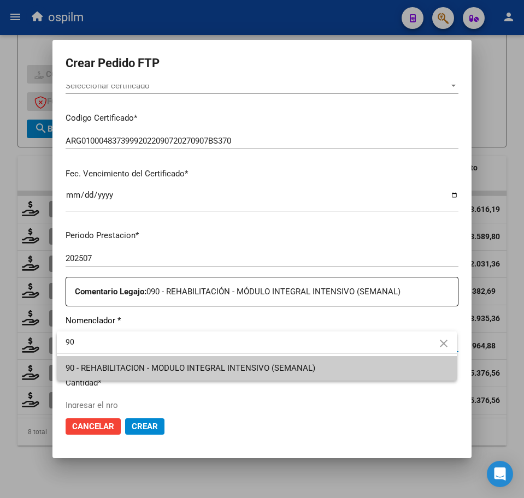
click at [129, 374] on span "90 - REHABILITACION - MODULO INTEGRAL INTENSIVO (SEMANAL)" at bounding box center [257, 368] width 382 height 25
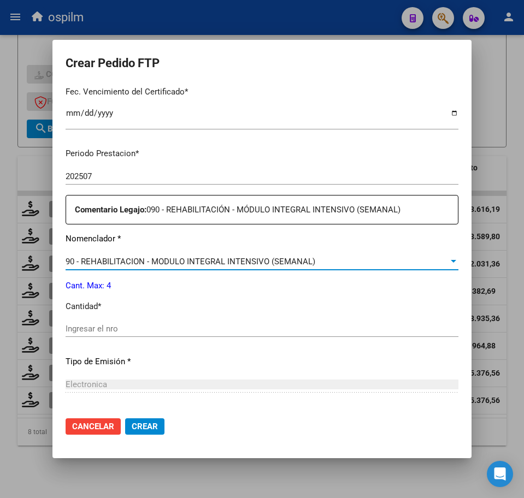
scroll to position [341, 0]
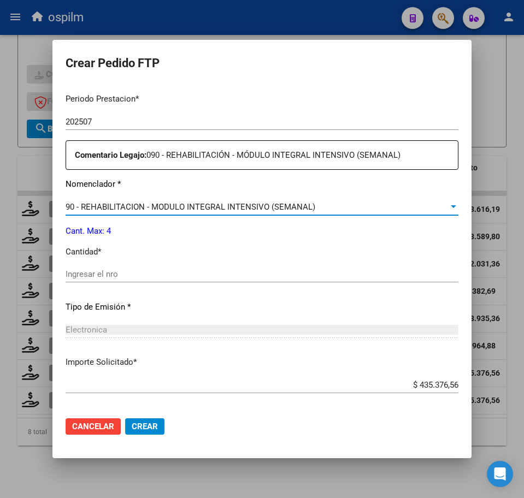
click at [91, 275] on input "Ingresar el nro" at bounding box center [262, 274] width 393 height 10
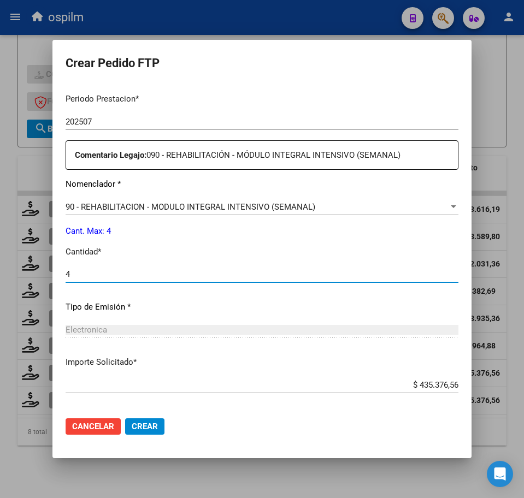
scroll to position [392, 0]
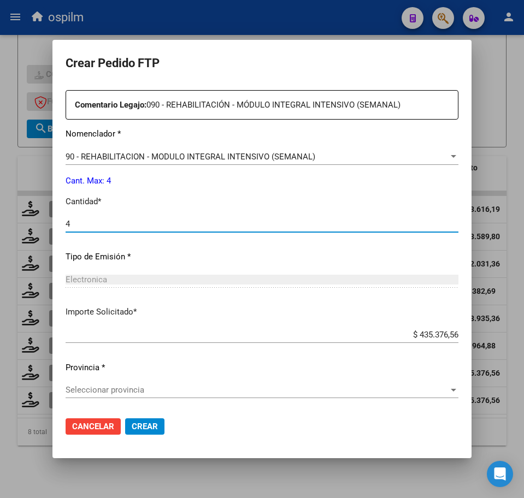
click at [139, 388] on span "Seleccionar provincia" at bounding box center [257, 390] width 383 height 10
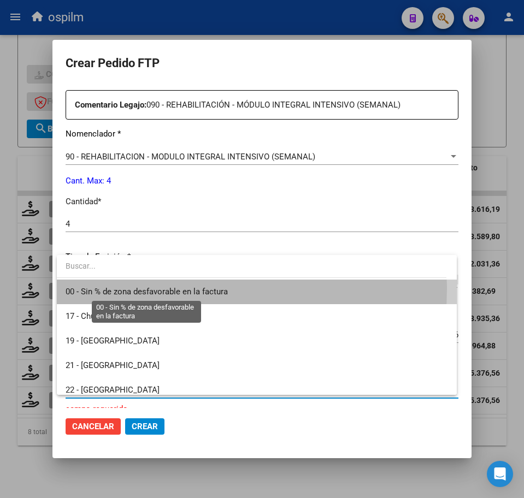
click at [122, 288] on span "00 - Sin % de zona desfavorable en la factura" at bounding box center [147, 292] width 162 height 10
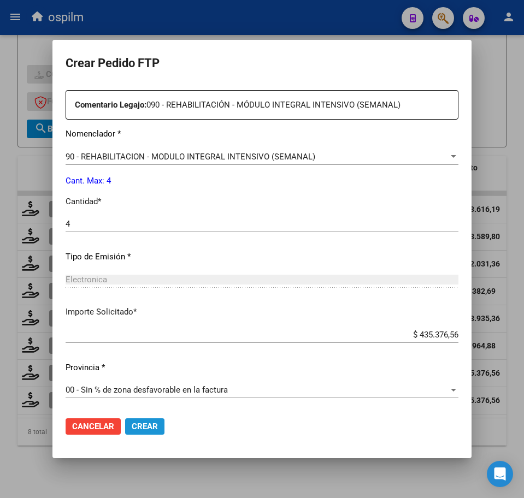
click at [149, 427] on span "Crear" at bounding box center [145, 427] width 26 height 10
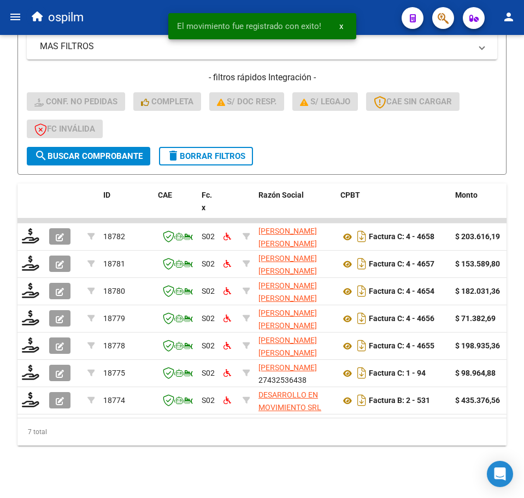
scroll to position [298, 0]
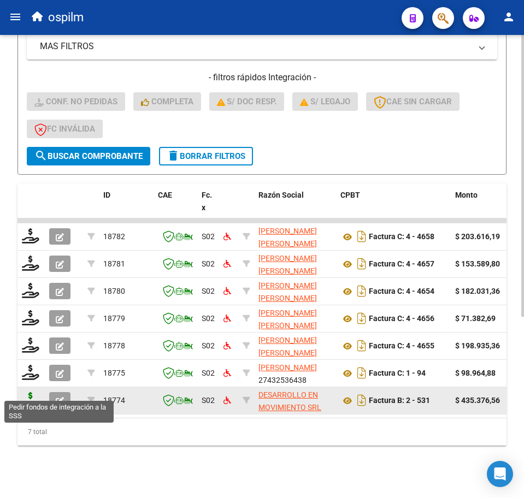
click at [26, 392] on icon at bounding box center [30, 399] width 17 height 15
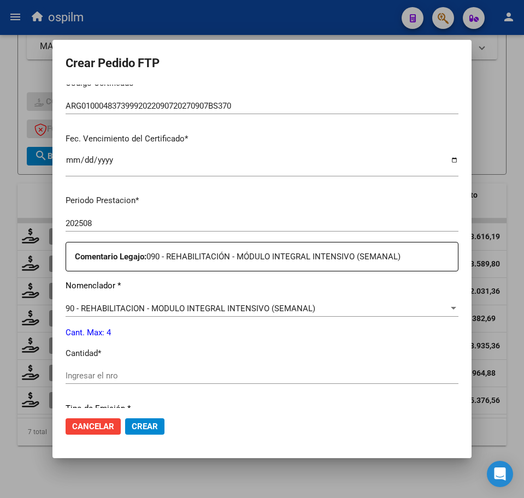
scroll to position [273, 0]
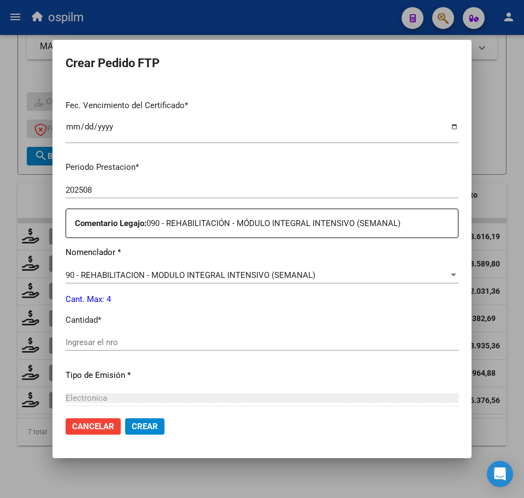
click at [143, 346] on input "Ingresar el nro" at bounding box center [262, 343] width 393 height 10
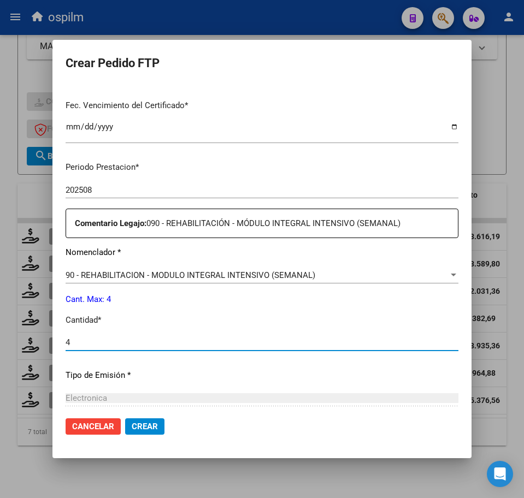
scroll to position [392, 0]
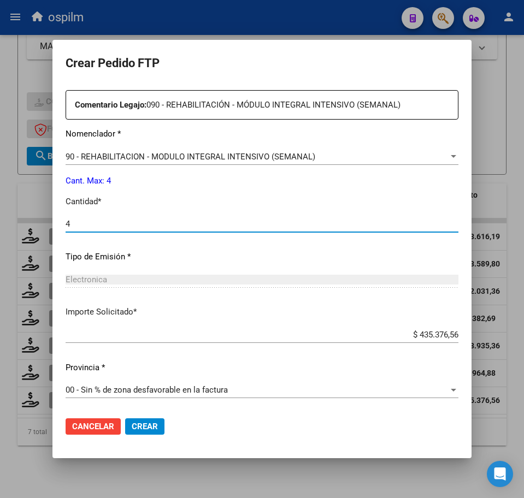
click at [149, 425] on span "Crear" at bounding box center [145, 427] width 26 height 10
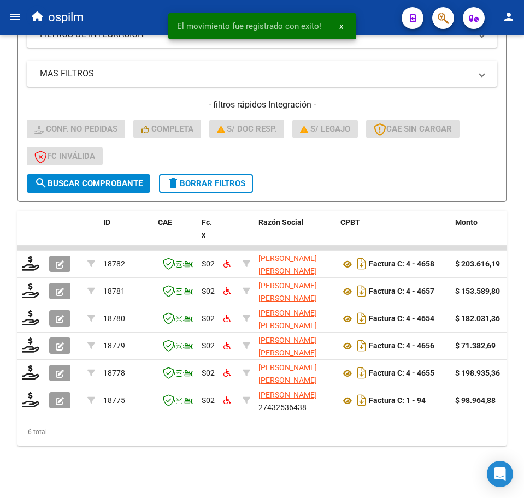
scroll to position [270, 0]
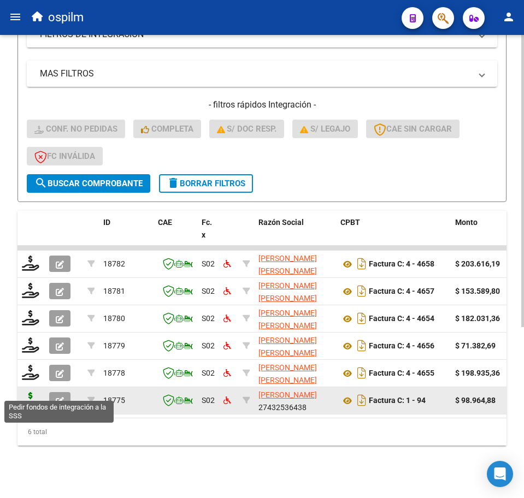
click at [26, 392] on icon at bounding box center [30, 399] width 17 height 15
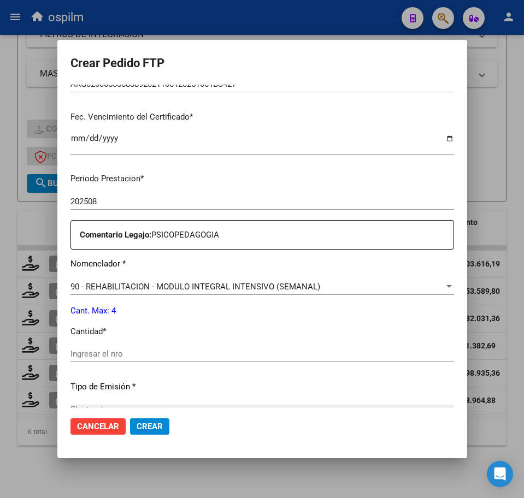
scroll to position [273, 0]
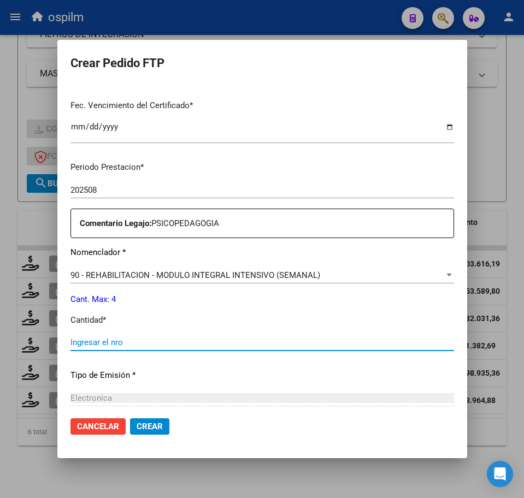
click at [141, 343] on input "Ingresar el nro" at bounding box center [261, 343] width 383 height 10
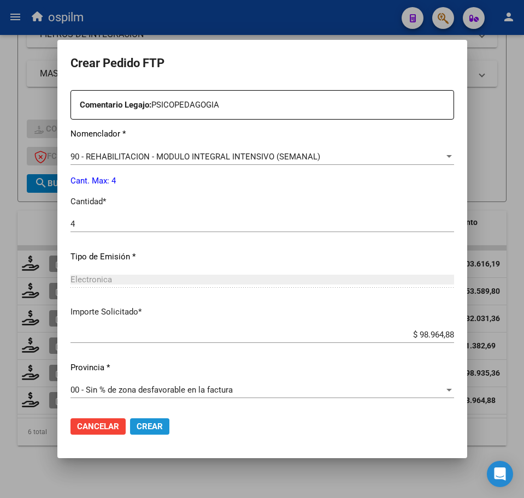
click at [141, 432] on span "Crear" at bounding box center [150, 427] width 26 height 10
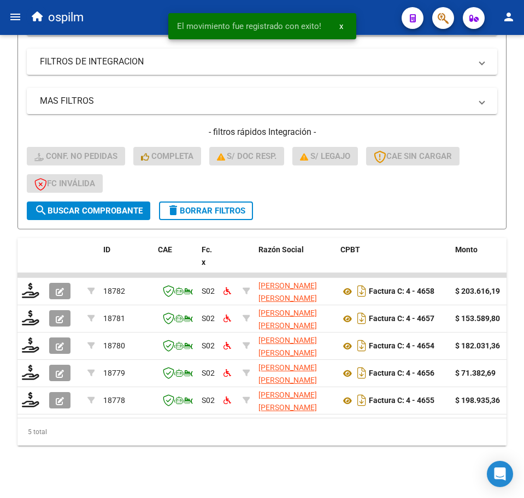
scroll to position [243, 0]
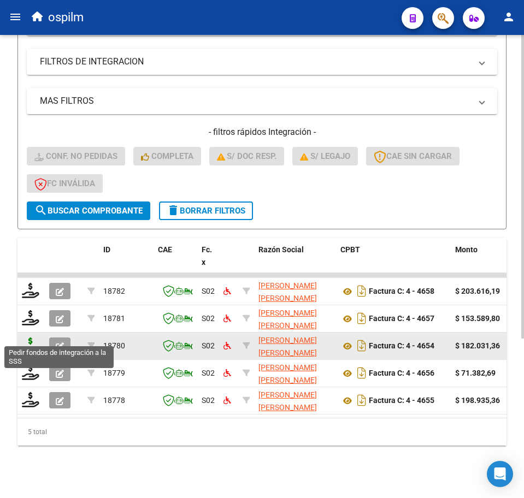
click at [33, 338] on icon at bounding box center [30, 345] width 17 height 15
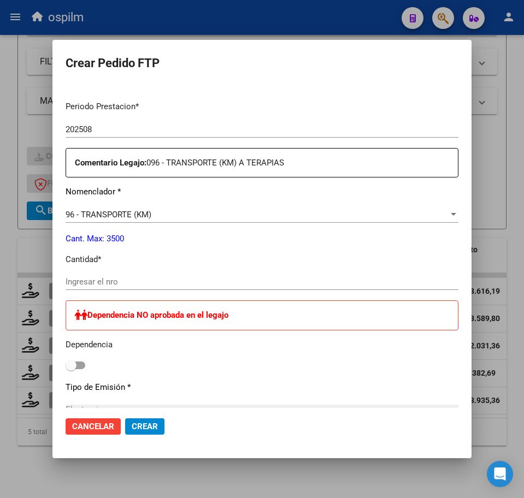
scroll to position [341, 0]
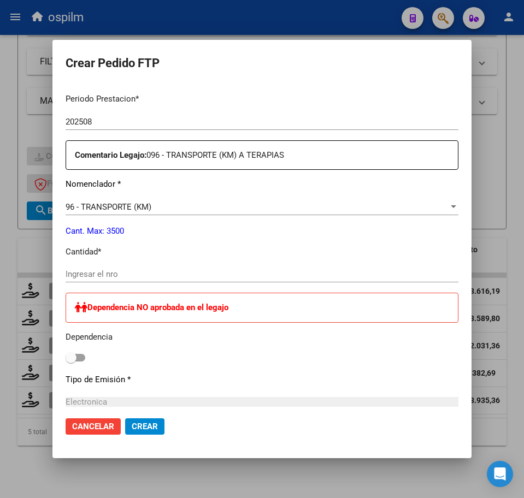
click at [101, 272] on input "Ingresar el nro" at bounding box center [262, 274] width 393 height 10
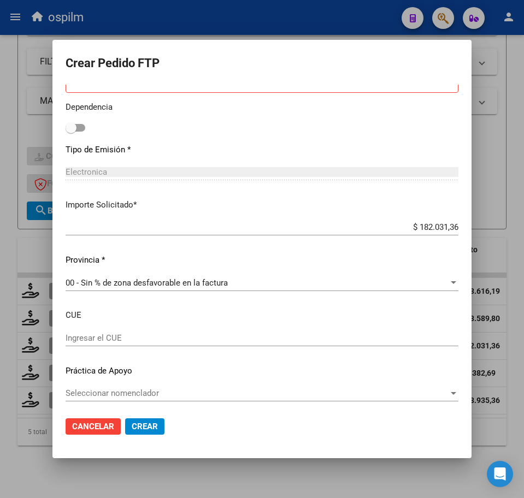
scroll to position [575, 0]
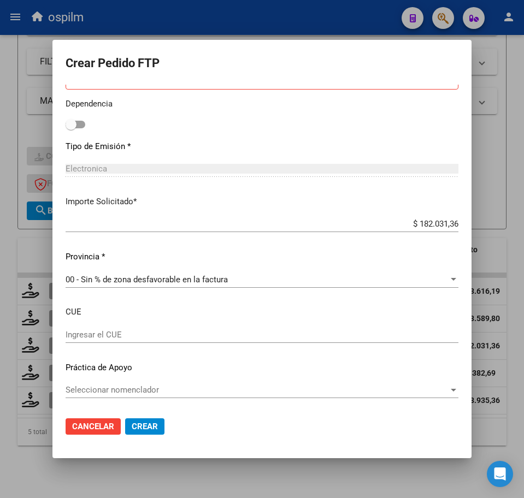
drag, startPoint x: 151, startPoint y: 423, endPoint x: 134, endPoint y: 405, distance: 24.4
click at [151, 423] on span "Crear" at bounding box center [145, 427] width 26 height 10
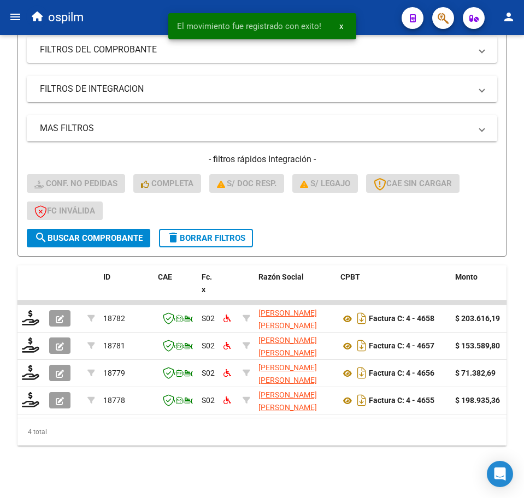
scroll to position [216, 0]
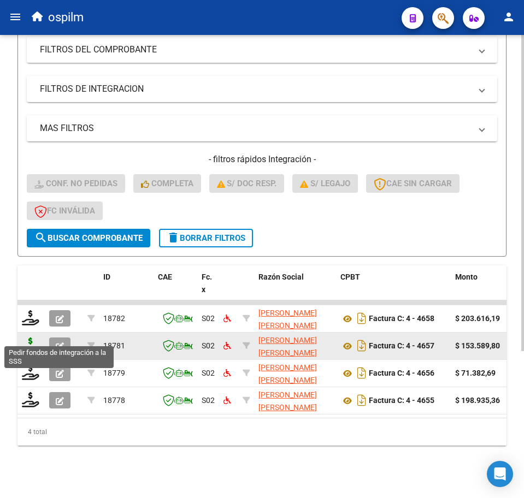
click at [31, 338] on icon at bounding box center [30, 345] width 17 height 15
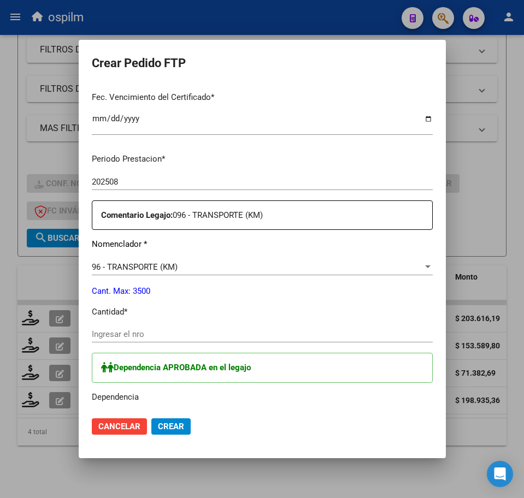
scroll to position [341, 0]
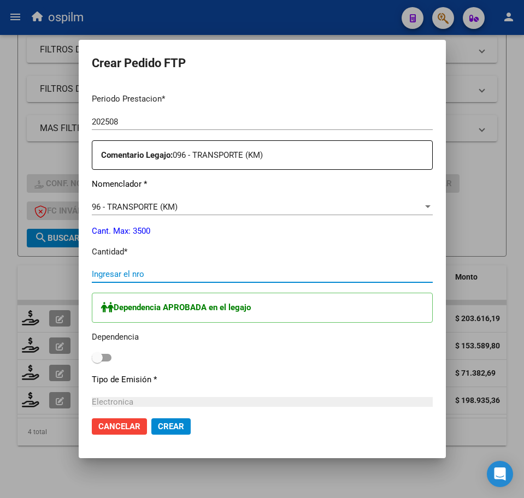
click at [107, 271] on input "Ingresar el nro" at bounding box center [262, 274] width 341 height 10
click at [92, 357] on span at bounding box center [102, 358] width 20 height 8
click at [97, 362] on input "checkbox" at bounding box center [97, 362] width 1 height 1
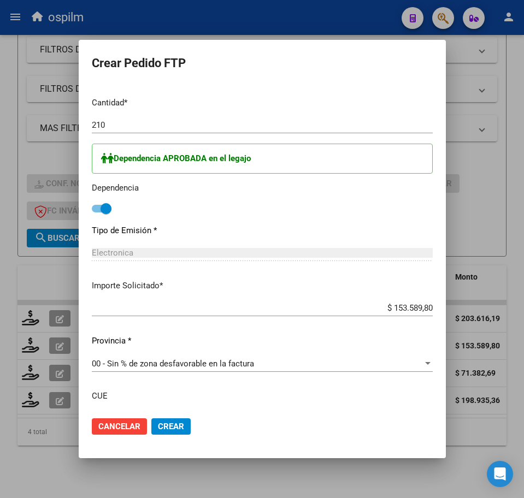
scroll to position [575, 0]
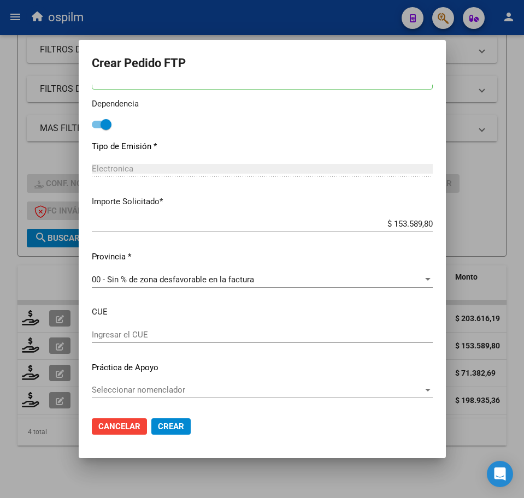
click at [158, 425] on span "Crear" at bounding box center [171, 427] width 26 height 10
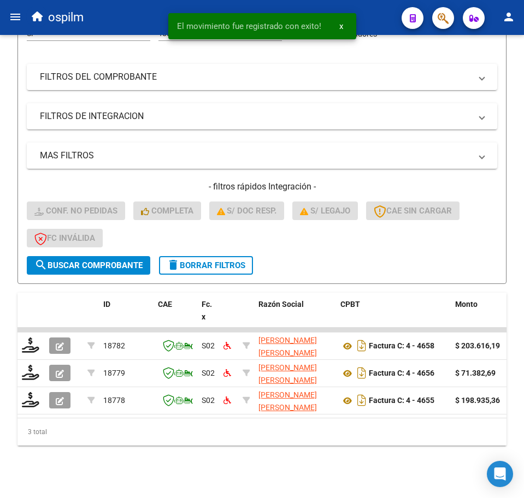
scroll to position [188, 0]
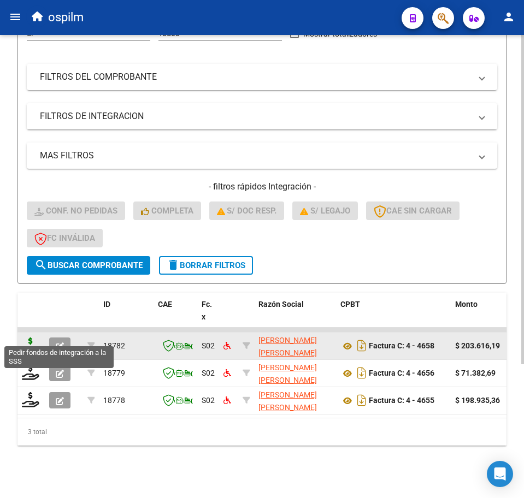
click at [32, 338] on icon at bounding box center [30, 345] width 17 height 15
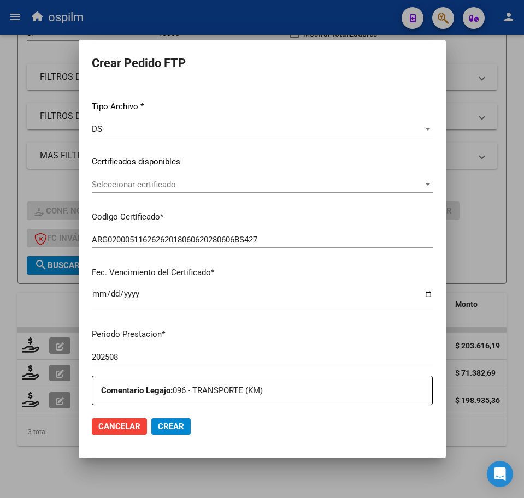
scroll to position [273, 0]
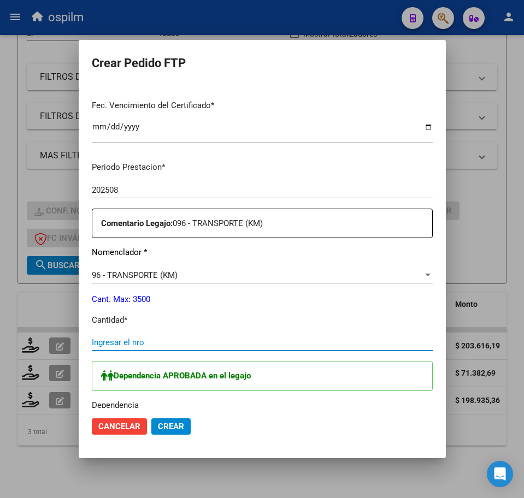
click at [124, 338] on input "Ingresar el nro" at bounding box center [262, 343] width 341 height 10
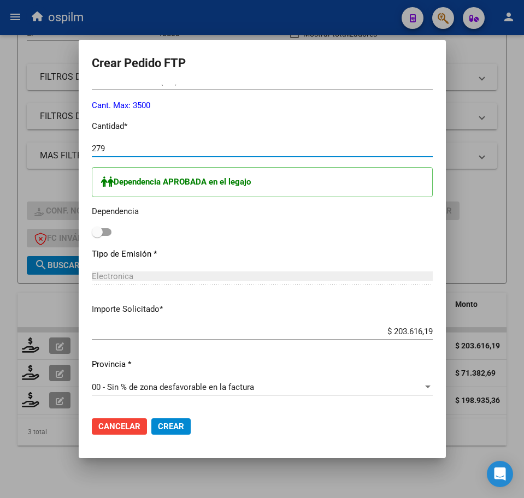
scroll to position [478, 0]
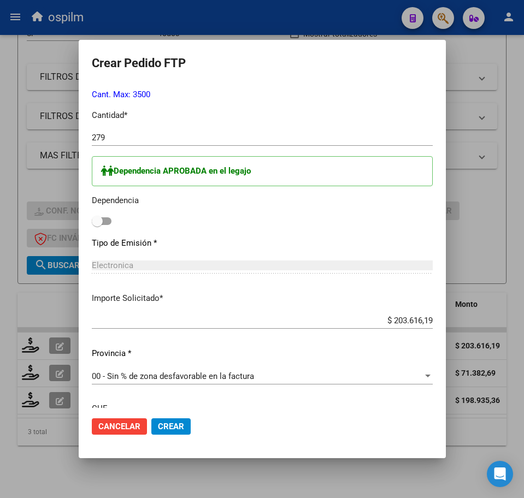
click at [92, 219] on div "Dependencia APROBADA en el legajo Dependencia" at bounding box center [262, 192] width 341 height 73
click at [92, 220] on span at bounding box center [102, 221] width 20 height 8
click at [97, 225] on input "checkbox" at bounding box center [97, 225] width 1 height 1
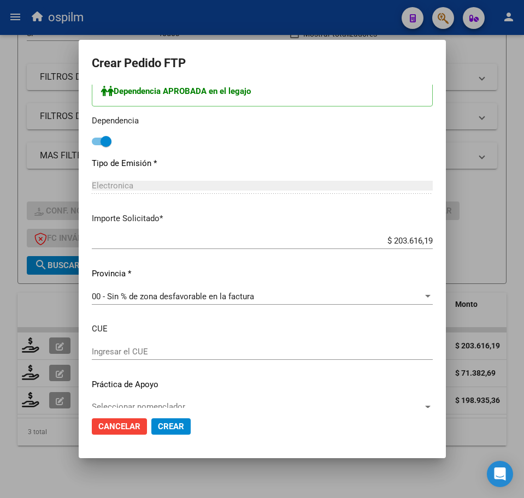
scroll to position [575, 0]
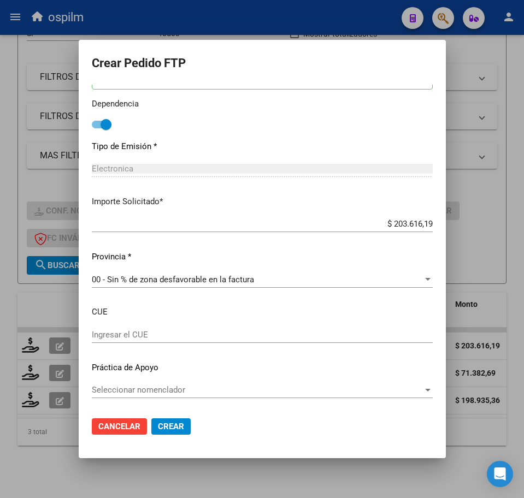
click at [158, 424] on span "Crear" at bounding box center [171, 427] width 26 height 10
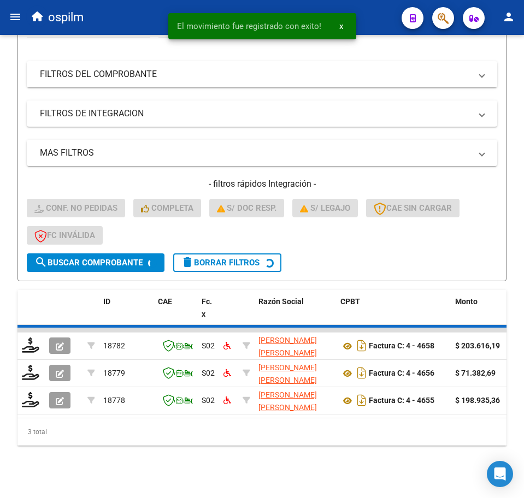
scroll to position [161, 0]
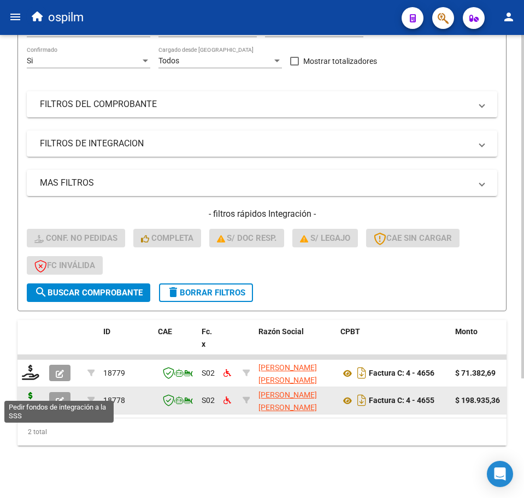
click at [28, 392] on icon at bounding box center [30, 399] width 17 height 15
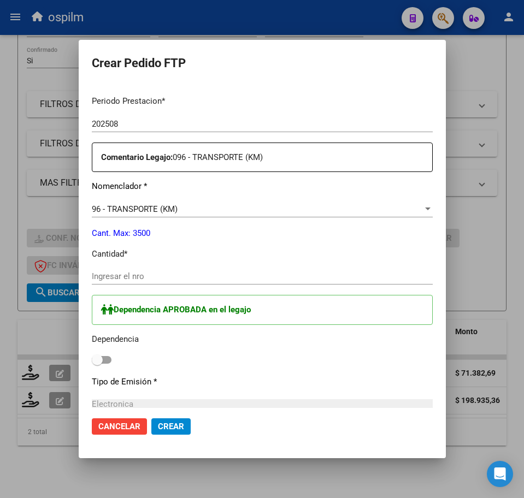
scroll to position [341, 0]
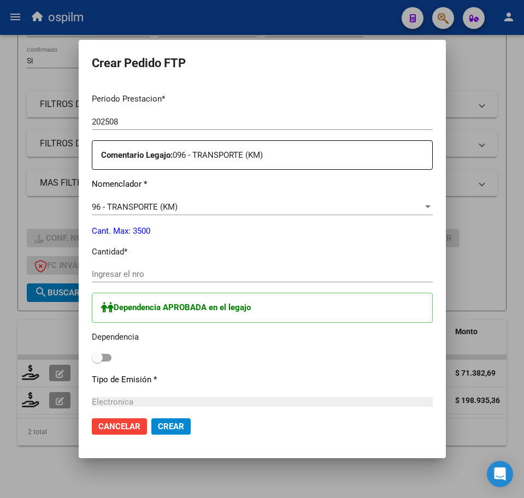
click at [108, 273] on input "Ingresar el nro" at bounding box center [262, 274] width 341 height 10
click at [92, 356] on span at bounding box center [102, 358] width 20 height 8
click at [97, 362] on input "checkbox" at bounding box center [97, 362] width 1 height 1
click at [158, 427] on span "Crear" at bounding box center [171, 427] width 26 height 10
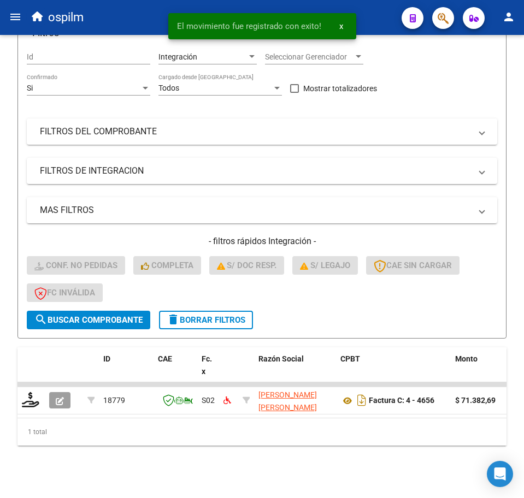
scroll to position [134, 0]
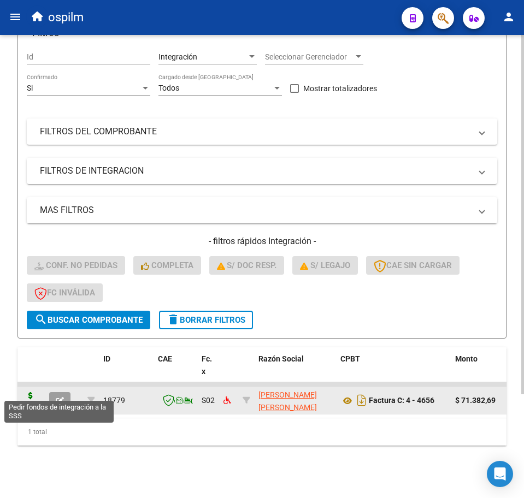
click at [28, 393] on icon at bounding box center [30, 399] width 17 height 15
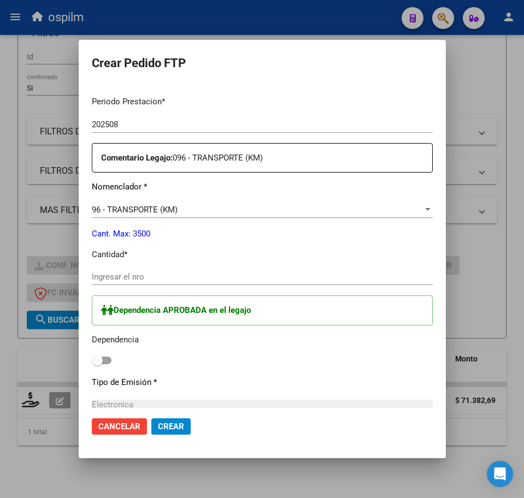
scroll to position [341, 0]
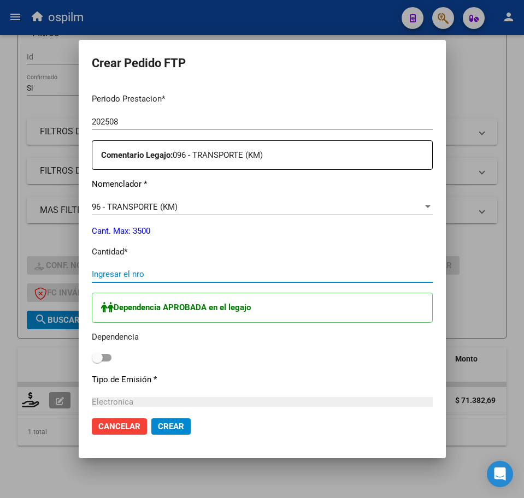
click at [115, 275] on input "Ingresar el nro" at bounding box center [262, 274] width 341 height 10
click at [92, 358] on span at bounding box center [102, 358] width 20 height 8
click at [97, 362] on input "checkbox" at bounding box center [97, 362] width 1 height 1
click at [158, 428] on span "Crear" at bounding box center [171, 427] width 26 height 10
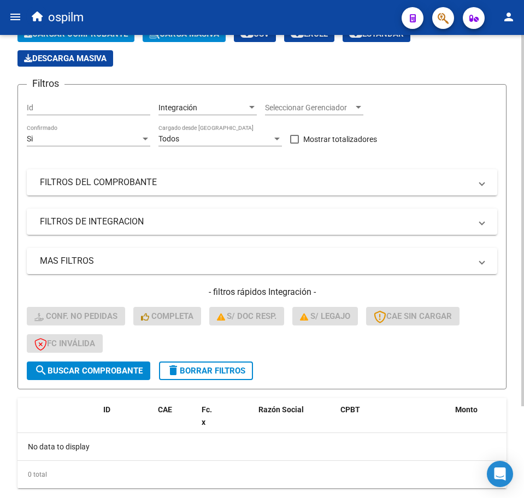
scroll to position [0, 0]
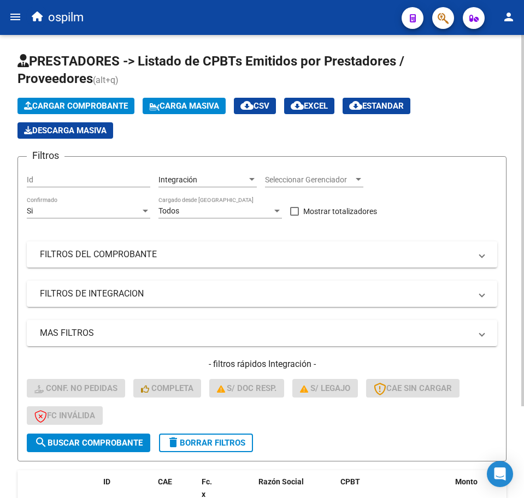
click at [159, 109] on icon at bounding box center [154, 107] width 10 height 8
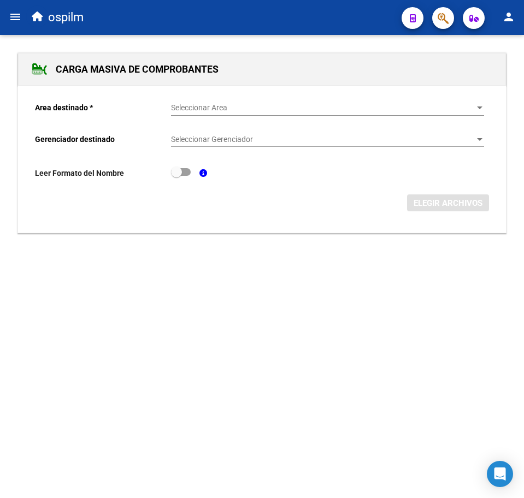
click at [176, 105] on span "Seleccionar Area" at bounding box center [322, 107] width 303 height 9
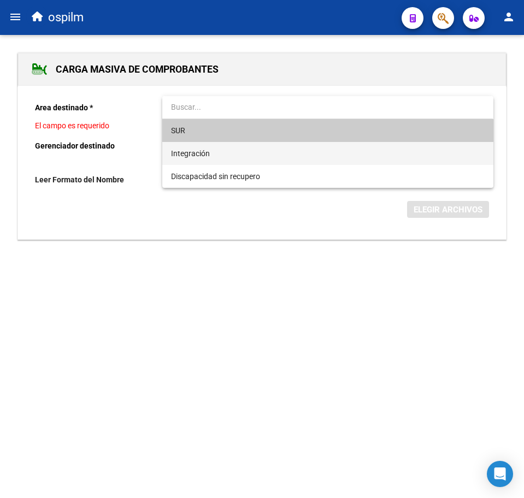
click at [198, 151] on span "Integración" at bounding box center [190, 153] width 39 height 9
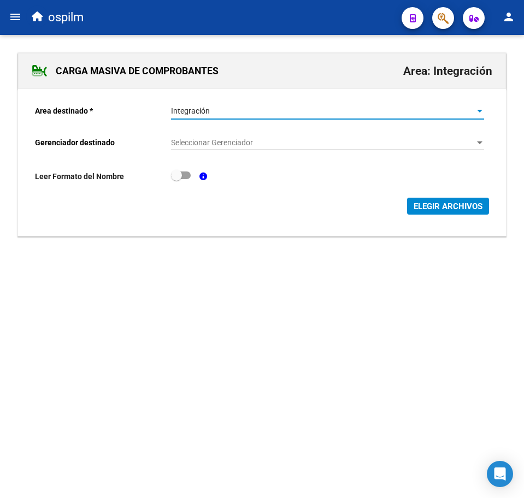
click at [198, 145] on span "Seleccionar Gerenciador" at bounding box center [322, 142] width 303 height 9
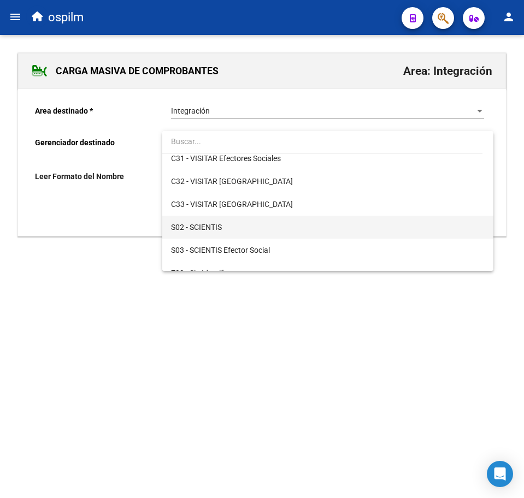
scroll to position [158, 0]
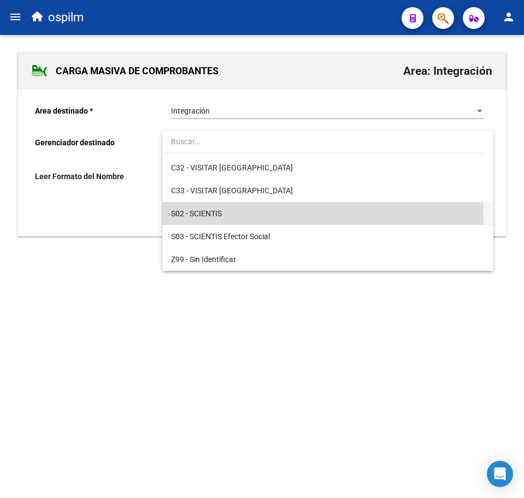
click at [215, 220] on span "S02 - SCIENTIS" at bounding box center [327, 213] width 313 height 23
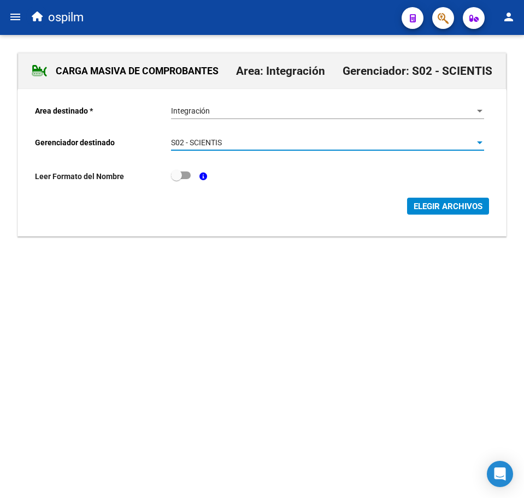
click at [433, 206] on span "ELEGIR ARCHIVOS" at bounding box center [447, 207] width 69 height 10
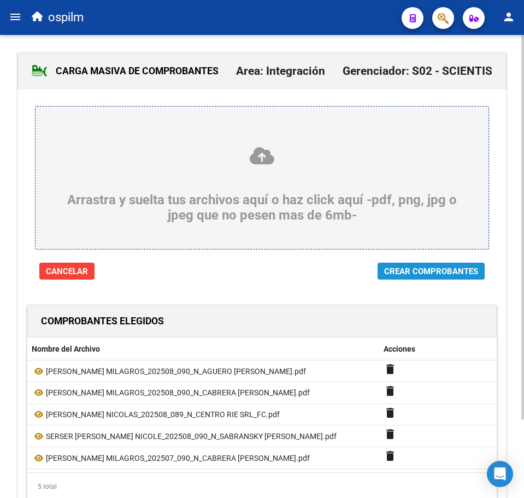
click at [423, 271] on span "Crear Comprobantes" at bounding box center [431, 272] width 94 height 10
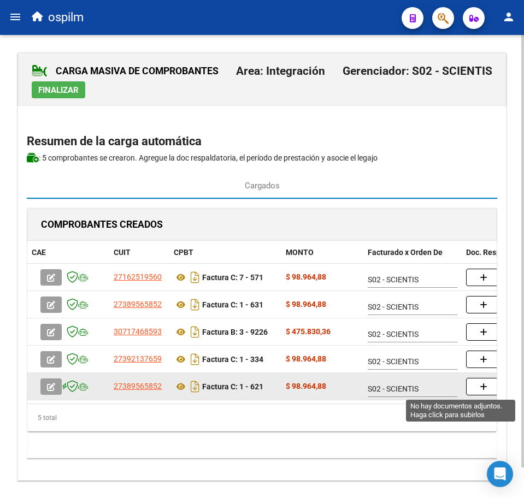
click at [476, 390] on button "button" at bounding box center [483, 386] width 35 height 17
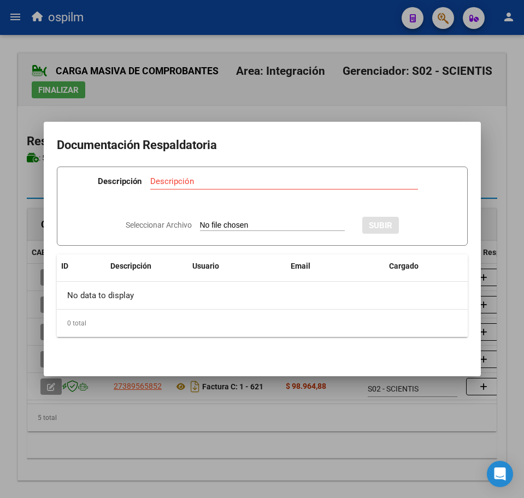
click at [300, 413] on div at bounding box center [262, 249] width 524 height 498
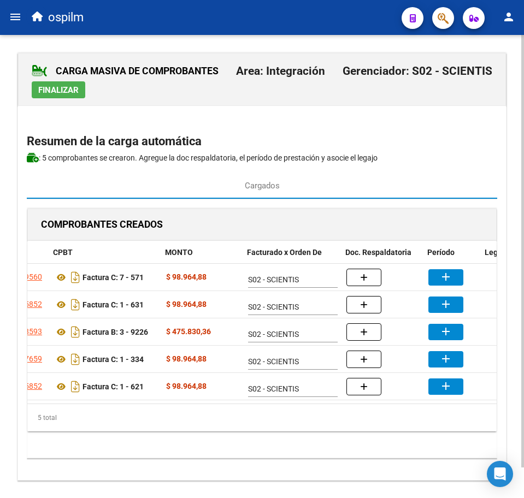
scroll to position [0, 123]
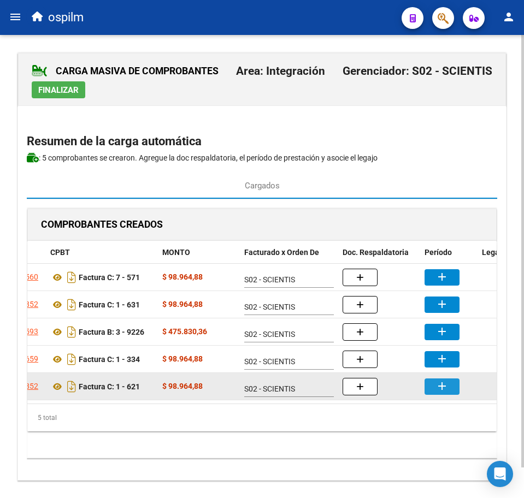
click at [436, 391] on mat-icon "add" at bounding box center [441, 386] width 13 height 13
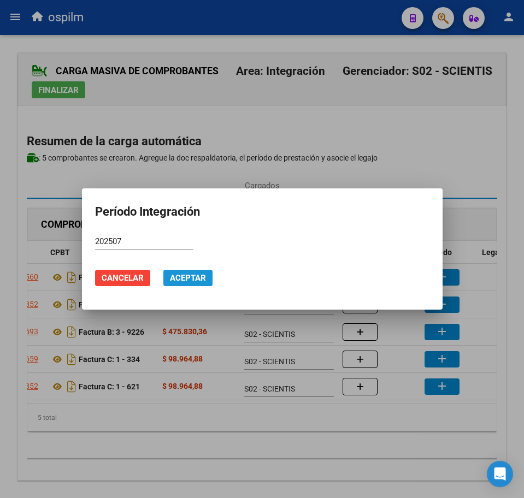
click at [184, 283] on span "Aceptar" at bounding box center [188, 278] width 36 height 10
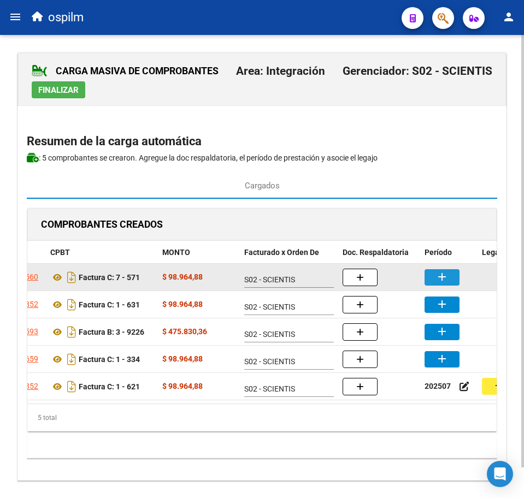
click at [428, 279] on button "add" at bounding box center [441, 277] width 35 height 16
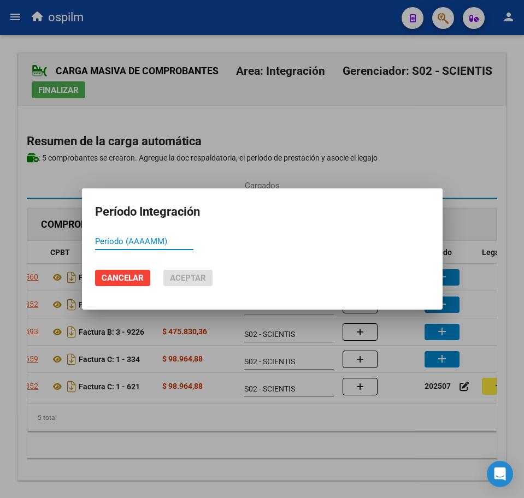
paste input "202508"
drag, startPoint x: 198, startPoint y: 278, endPoint x: 296, endPoint y: 268, distance: 97.7
click at [198, 278] on span "Aceptar" at bounding box center [188, 278] width 36 height 10
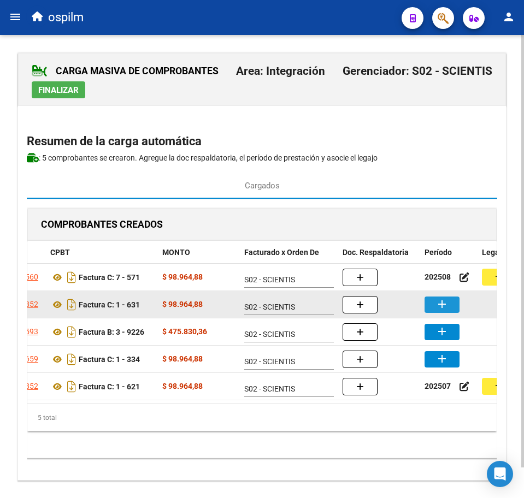
click at [450, 309] on button "add" at bounding box center [441, 305] width 35 height 16
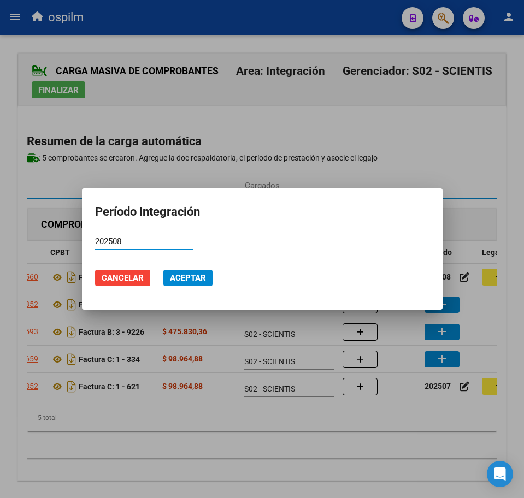
click at [197, 281] on span "Aceptar" at bounding box center [188, 278] width 36 height 10
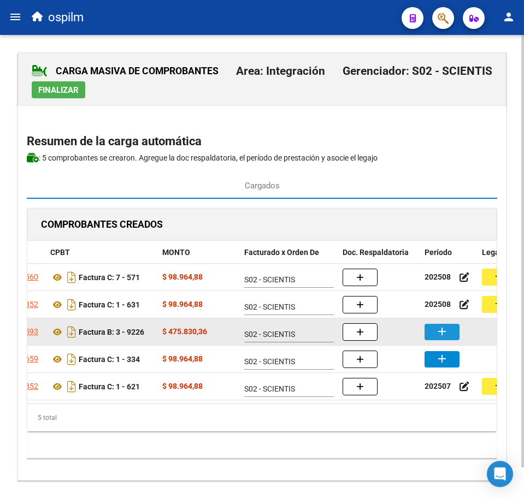
click at [445, 332] on mat-icon "add" at bounding box center [441, 331] width 13 height 13
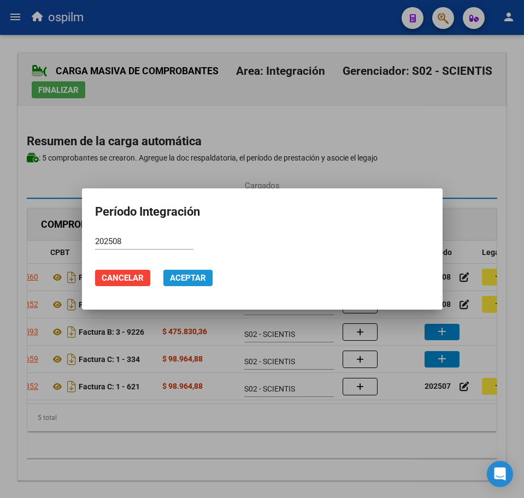
click at [196, 279] on span "Aceptar" at bounding box center [188, 278] width 36 height 10
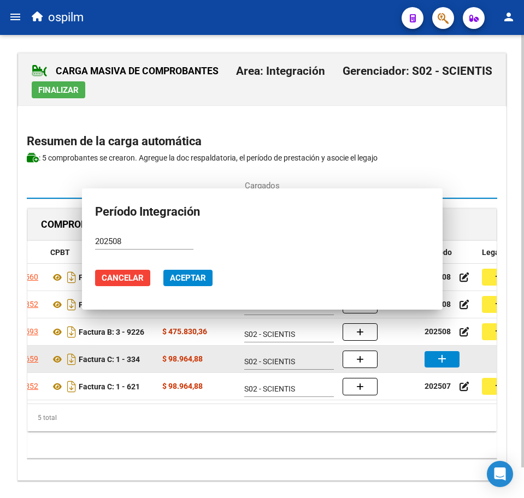
click at [444, 358] on mat-icon "add" at bounding box center [441, 358] width 13 height 13
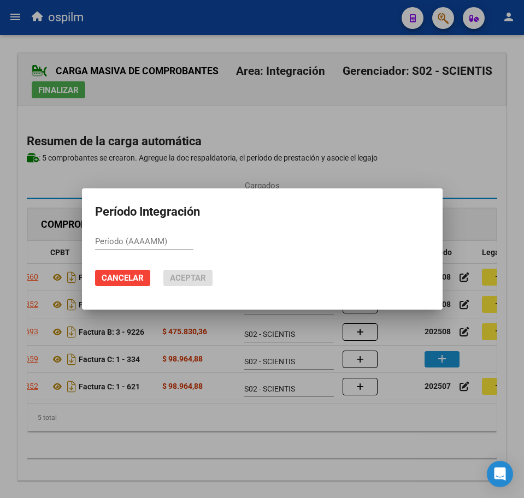
paste input "202508"
click at [184, 281] on span "Aceptar" at bounding box center [188, 278] width 36 height 10
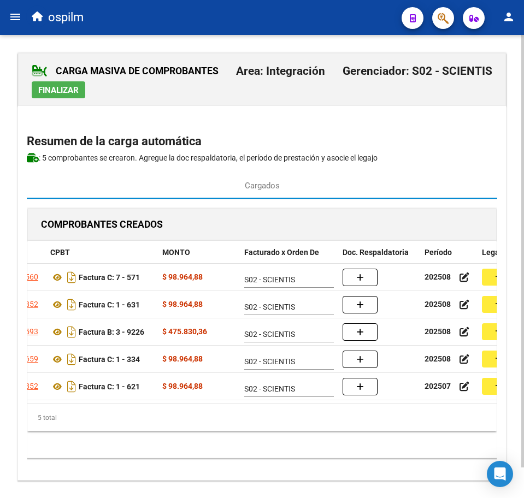
click at [208, 414] on div "CAE CUIT CPBT MONTO Facturado x Orden De Doc. Respaldatoria Período Legajo (pre…" at bounding box center [261, 336] width 469 height 191
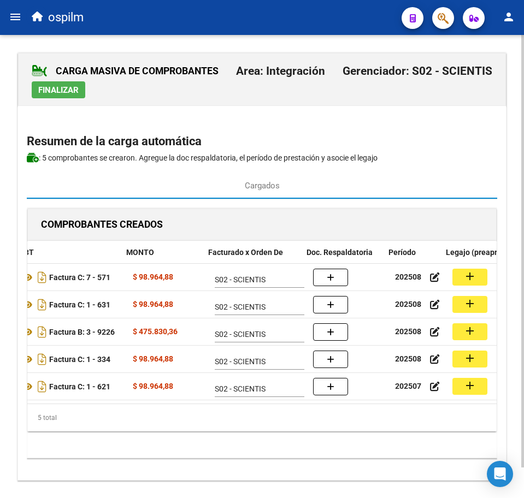
scroll to position [0, 161]
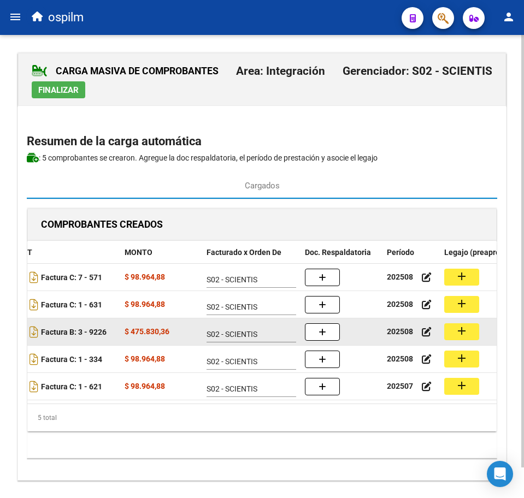
click at [456, 333] on mat-icon "add" at bounding box center [461, 330] width 13 height 13
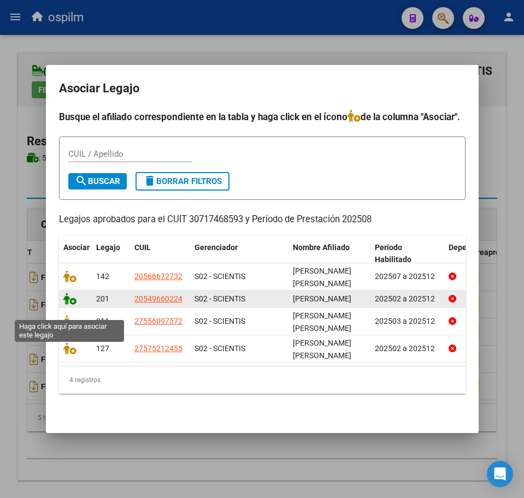
click at [66, 305] on icon at bounding box center [69, 299] width 13 height 12
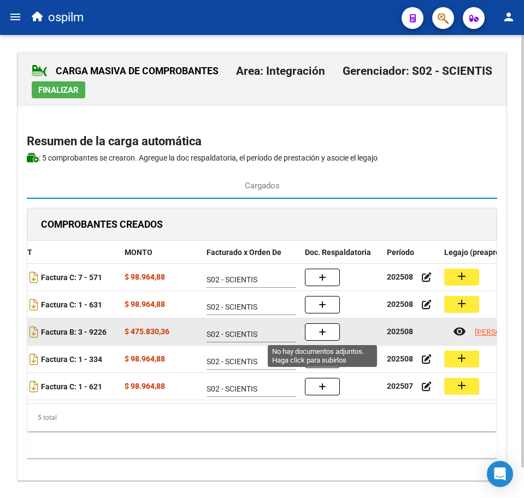
click at [320, 336] on icon "button" at bounding box center [322, 332] width 8 height 8
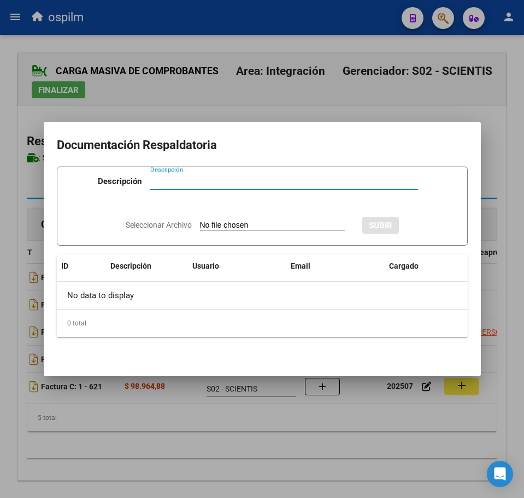
paste input "Planilla de asistencia"
click at [221, 229] on input "Seleccionar Archivo" at bounding box center [272, 226] width 145 height 10
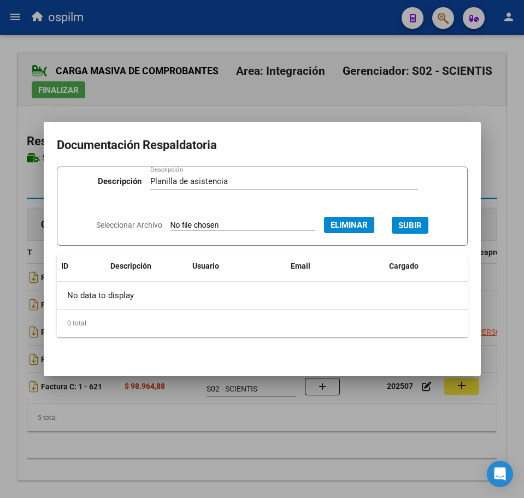
click at [416, 222] on span "SUBIR" at bounding box center [409, 226] width 23 height 10
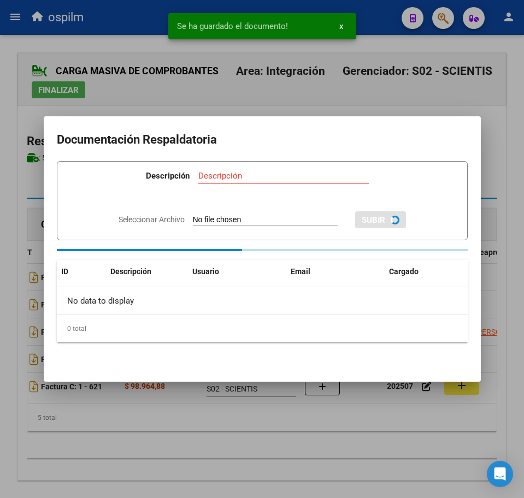
click at [285, 438] on div at bounding box center [262, 249] width 524 height 498
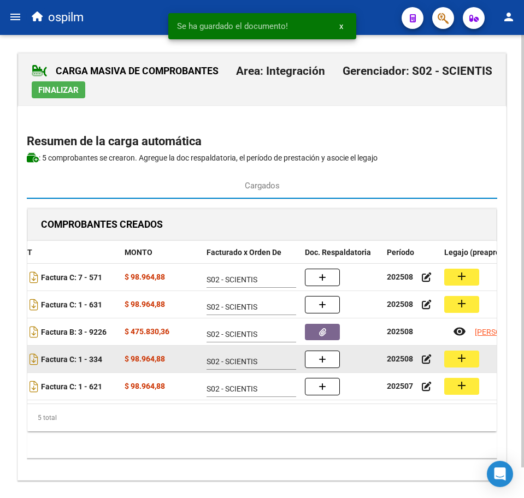
click at [458, 363] on mat-icon "add" at bounding box center [461, 358] width 13 height 13
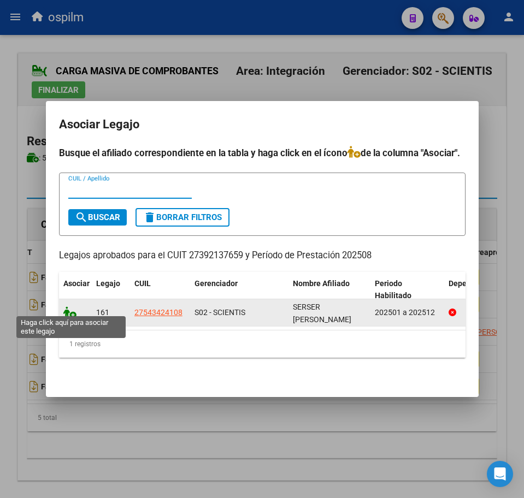
click at [65, 311] on icon at bounding box center [69, 312] width 13 height 12
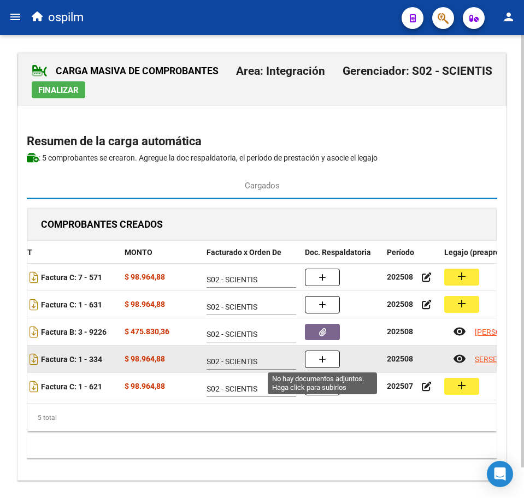
click at [326, 359] on icon "button" at bounding box center [322, 360] width 8 height 8
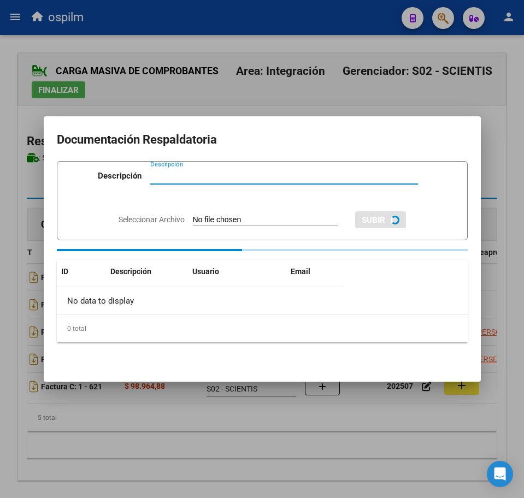
paste input "Planilla de asistencia"
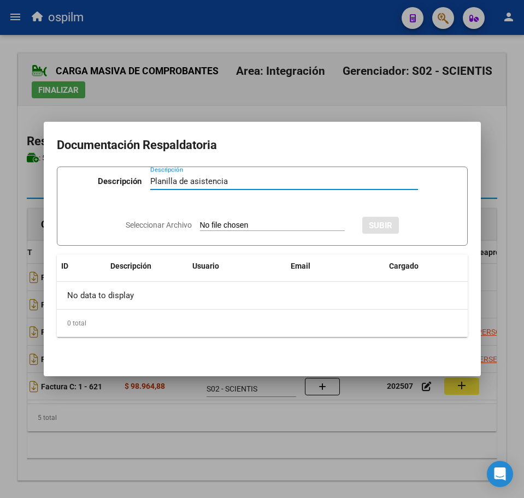
click at [231, 223] on input "Seleccionar Archivo" at bounding box center [272, 226] width 145 height 10
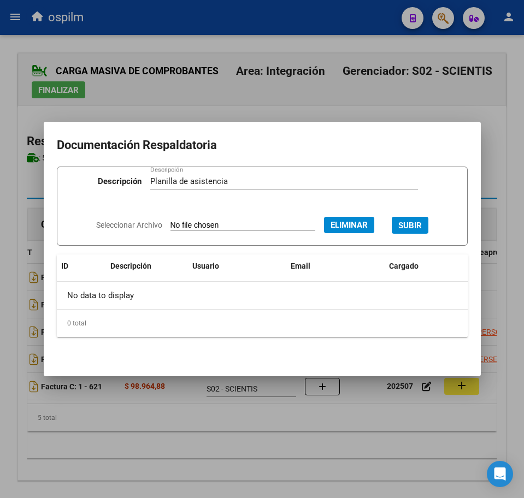
click at [419, 222] on span "SUBIR" at bounding box center [409, 226] width 23 height 10
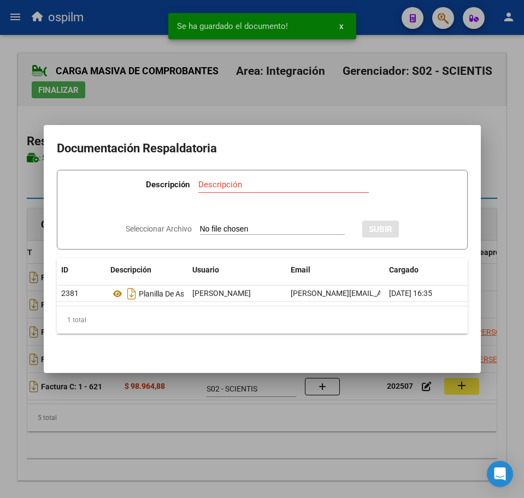
click at [292, 414] on div at bounding box center [262, 249] width 524 height 498
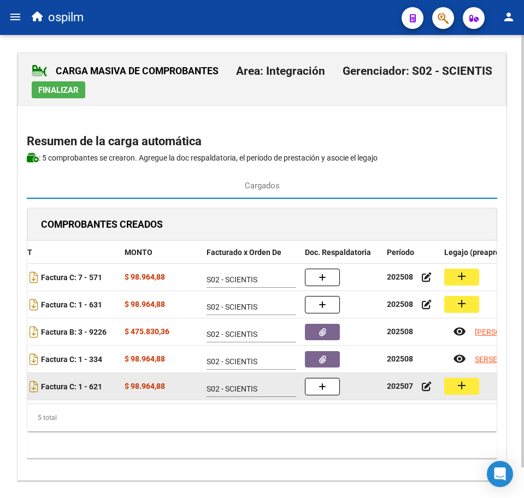
click at [458, 386] on mat-icon "add" at bounding box center [461, 385] width 13 height 13
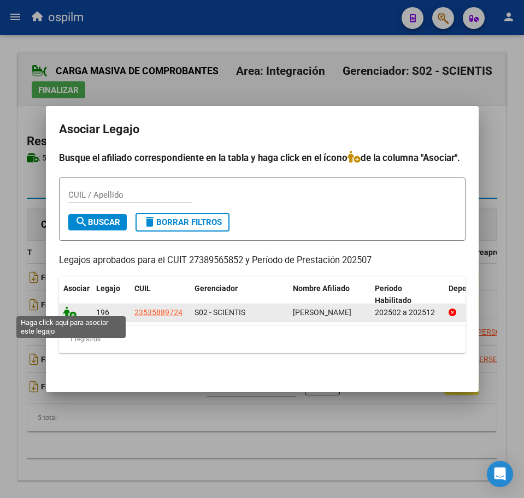
click at [73, 311] on icon at bounding box center [69, 312] width 13 height 12
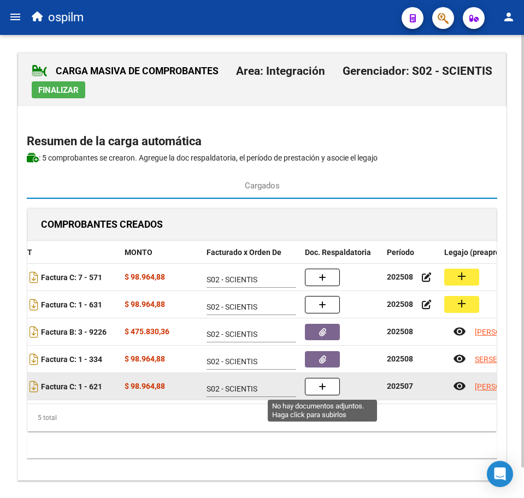
click at [327, 382] on button "button" at bounding box center [322, 386] width 35 height 17
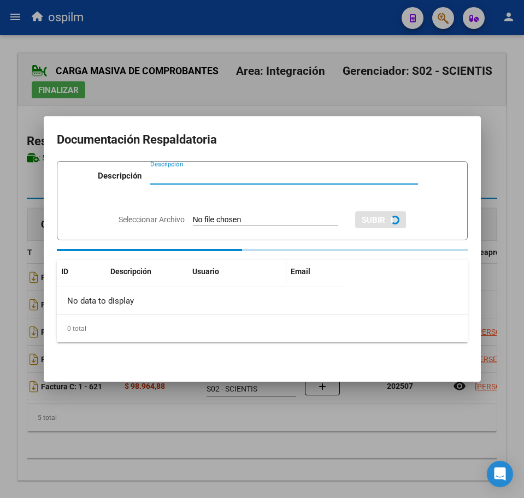
paste input "Planilla de asistencia"
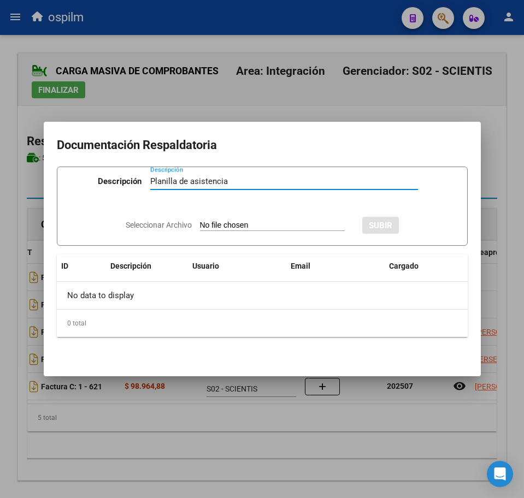
click at [233, 216] on div "Seleccionar Archivo SUBIR" at bounding box center [262, 224] width 273 height 32
click at [233, 224] on input "Seleccionar Archivo" at bounding box center [272, 226] width 145 height 10
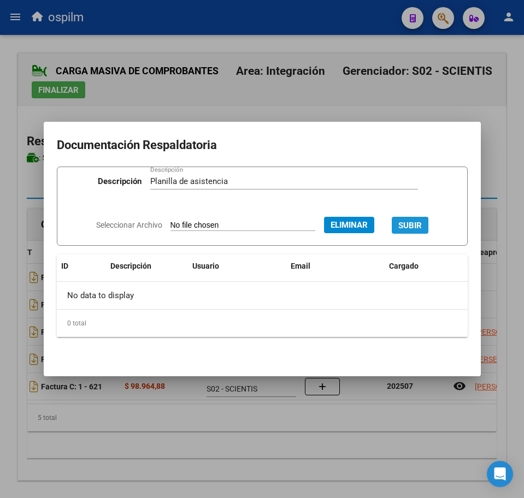
click at [415, 221] on span "SUBIR" at bounding box center [409, 226] width 23 height 10
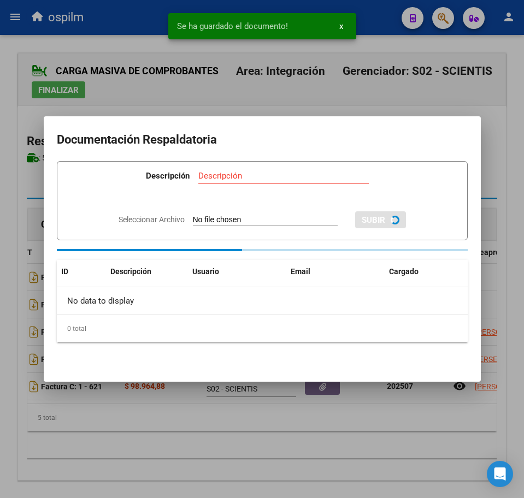
click at [217, 454] on div at bounding box center [262, 249] width 524 height 498
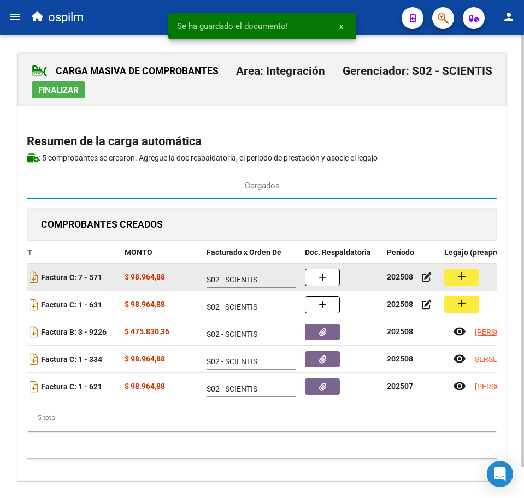
click at [459, 270] on mat-icon "add" at bounding box center [461, 276] width 13 height 13
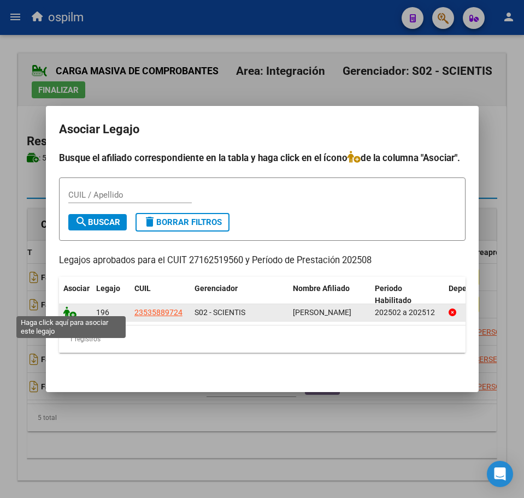
click at [70, 310] on icon at bounding box center [69, 312] width 13 height 12
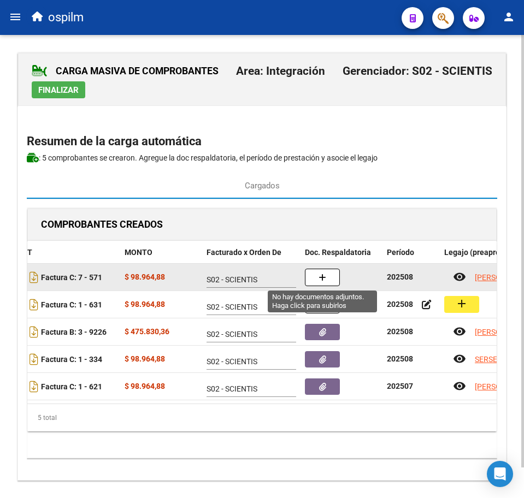
click at [326, 274] on button "button" at bounding box center [322, 277] width 35 height 17
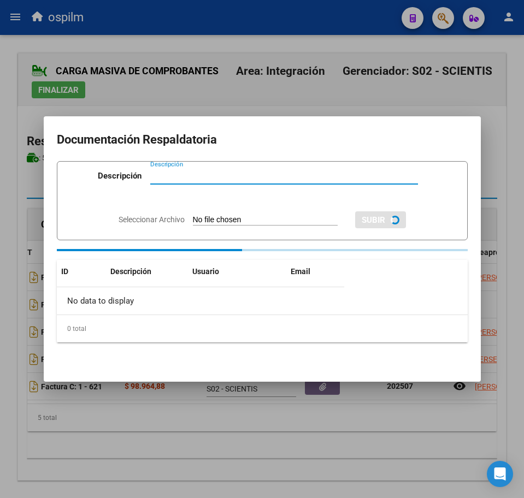
paste input "Planilla de asistencia"
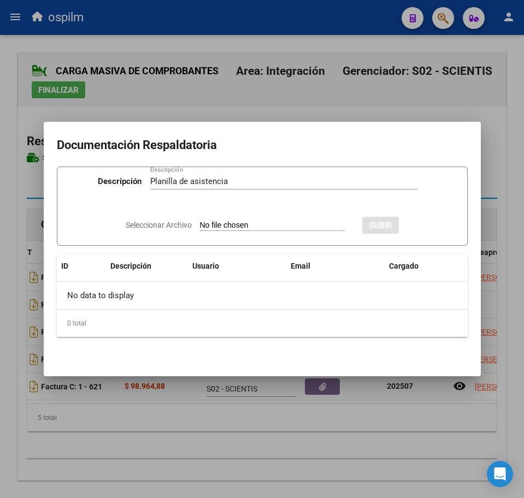
click at [200, 226] on input "Seleccionar Archivo" at bounding box center [272, 226] width 145 height 10
click at [416, 223] on span "SUBIR" at bounding box center [409, 226] width 23 height 10
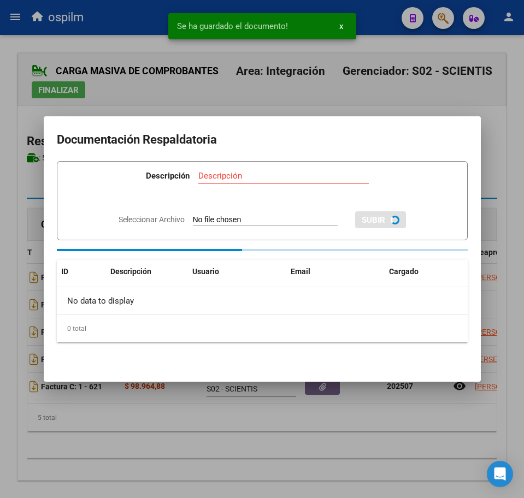
click at [279, 453] on div at bounding box center [262, 249] width 524 height 498
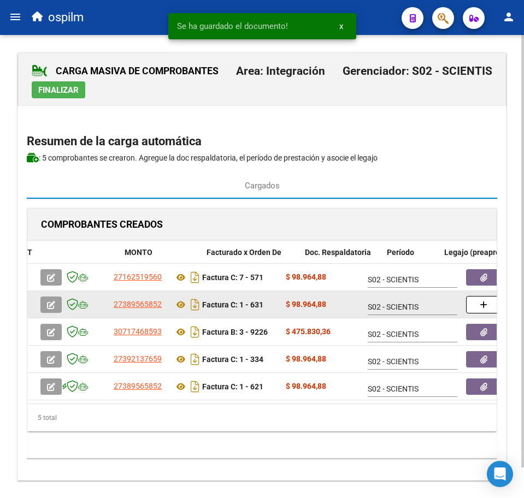
scroll to position [0, 161]
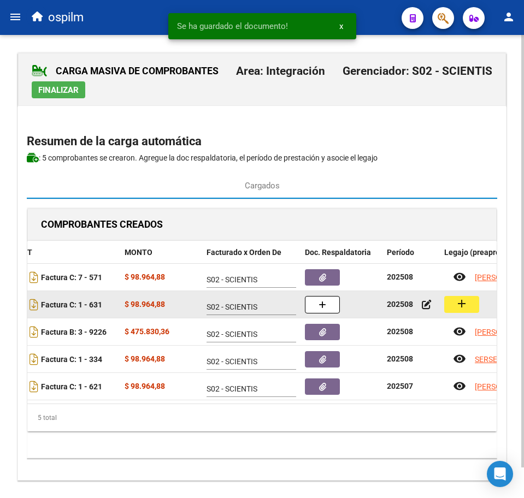
click at [463, 305] on mat-icon "add" at bounding box center [461, 303] width 13 height 13
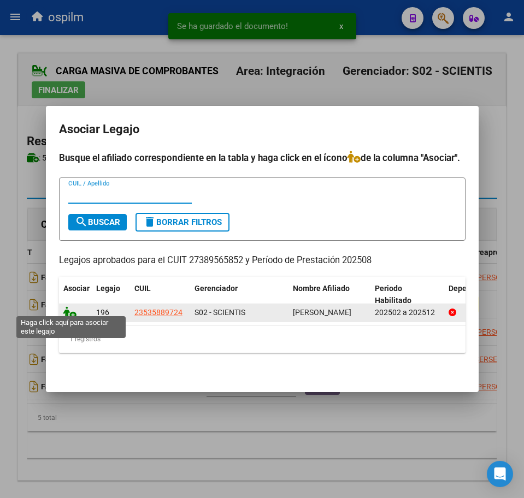
click at [69, 306] on icon at bounding box center [69, 312] width 13 height 12
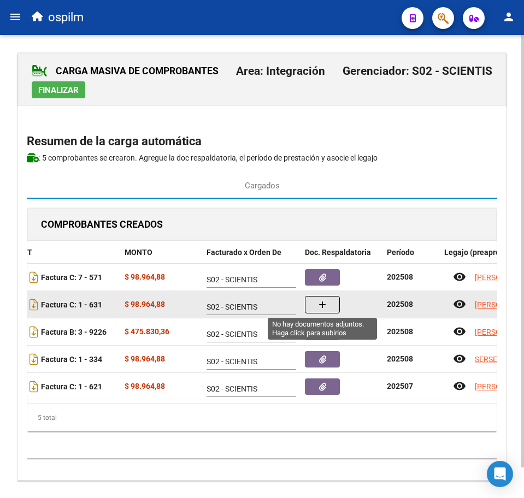
click at [323, 308] on icon "button" at bounding box center [322, 305] width 8 height 8
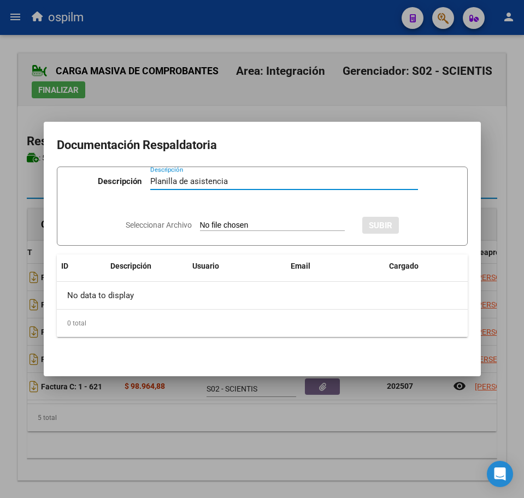
type input "Planilla de asistencia"
click at [222, 226] on input "Seleccionar Archivo" at bounding box center [272, 226] width 145 height 10
type input "C:\fakepath\TORRES VALLEJOS EVA MILAGROS_202508_090_N_CABRERA PAULA DANIELA_PA.…"
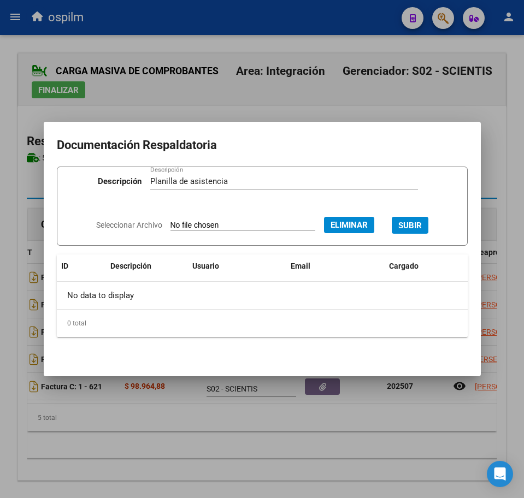
click at [411, 220] on span "SUBIR" at bounding box center [409, 225] width 23 height 10
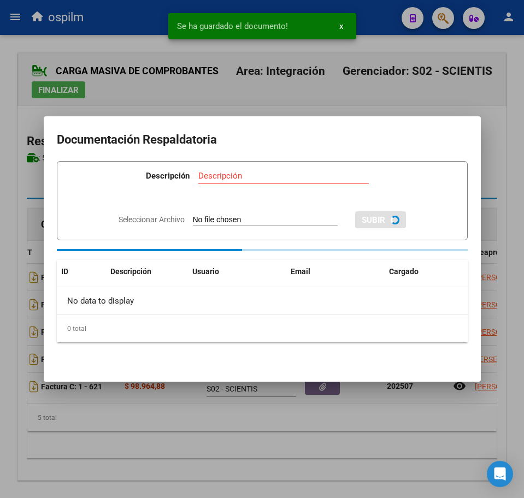
click at [261, 429] on div at bounding box center [262, 249] width 524 height 498
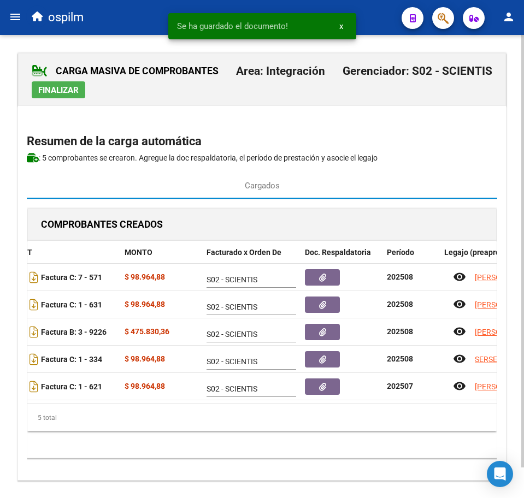
click at [60, 88] on span "Finalizar" at bounding box center [58, 90] width 40 height 10
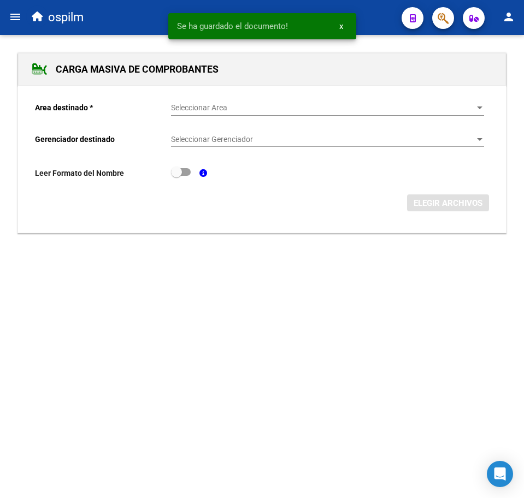
click at [187, 110] on span "Seleccionar Area" at bounding box center [322, 107] width 303 height 9
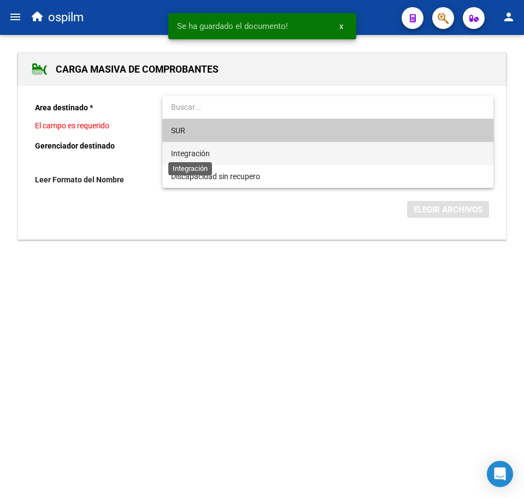
click at [206, 150] on span "Integración" at bounding box center [190, 153] width 39 height 9
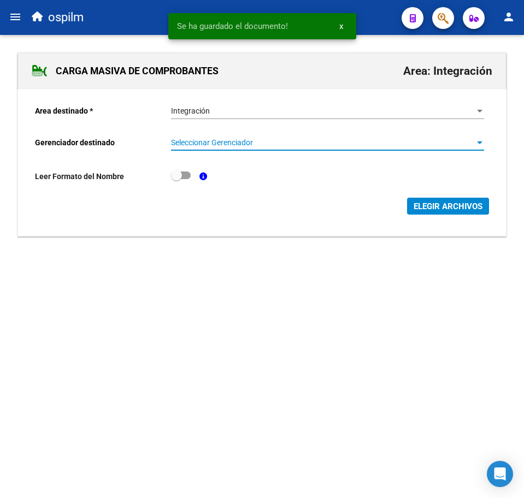
click at [211, 146] on span "Seleccionar Gerenciador" at bounding box center [322, 142] width 303 height 9
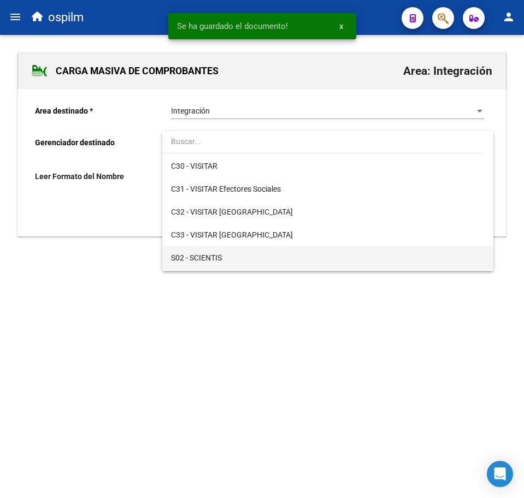
scroll to position [137, 0]
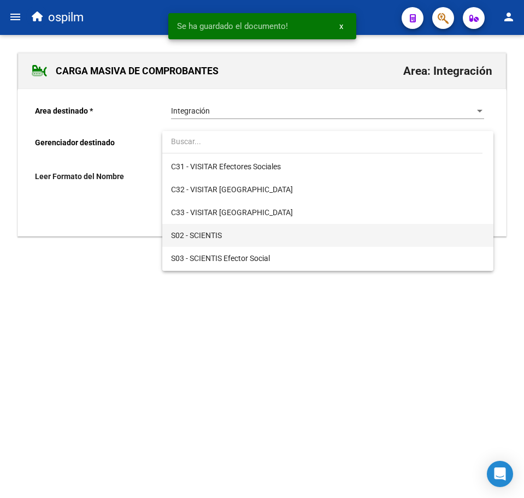
click at [230, 230] on span "S02 - SCIENTIS" at bounding box center [327, 235] width 313 height 23
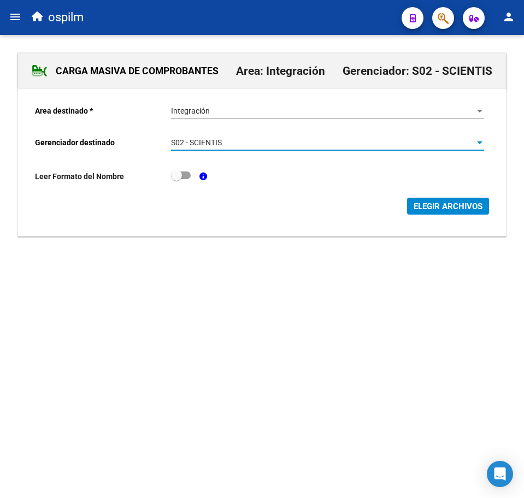
click at [427, 210] on span "ELEGIR ARCHIVOS" at bounding box center [447, 207] width 69 height 10
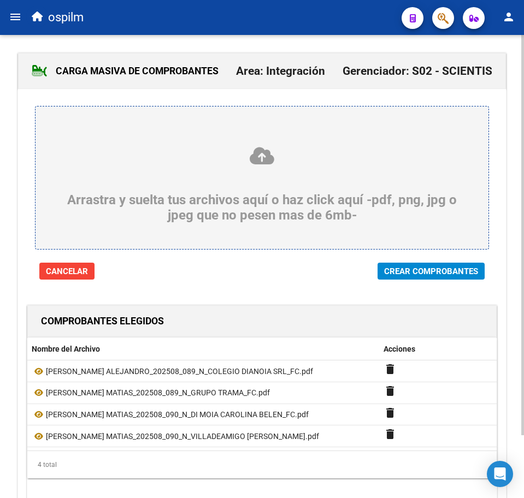
click at [427, 274] on span "Crear Comprobantes" at bounding box center [431, 272] width 94 height 10
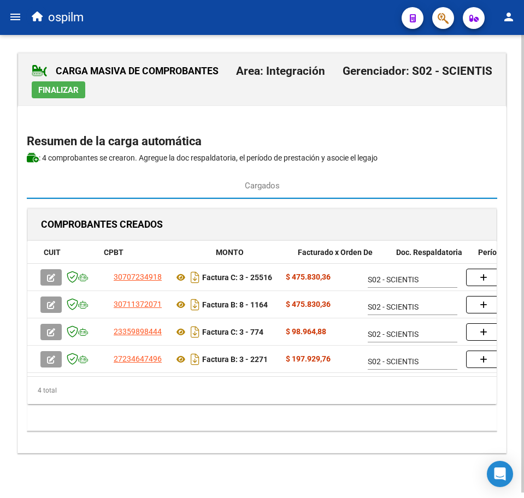
scroll to position [0, 268]
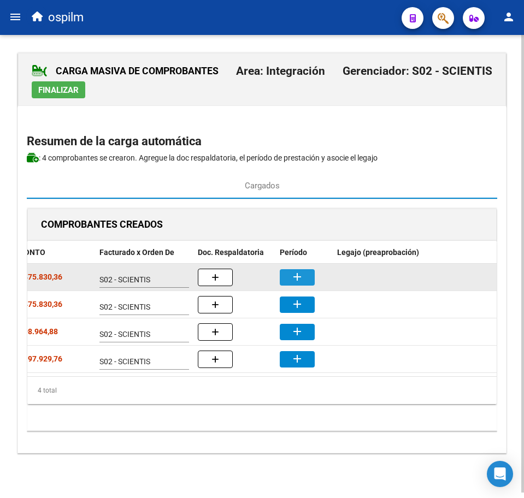
click at [300, 275] on mat-icon "add" at bounding box center [297, 276] width 13 height 13
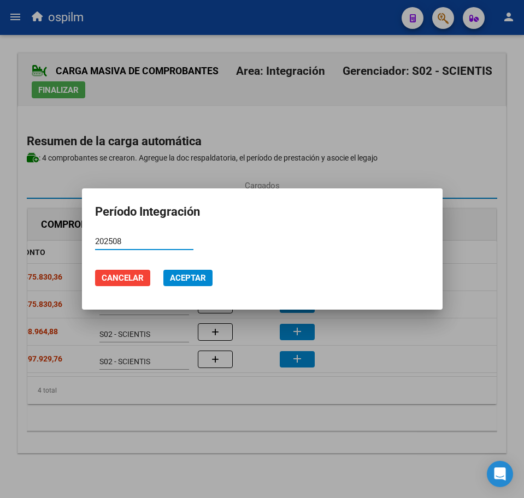
type input "202508"
click at [165, 280] on button "Aceptar" at bounding box center [187, 278] width 49 height 16
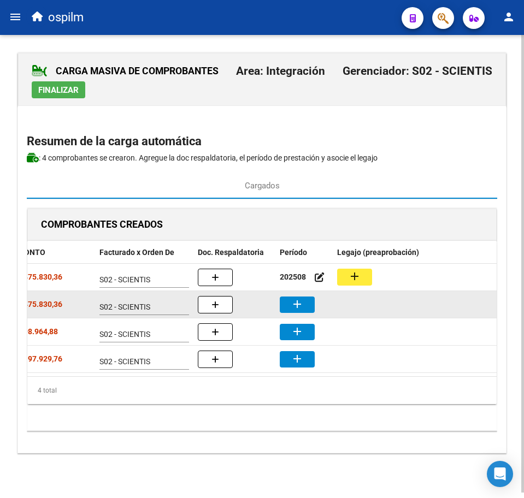
click at [306, 299] on button "add" at bounding box center [297, 305] width 35 height 16
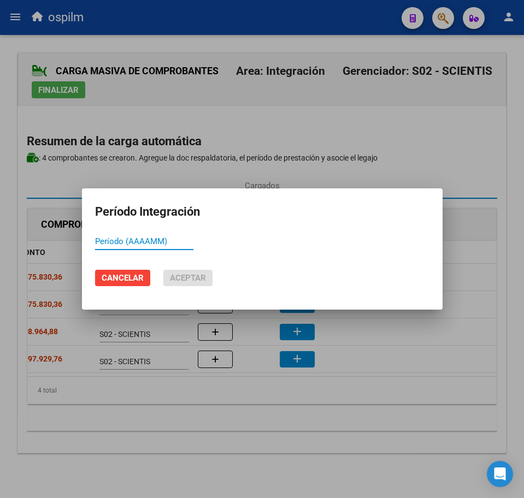
paste input "202508"
type input "202508"
click at [191, 279] on span "Aceptar" at bounding box center [188, 278] width 36 height 10
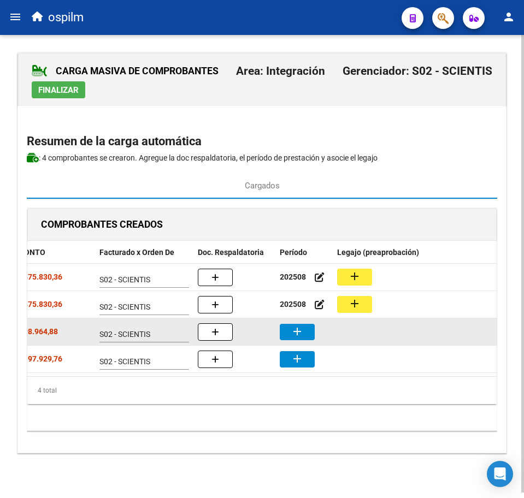
click at [299, 327] on mat-icon "add" at bounding box center [297, 331] width 13 height 13
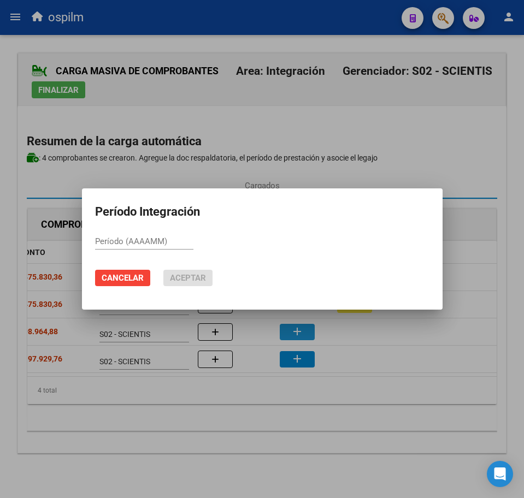
paste input "202508"
type input "202508"
click at [190, 279] on span "Aceptar" at bounding box center [188, 278] width 36 height 10
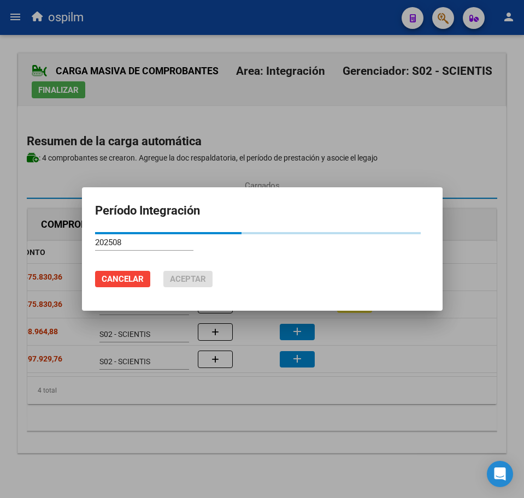
click at [302, 353] on body "menu ospilm person Firma Express Inicio Instructivos Contacto OS Reportes SUR E…" at bounding box center [262, 249] width 524 height 498
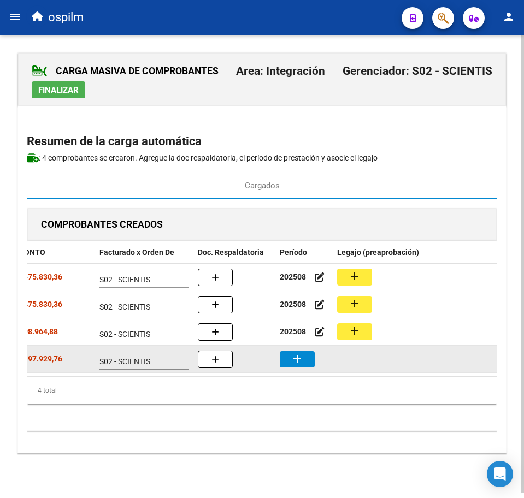
click at [302, 354] on mat-icon "add" at bounding box center [297, 358] width 13 height 13
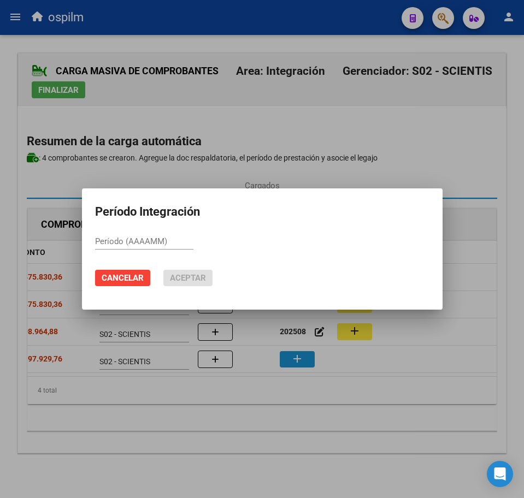
paste input "202508"
type input "202508"
click at [187, 274] on span "Aceptar" at bounding box center [188, 278] width 36 height 10
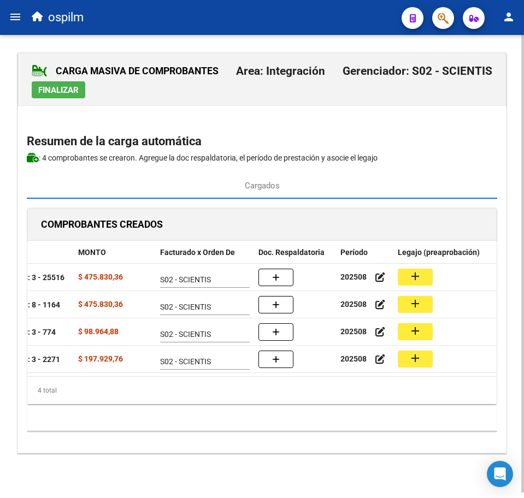
scroll to position [0, 184]
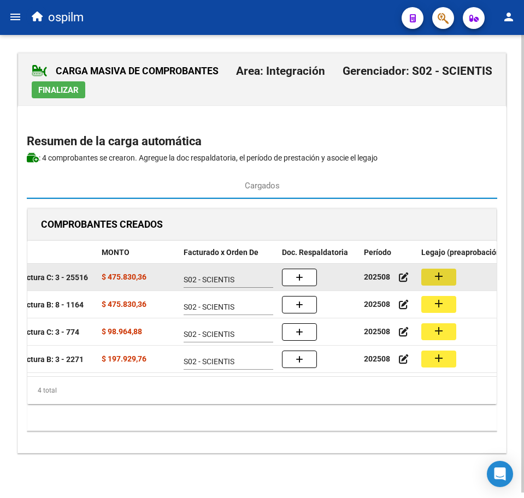
click at [434, 271] on mat-icon "add" at bounding box center [438, 276] width 13 height 13
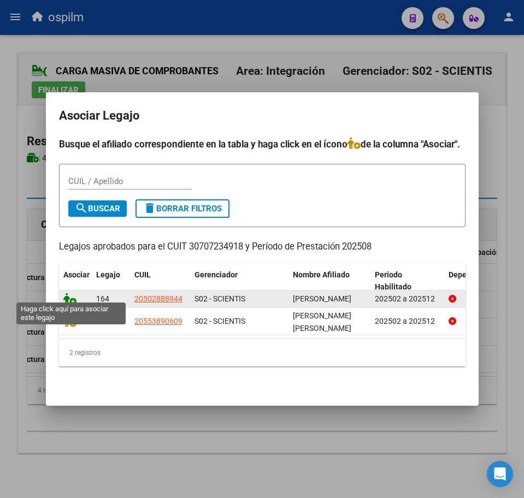
click at [69, 293] on icon at bounding box center [69, 299] width 13 height 12
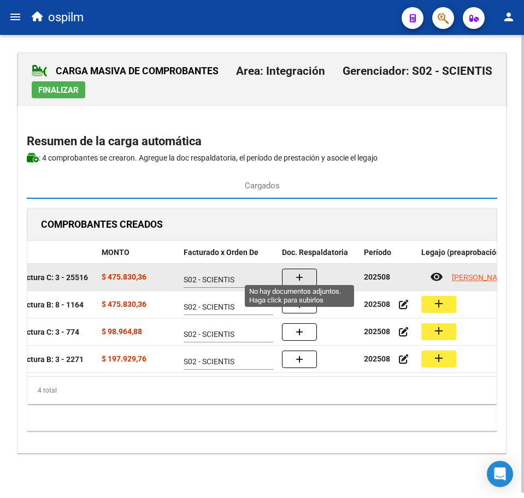
click at [312, 278] on button "button" at bounding box center [299, 277] width 35 height 17
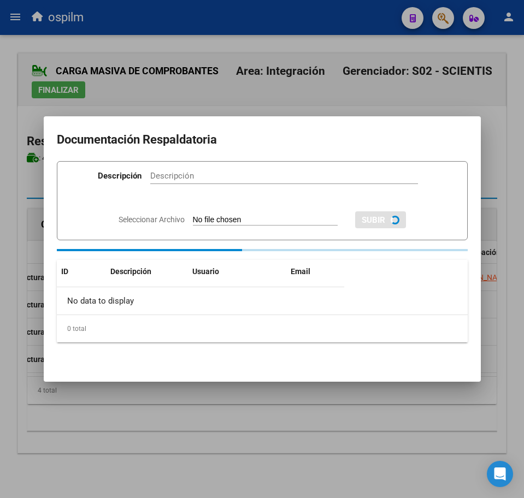
paste input "Planilla de asistencia"
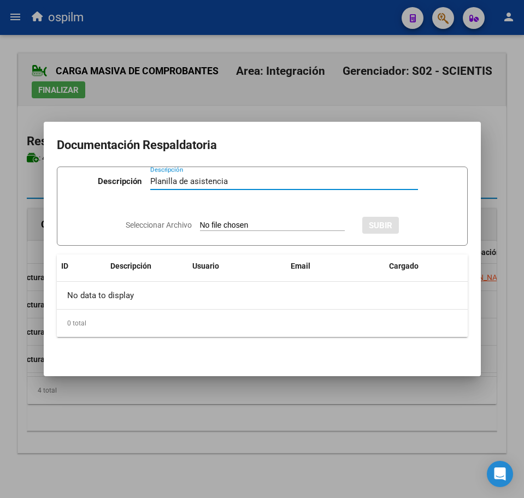
type input "Planilla de asistencia"
click at [203, 224] on input "Seleccionar Archivo" at bounding box center [272, 226] width 145 height 10
type input "C:\fakepath\TRONCOZO LIAN ALEJANDRO_202508_089_N_COLEGIO DIANOIA SRL_PA.pdf"
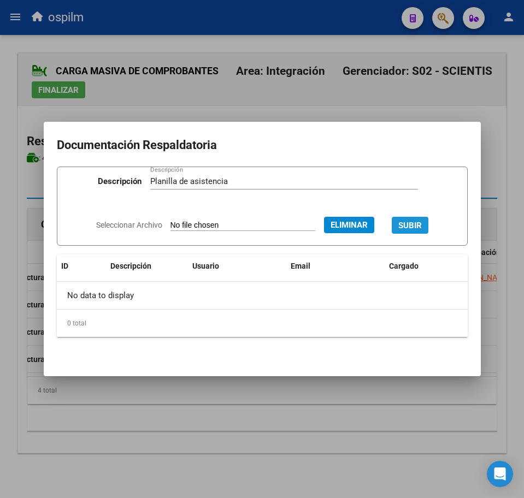
click at [414, 224] on span "SUBIR" at bounding box center [409, 226] width 23 height 10
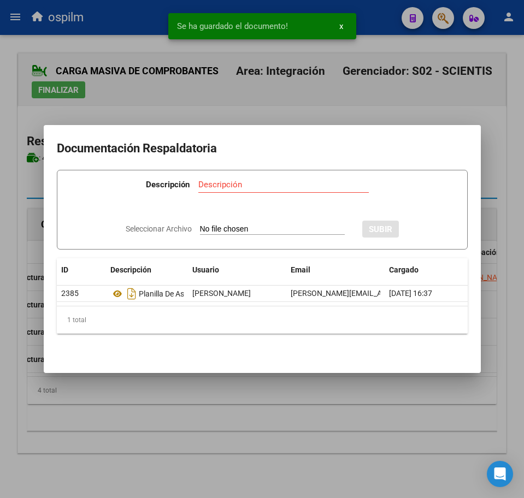
click at [210, 413] on div at bounding box center [262, 249] width 524 height 498
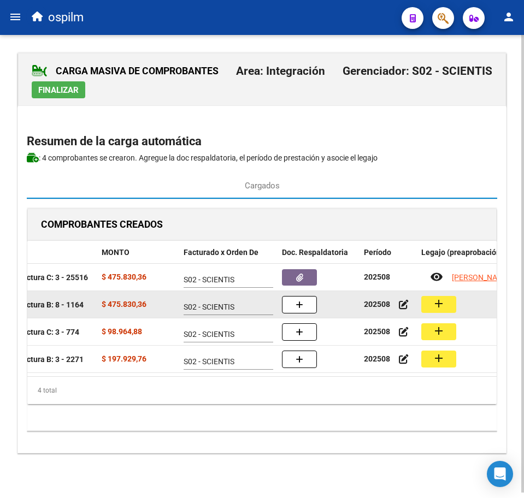
click at [446, 303] on button "add" at bounding box center [438, 304] width 35 height 17
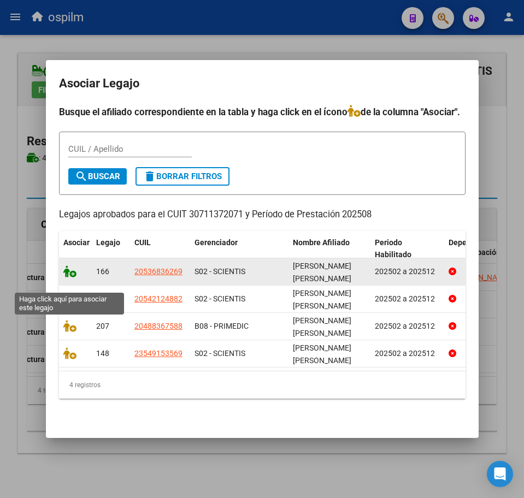
click at [63, 277] on icon at bounding box center [69, 271] width 13 height 12
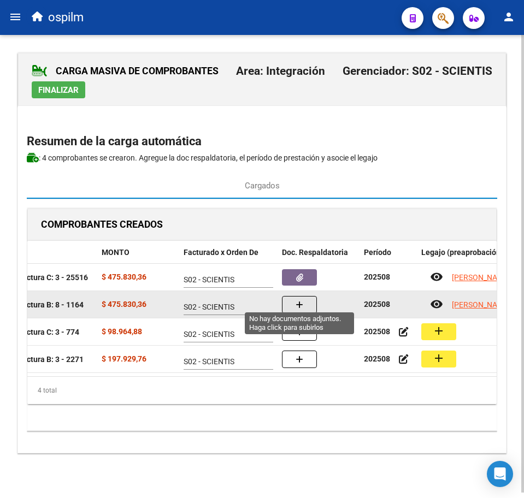
click at [304, 299] on button "button" at bounding box center [299, 304] width 35 height 17
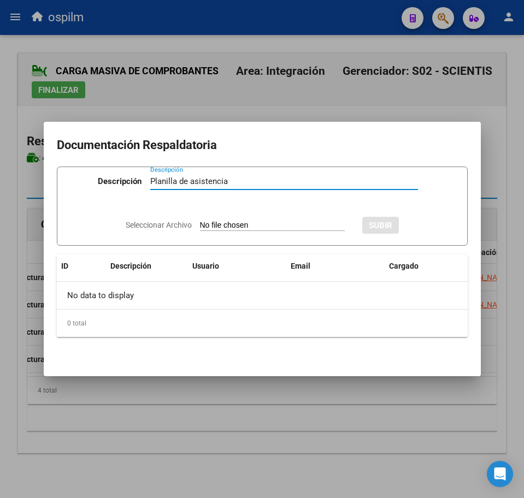
type input "Planilla de asistencia"
click at [210, 227] on input "Seleccionar Archivo" at bounding box center [272, 226] width 145 height 10
type input "C:\fakepath\VALENZUELA DELGADO MATIAS_202508_089_N_GRUPO TRAMA_PA.pdf"
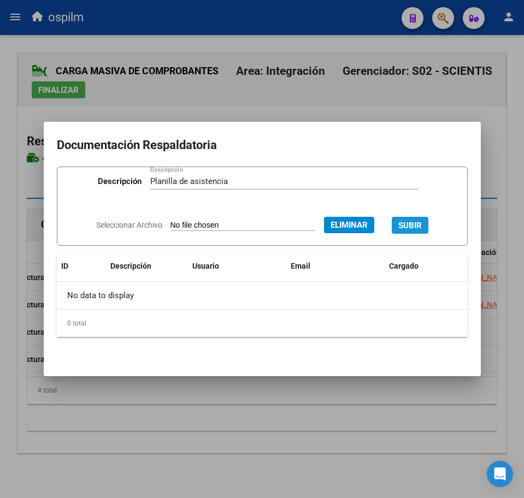
click at [409, 229] on span "SUBIR" at bounding box center [409, 226] width 23 height 10
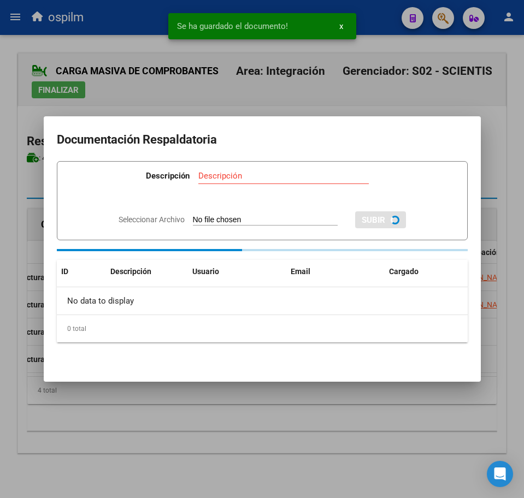
click at [228, 413] on div at bounding box center [262, 249] width 524 height 498
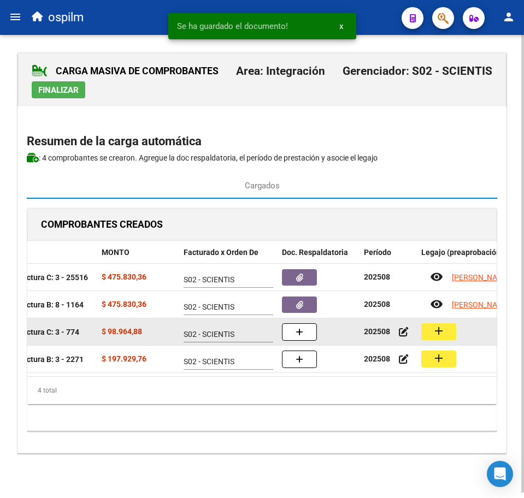
click at [447, 328] on button "add" at bounding box center [438, 331] width 35 height 17
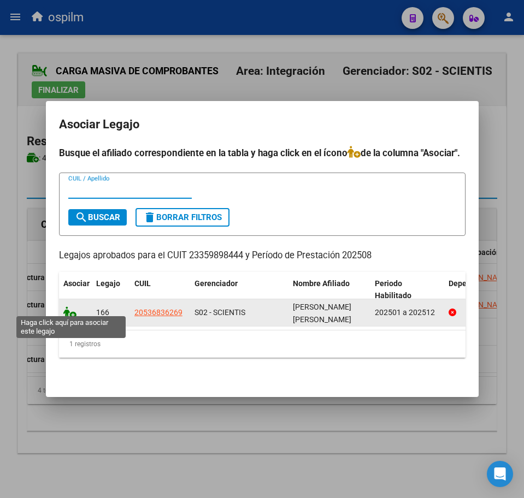
click at [73, 306] on icon at bounding box center [69, 312] width 13 height 12
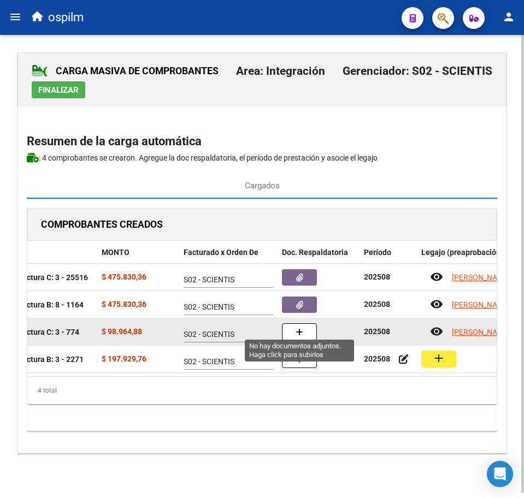
click at [297, 329] on icon "button" at bounding box center [300, 332] width 8 height 8
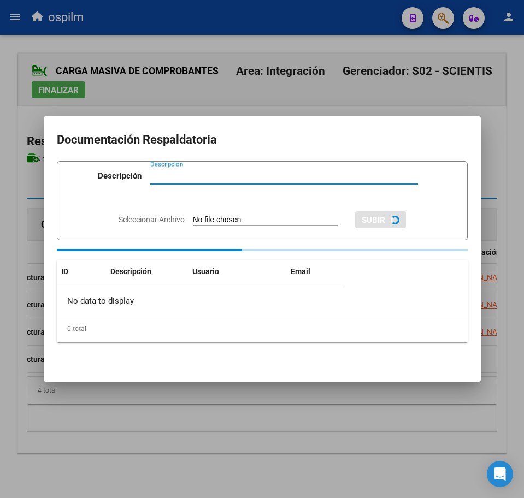
paste input "Planilla de asistencia"
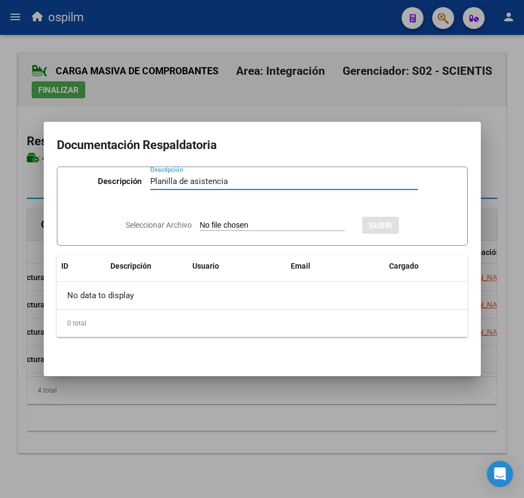
type input "Planilla de asistencia"
click at [210, 227] on input "Seleccionar Archivo" at bounding box center [272, 226] width 145 height 10
type input "C:\fakepath\VALENZUELA DELGADO MATIAS_202508_090_N_DI MOIA CAROLINA BELEN_PA.jp…"
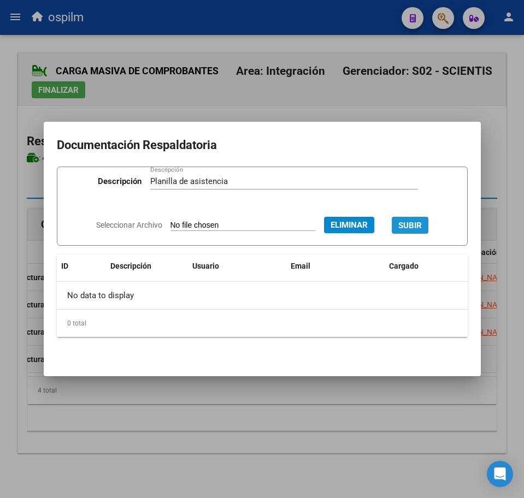
click at [411, 217] on button "SUBIR" at bounding box center [410, 225] width 37 height 17
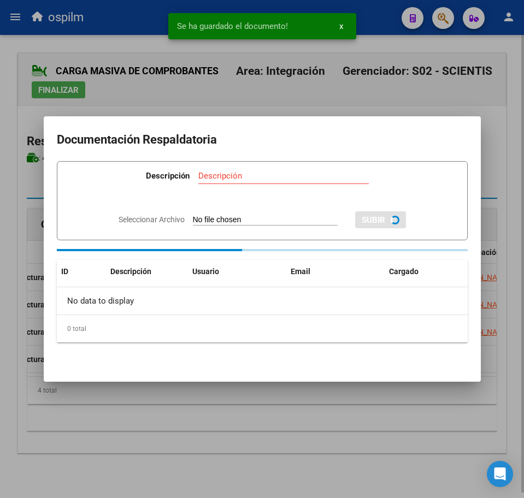
click at [253, 432] on div at bounding box center [262, 249] width 524 height 498
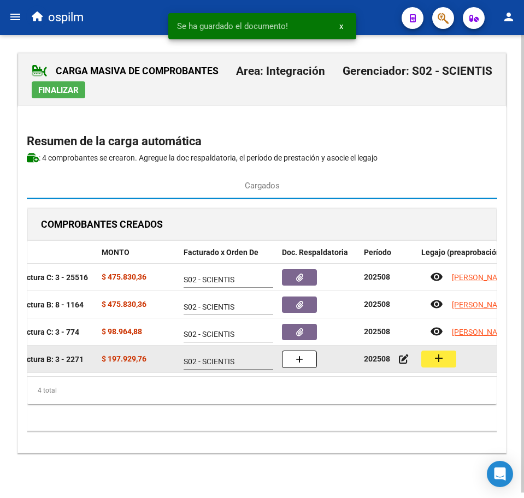
click at [433, 352] on mat-icon "add" at bounding box center [438, 358] width 13 height 13
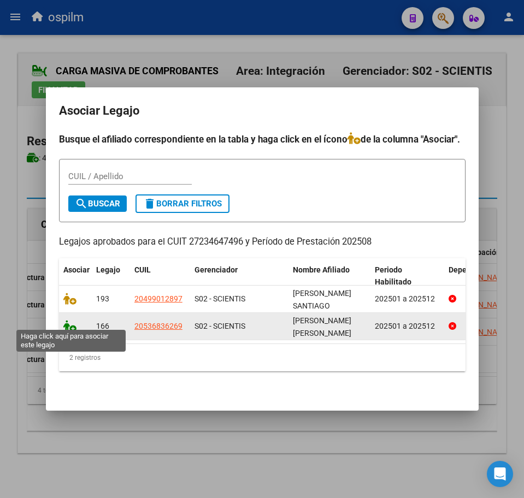
click at [67, 322] on icon at bounding box center [69, 326] width 13 height 12
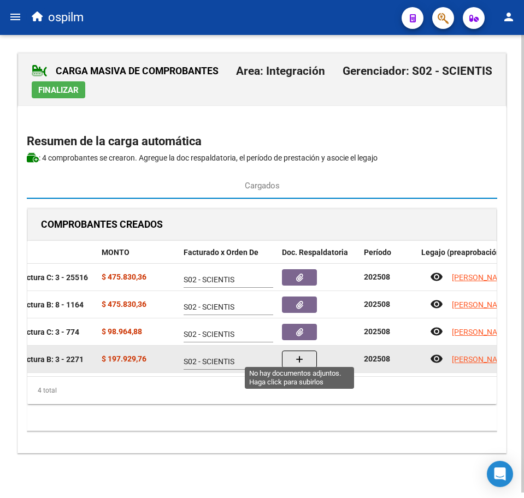
click at [294, 352] on button "button" at bounding box center [299, 359] width 35 height 17
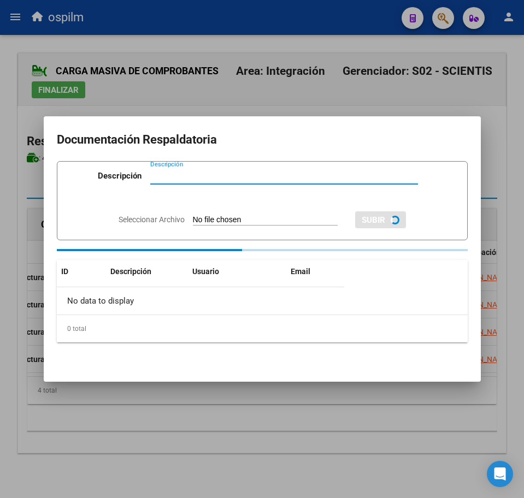
paste input "Planilla de asistencia"
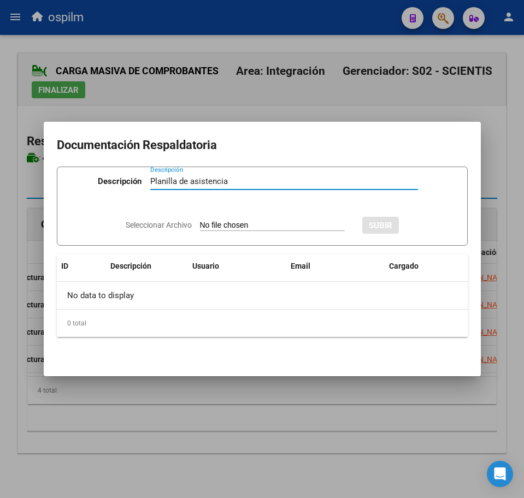
type input "Planilla de asistencia"
click at [217, 221] on input "Seleccionar Archivo" at bounding box center [272, 226] width 145 height 10
type input "C:\fakepath\VALENZUELA DELGADO MATIAS_202508_090_N_VILLADEAMIGO GABRIELA CLAUDI…"
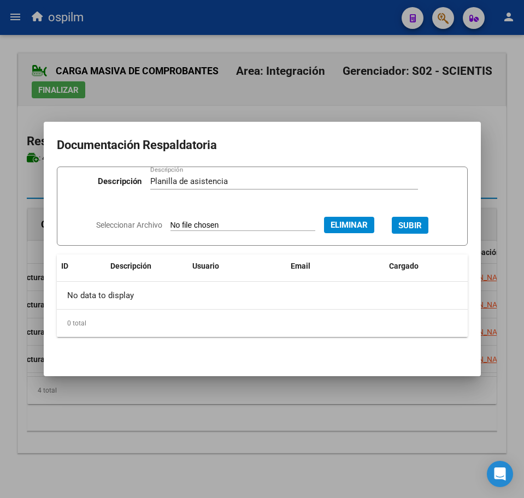
click at [422, 232] on button "SUBIR" at bounding box center [410, 225] width 37 height 17
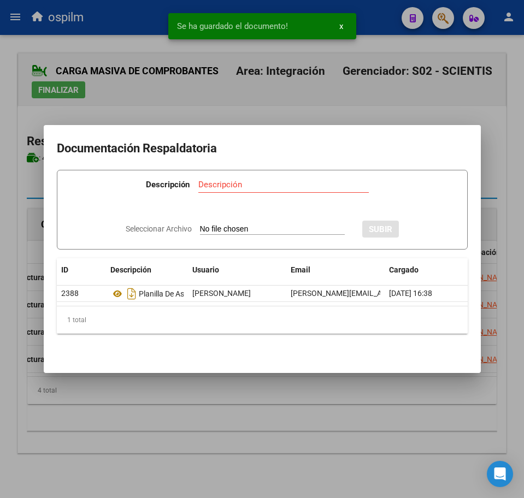
click at [280, 446] on div at bounding box center [262, 249] width 524 height 498
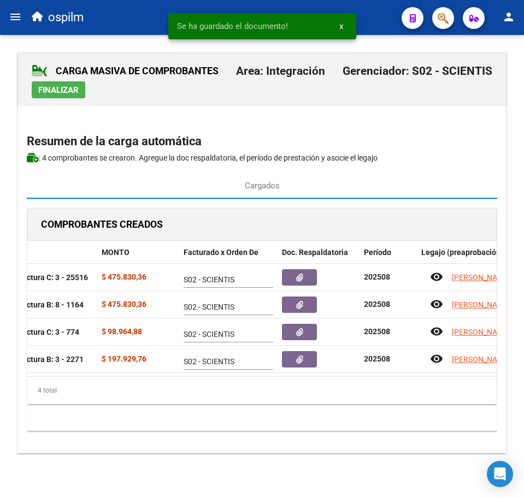
click at [57, 86] on span "Finalizar" at bounding box center [58, 90] width 40 height 10
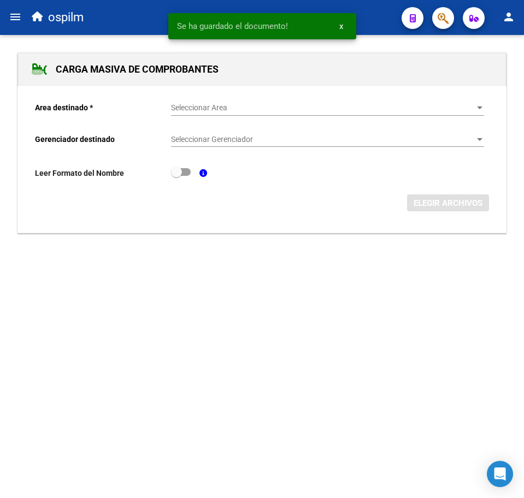
scroll to position [0, 0]
click at [17, 19] on mat-icon "menu" at bounding box center [15, 16] width 13 height 13
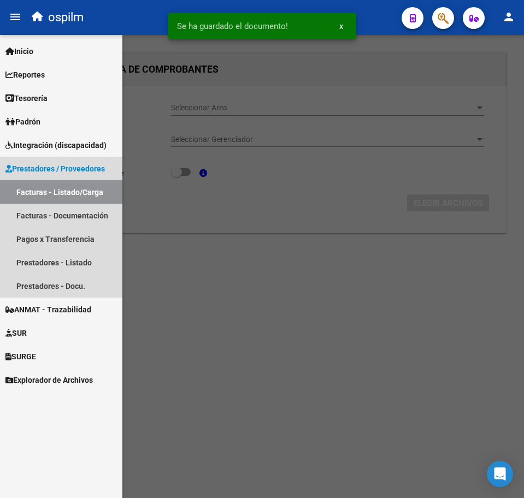
click at [82, 191] on link "Facturas - Listado/Carga" at bounding box center [61, 191] width 122 height 23
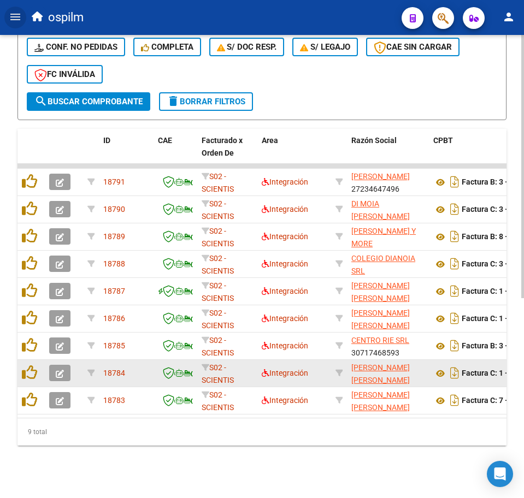
scroll to position [352, 0]
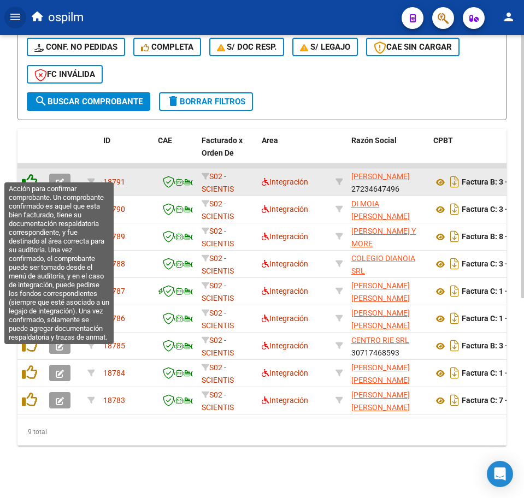
click at [27, 174] on icon at bounding box center [29, 181] width 15 height 15
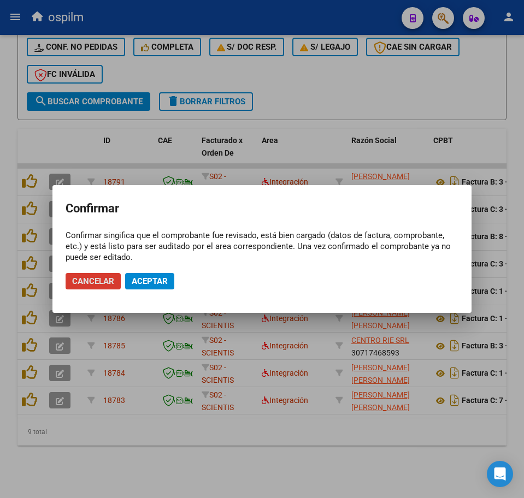
click at [143, 283] on span "Aceptar" at bounding box center [150, 281] width 36 height 10
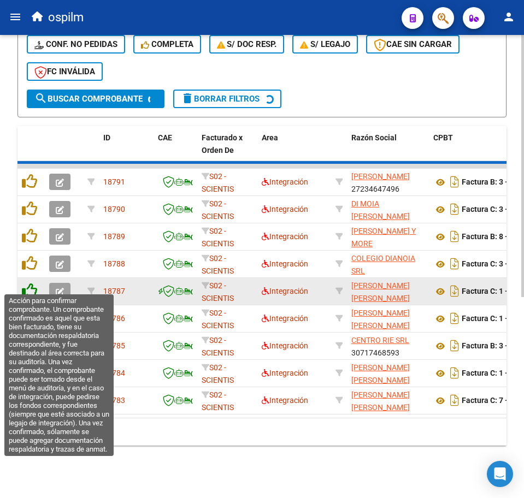
click at [31, 283] on datatable-scroller "18791 S02 - SCIENTIS Integración VILLADEAMIGO GABRIELA CLAUDIA 27234647496 Fact…" at bounding box center [261, 289] width 489 height 251
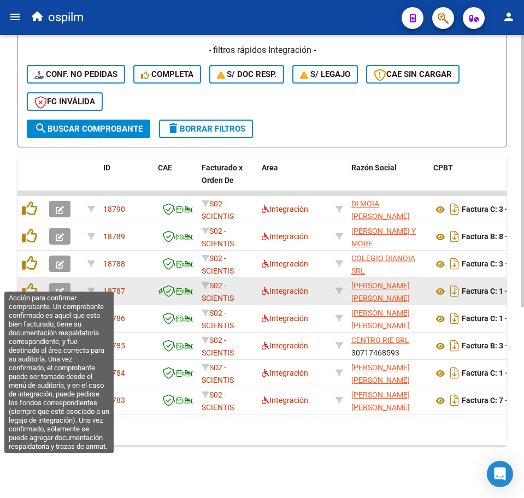
scroll to position [325, 0]
click at [28, 283] on icon at bounding box center [29, 290] width 15 height 15
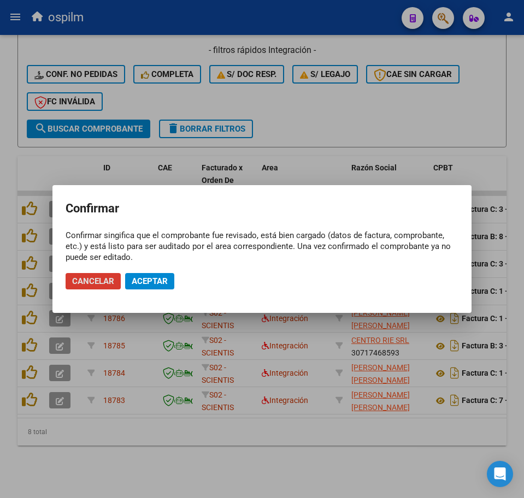
click at [141, 282] on span "Aceptar" at bounding box center [150, 281] width 36 height 10
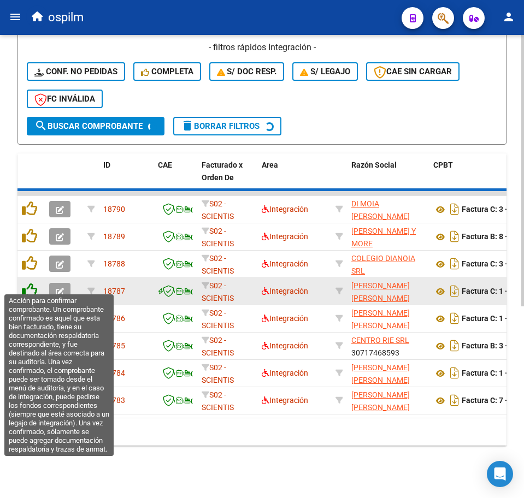
click at [29, 283] on icon at bounding box center [29, 290] width 15 height 15
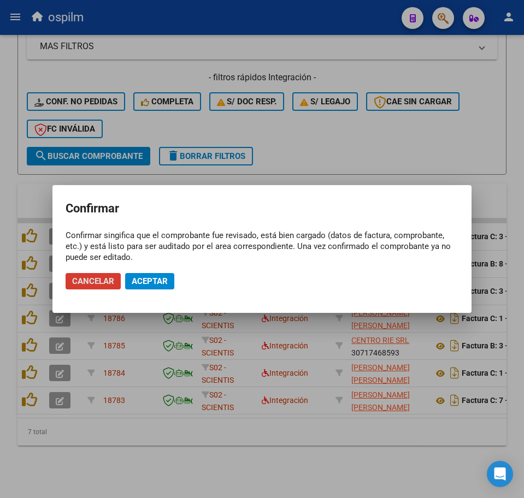
scroll to position [298, 0]
click at [152, 281] on span "Aceptar" at bounding box center [150, 281] width 36 height 10
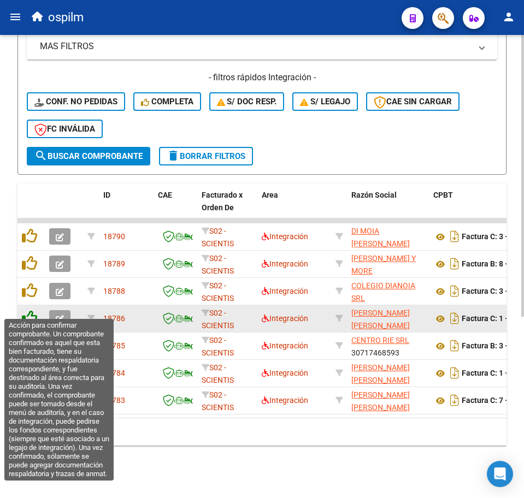
click at [31, 310] on icon at bounding box center [29, 317] width 15 height 15
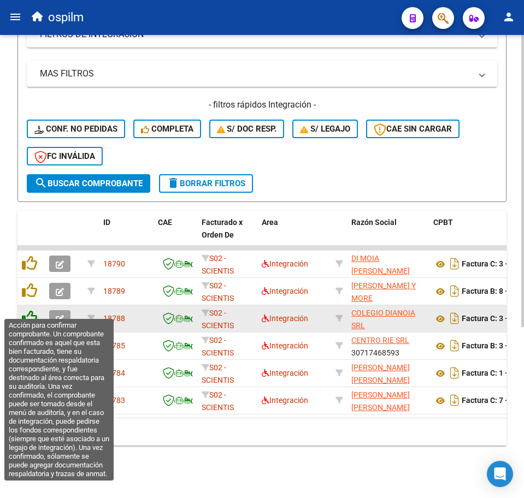
scroll to position [270, 0]
click at [34, 311] on icon at bounding box center [29, 317] width 15 height 15
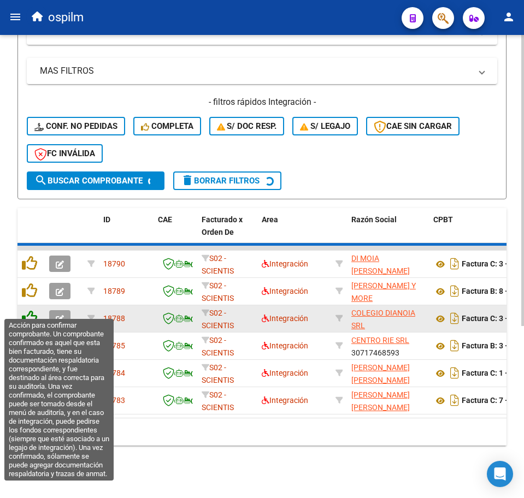
click at [29, 310] on icon at bounding box center [29, 317] width 15 height 15
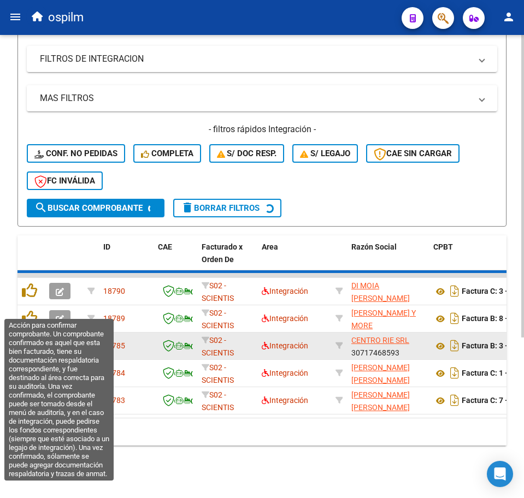
click at [29, 310] on icon at bounding box center [29, 317] width 15 height 15
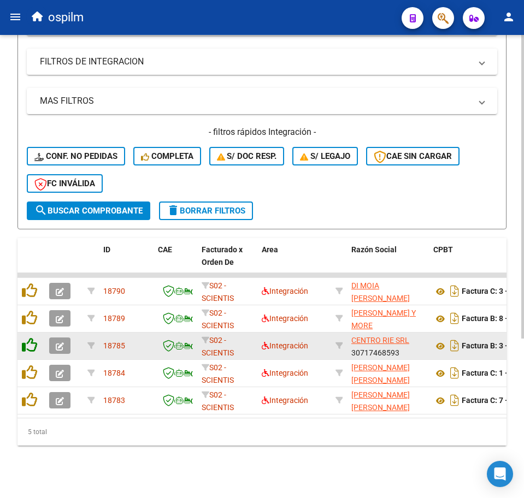
click at [29, 310] on icon at bounding box center [29, 317] width 15 height 15
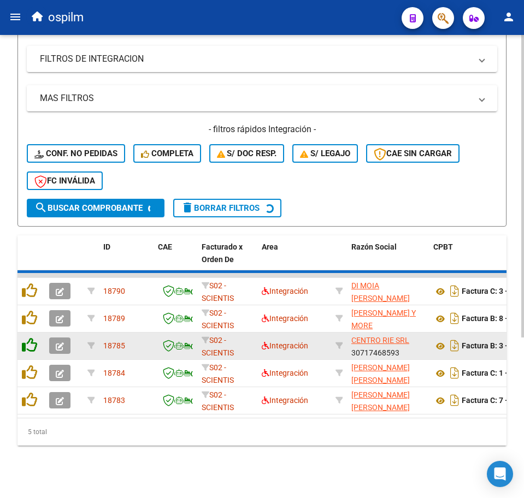
click at [29, 310] on icon at bounding box center [29, 317] width 15 height 15
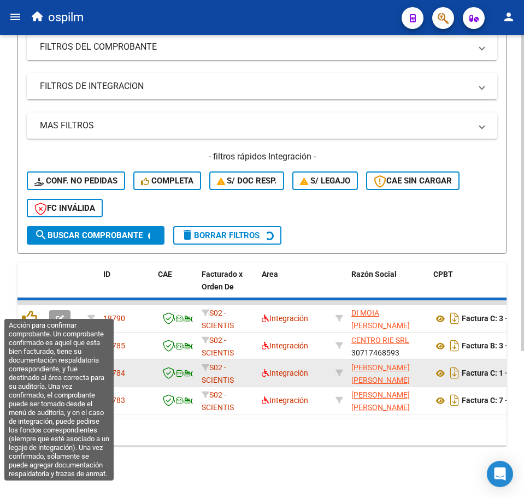
scroll to position [216, 0]
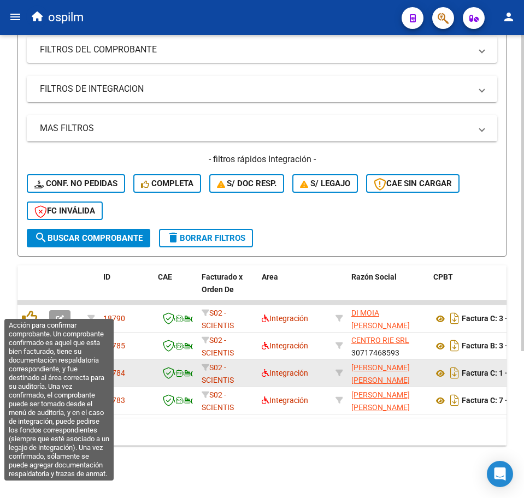
click at [29, 310] on icon at bounding box center [29, 317] width 15 height 15
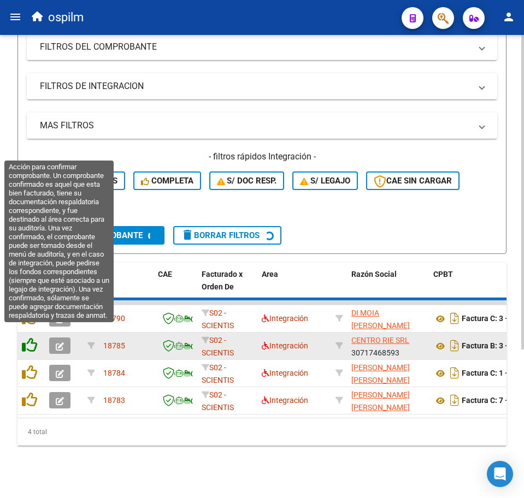
click at [30, 338] on icon at bounding box center [29, 345] width 15 height 15
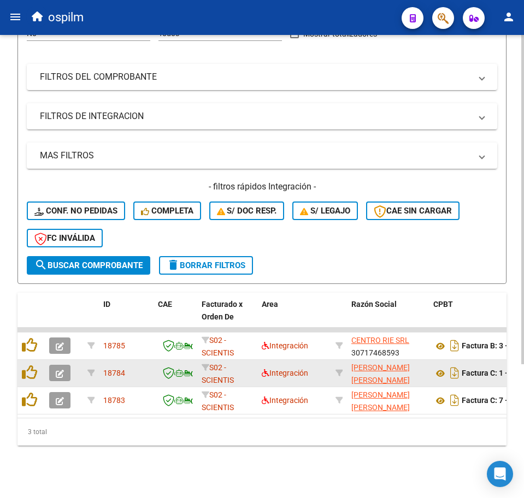
click at [34, 360] on datatable-body-cell at bounding box center [30, 373] width 27 height 27
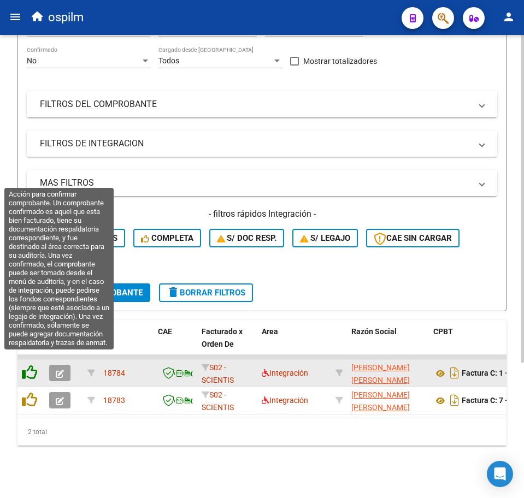
scroll to position [161, 0]
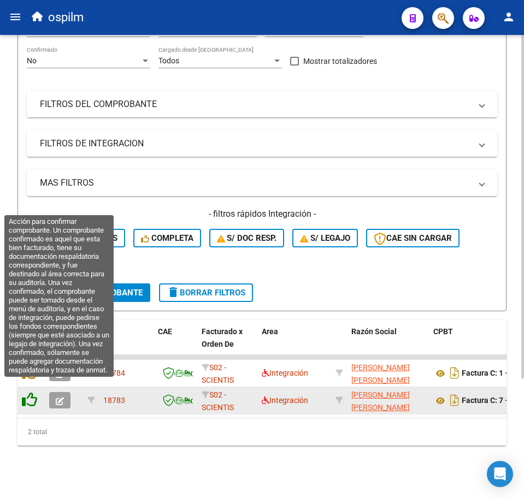
click at [28, 392] on icon at bounding box center [29, 399] width 15 height 15
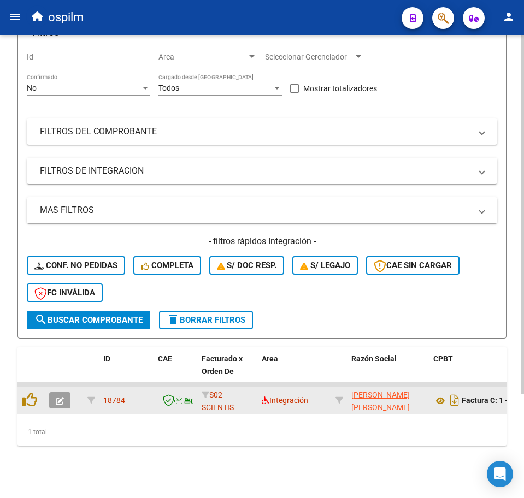
scroll to position [134, 0]
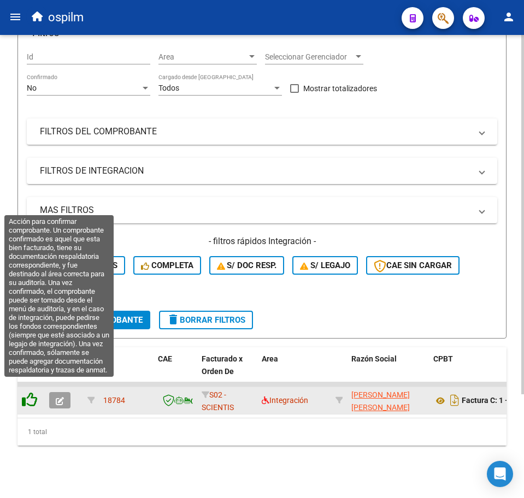
click at [29, 392] on icon at bounding box center [29, 399] width 15 height 15
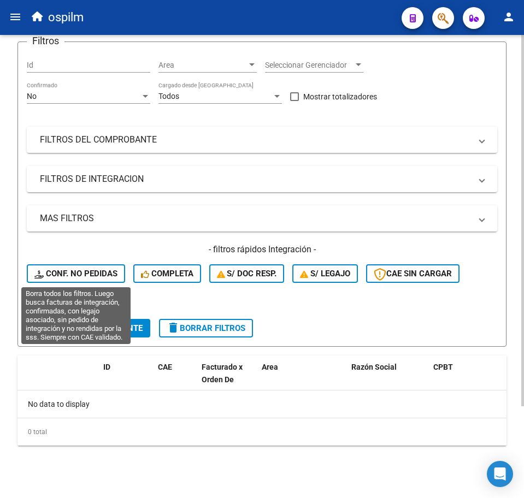
click at [87, 274] on span "Conf. no pedidas" at bounding box center [75, 274] width 83 height 10
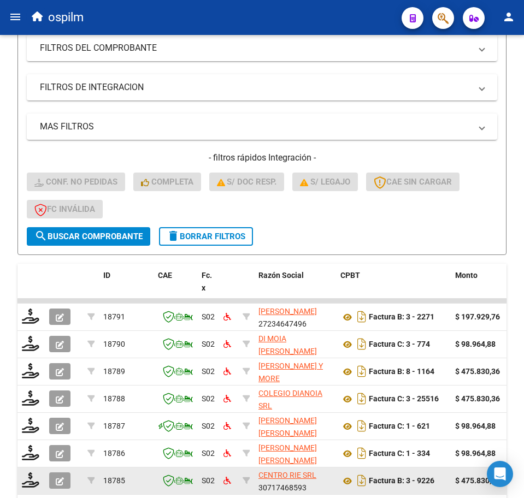
scroll to position [352, 0]
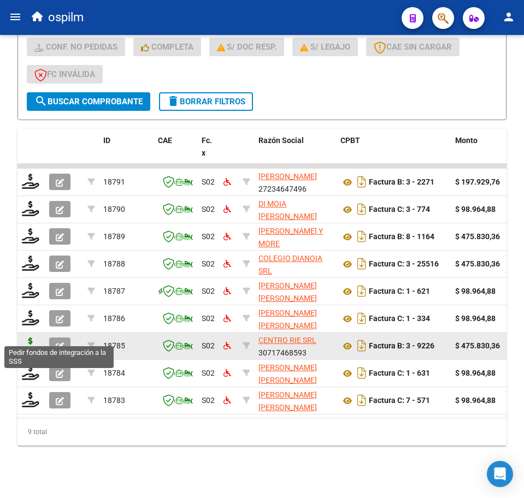
click at [31, 338] on icon at bounding box center [30, 345] width 17 height 15
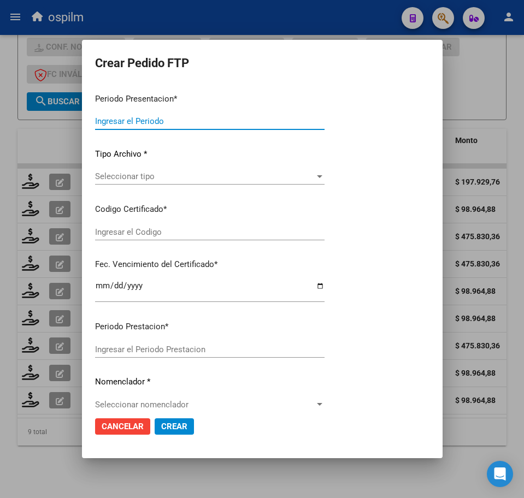
type input "202508"
type input "$ 475.830,36"
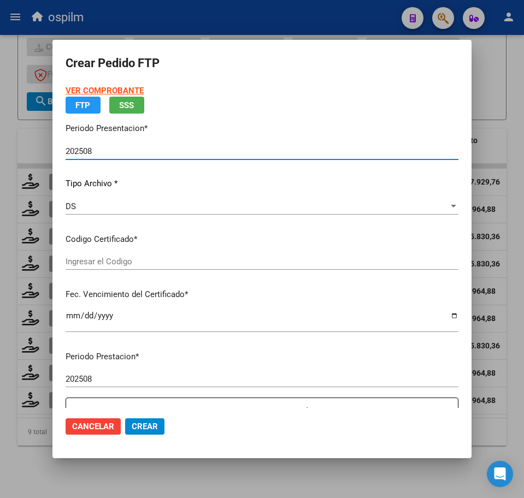
type input "ARG02000549660222024013020270130BUE313"
type input "2024-01-30"
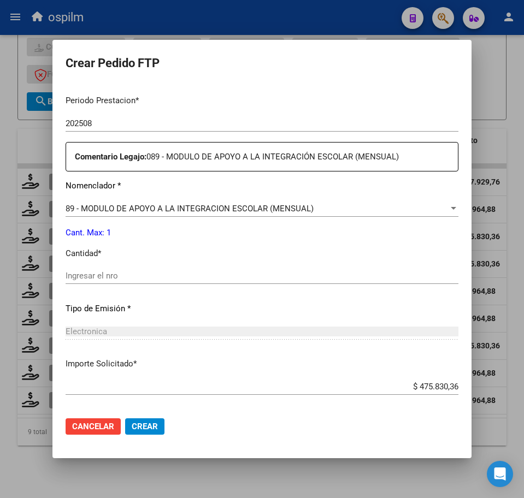
scroll to position [341, 0]
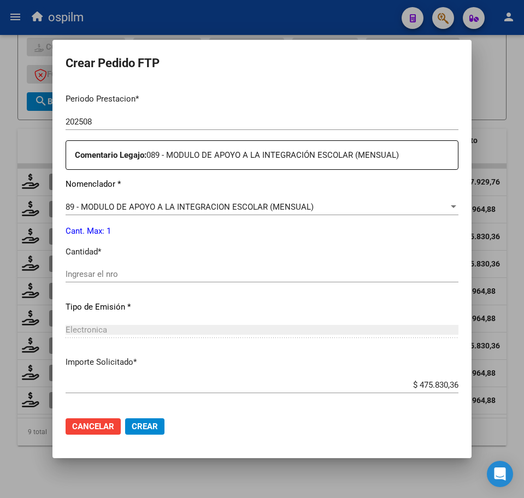
click at [135, 271] on input "Ingresar el nro" at bounding box center [262, 274] width 393 height 10
type input "1"
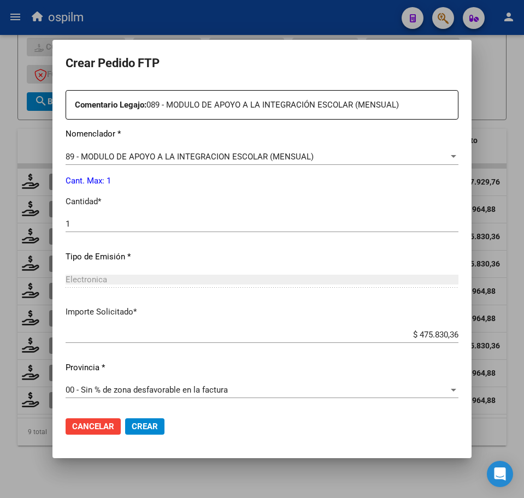
click at [146, 421] on button "Crear" at bounding box center [144, 426] width 39 height 16
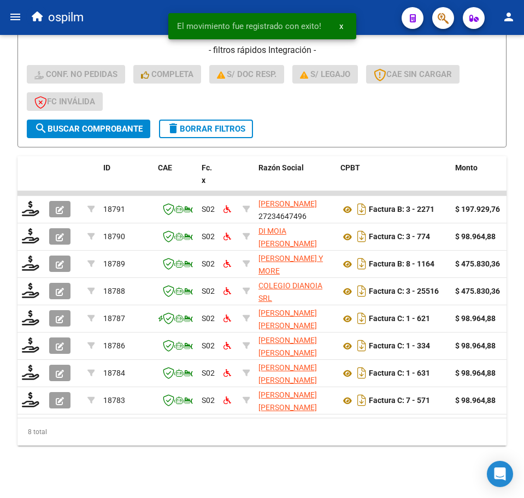
scroll to position [325, 0]
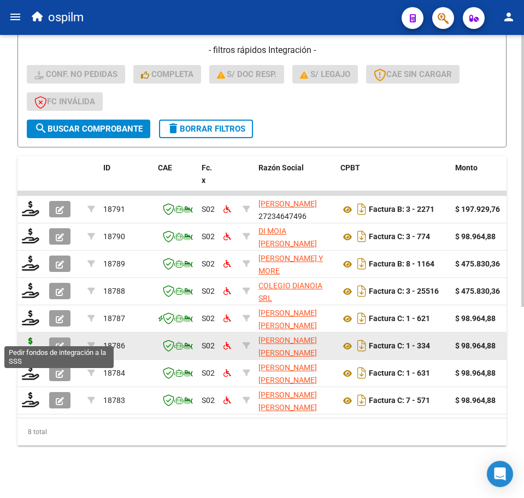
click at [25, 338] on icon at bounding box center [30, 345] width 17 height 15
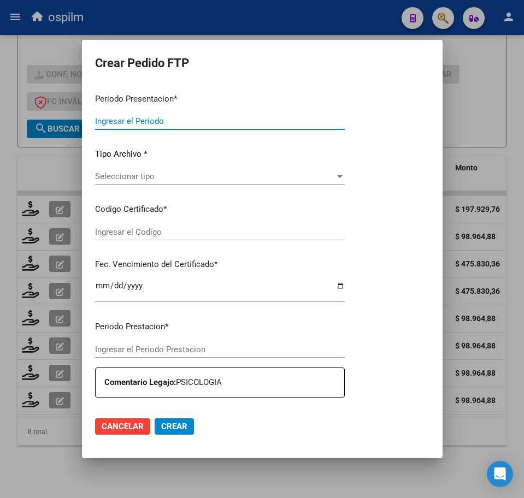
type input "202508"
type input "$ 98.964,88"
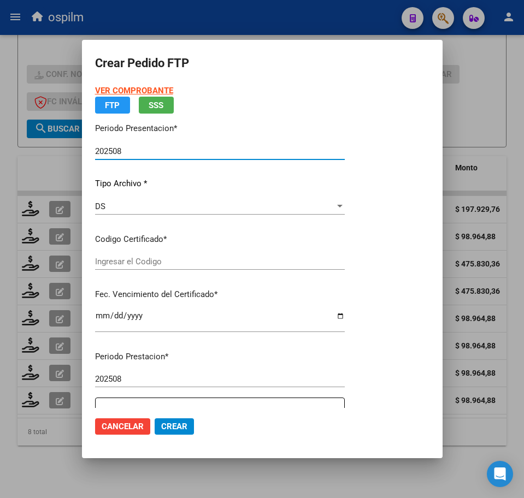
type input "ARG01000543424102020012920220129BS319"
type input "2023-05-29"
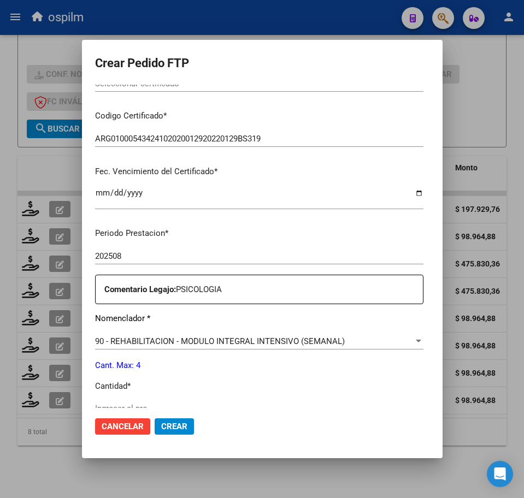
scroll to position [273, 0]
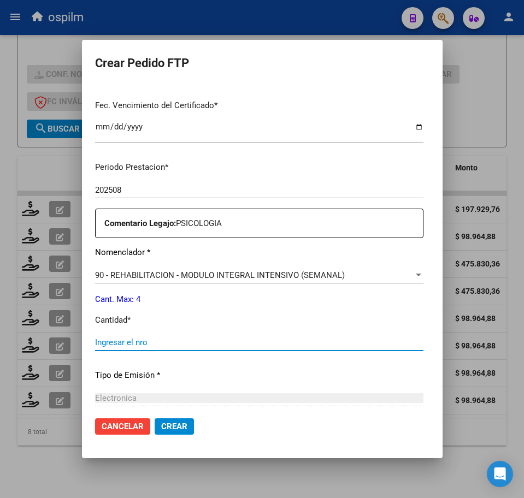
click at [131, 341] on input "Ingresar el nro" at bounding box center [259, 343] width 328 height 10
type input "4"
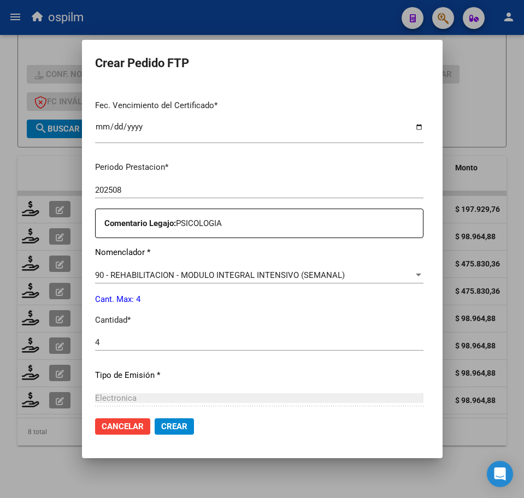
scroll to position [392, 0]
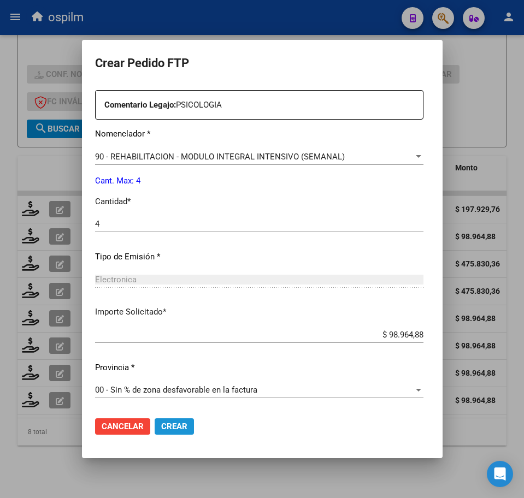
click at [172, 426] on span "Crear" at bounding box center [174, 427] width 26 height 10
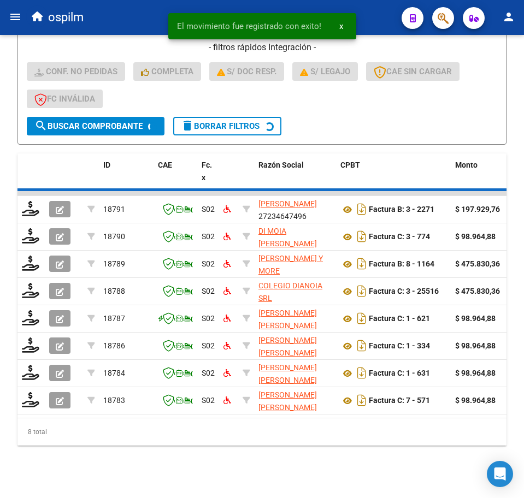
scroll to position [298, 0]
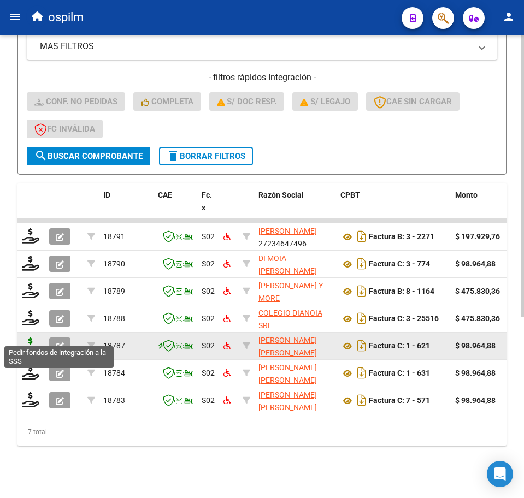
click at [36, 338] on icon at bounding box center [30, 345] width 17 height 15
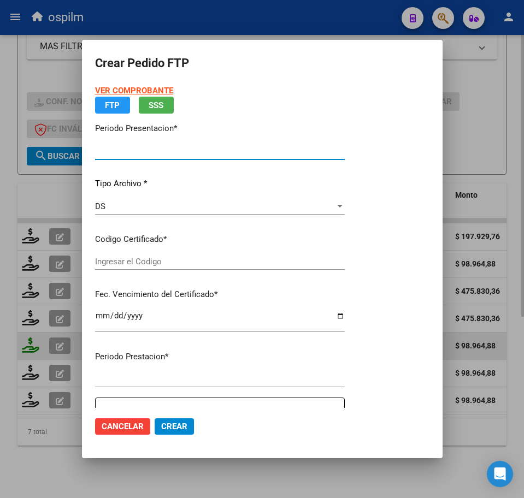
type input "202508"
type input "202507"
type input "$ 98.964,88"
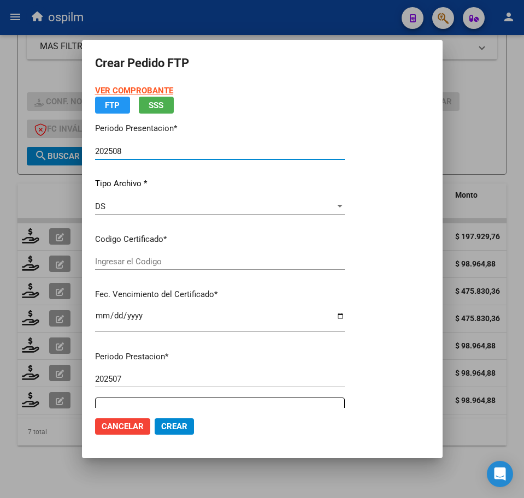
type input "ARG01000535889722022090620270906BS439"
type input "2027-09-06"
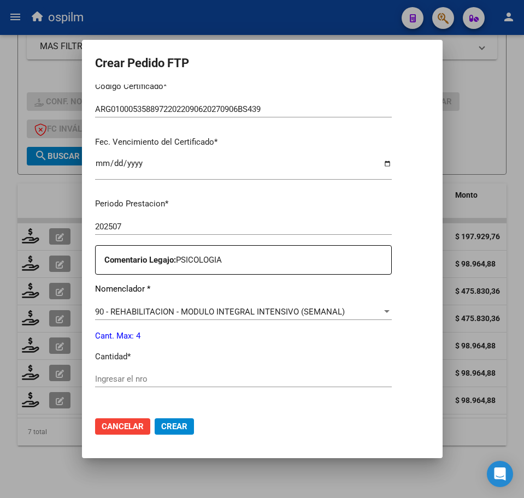
scroll to position [273, 0]
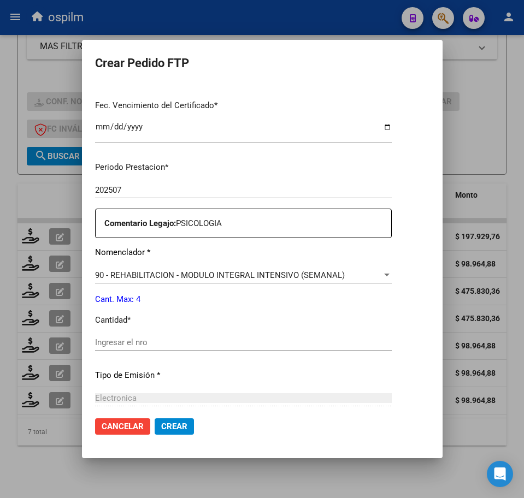
click at [157, 339] on input "Ingresar el nro" at bounding box center [243, 343] width 297 height 10
type input "4"
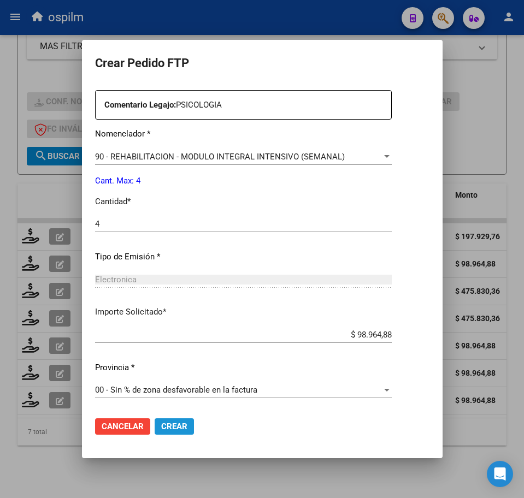
click at [155, 433] on button "Crear" at bounding box center [174, 426] width 39 height 16
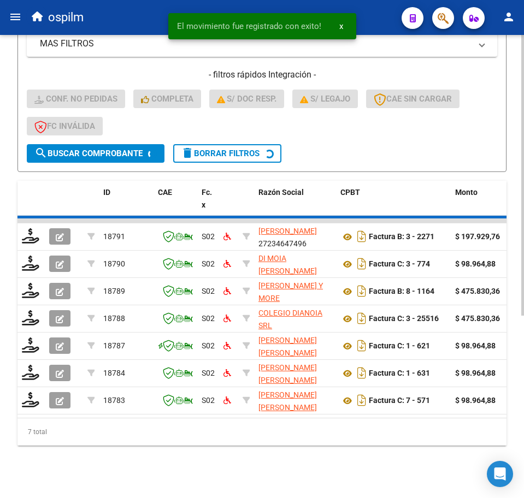
scroll to position [270, 0]
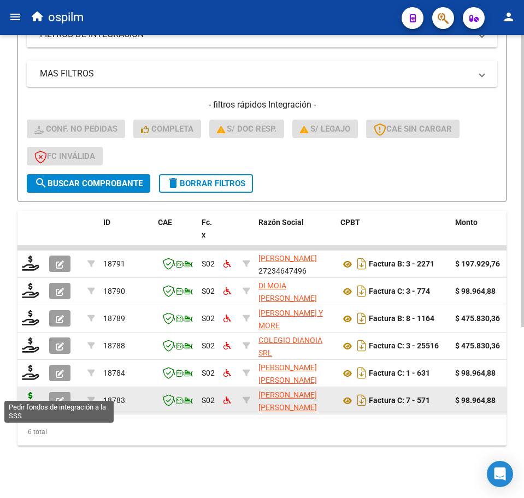
click at [28, 395] on icon at bounding box center [30, 399] width 17 height 15
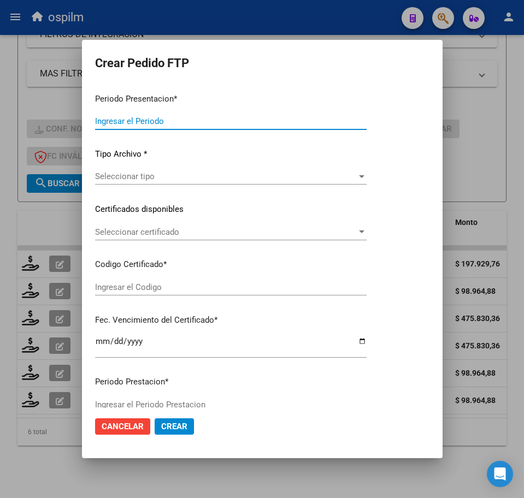
type input "202508"
type input "$ 98.964,88"
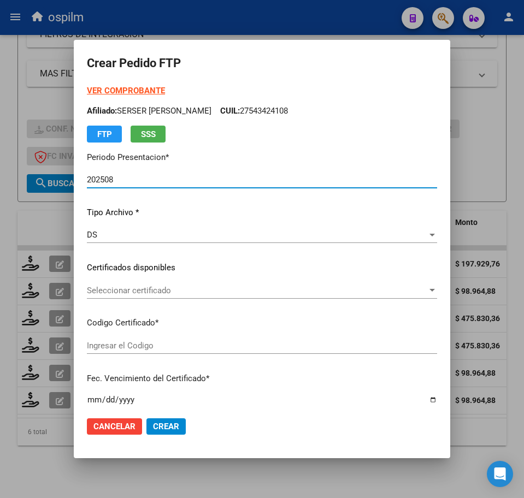
type input "ARG01000535889722022090620270906BS439"
type input "2027-09-06"
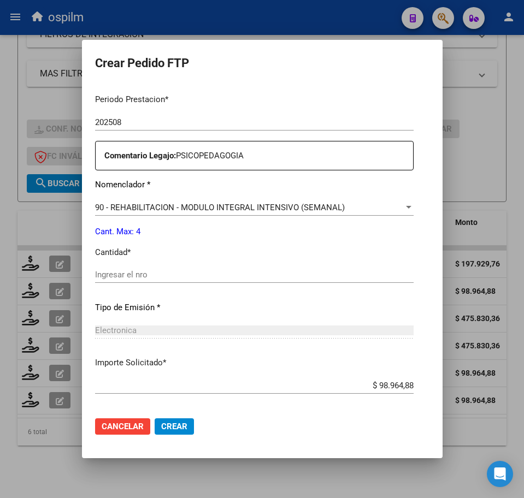
scroll to position [341, 0]
click at [103, 277] on input "Ingresar el nro" at bounding box center [254, 274] width 318 height 10
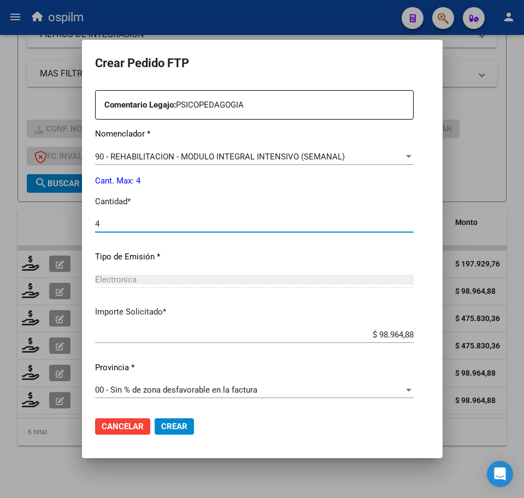
type input "4"
click at [161, 427] on span "Crear" at bounding box center [174, 427] width 26 height 10
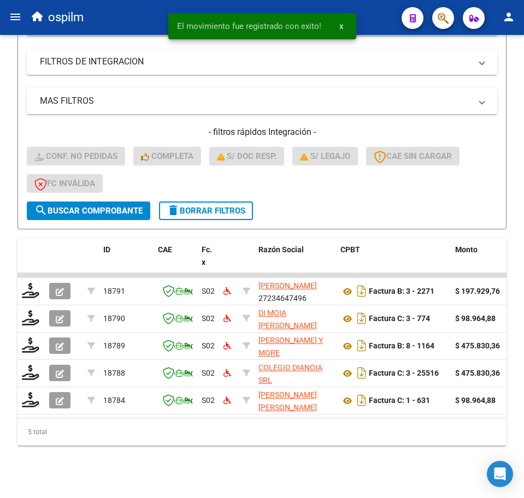
scroll to position [243, 0]
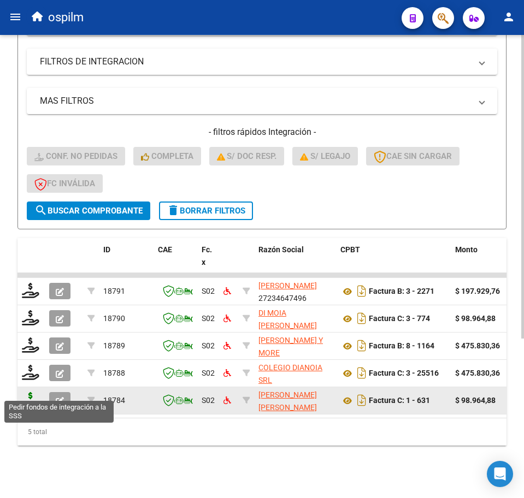
click at [27, 392] on icon at bounding box center [30, 399] width 17 height 15
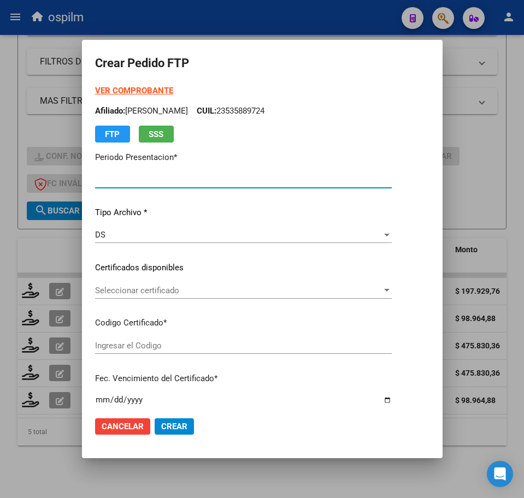
type input "202508"
type input "$ 98.964,88"
type input "ARG01000535889722022090620270906BS439"
type input "2027-09-06"
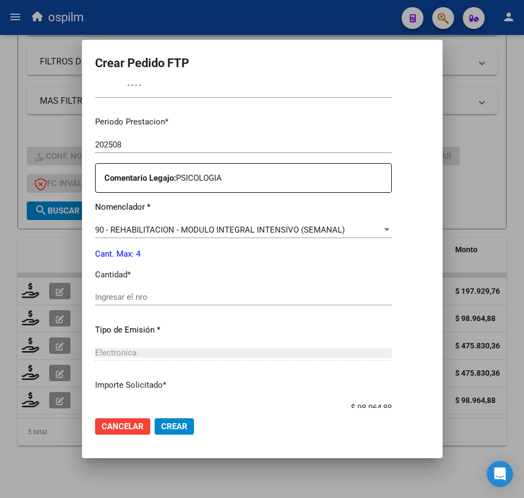
scroll to position [341, 0]
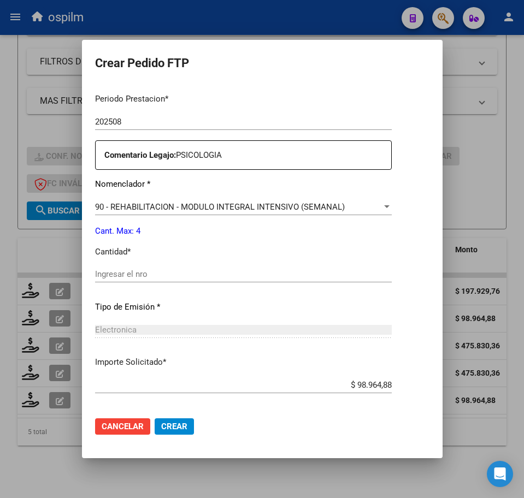
click at [167, 274] on input "Ingresar el nro" at bounding box center [243, 274] width 297 height 10
type input "4"
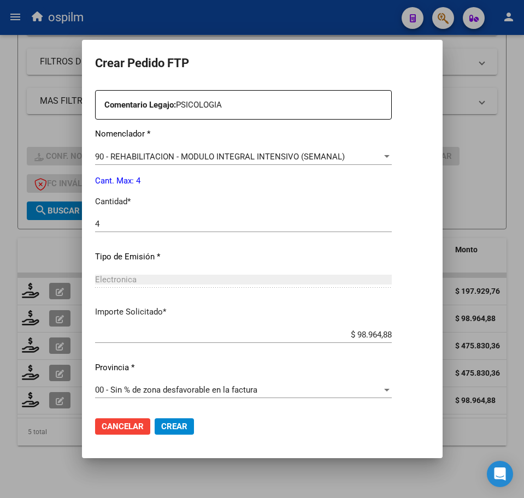
click at [161, 427] on span "Crear" at bounding box center [174, 427] width 26 height 10
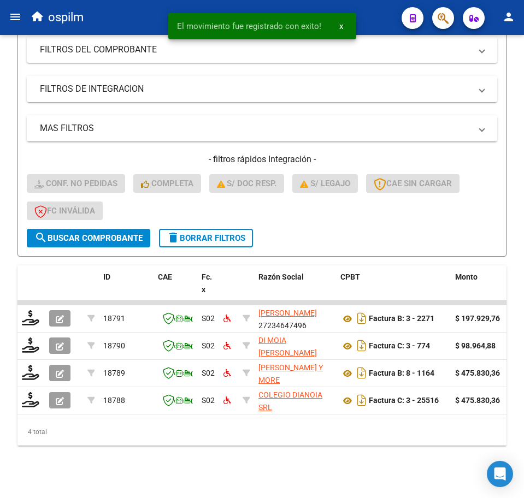
scroll to position [216, 0]
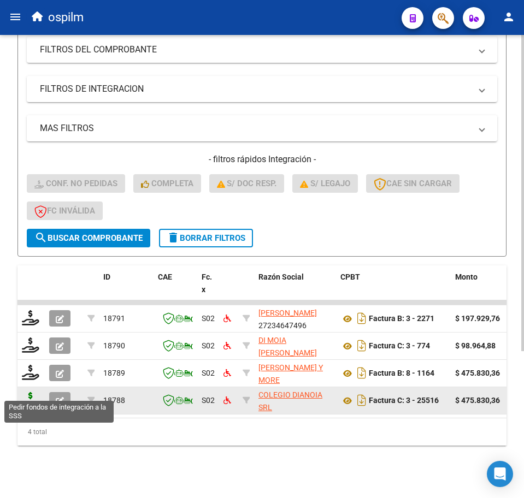
click at [27, 394] on icon at bounding box center [30, 399] width 17 height 15
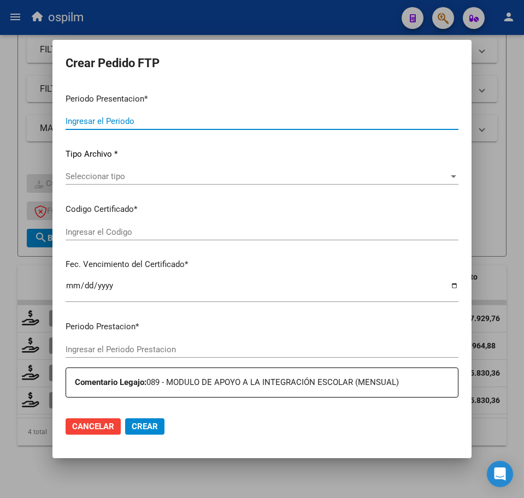
type input "202508"
type input "$ 475.830,36"
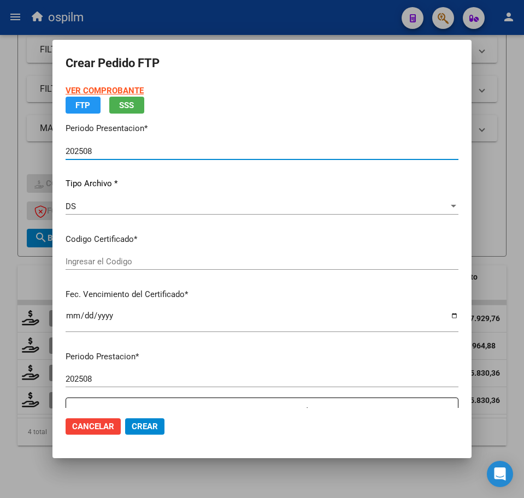
type input "ARG02000502888942021012720260127BS413"
type input "2026-01-27"
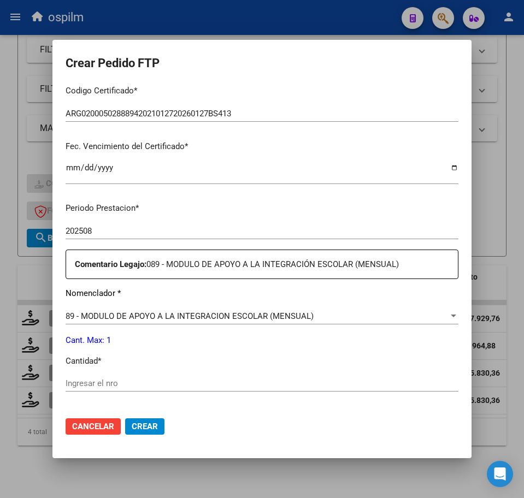
scroll to position [273, 0]
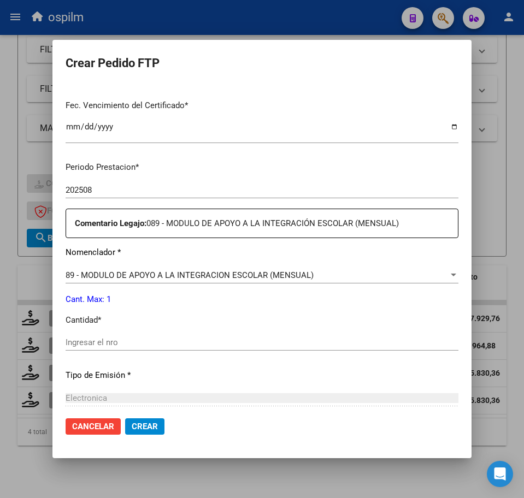
click at [132, 337] on div "Ingresar el nro" at bounding box center [262, 342] width 393 height 16
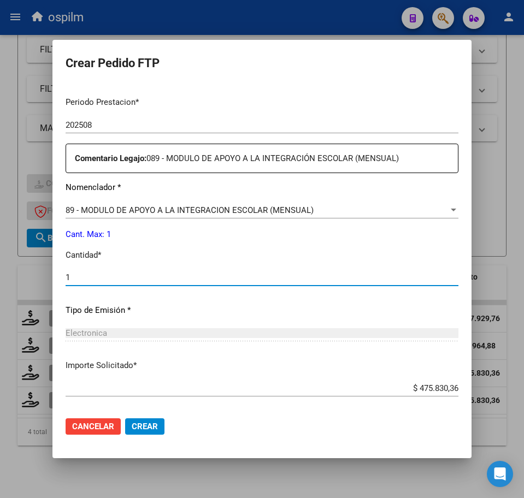
scroll to position [392, 0]
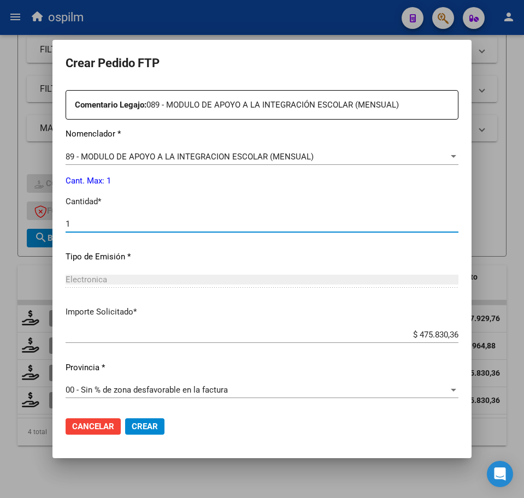
type input "1"
click at [146, 427] on span "Crear" at bounding box center [145, 427] width 26 height 10
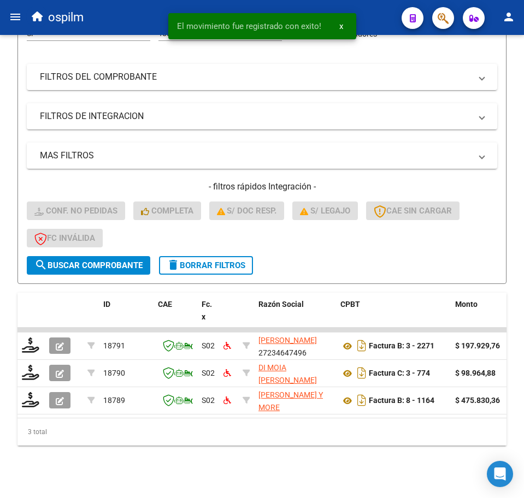
scroll to position [188, 0]
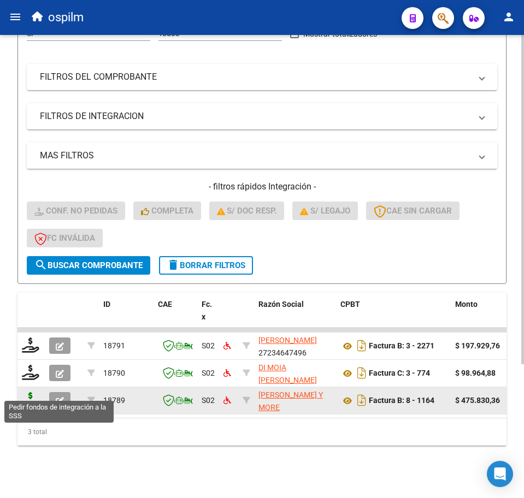
click at [30, 392] on icon at bounding box center [30, 399] width 17 height 15
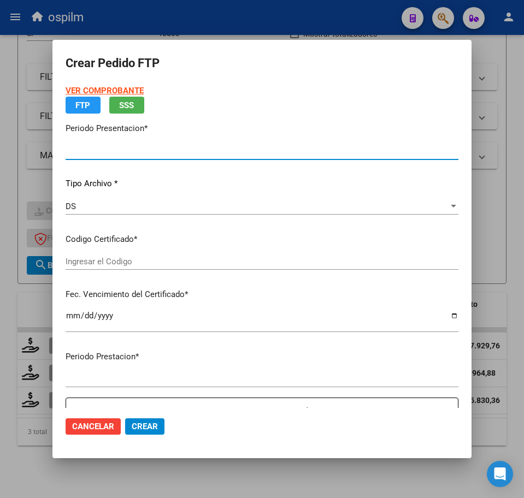
type input "202508"
type input "$ 475.830,36"
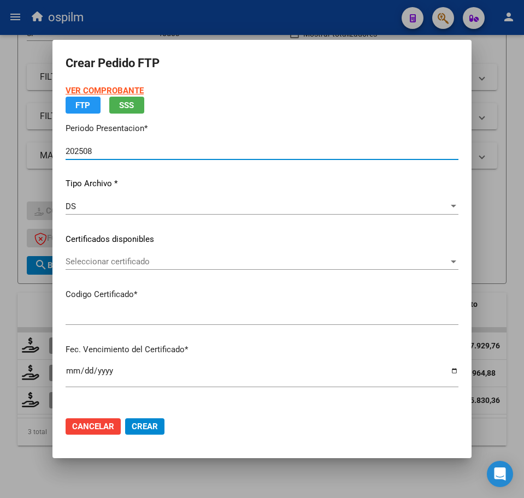
type input "ARG02000536836262017102620221026BS376"
type input "2023-05-22"
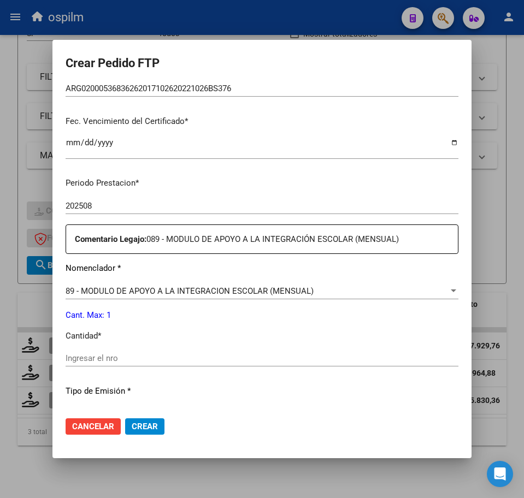
scroll to position [273, 0]
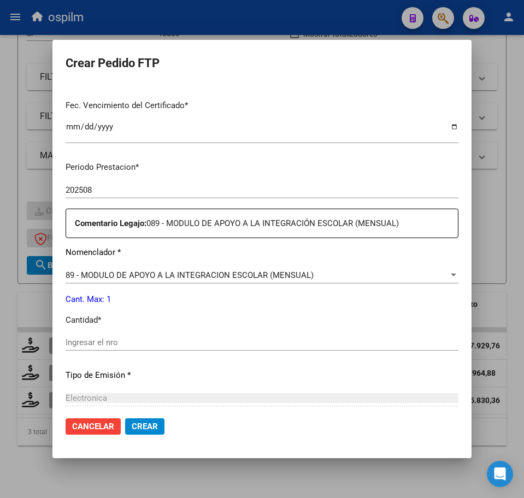
click at [117, 347] on div "Ingresar el nro" at bounding box center [262, 342] width 393 height 16
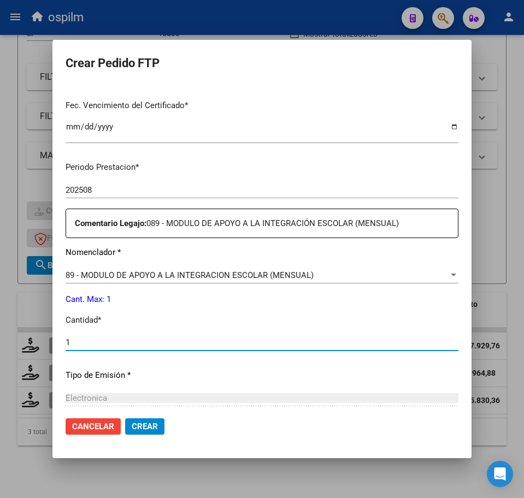
scroll to position [392, 0]
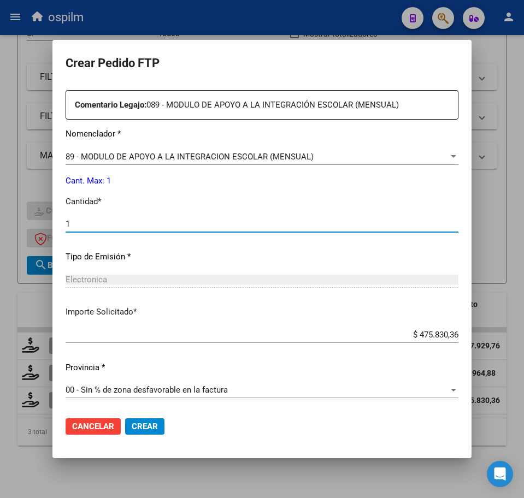
type input "1"
click at [150, 431] on span "Crear" at bounding box center [145, 427] width 26 height 10
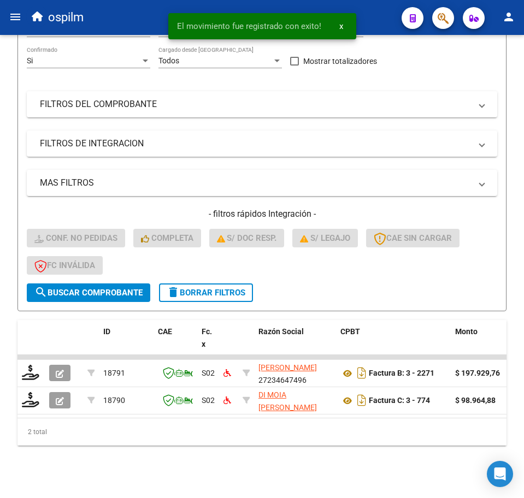
scroll to position [161, 0]
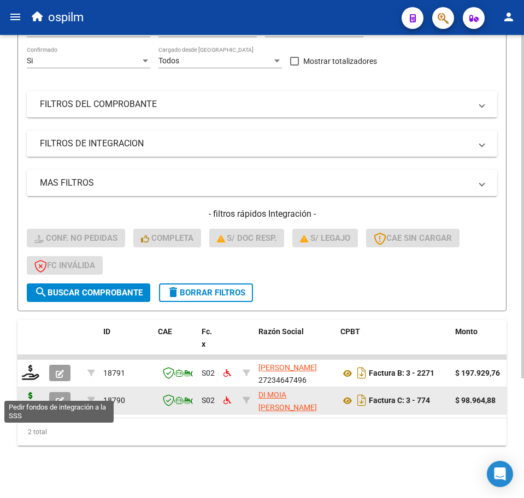
click at [29, 392] on icon at bounding box center [30, 399] width 17 height 15
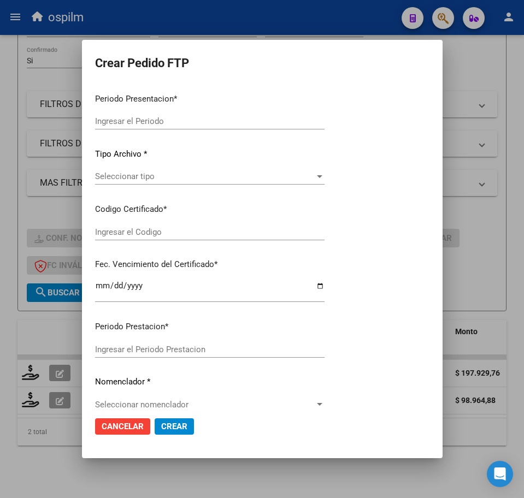
type input "202508"
type input "$ 98.964,88"
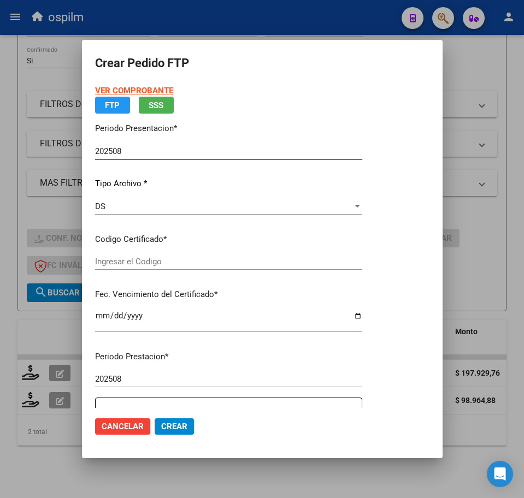
type input "ARG02000536836262017102620221026BS376"
type input "2023-05-22"
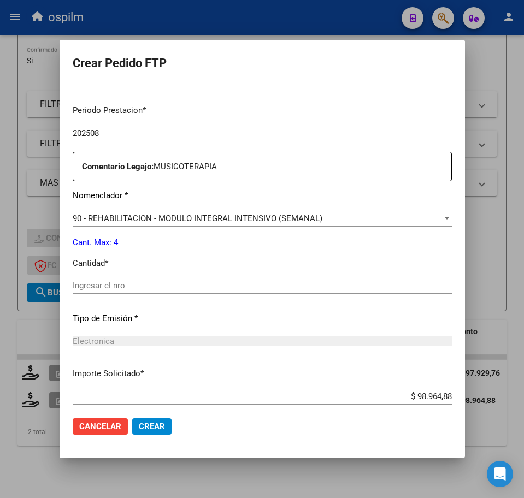
scroll to position [341, 0]
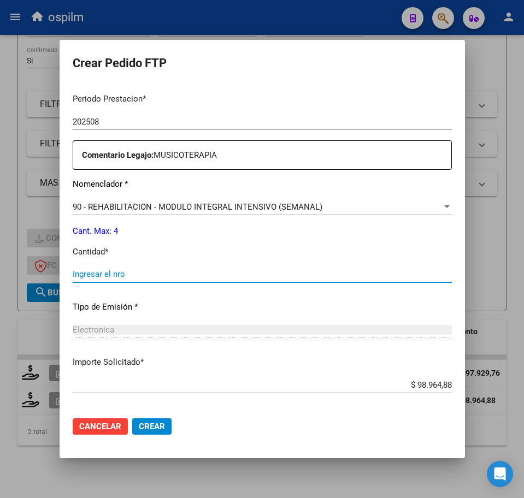
click at [137, 270] on input "Ingresar el nro" at bounding box center [262, 274] width 379 height 10
type input "4"
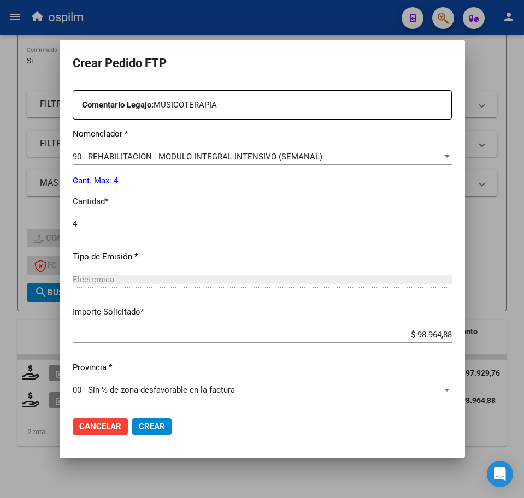
click at [146, 419] on button "Crear" at bounding box center [151, 426] width 39 height 16
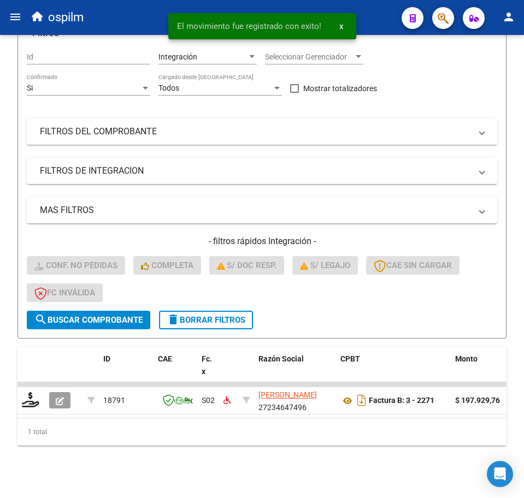
scroll to position [134, 0]
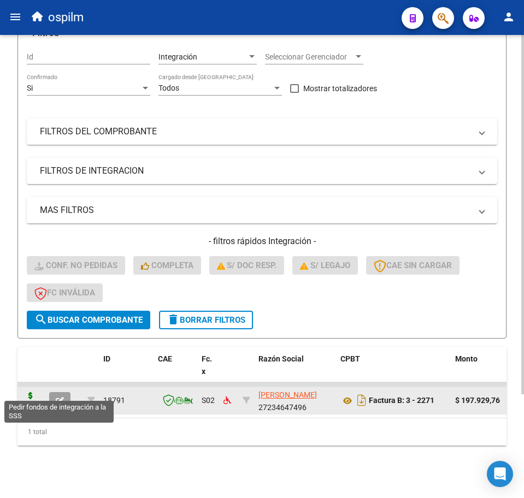
click at [33, 393] on icon at bounding box center [30, 399] width 17 height 15
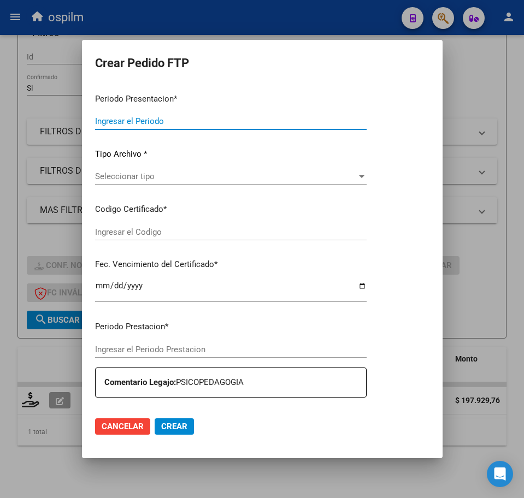
type input "202508"
type input "$ 197.929,76"
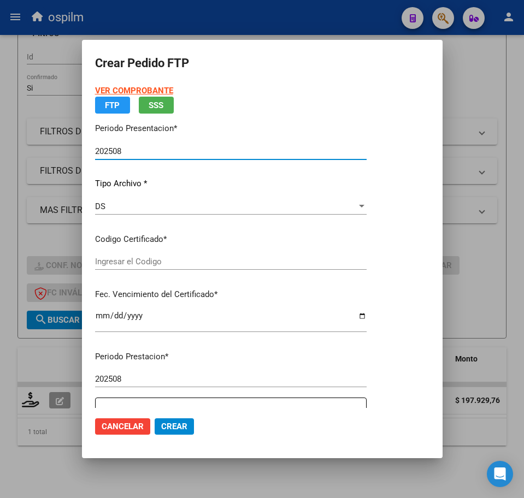
type input "ARG02000536836262017102620221026BS376"
type input "2023-05-22"
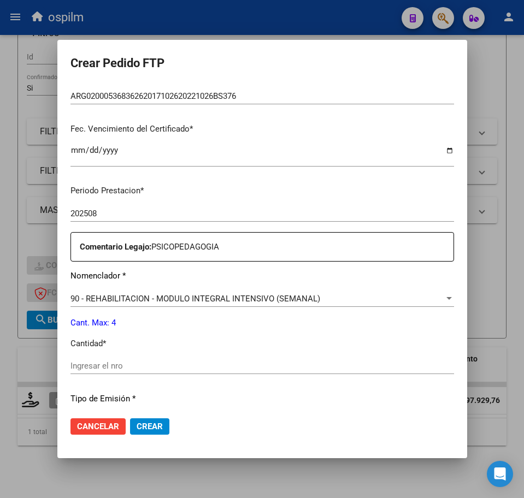
scroll to position [273, 0]
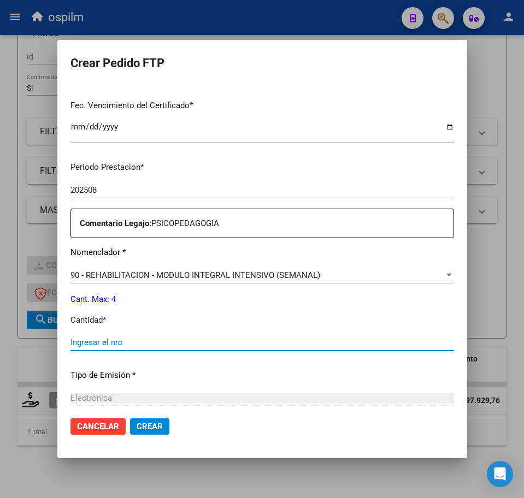
click at [120, 342] on input "Ingresar el nro" at bounding box center [261, 343] width 383 height 10
type input "4"
click at [145, 427] on span "Crear" at bounding box center [150, 427] width 26 height 10
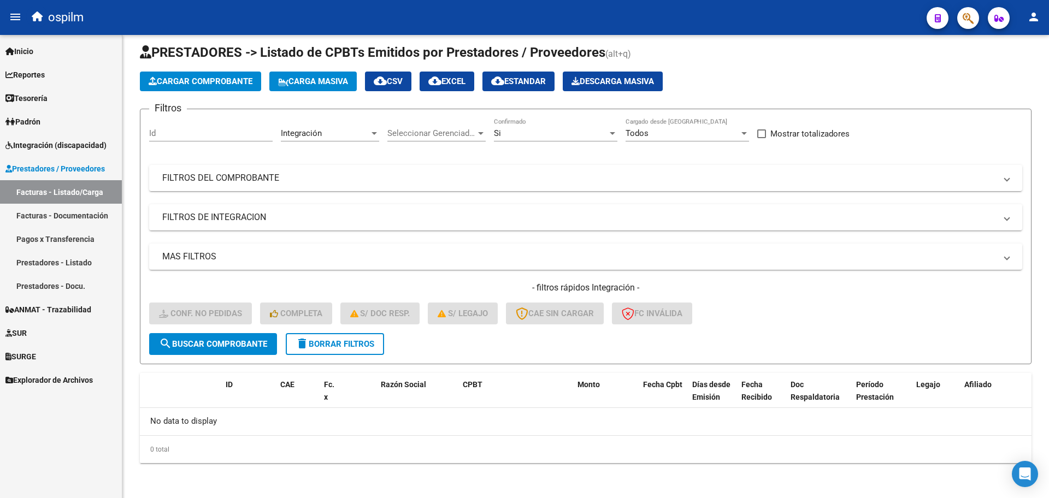
scroll to position [9, 0]
click at [78, 138] on link "Integración (discapacidad)" at bounding box center [61, 144] width 122 height 23
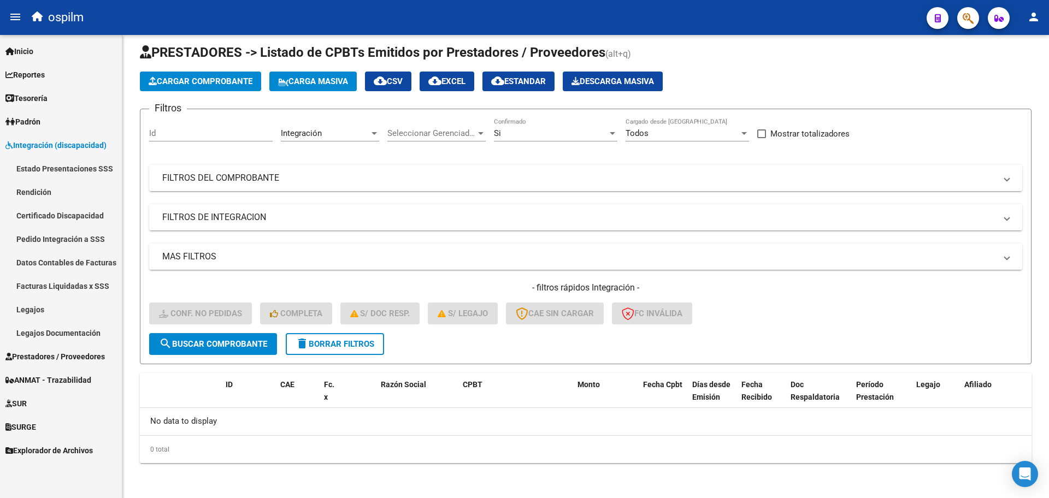
click at [75, 235] on link "Pedido Integración a SSS" at bounding box center [61, 238] width 122 height 23
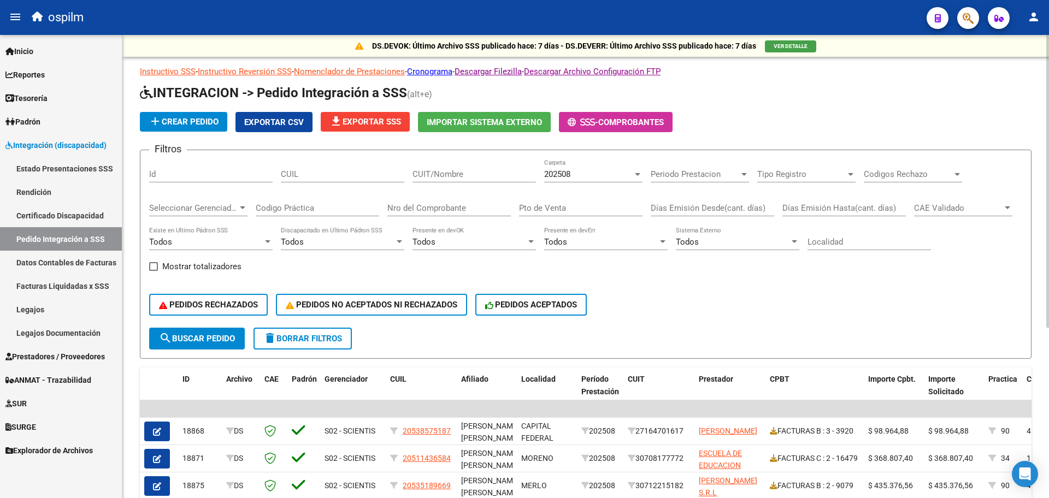
click at [382, 119] on span "file_download Exportar SSS" at bounding box center [365, 122] width 72 height 10
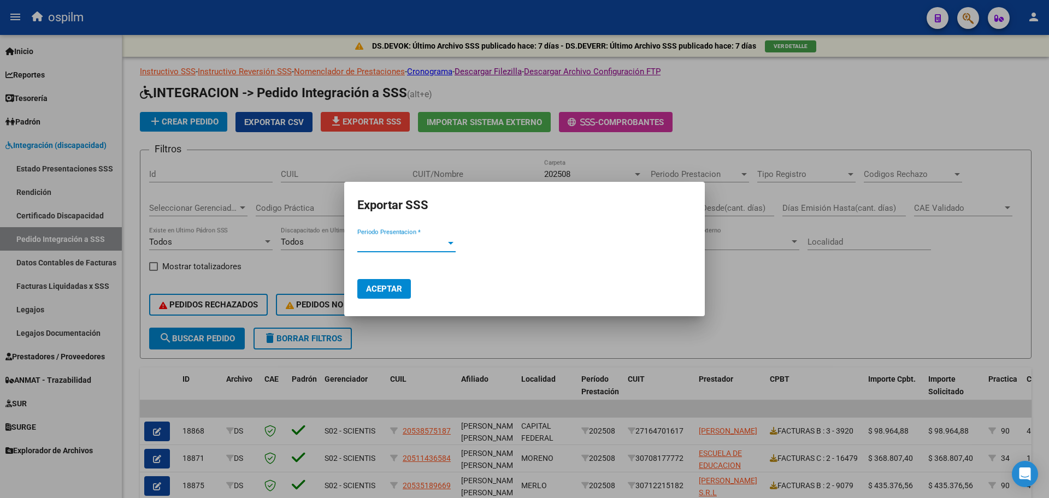
click at [433, 245] on span "Periodo Presentacion *" at bounding box center [401, 244] width 88 height 10
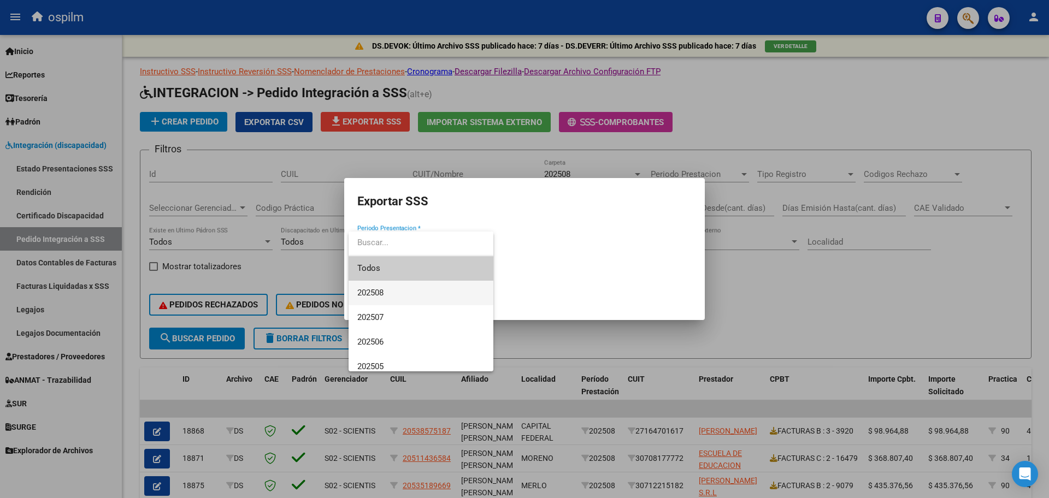
click at [398, 293] on span "202508" at bounding box center [420, 293] width 127 height 25
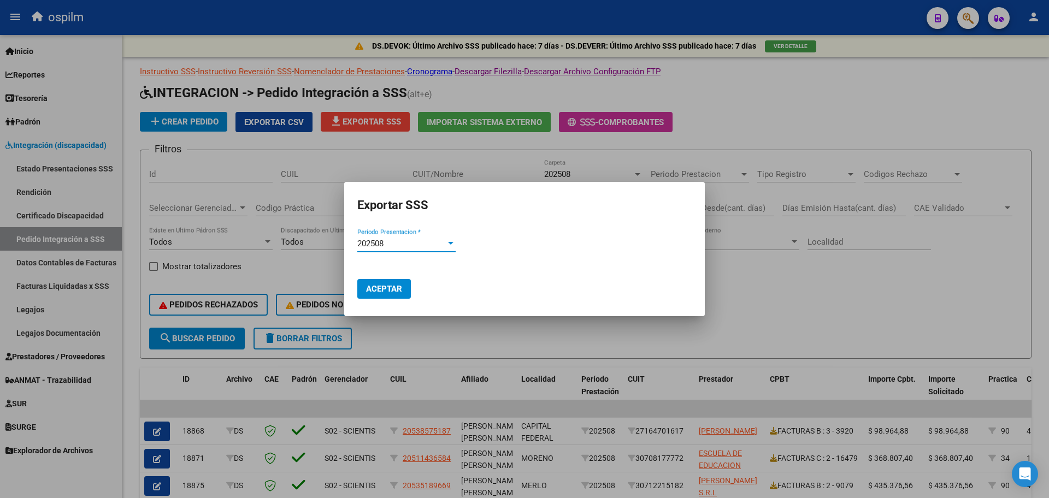
click at [389, 289] on span "Aceptar" at bounding box center [384, 289] width 36 height 10
click at [523, 142] on div at bounding box center [524, 249] width 1049 height 498
